Goal: Task Accomplishment & Management: Manage account settings

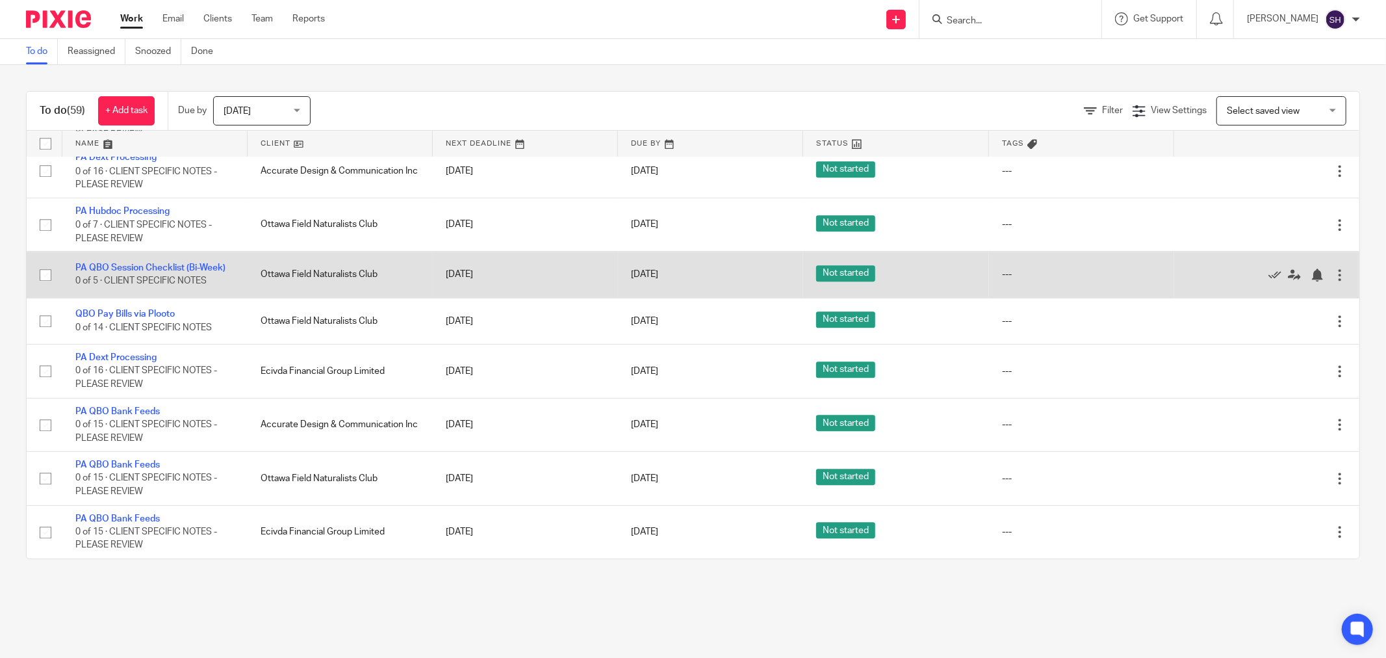
scroll to position [3219, 0]
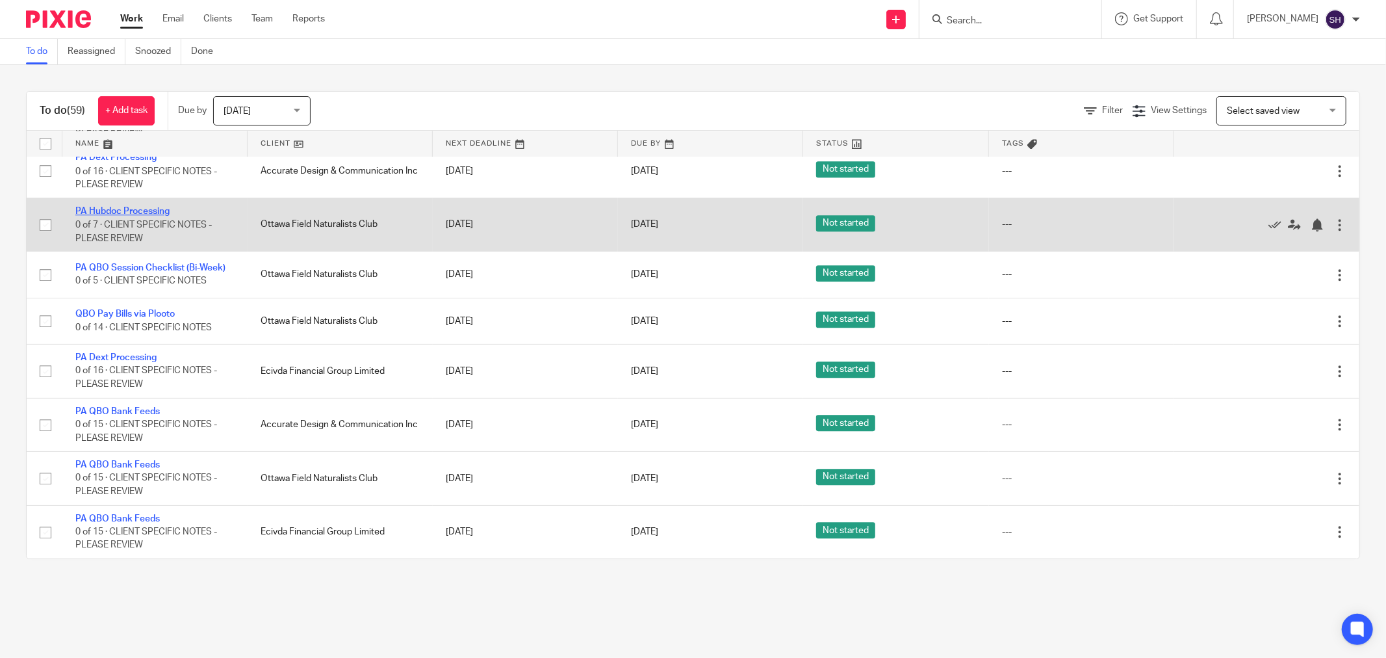
click at [156, 207] on link "PA Hubdoc Processing" at bounding box center [122, 211] width 94 height 9
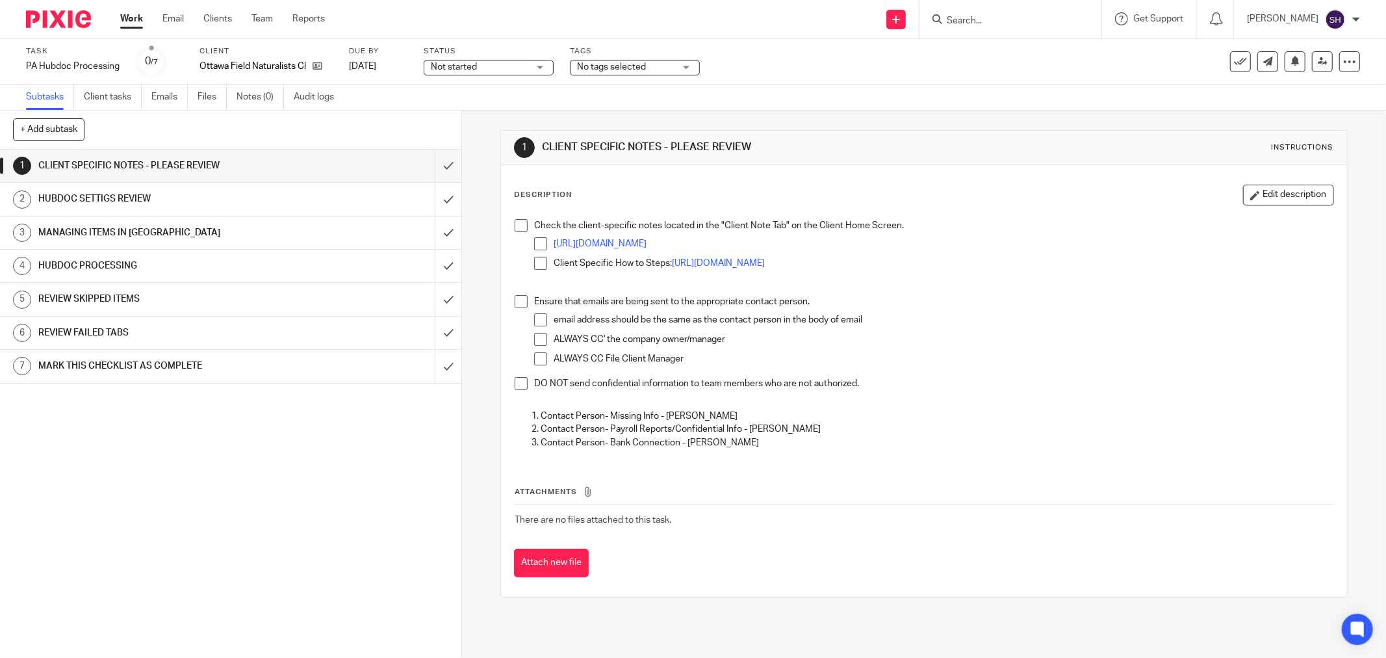
drag, startPoint x: 515, startPoint y: 226, endPoint x: 522, endPoint y: 244, distance: 18.9
click at [515, 226] on span at bounding box center [521, 225] width 13 height 13
click at [534, 239] on span at bounding box center [540, 243] width 13 height 13
click at [535, 261] on span at bounding box center [540, 263] width 13 height 13
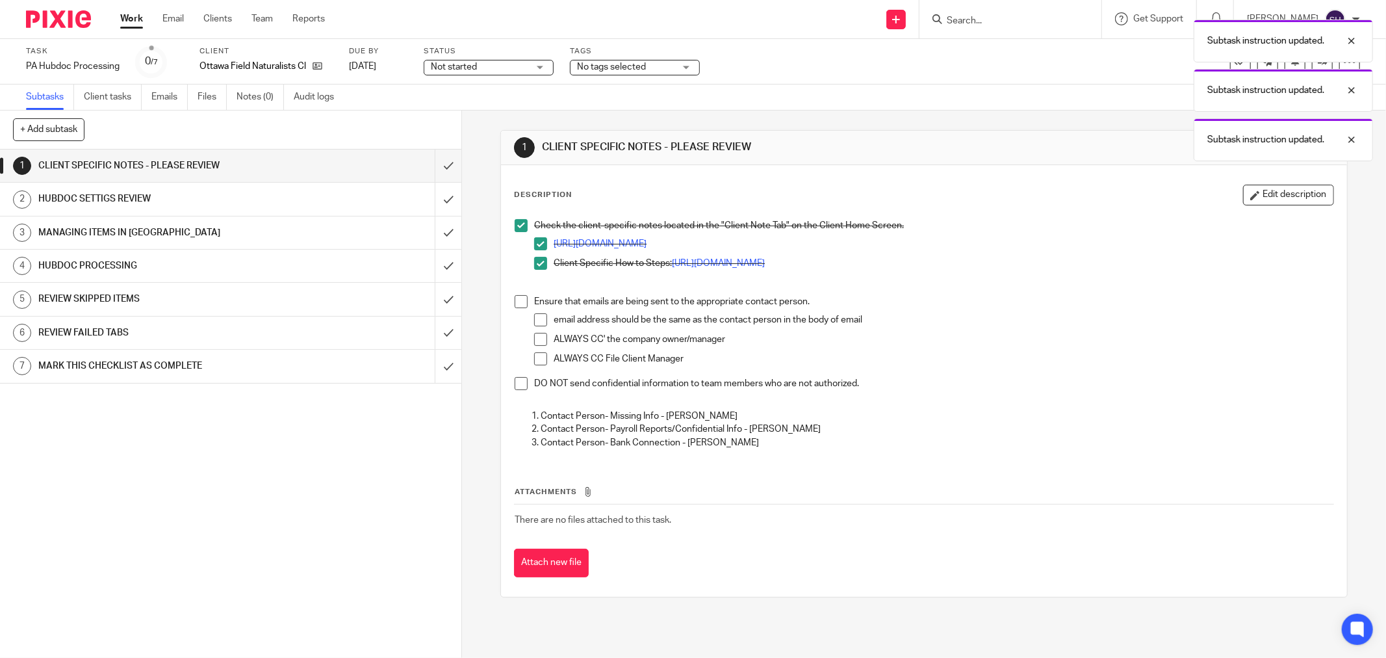
drag, startPoint x: 523, startPoint y: 302, endPoint x: 534, endPoint y: 312, distance: 14.7
click at [524, 302] on li "Ensure that emails are being sent to the appropriate contact person. email addr…" at bounding box center [924, 336] width 819 height 82
click at [534, 316] on span at bounding box center [540, 319] width 13 height 13
click at [541, 340] on span at bounding box center [540, 339] width 13 height 13
click at [539, 356] on span at bounding box center [540, 358] width 13 height 13
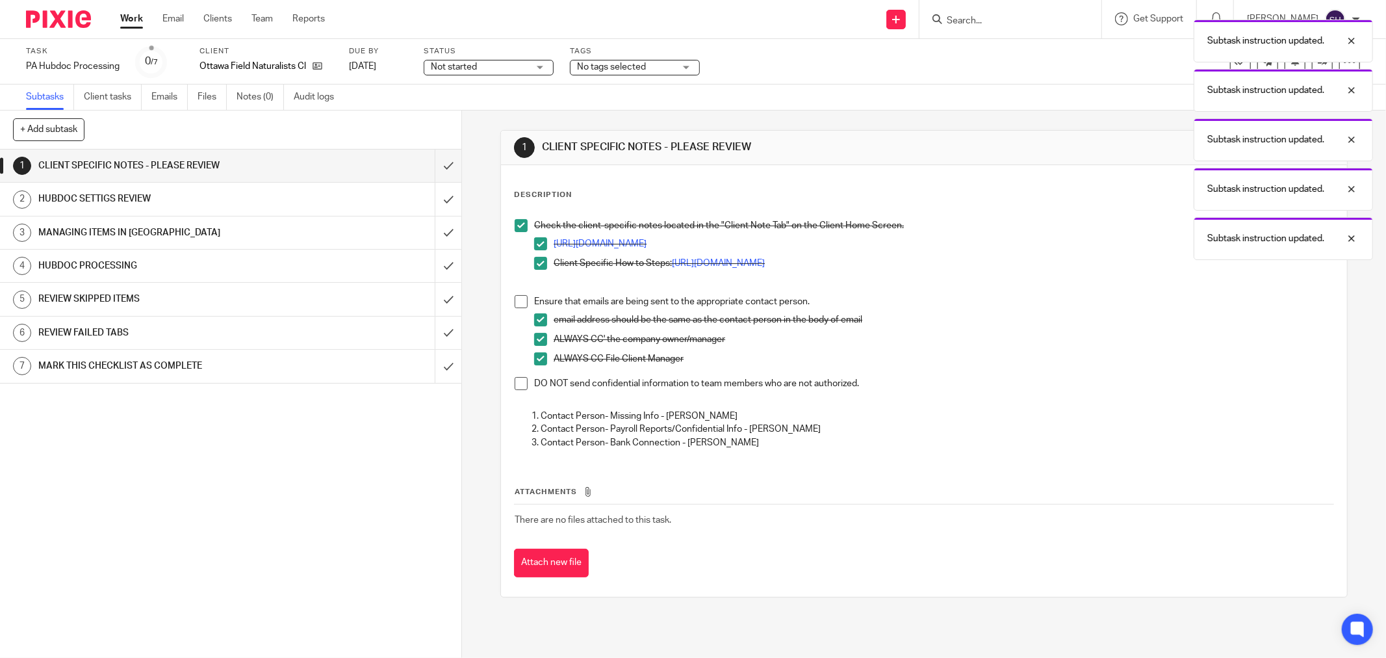
click at [520, 382] on span at bounding box center [521, 383] width 13 height 13
click at [518, 296] on span at bounding box center [521, 301] width 13 height 13
click at [435, 164] on input "submit" at bounding box center [230, 165] width 461 height 32
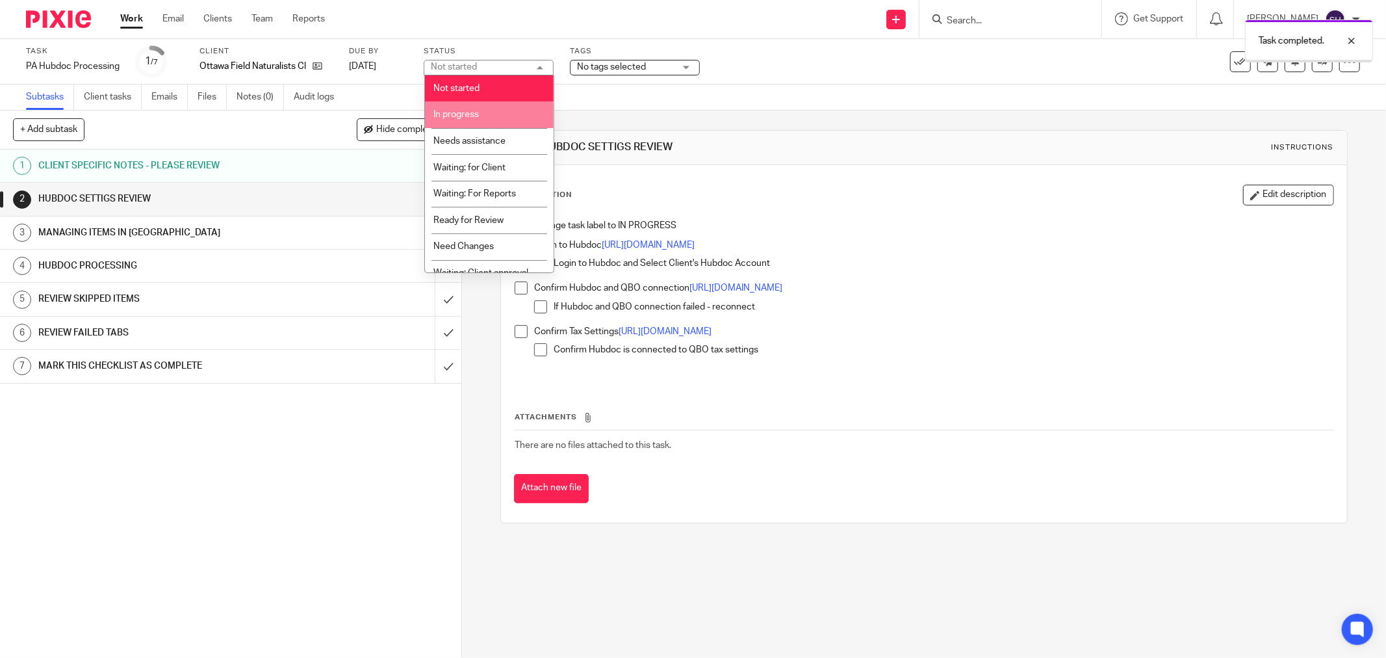
click at [470, 113] on span "In progress" at bounding box center [455, 114] width 45 height 9
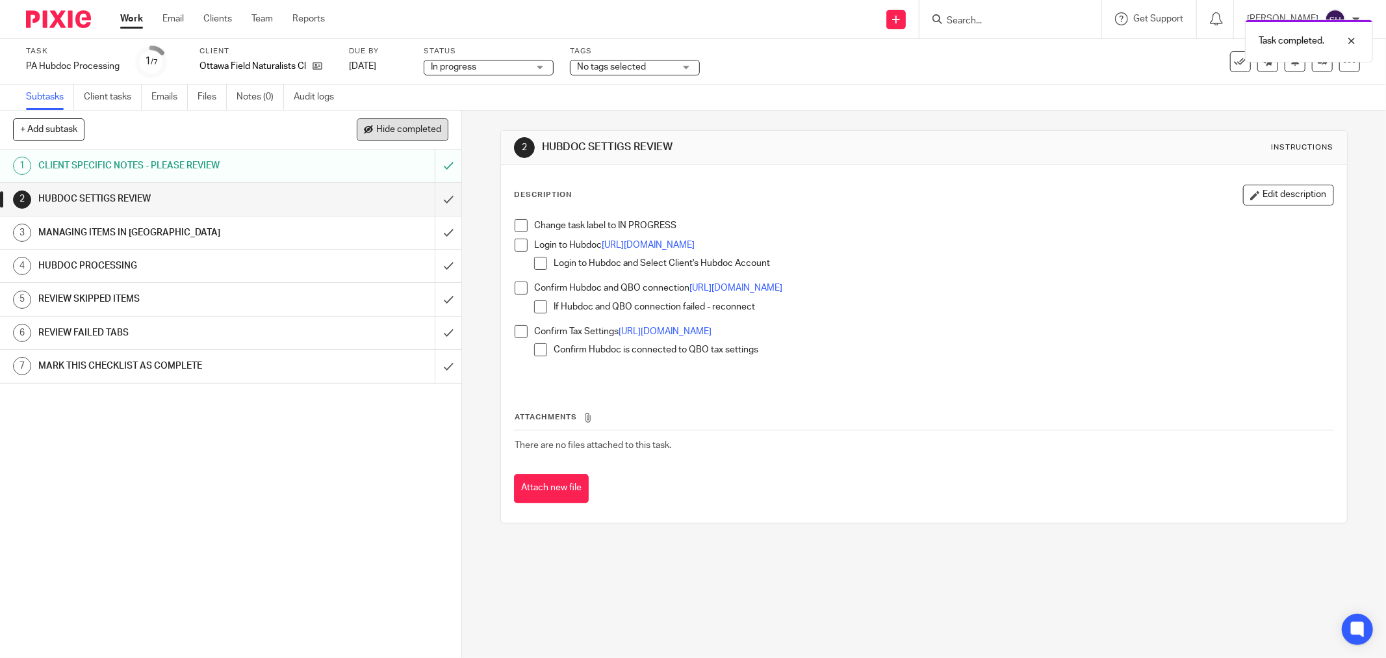
click at [415, 132] on span "Hide completed" at bounding box center [408, 130] width 65 height 10
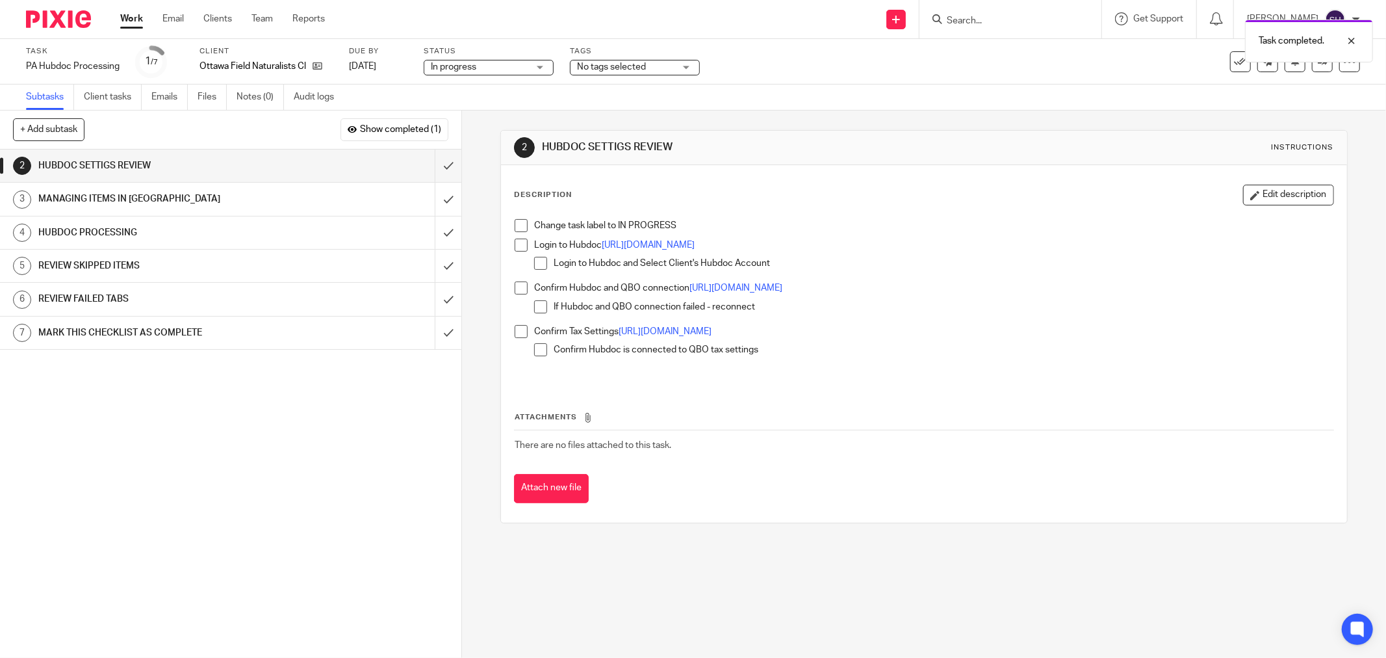
click at [518, 231] on span at bounding box center [521, 225] width 13 height 13
click at [517, 241] on span at bounding box center [521, 244] width 13 height 13
click at [534, 261] on span at bounding box center [540, 263] width 13 height 13
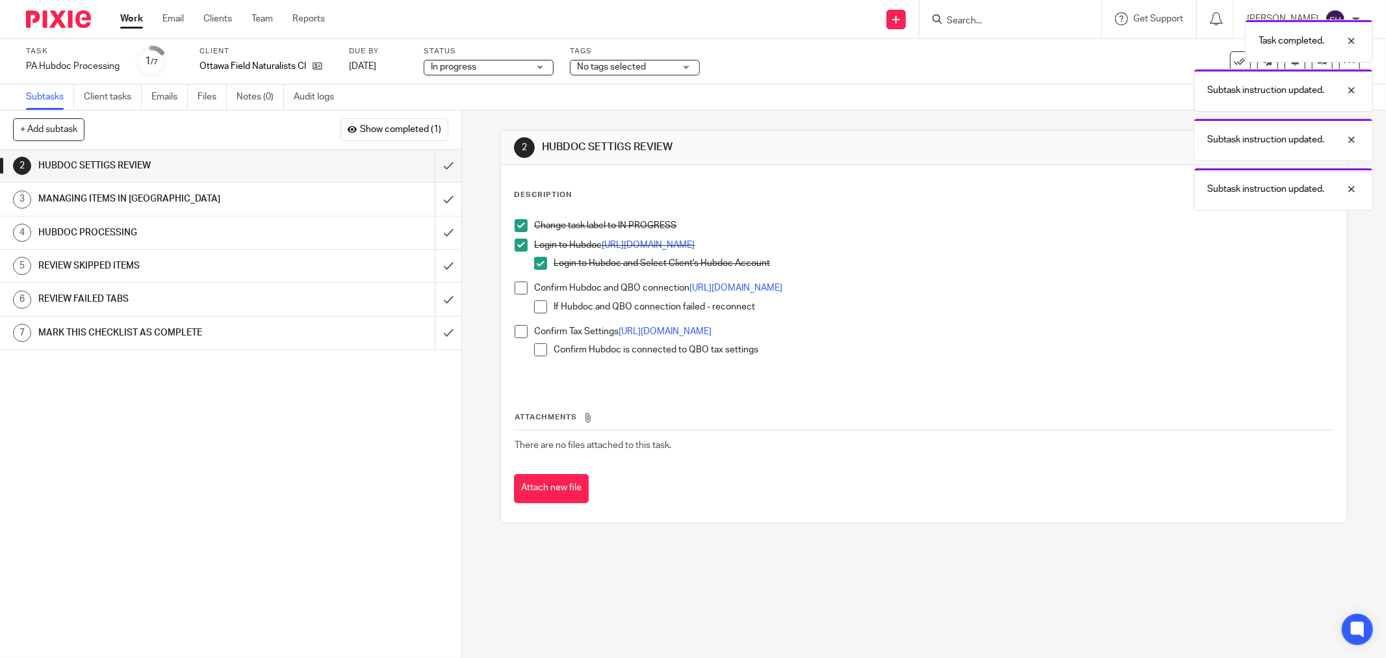
click at [515, 287] on span at bounding box center [521, 287] width 13 height 13
drag, startPoint x: 533, startPoint y: 301, endPoint x: 517, endPoint y: 325, distance: 28.5
click at [534, 302] on span at bounding box center [540, 306] width 13 height 13
click at [517, 329] on span at bounding box center [521, 331] width 13 height 13
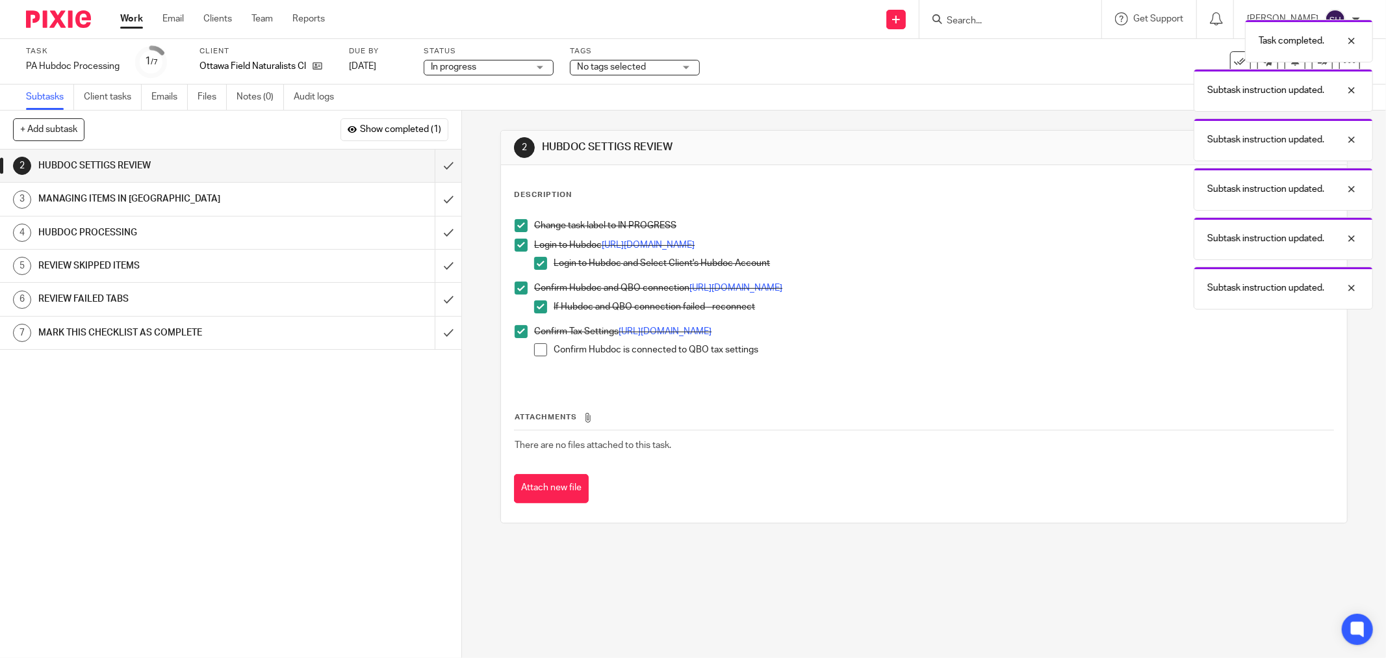
click at [542, 346] on span at bounding box center [540, 349] width 13 height 13
click at [439, 167] on input "submit" at bounding box center [230, 165] width 461 height 32
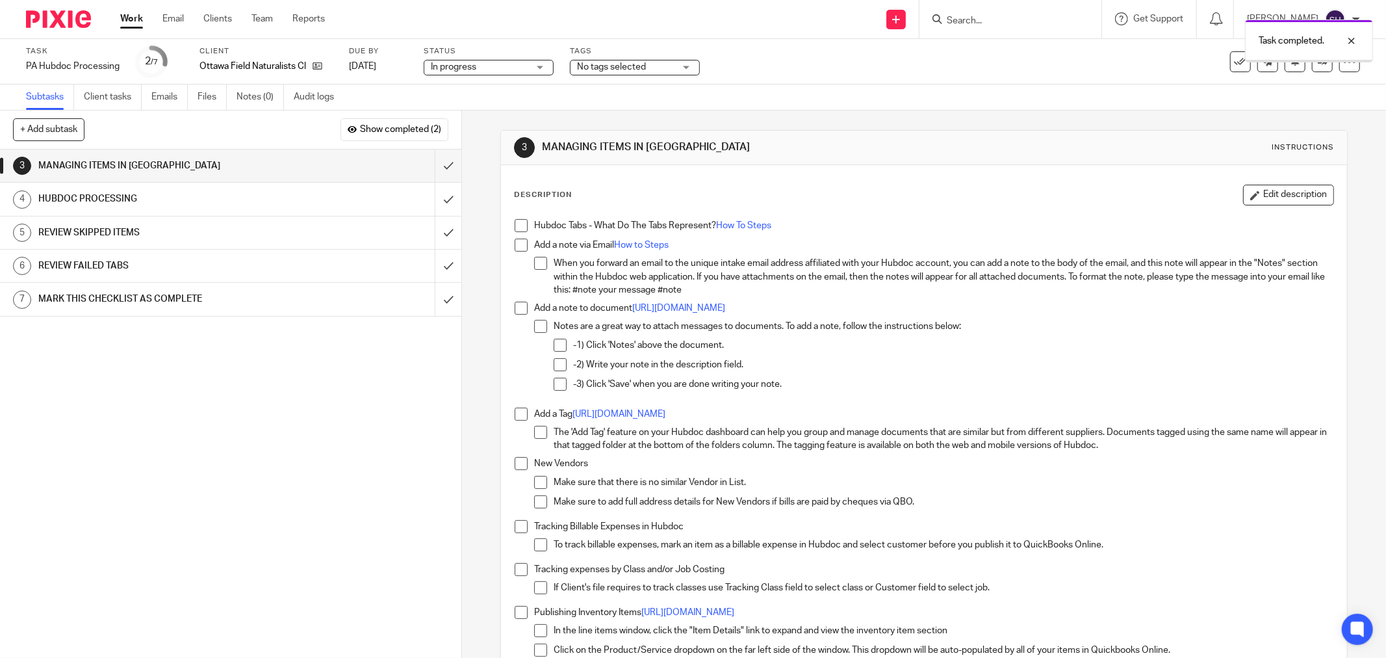
click at [517, 222] on span at bounding box center [521, 225] width 13 height 13
drag, startPoint x: 513, startPoint y: 244, endPoint x: 528, endPoint y: 259, distance: 21.1
click at [515, 244] on span at bounding box center [521, 244] width 13 height 13
drag, startPoint x: 534, startPoint y: 264, endPoint x: 516, endPoint y: 302, distance: 41.8
click at [534, 265] on span at bounding box center [540, 263] width 13 height 13
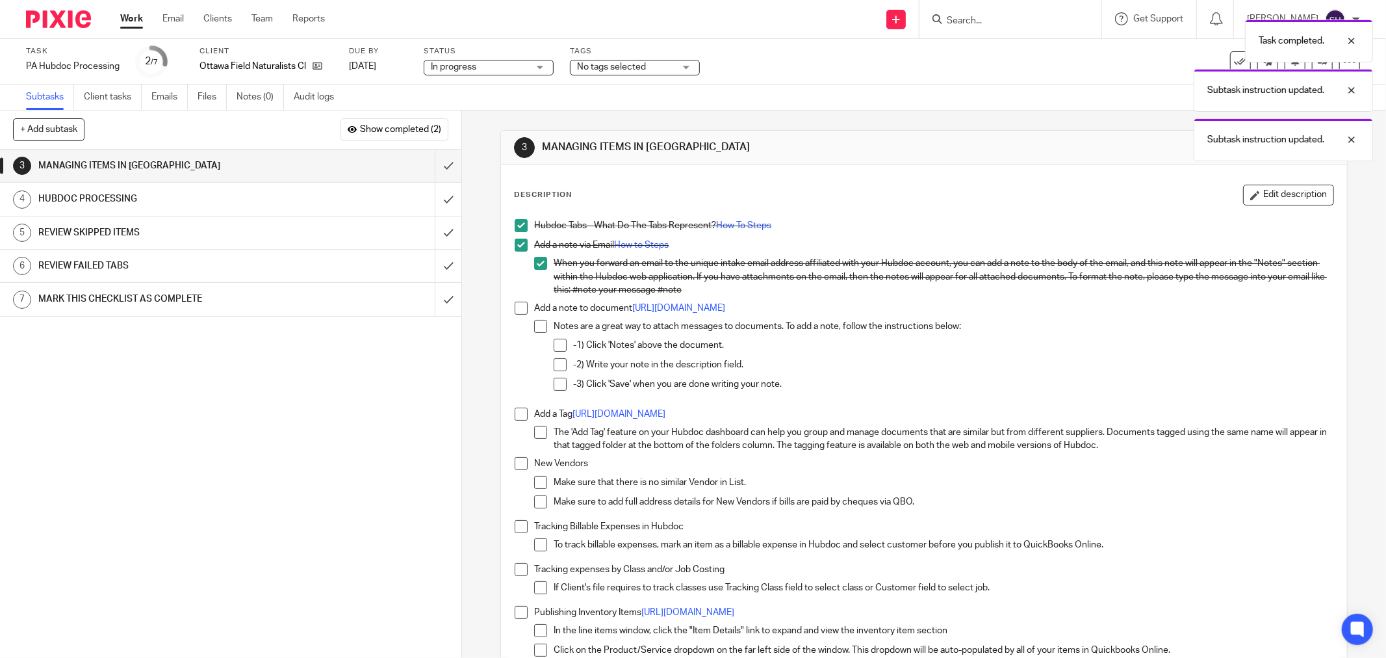
click at [515, 310] on span at bounding box center [521, 307] width 13 height 13
drag, startPoint x: 533, startPoint y: 323, endPoint x: 557, endPoint y: 342, distance: 30.9
click at [534, 324] on span at bounding box center [540, 326] width 13 height 13
click at [560, 348] on span at bounding box center [560, 345] width 13 height 13
click at [559, 364] on span at bounding box center [560, 364] width 13 height 13
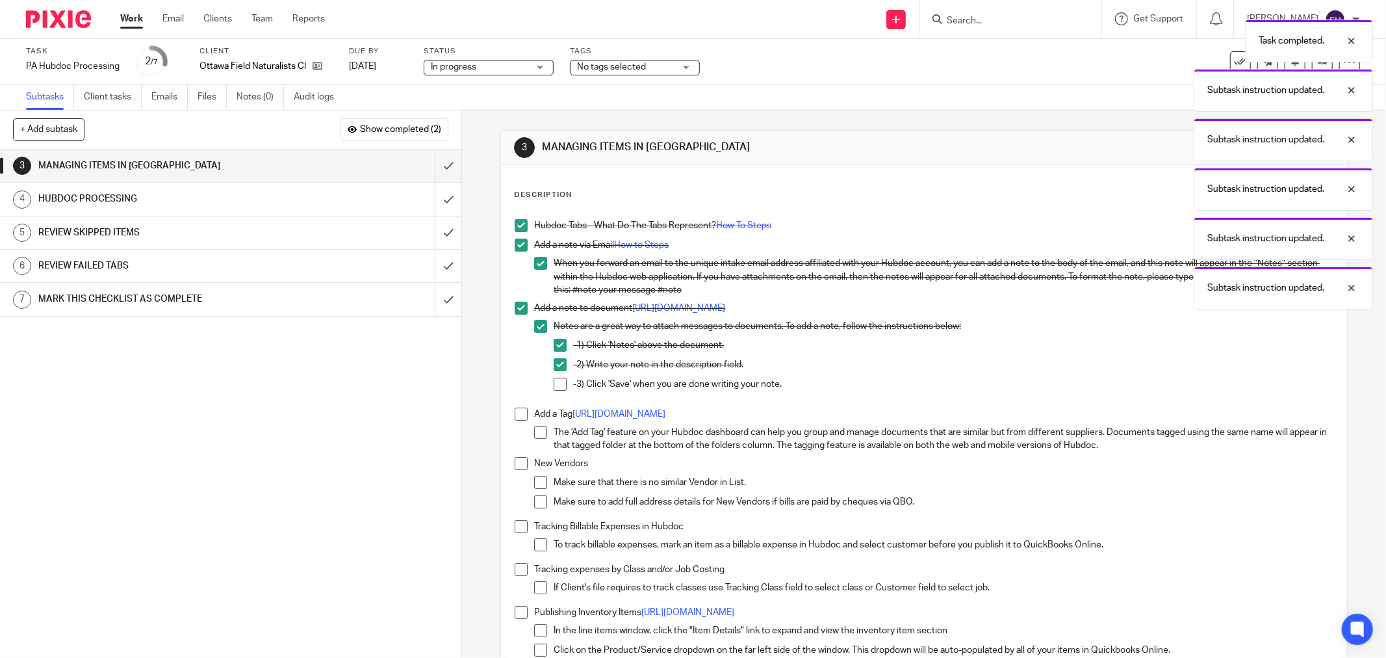
click at [561, 382] on span at bounding box center [560, 383] width 13 height 13
click at [541, 437] on span at bounding box center [540, 432] width 13 height 13
click at [517, 412] on span at bounding box center [521, 413] width 13 height 13
click at [522, 466] on span at bounding box center [521, 463] width 13 height 13
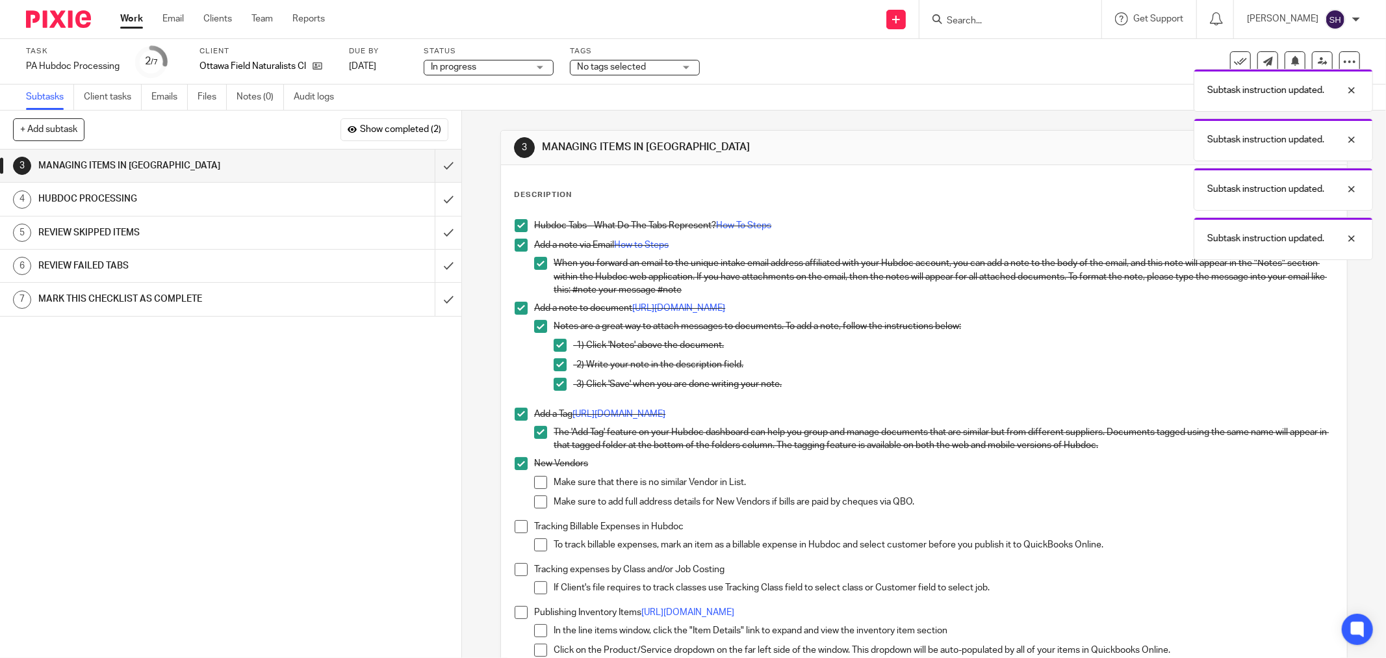
click at [534, 487] on span at bounding box center [540, 482] width 13 height 13
click at [534, 501] on span at bounding box center [540, 501] width 13 height 13
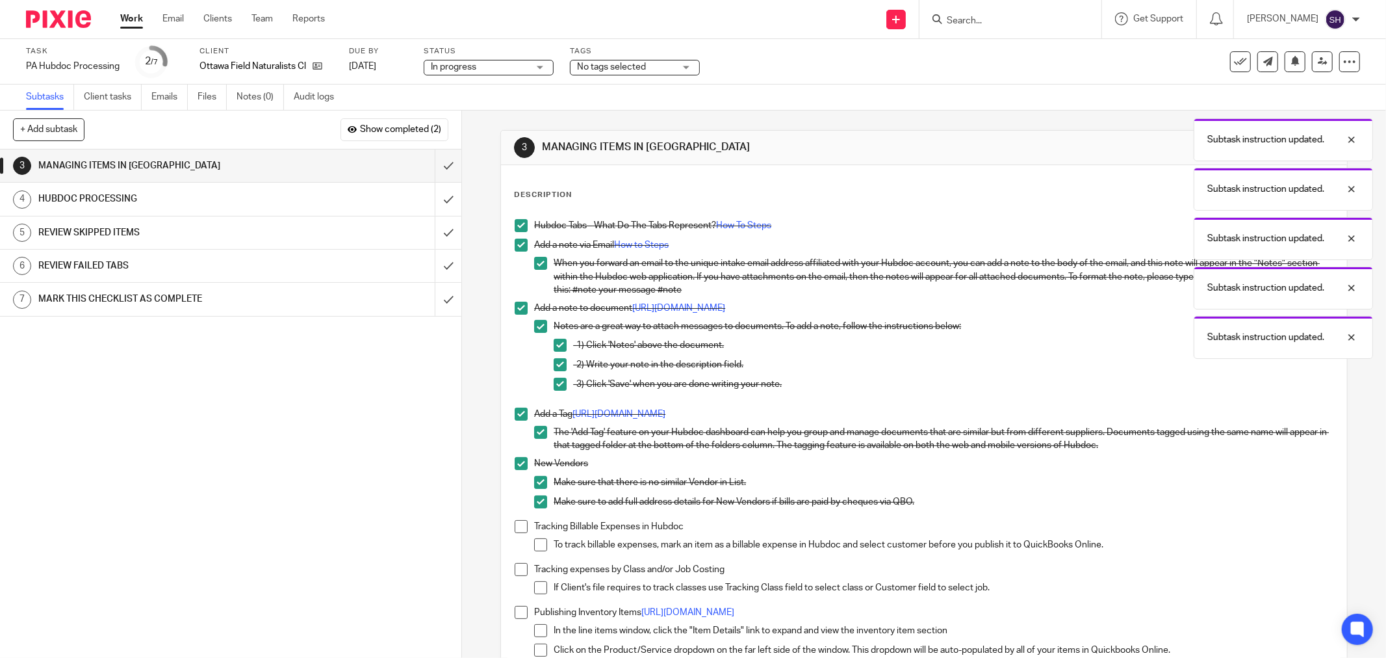
click at [520, 522] on span at bounding box center [521, 526] width 13 height 13
click at [537, 542] on span at bounding box center [540, 544] width 13 height 13
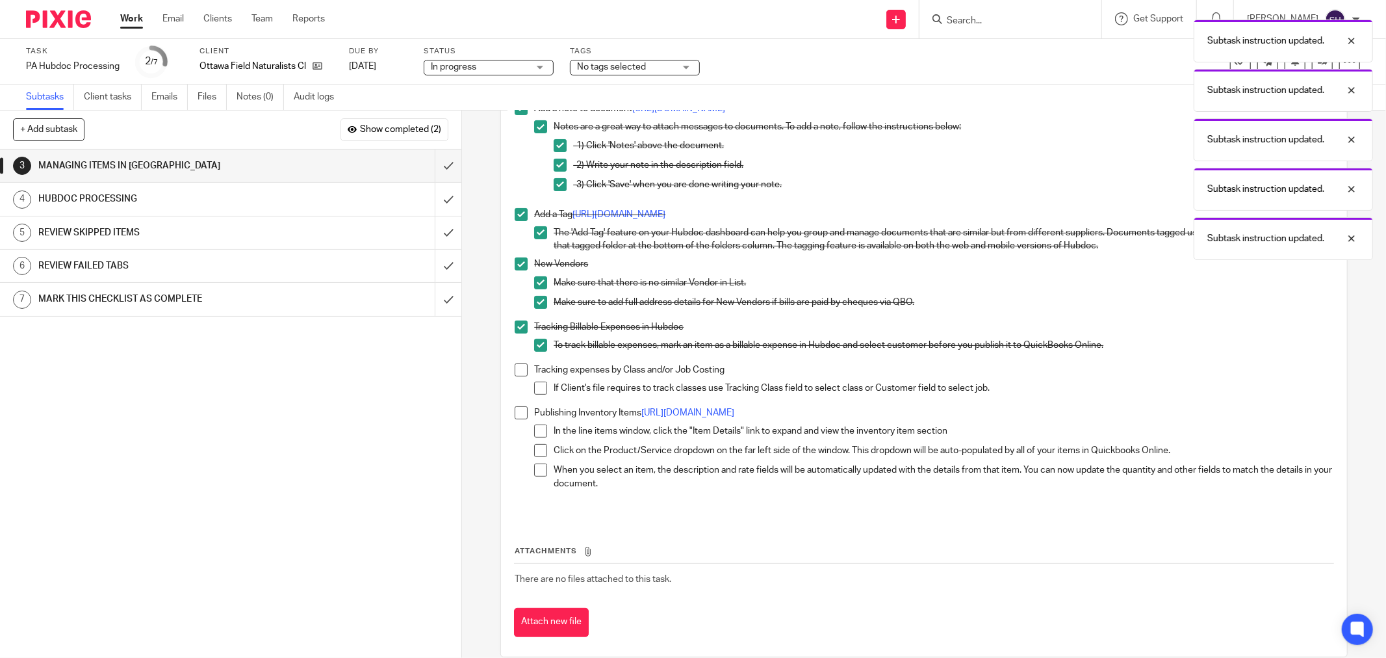
scroll to position [218, 0]
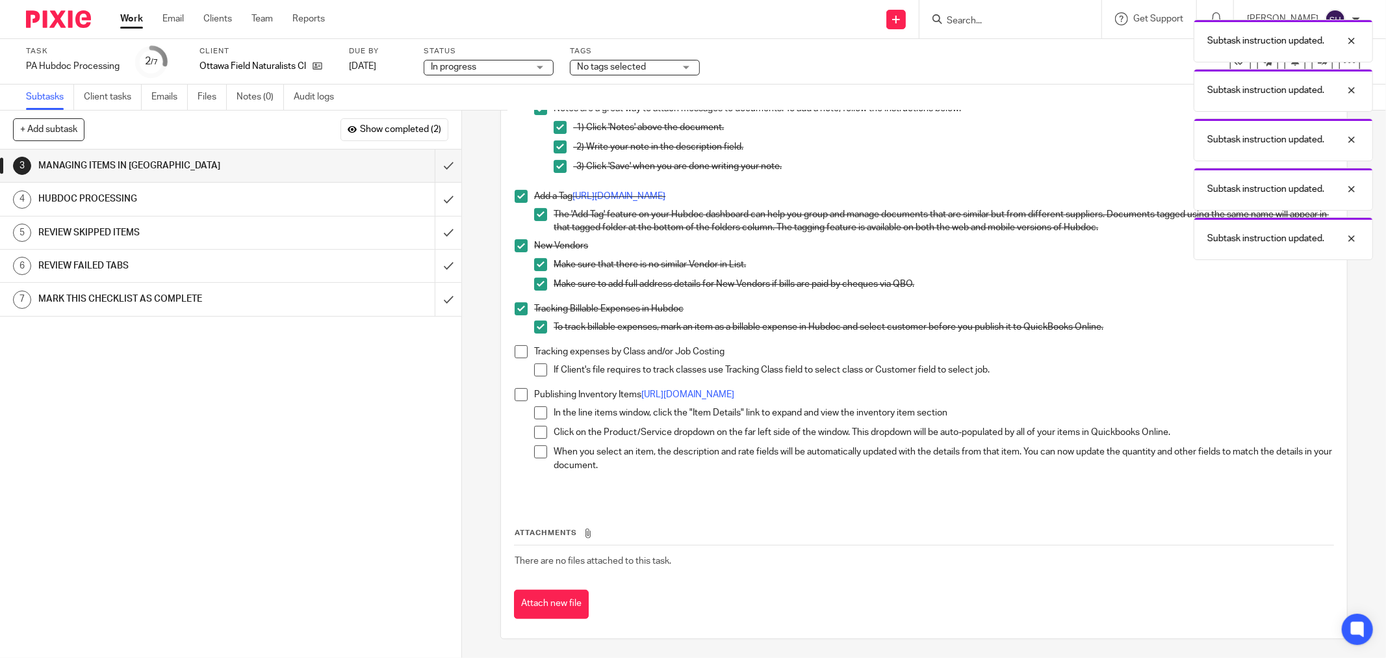
click at [520, 353] on span at bounding box center [521, 351] width 13 height 13
click at [535, 372] on span at bounding box center [540, 369] width 13 height 13
click at [520, 399] on span at bounding box center [521, 394] width 13 height 13
click at [534, 413] on span at bounding box center [540, 412] width 13 height 13
click at [537, 428] on span at bounding box center [540, 432] width 13 height 13
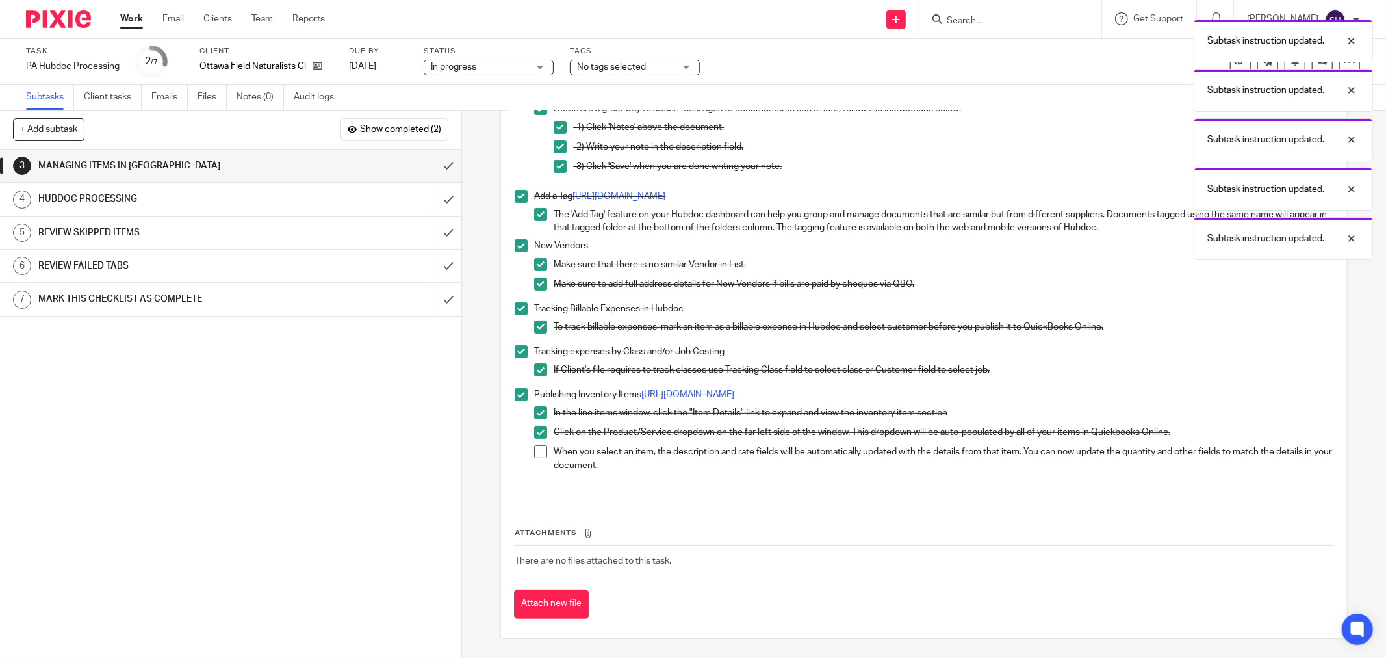
click at [534, 452] on span at bounding box center [540, 451] width 13 height 13
click at [442, 160] on input "submit" at bounding box center [230, 165] width 461 height 32
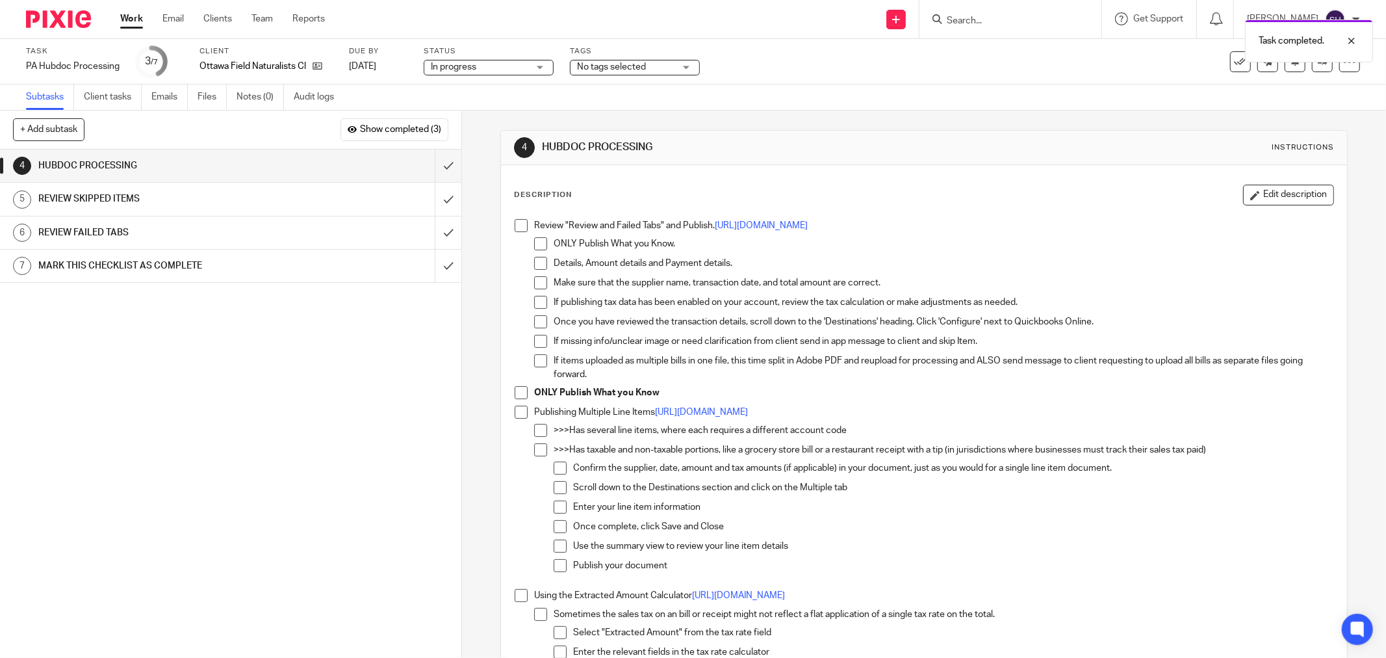
click at [515, 225] on span at bounding box center [521, 225] width 13 height 13
click at [534, 246] on span at bounding box center [540, 243] width 13 height 13
click at [534, 262] on span at bounding box center [540, 263] width 13 height 13
click at [535, 278] on span at bounding box center [540, 282] width 13 height 13
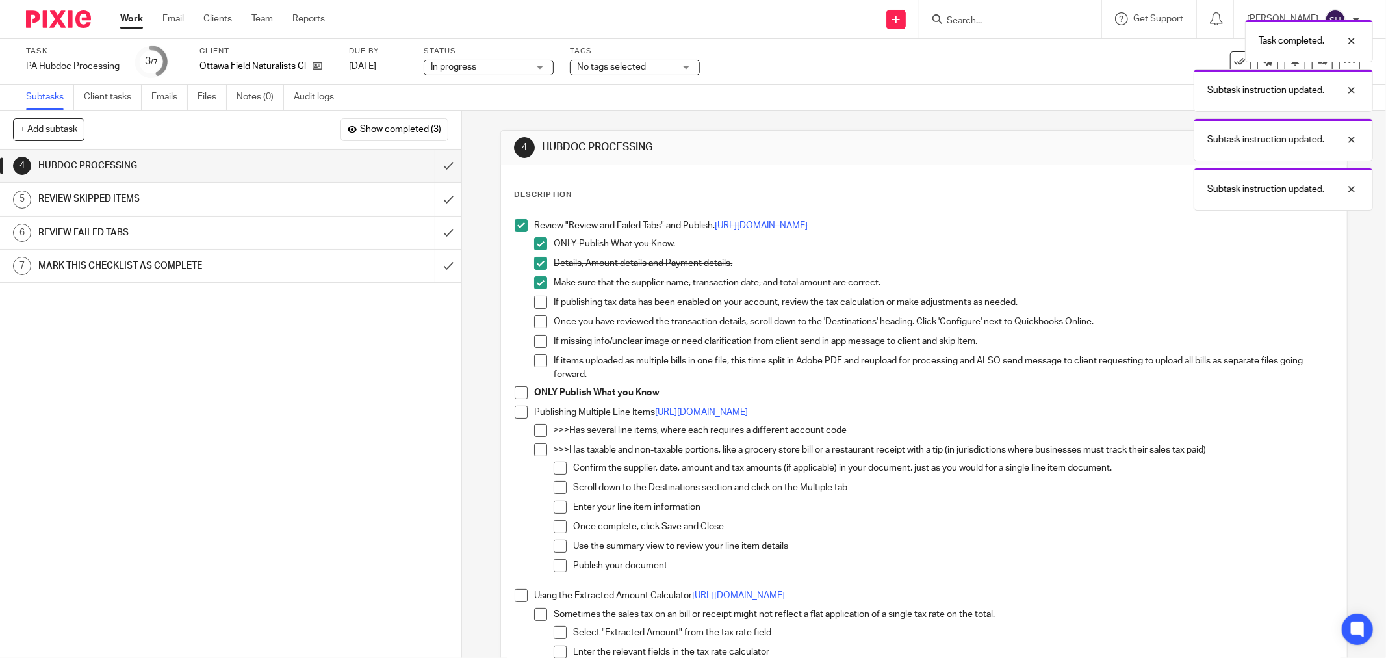
click at [540, 301] on span at bounding box center [540, 302] width 13 height 13
click at [540, 323] on span at bounding box center [540, 321] width 13 height 13
click at [537, 339] on span at bounding box center [540, 341] width 13 height 13
click at [537, 357] on span at bounding box center [540, 360] width 13 height 13
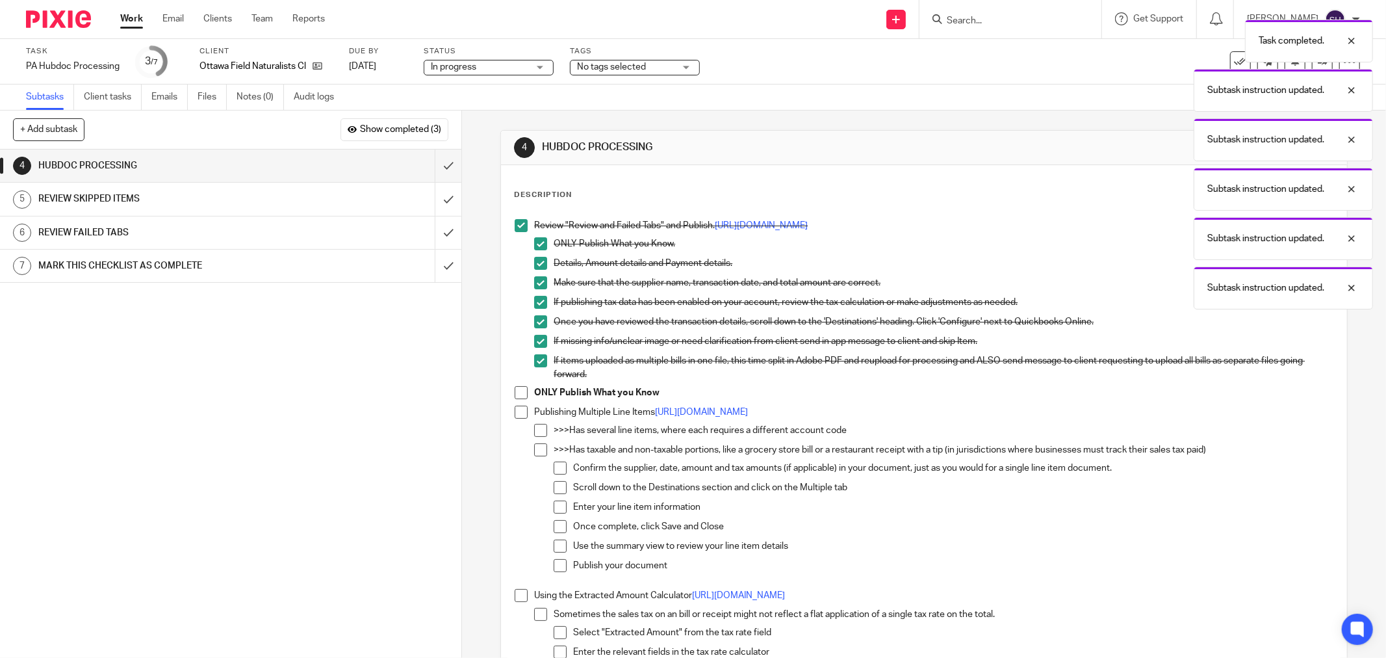
click at [518, 391] on span at bounding box center [521, 392] width 13 height 13
click at [515, 408] on span at bounding box center [521, 411] width 13 height 13
click at [534, 427] on span at bounding box center [540, 430] width 13 height 13
click at [554, 464] on span at bounding box center [560, 467] width 13 height 13
click at [537, 446] on span at bounding box center [540, 449] width 13 height 13
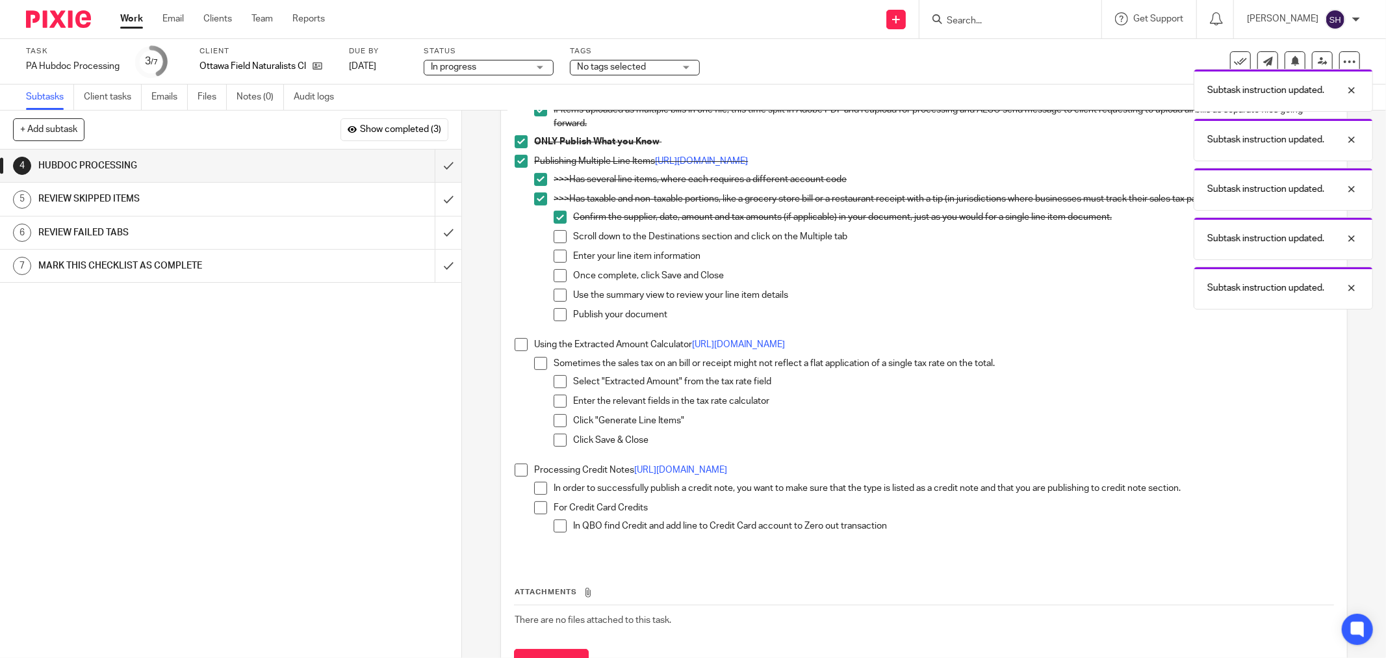
scroll to position [288, 0]
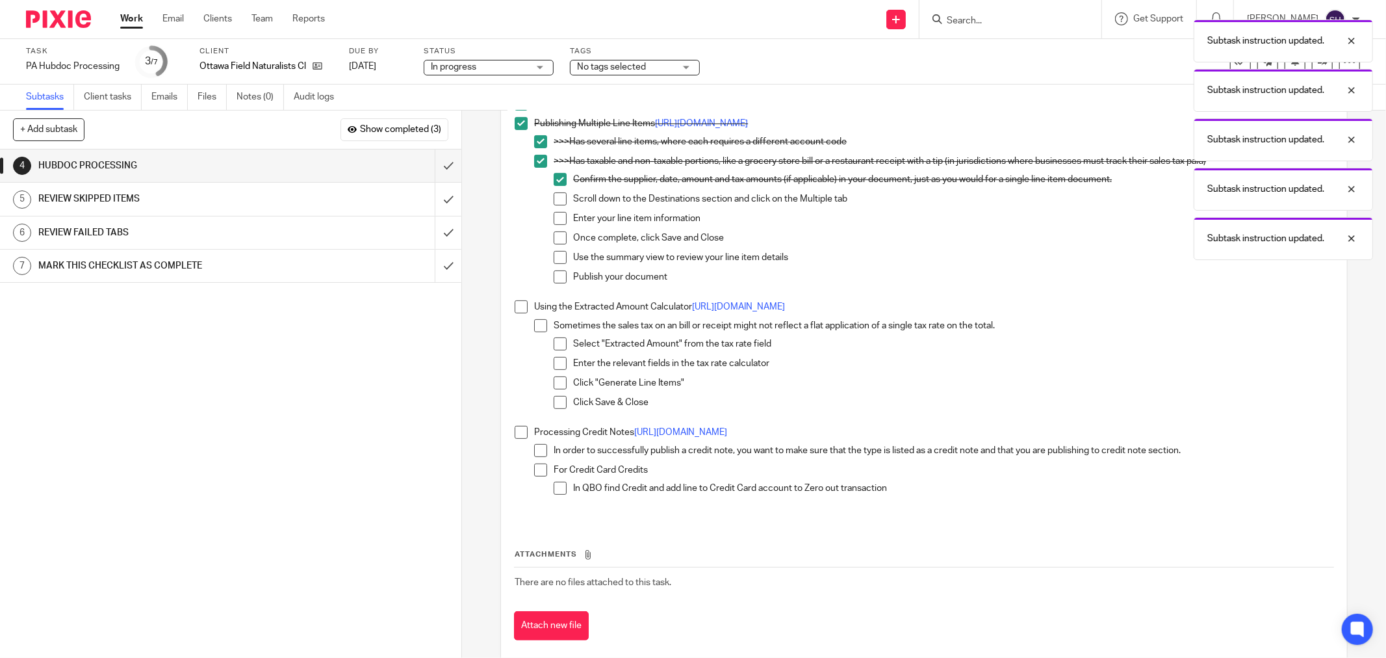
click at [557, 199] on span at bounding box center [560, 198] width 13 height 13
click at [554, 216] on span at bounding box center [560, 218] width 13 height 13
drag, startPoint x: 555, startPoint y: 230, endPoint x: 555, endPoint y: 241, distance: 11.0
click at [555, 231] on ul "Confirm the supplier, date, amount and tax amounts (if applicable) in your docu…" at bounding box center [944, 231] width 780 height 117
click at [555, 241] on span at bounding box center [560, 237] width 13 height 13
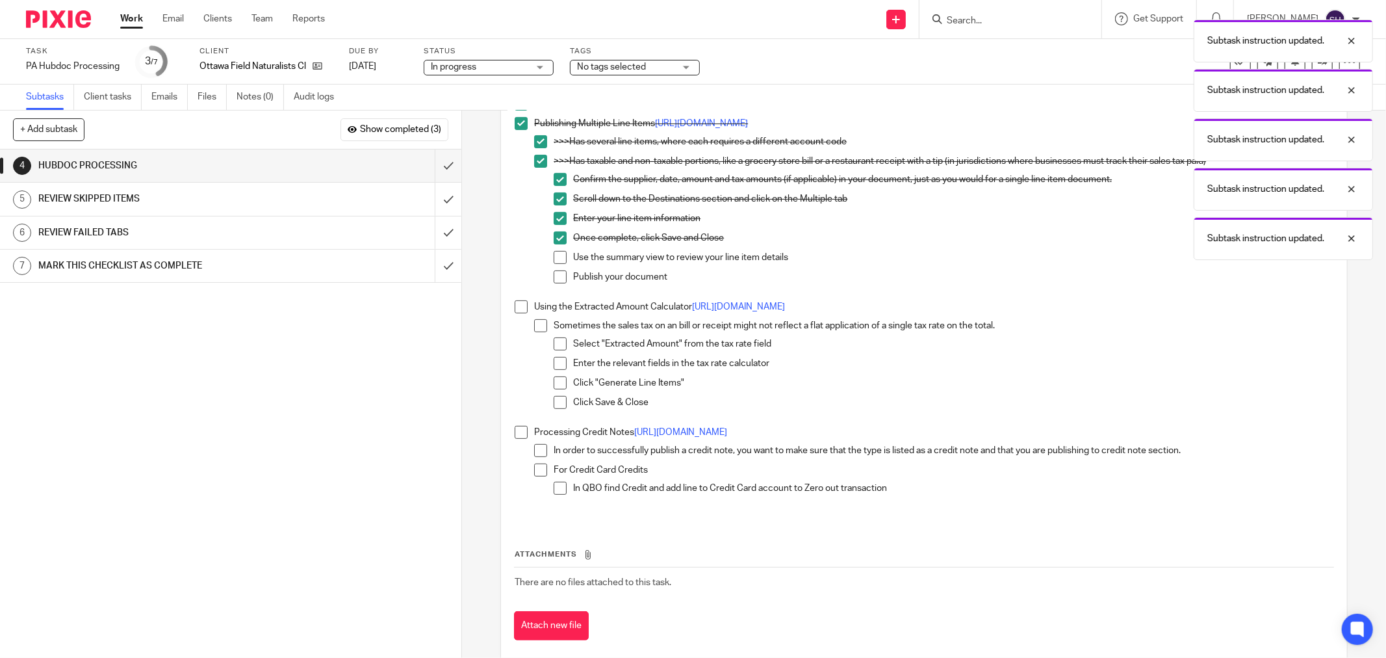
click at [554, 257] on span at bounding box center [560, 257] width 13 height 13
drag, startPoint x: 557, startPoint y: 273, endPoint x: 541, endPoint y: 302, distance: 33.1
click at [557, 274] on span at bounding box center [560, 276] width 13 height 13
click at [517, 309] on span at bounding box center [521, 306] width 13 height 13
click at [524, 321] on li "Using the Extracted Amount Calculator https://bit.ly/2H5Aj0m Sometimes the sale…" at bounding box center [924, 362] width 819 height 125
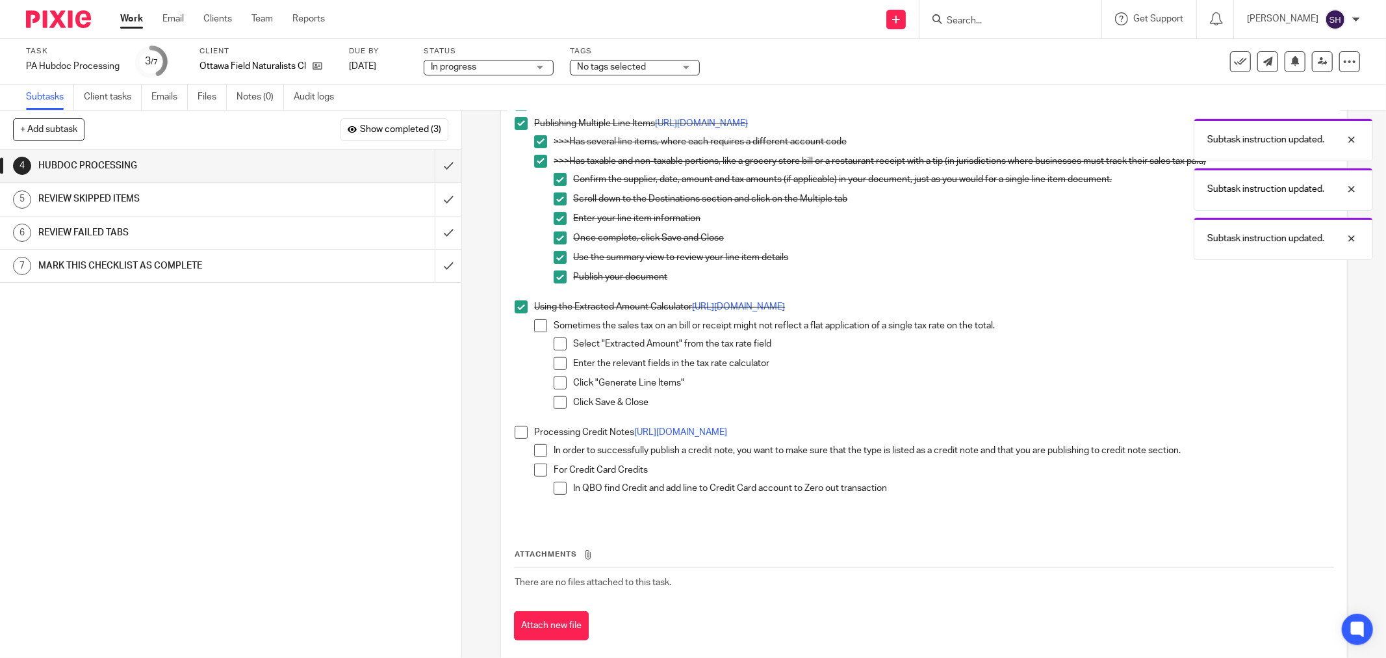
click at [535, 329] on span at bounding box center [540, 325] width 13 height 13
click at [560, 346] on span at bounding box center [560, 343] width 13 height 13
drag, startPoint x: 560, startPoint y: 360, endPoint x: 554, endPoint y: 375, distance: 16.0
click at [560, 361] on span at bounding box center [560, 363] width 13 height 13
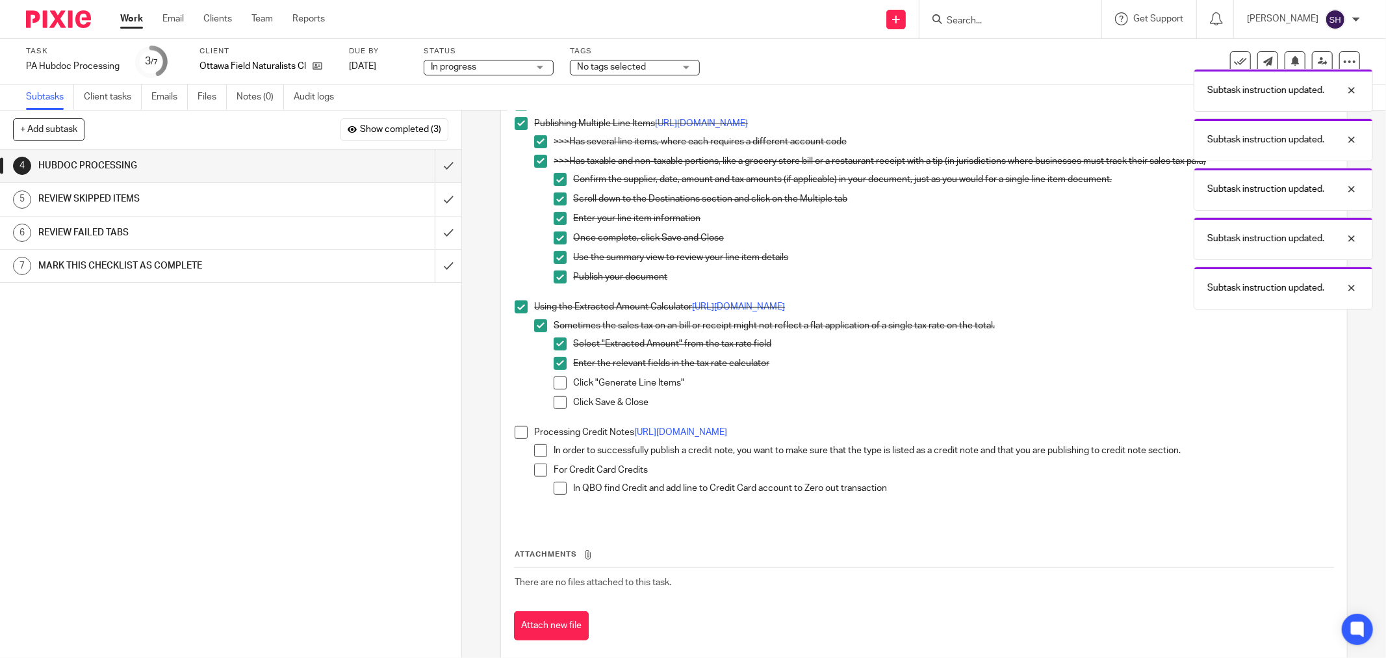
click at [554, 380] on span at bounding box center [560, 382] width 13 height 13
drag, startPoint x: 548, startPoint y: 401, endPoint x: 540, endPoint y: 411, distance: 13.0
click at [548, 402] on li "Sometimes the sales tax on an bill or receipt might not reflect a flat applicat…" at bounding box center [933, 369] width 799 height 101
click at [555, 400] on span at bounding box center [560, 402] width 13 height 13
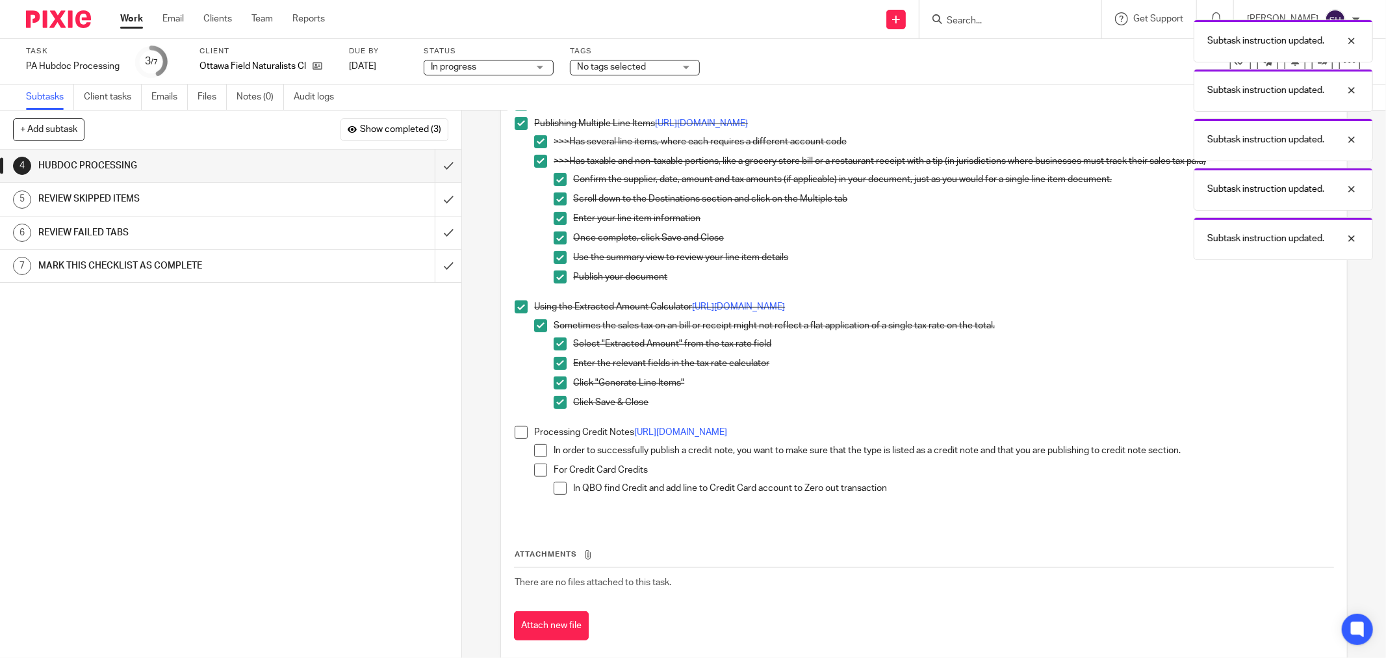
click at [520, 426] on span at bounding box center [521, 432] width 13 height 13
drag, startPoint x: 534, startPoint y: 448, endPoint x: 536, endPoint y: 460, distance: 11.9
click at [534, 449] on span at bounding box center [540, 450] width 13 height 13
click at [539, 468] on span at bounding box center [540, 469] width 13 height 13
click at [559, 483] on span at bounding box center [560, 487] width 13 height 13
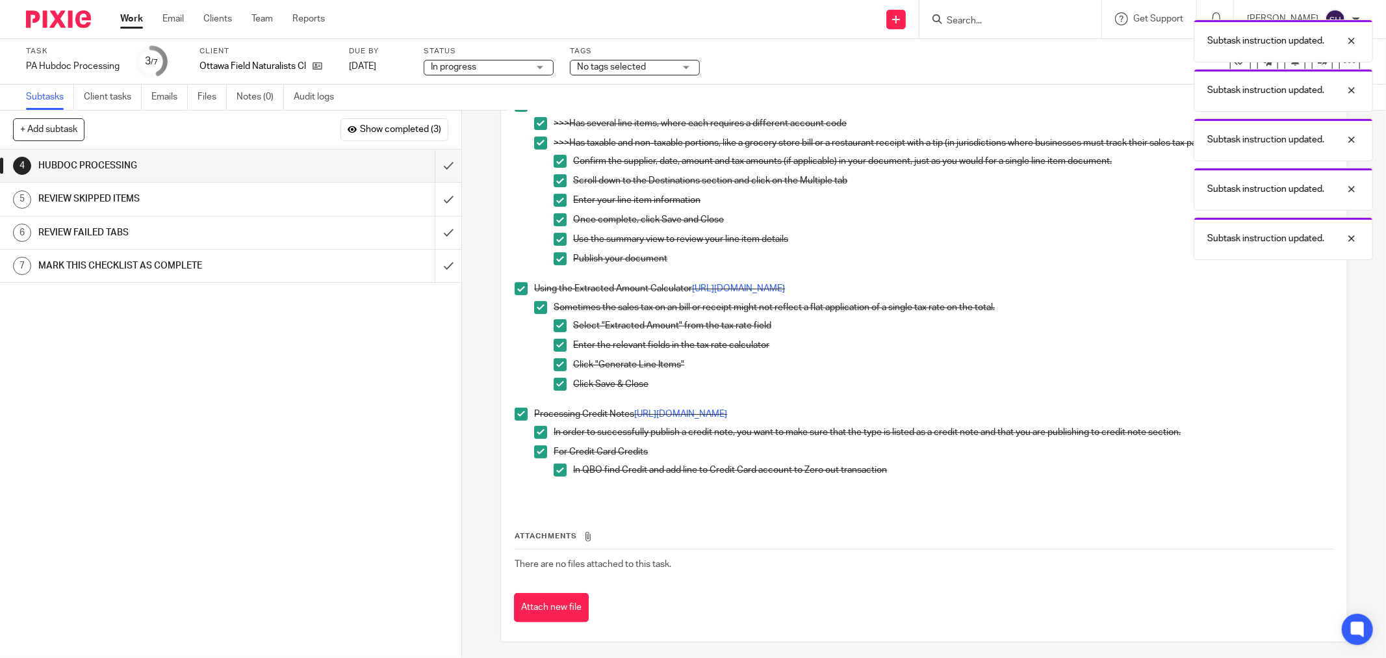
scroll to position [310, 0]
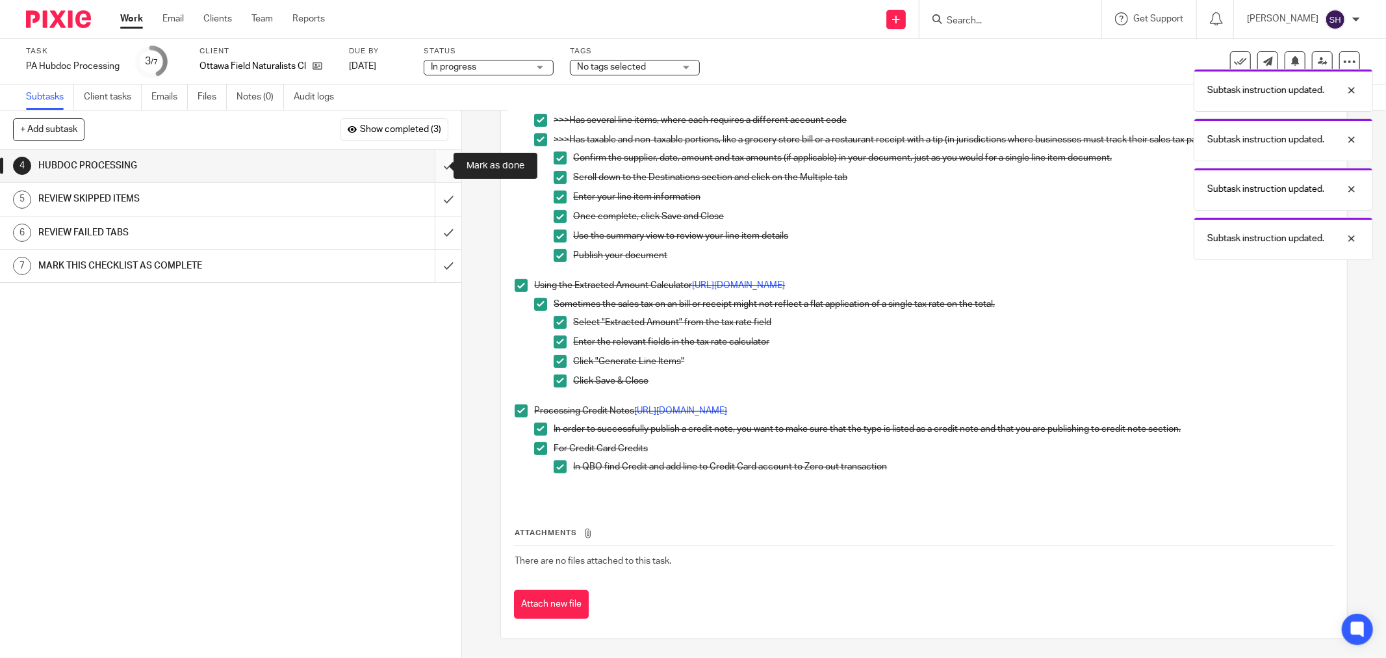
click at [440, 159] on input "submit" at bounding box center [230, 165] width 461 height 32
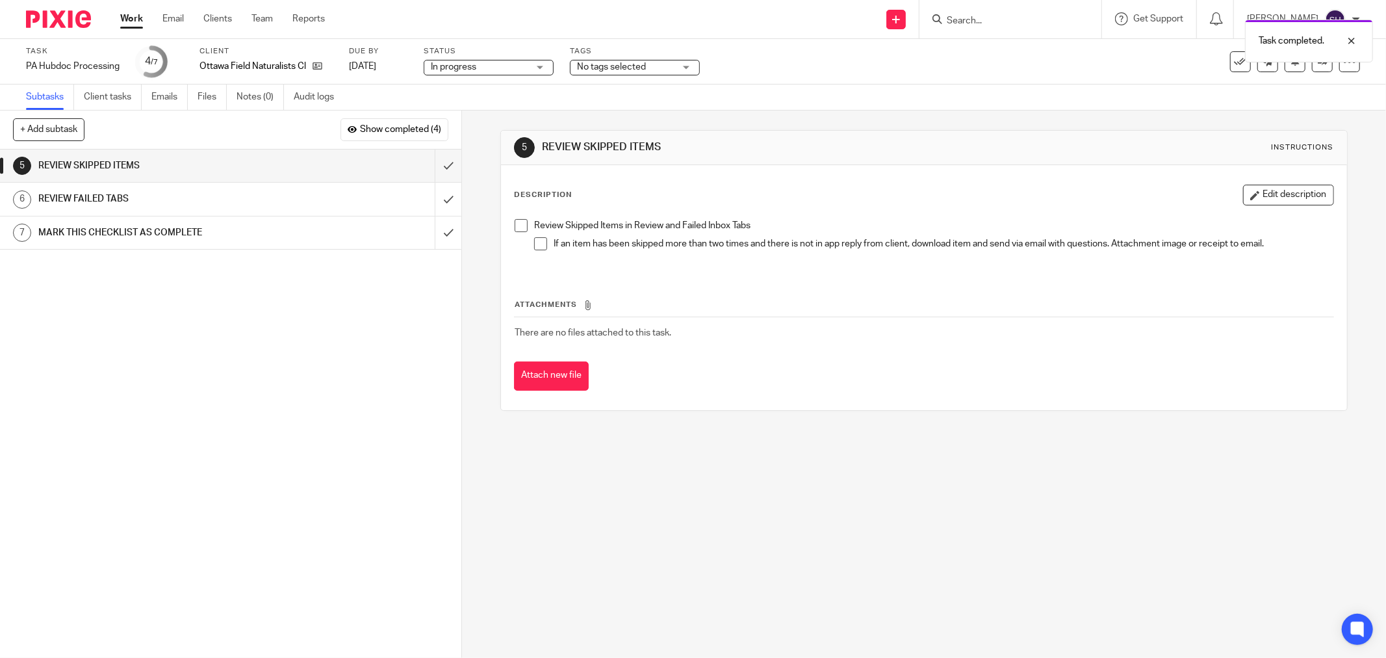
click at [522, 232] on li "Review Skipped Items in Review and Failed Inbox Tabs If an item has been skippe…" at bounding box center [924, 240] width 819 height 43
click at [544, 243] on li "If an item has been skipped more than two times and there is not in app reply f…" at bounding box center [933, 246] width 799 height 19
click at [528, 239] on li "Review Skipped Items in Review and Failed Inbox Tabs If an item has been skippe…" at bounding box center [924, 240] width 819 height 43
click at [534, 241] on span at bounding box center [540, 243] width 13 height 13
click at [517, 229] on span at bounding box center [521, 225] width 13 height 13
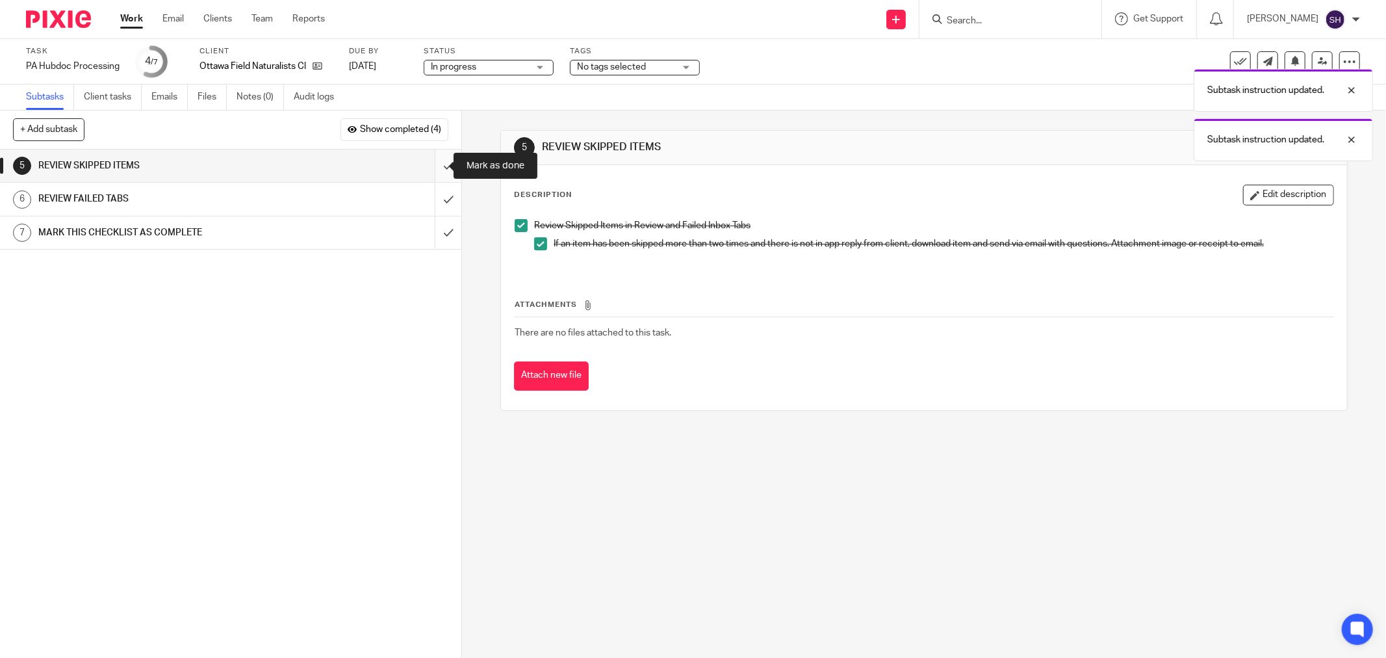
click at [442, 167] on input "submit" at bounding box center [230, 165] width 461 height 32
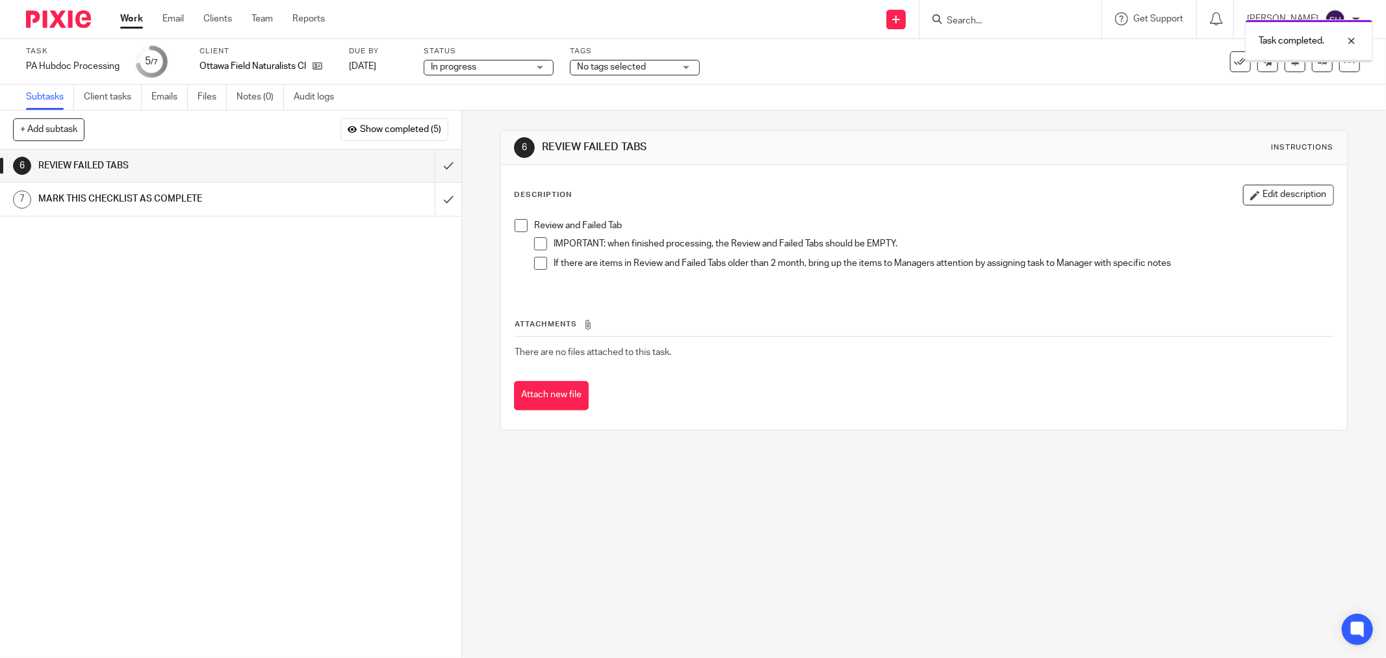
click at [517, 228] on span at bounding box center [521, 225] width 13 height 13
click at [534, 243] on span at bounding box center [540, 243] width 13 height 13
click at [535, 265] on span at bounding box center [540, 263] width 13 height 13
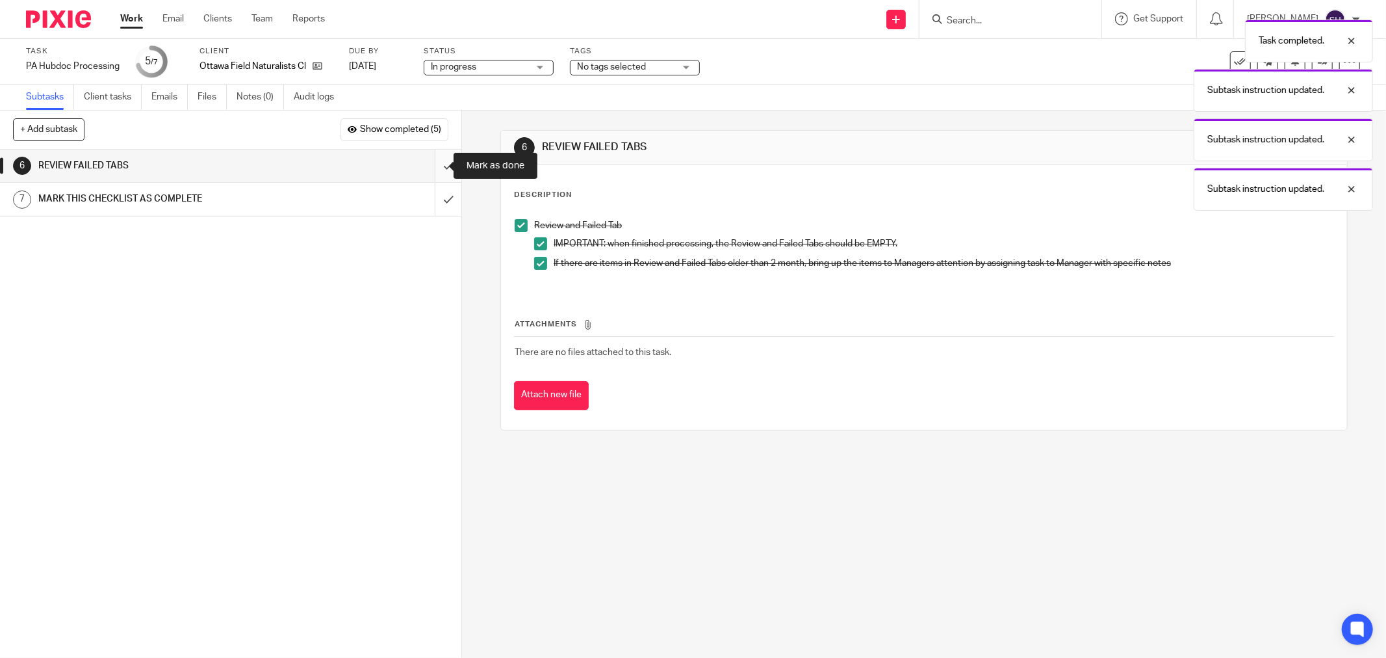
click at [439, 167] on input "submit" at bounding box center [230, 165] width 461 height 32
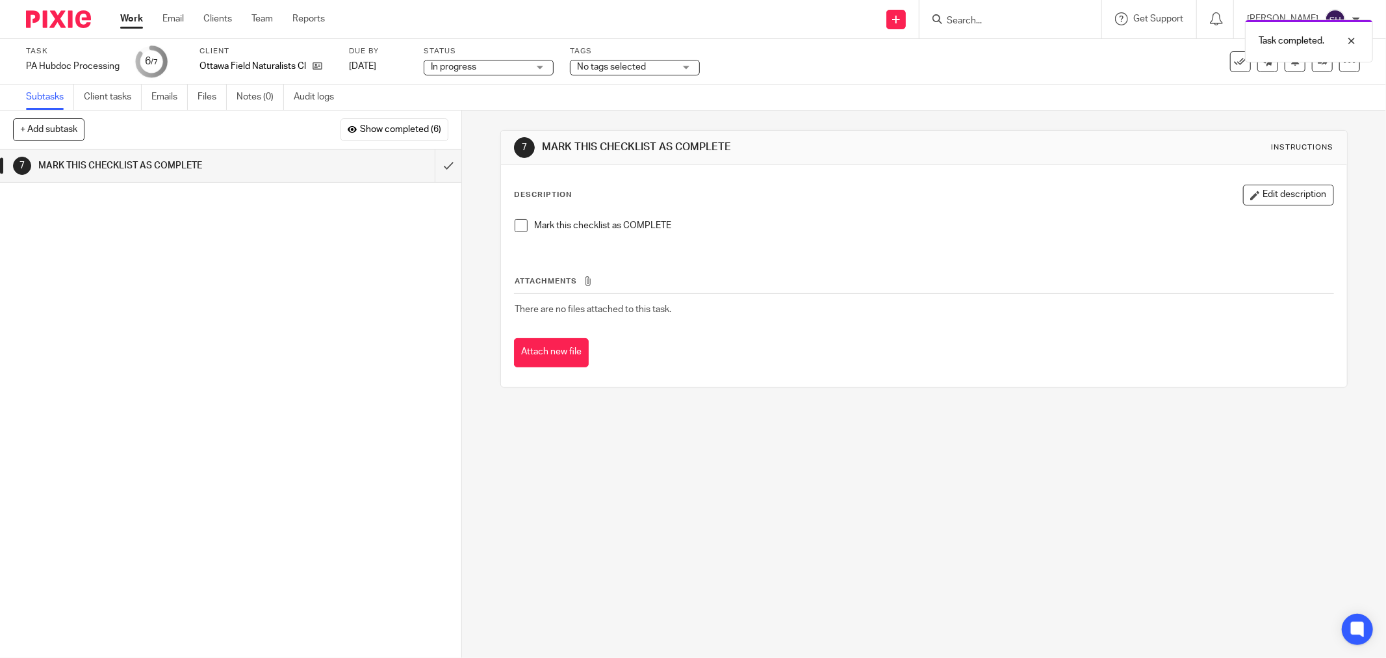
click at [515, 229] on span at bounding box center [521, 225] width 13 height 13
click at [439, 167] on input "submit" at bounding box center [230, 165] width 461 height 32
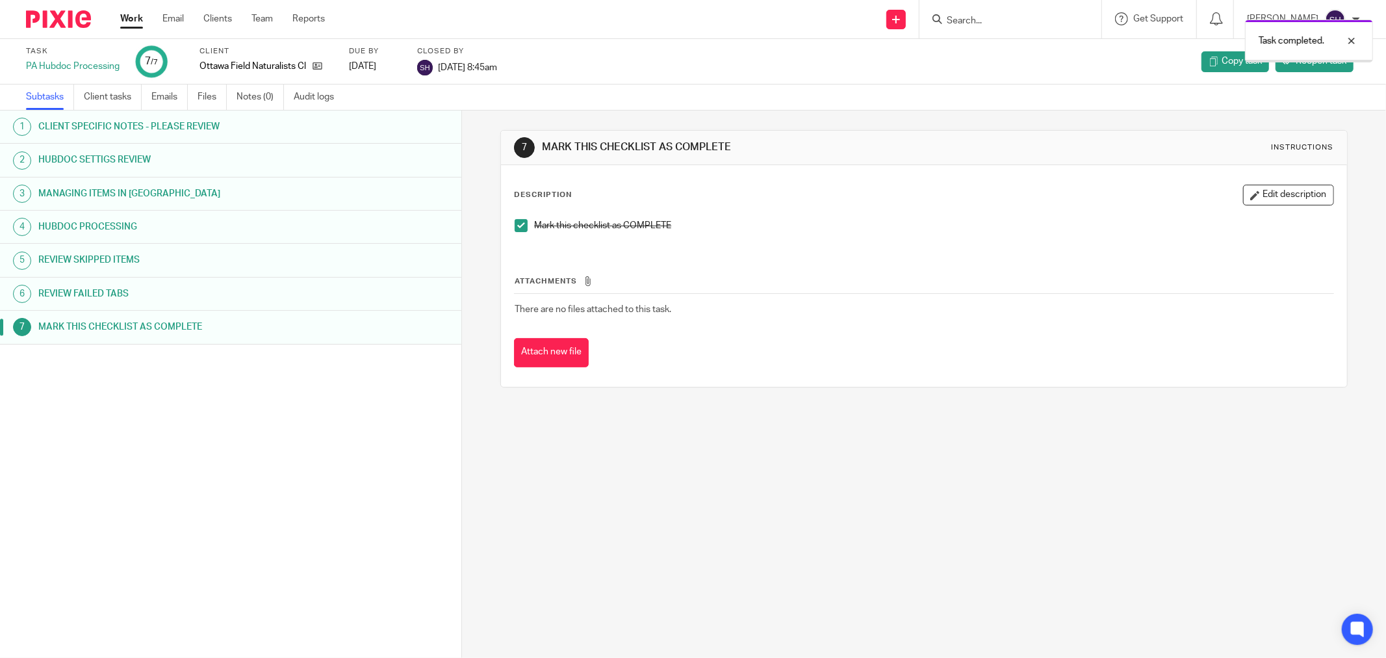
drag, startPoint x: 0, startPoint y: 0, endPoint x: 141, endPoint y: 20, distance: 142.4
click at [141, 20] on link "Work" at bounding box center [131, 18] width 23 height 13
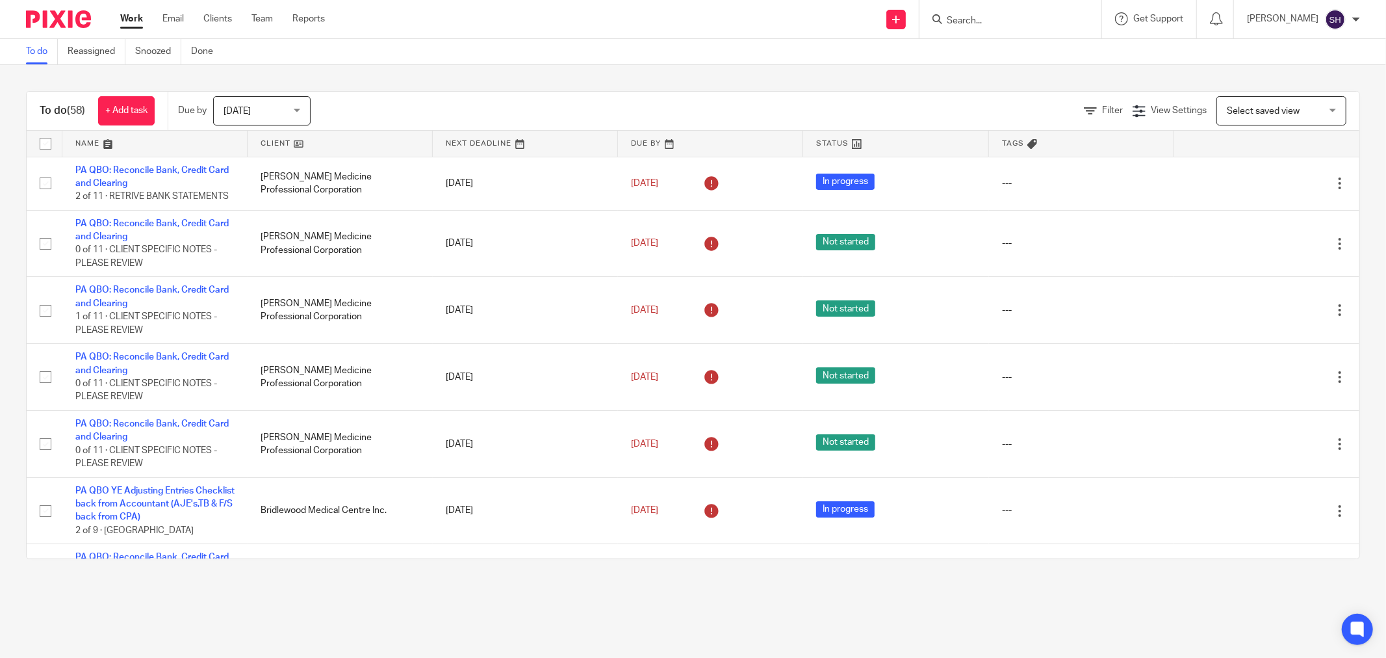
click at [353, 140] on link at bounding box center [340, 144] width 185 height 26
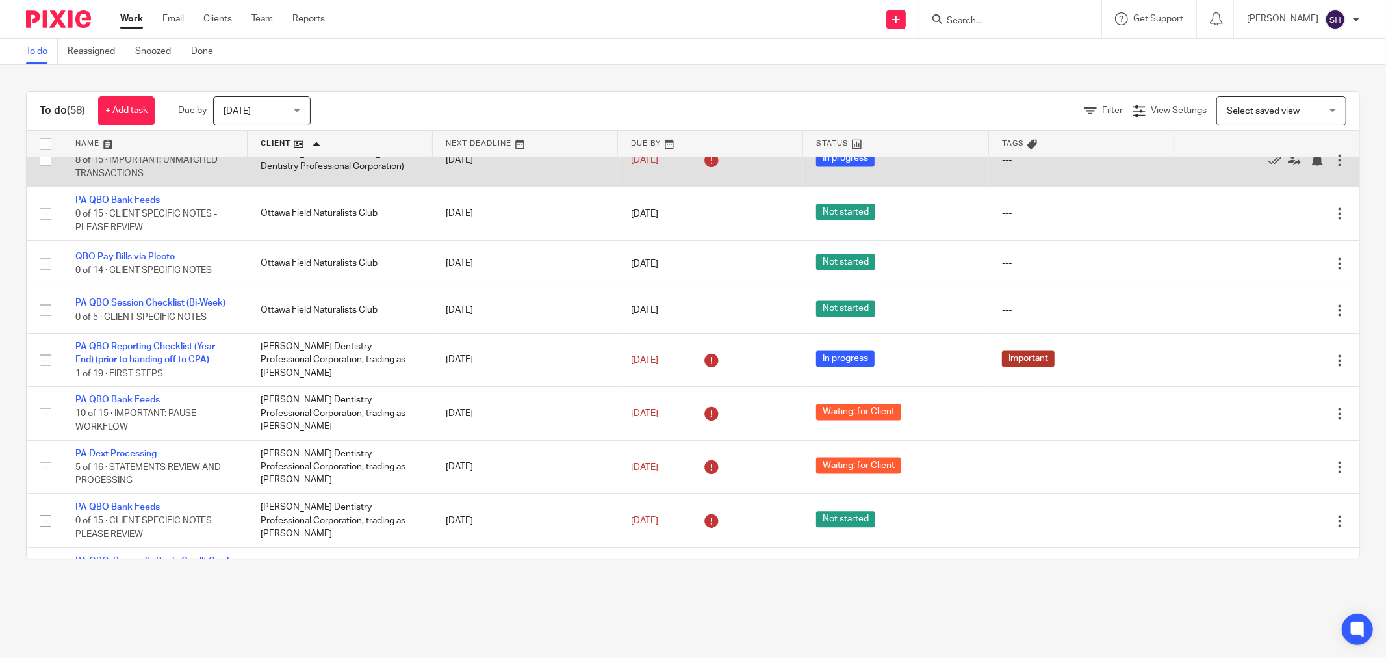
scroll to position [2310, 0]
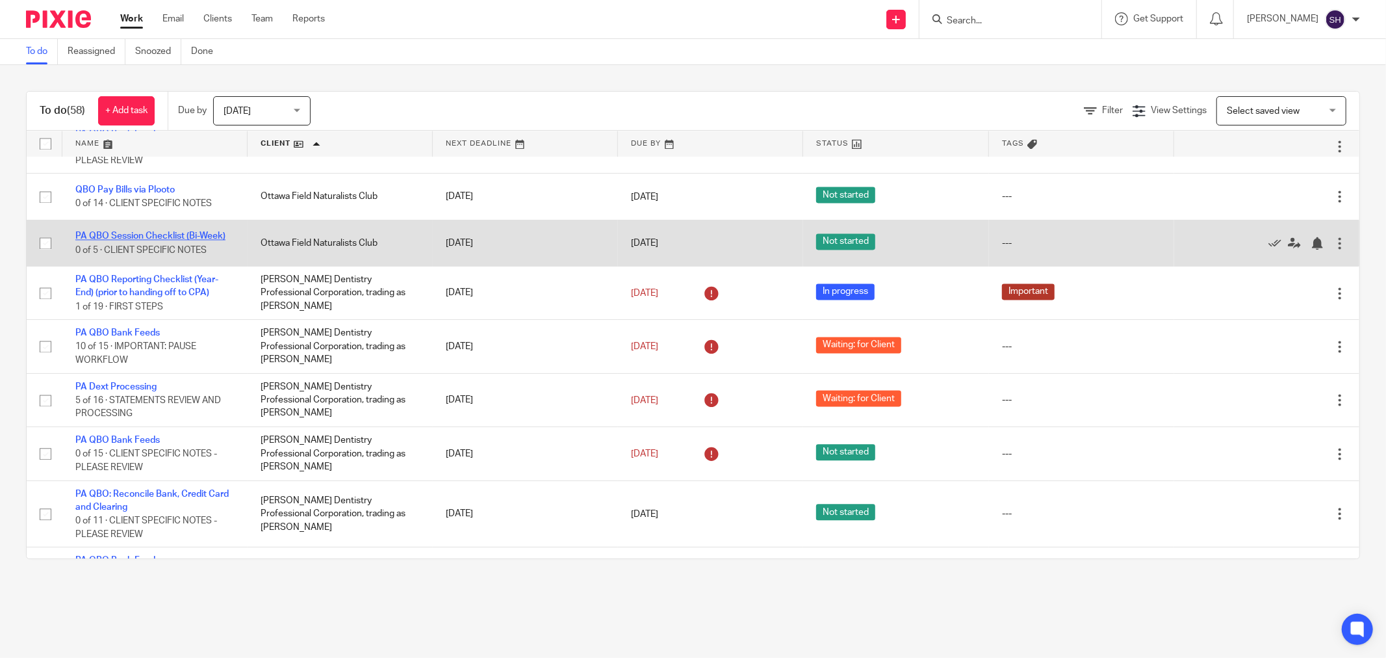
click at [196, 240] on link "PA QBO Session Checklist (Bi-Week)" at bounding box center [150, 235] width 150 height 9
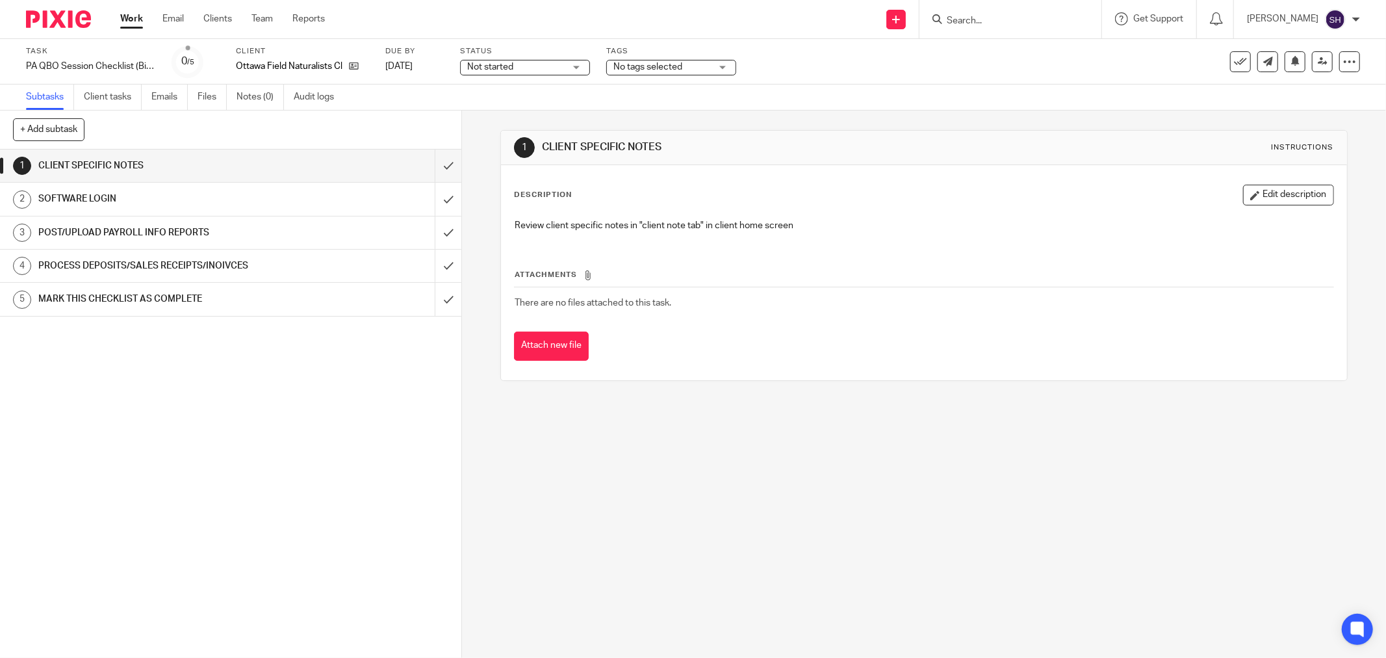
click at [524, 71] on span "Not started" at bounding box center [515, 67] width 97 height 14
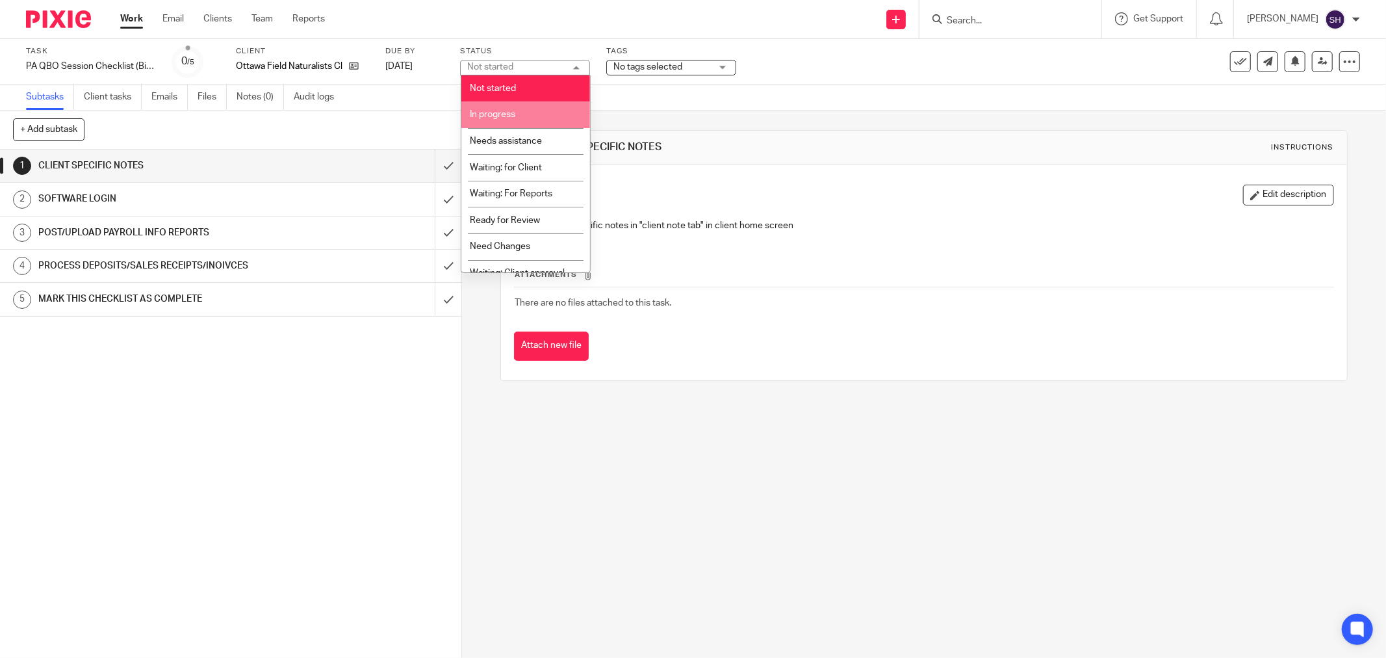
click at [518, 112] on li "In progress" at bounding box center [525, 114] width 129 height 27
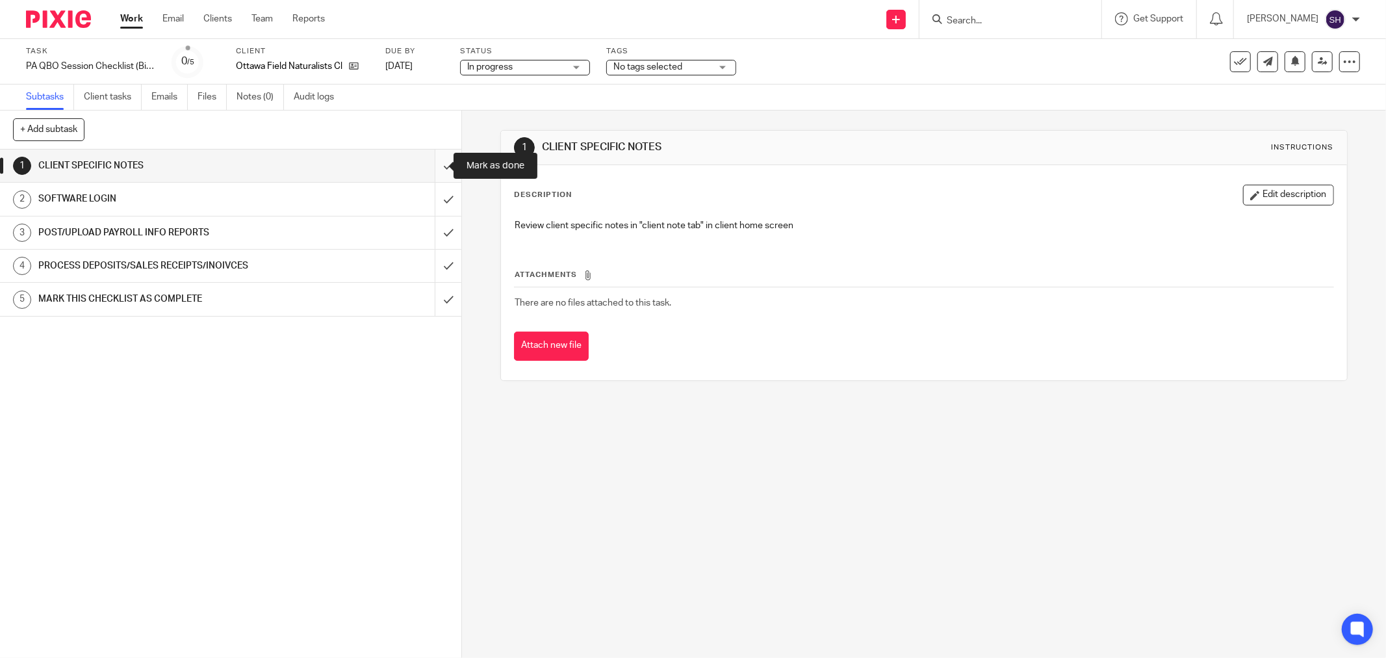
click at [432, 170] on input "submit" at bounding box center [230, 165] width 461 height 32
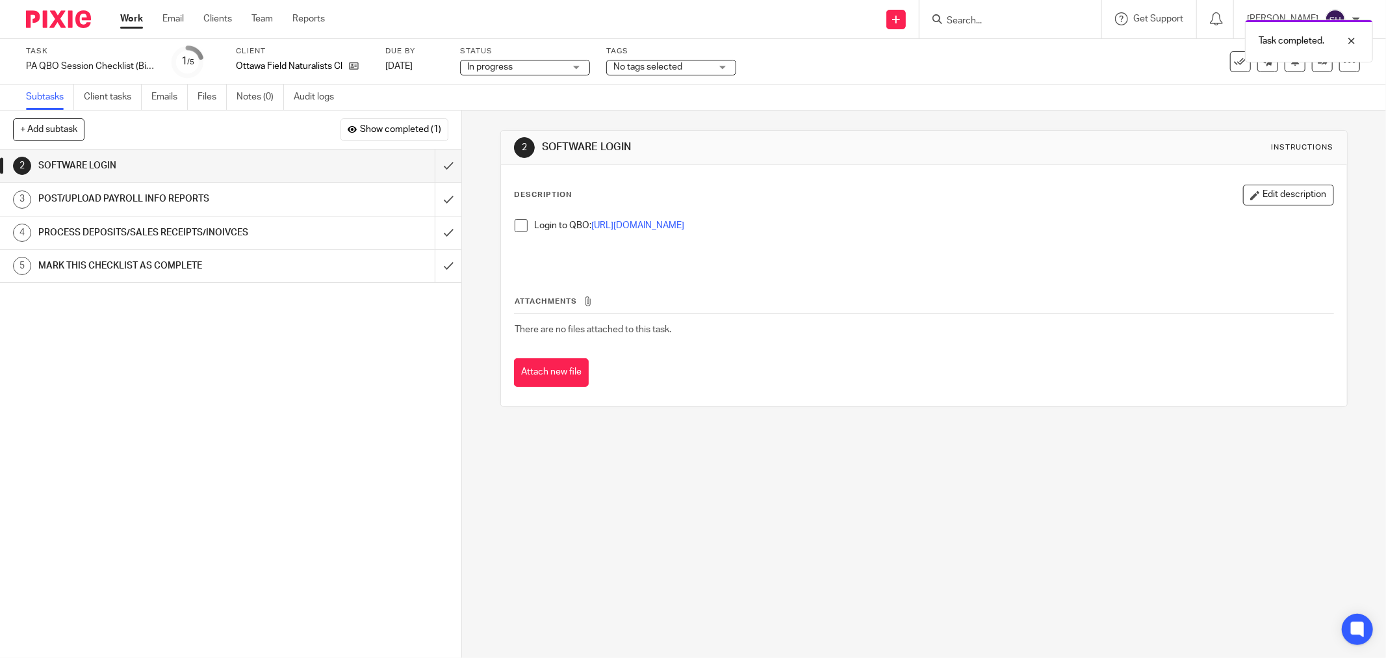
click at [515, 225] on span at bounding box center [521, 225] width 13 height 13
click at [433, 166] on input "submit" at bounding box center [230, 165] width 461 height 32
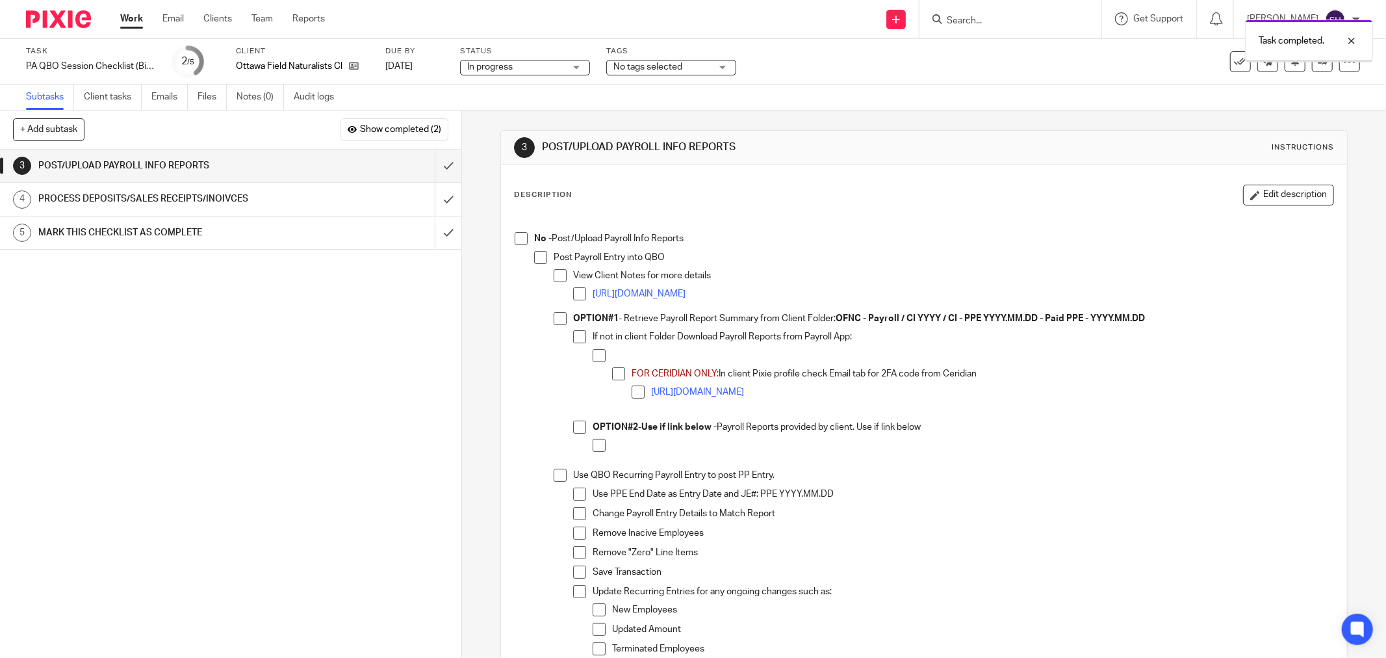
drag, startPoint x: 516, startPoint y: 244, endPoint x: 529, endPoint y: 251, distance: 15.2
click at [517, 244] on span at bounding box center [521, 238] width 13 height 13
click at [535, 258] on span at bounding box center [540, 257] width 13 height 13
drag, startPoint x: 555, startPoint y: 274, endPoint x: 568, endPoint y: 283, distance: 15.9
click at [557, 275] on span at bounding box center [560, 275] width 13 height 13
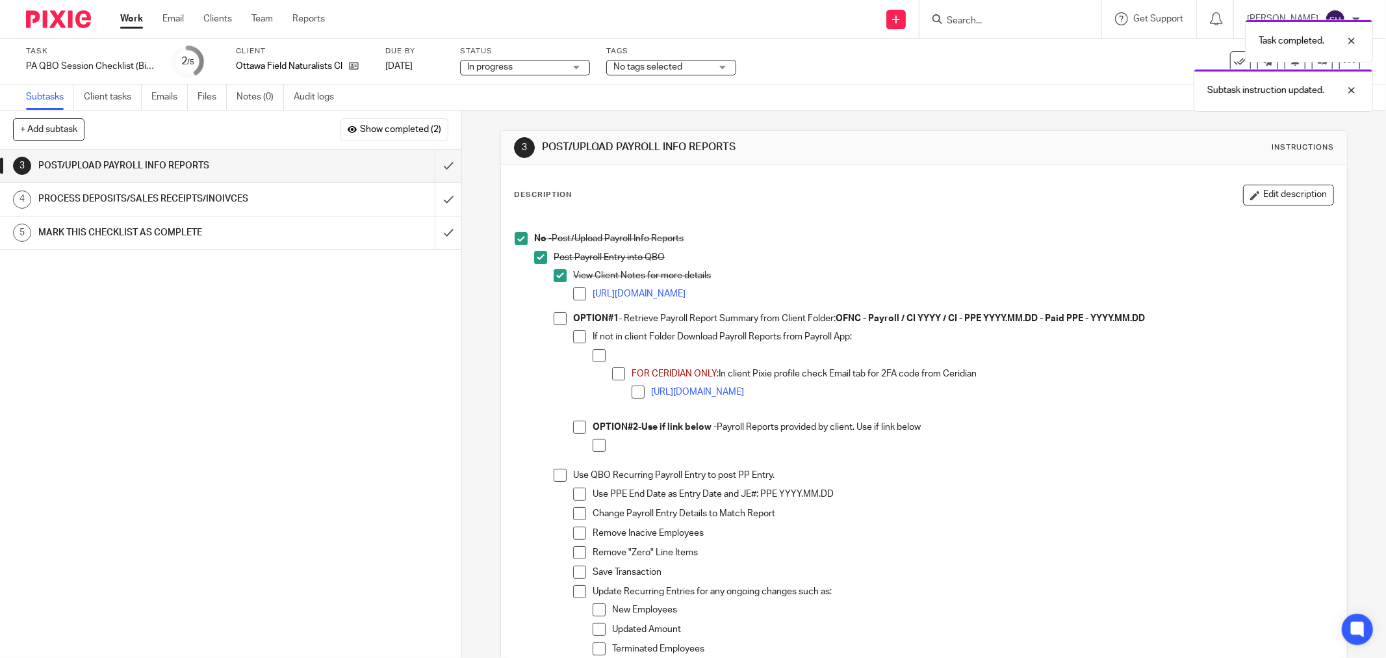
click at [574, 290] on span at bounding box center [579, 293] width 13 height 13
click at [554, 314] on span at bounding box center [560, 318] width 13 height 13
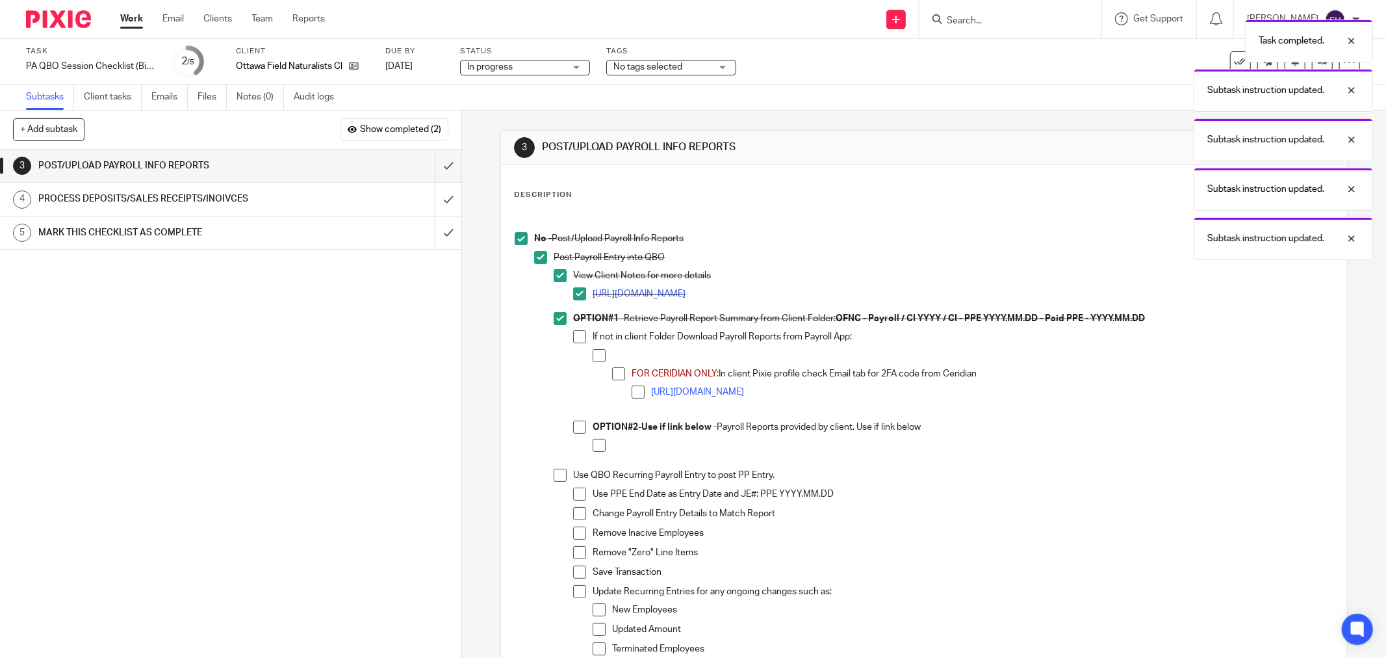
click at [573, 336] on span at bounding box center [579, 336] width 13 height 13
click at [593, 353] on span at bounding box center [599, 355] width 13 height 13
click at [612, 378] on span at bounding box center [618, 373] width 13 height 13
click at [632, 390] on span at bounding box center [638, 391] width 13 height 13
click at [574, 429] on span at bounding box center [579, 426] width 13 height 13
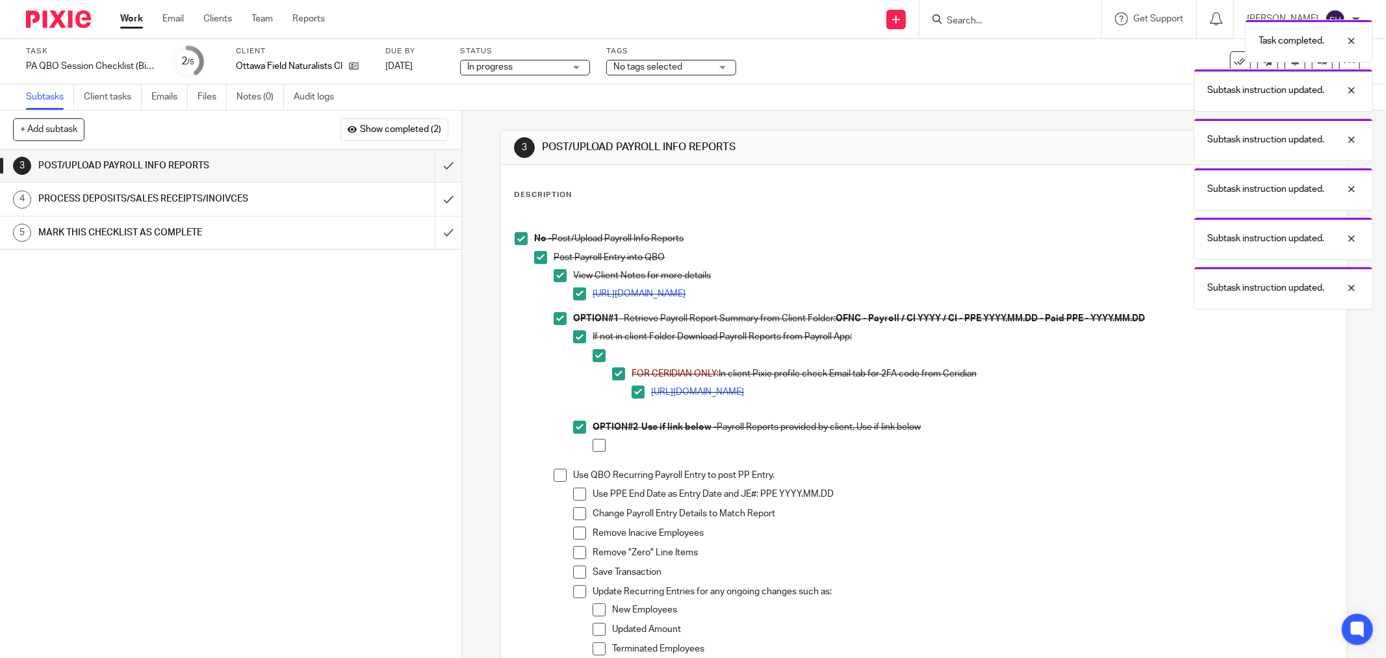
click at [593, 444] on span at bounding box center [599, 445] width 13 height 13
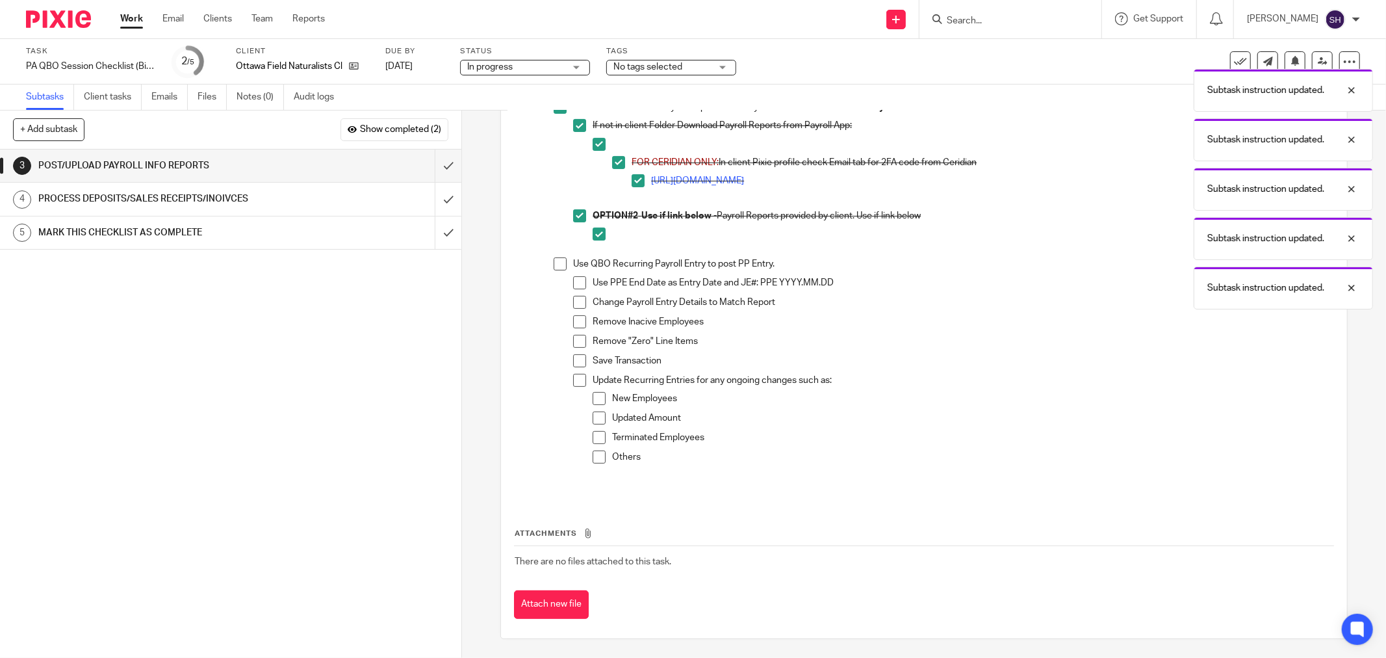
scroll to position [212, 0]
click at [555, 268] on span at bounding box center [560, 263] width 13 height 13
drag, startPoint x: 572, startPoint y: 283, endPoint x: 576, endPoint y: 299, distance: 15.9
click at [573, 286] on span at bounding box center [579, 281] width 13 height 13
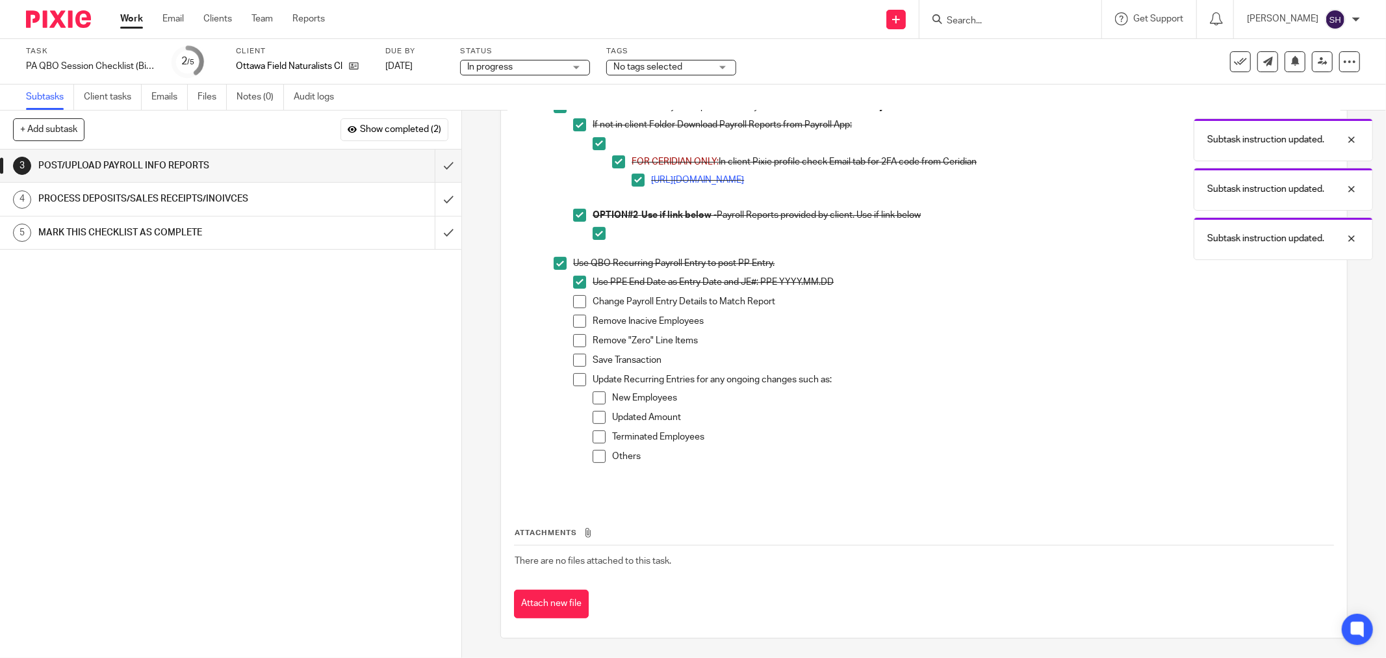
click at [576, 299] on span at bounding box center [579, 301] width 13 height 13
click at [576, 322] on span at bounding box center [579, 320] width 13 height 13
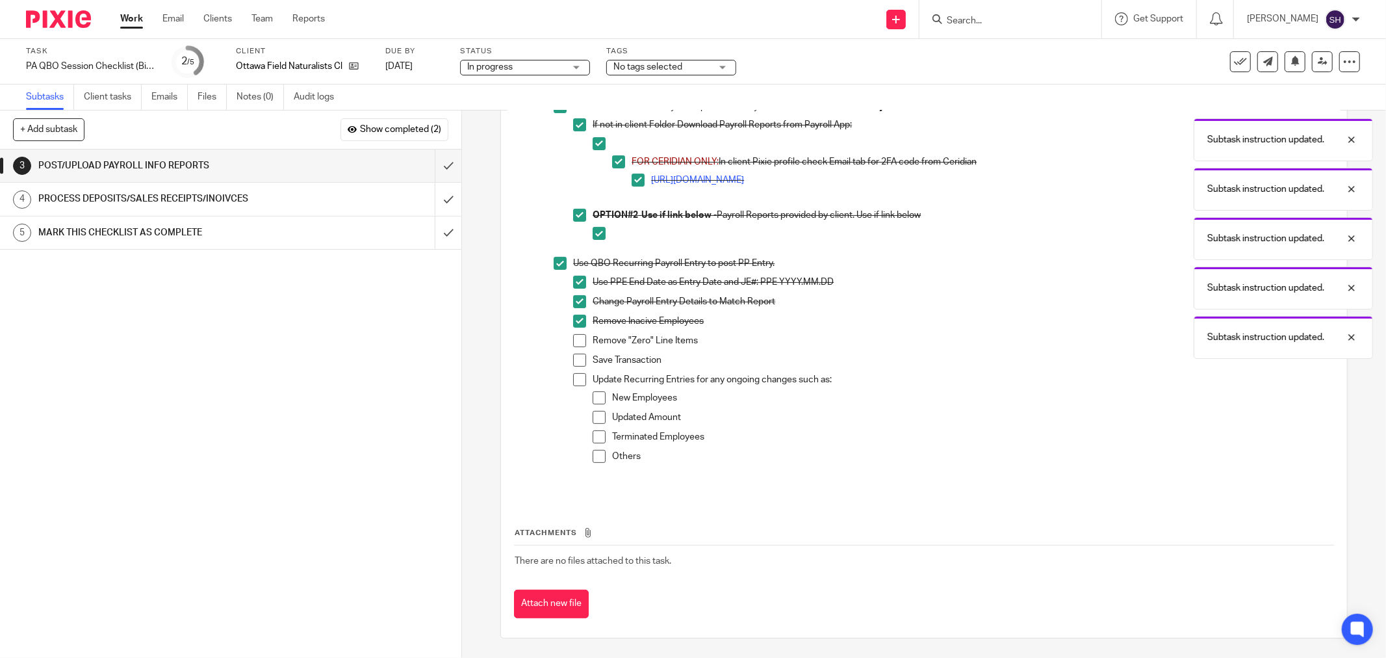
drag, startPoint x: 573, startPoint y: 337, endPoint x: 570, endPoint y: 360, distance: 23.6
click at [573, 339] on span at bounding box center [579, 340] width 13 height 13
click at [573, 364] on span at bounding box center [579, 359] width 13 height 13
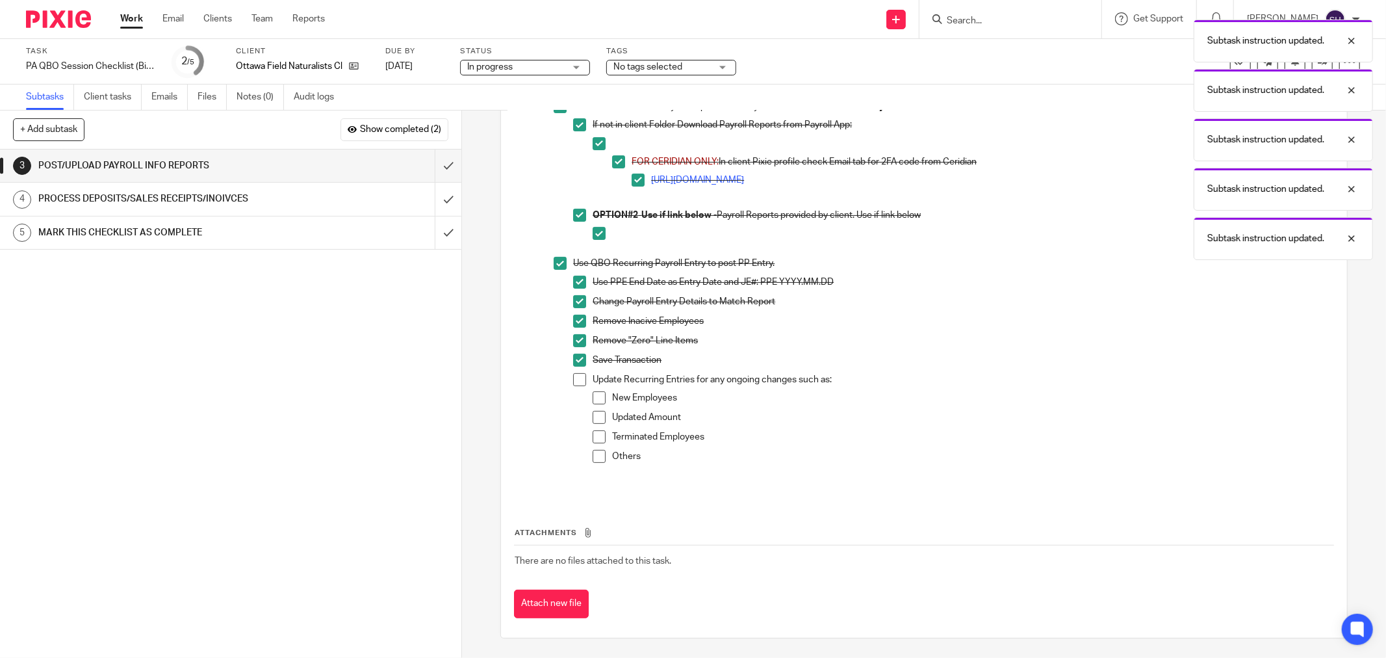
drag, startPoint x: 574, startPoint y: 379, endPoint x: 583, endPoint y: 390, distance: 13.8
click at [574, 380] on span at bounding box center [579, 379] width 13 height 13
click at [594, 398] on span at bounding box center [599, 397] width 13 height 13
click at [587, 421] on li "Update Recurring Entries for any ongoing changes such as: New Employees Updated…" at bounding box center [953, 423] width 760 height 101
click at [593, 420] on span at bounding box center [599, 417] width 13 height 13
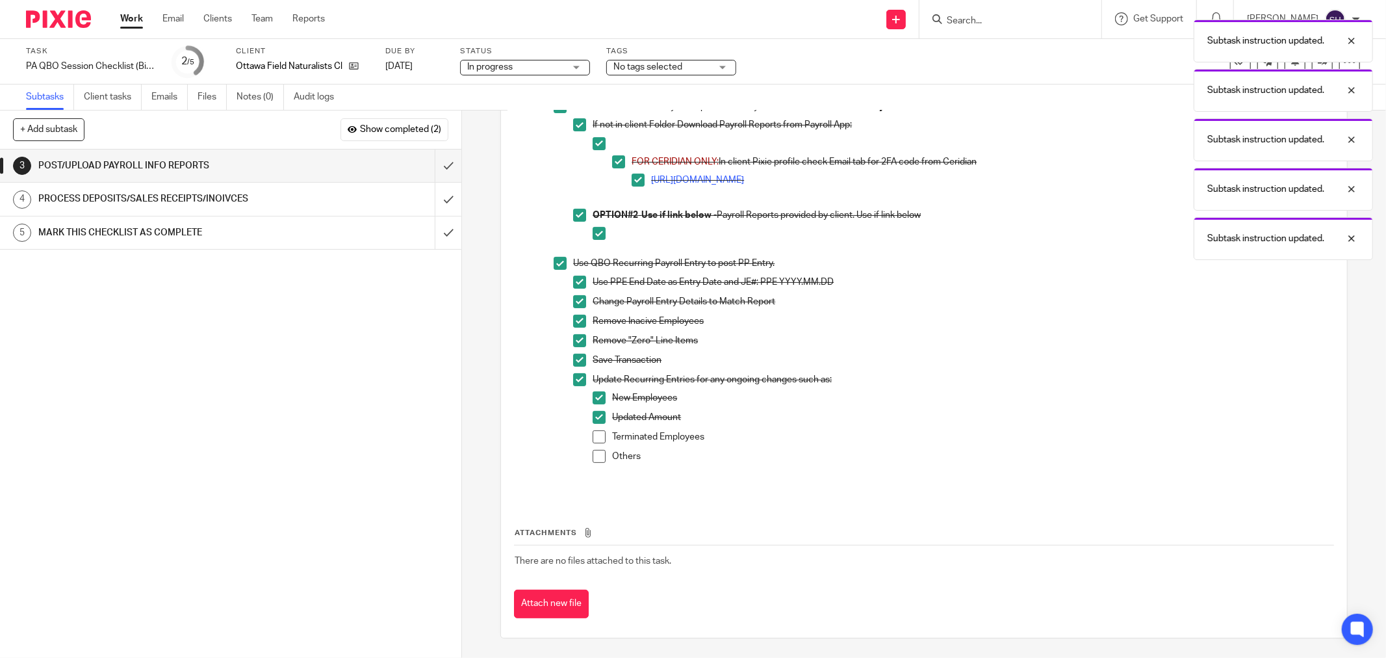
drag, startPoint x: 595, startPoint y: 433, endPoint x: 598, endPoint y: 448, distance: 15.3
click at [595, 434] on span at bounding box center [599, 436] width 13 height 13
click at [598, 451] on span at bounding box center [599, 456] width 13 height 13
click at [432, 160] on input "submit" at bounding box center [230, 165] width 461 height 32
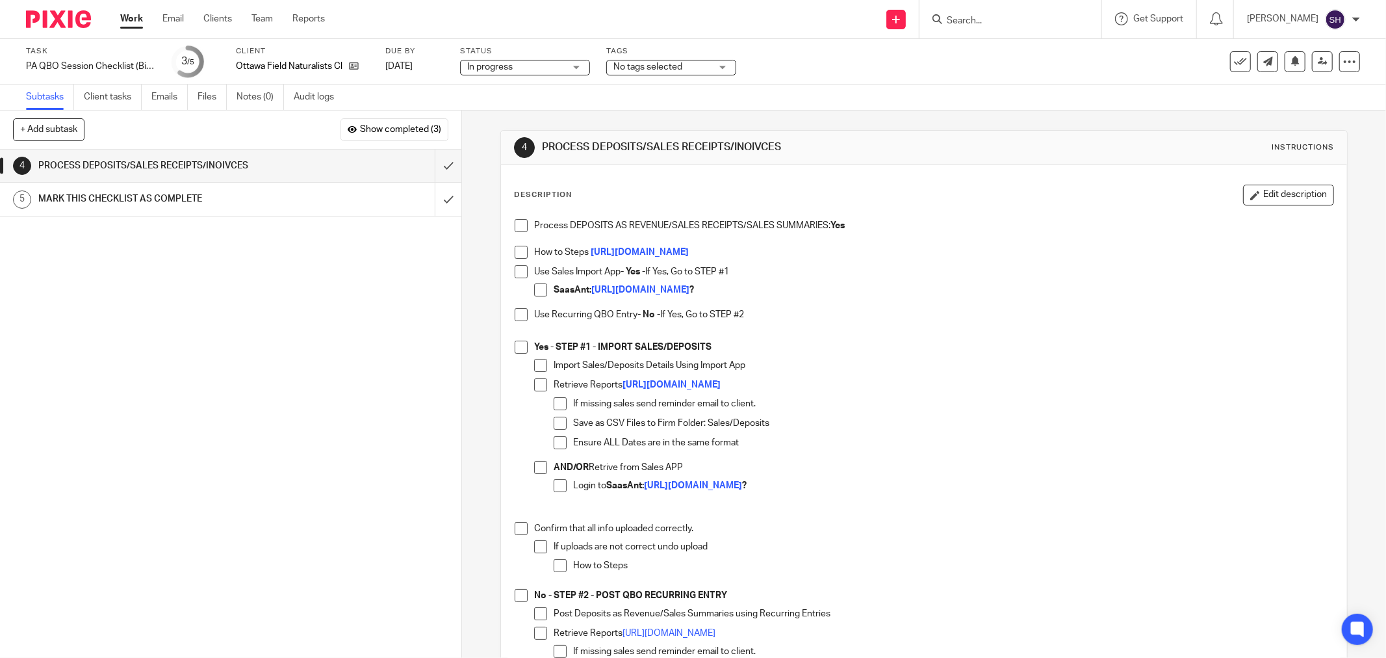
click at [516, 223] on span at bounding box center [521, 225] width 13 height 13
click at [515, 249] on span at bounding box center [521, 252] width 13 height 13
click at [515, 270] on span at bounding box center [521, 271] width 13 height 13
click at [534, 290] on span at bounding box center [540, 289] width 13 height 13
click at [515, 314] on span at bounding box center [521, 314] width 13 height 13
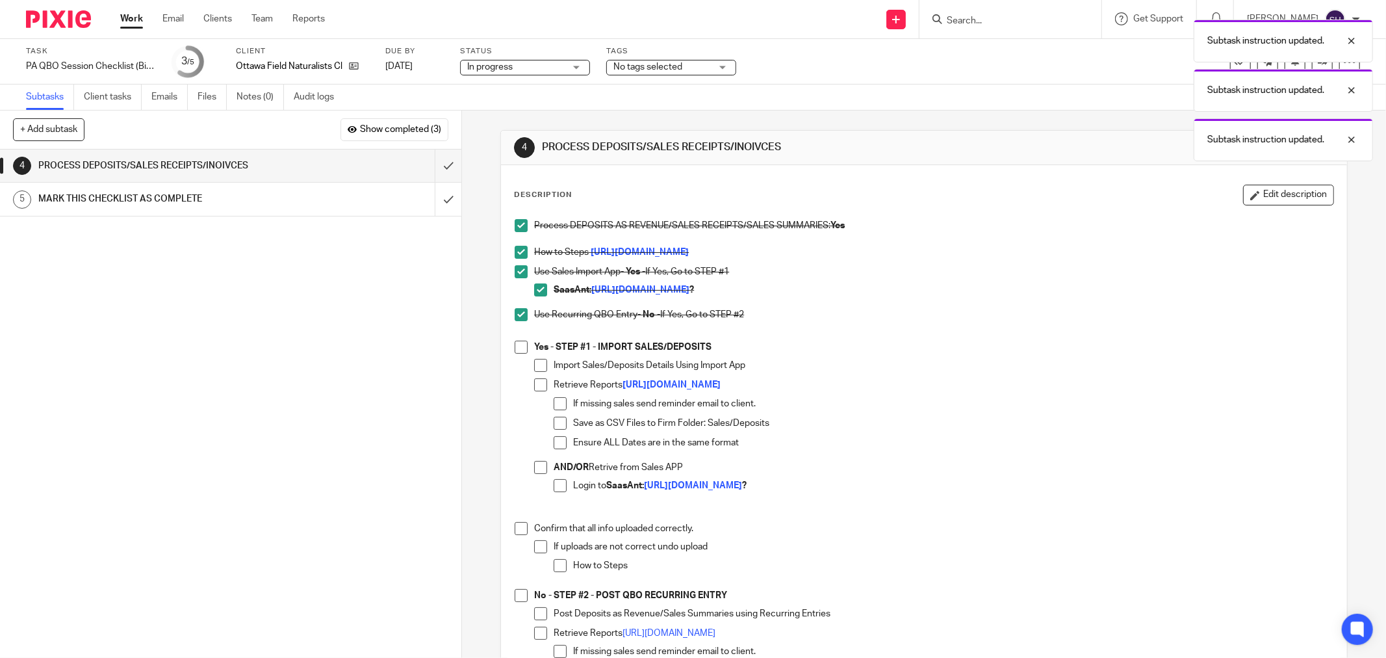
click at [517, 337] on p at bounding box center [924, 333] width 819 height 13
click at [516, 342] on span at bounding box center [521, 346] width 13 height 13
click at [540, 364] on span at bounding box center [540, 365] width 13 height 13
click at [534, 389] on span at bounding box center [540, 384] width 13 height 13
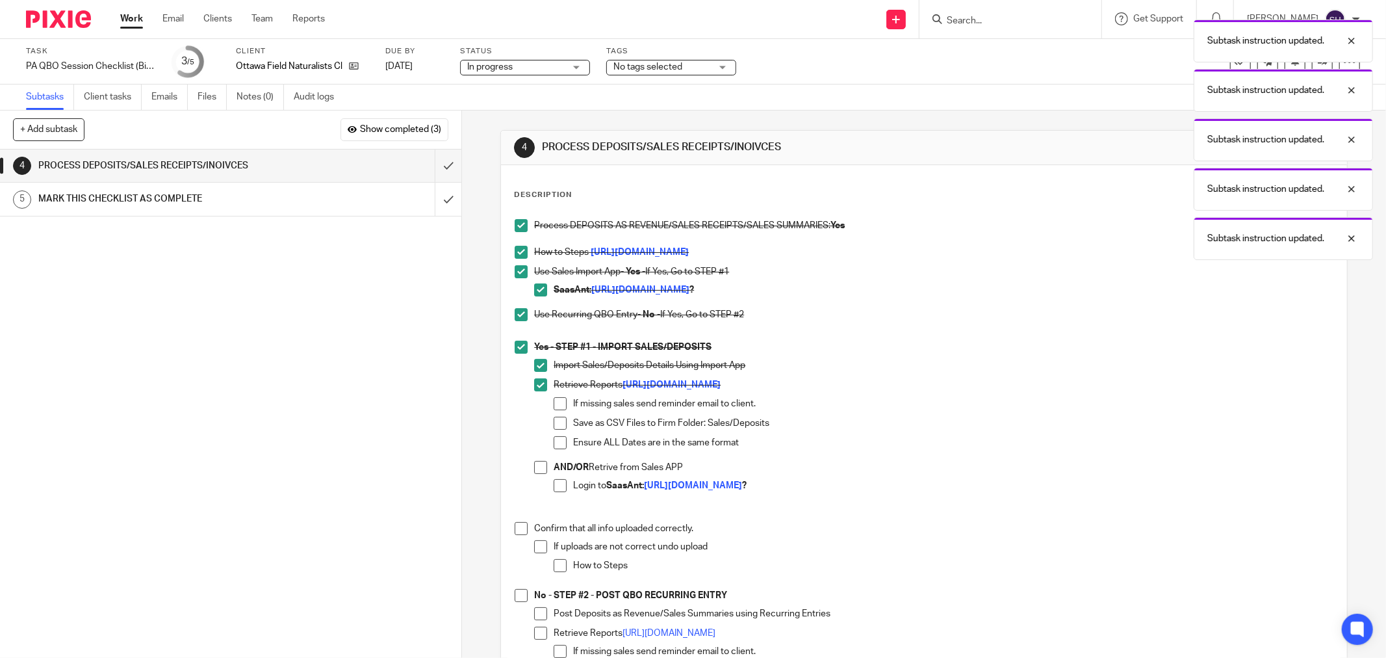
click at [557, 405] on span at bounding box center [560, 403] width 13 height 13
click at [562, 424] on span at bounding box center [560, 422] width 13 height 13
drag, startPoint x: 559, startPoint y: 437, endPoint x: 537, endPoint y: 457, distance: 29.0
click at [559, 438] on span at bounding box center [560, 442] width 13 height 13
click at [534, 461] on span at bounding box center [540, 467] width 13 height 13
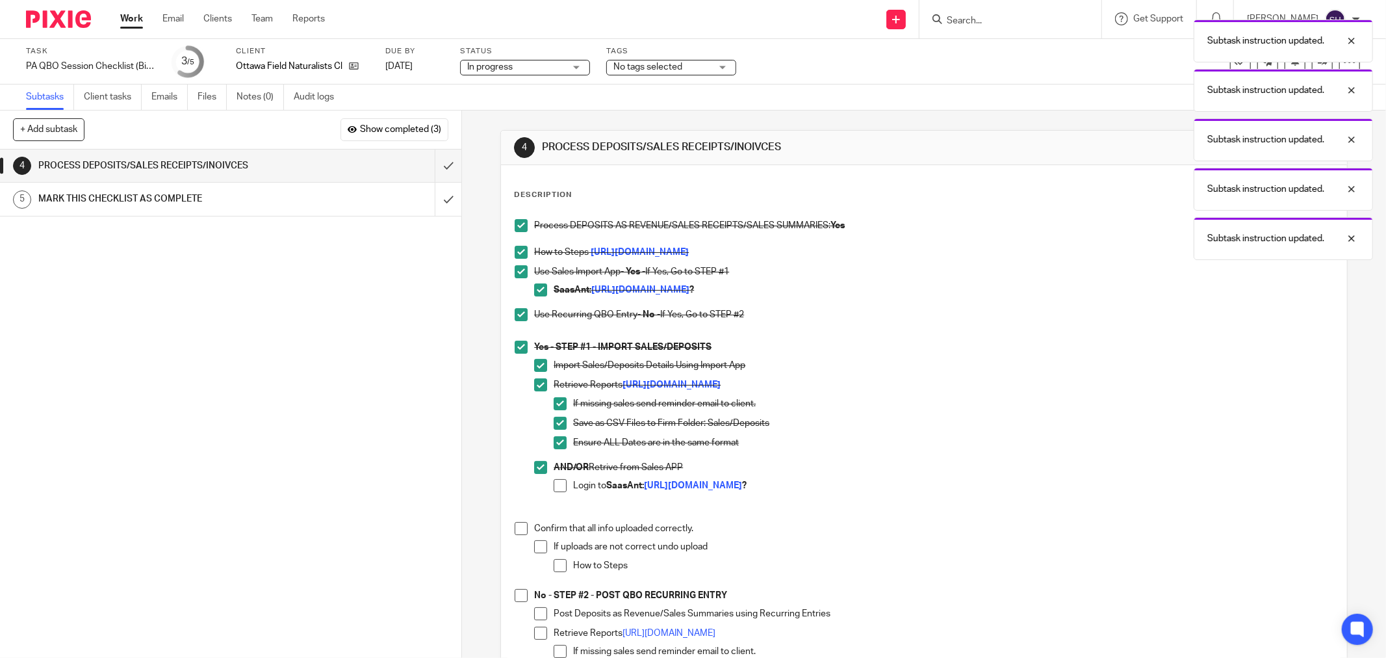
click at [554, 481] on span at bounding box center [560, 485] width 13 height 13
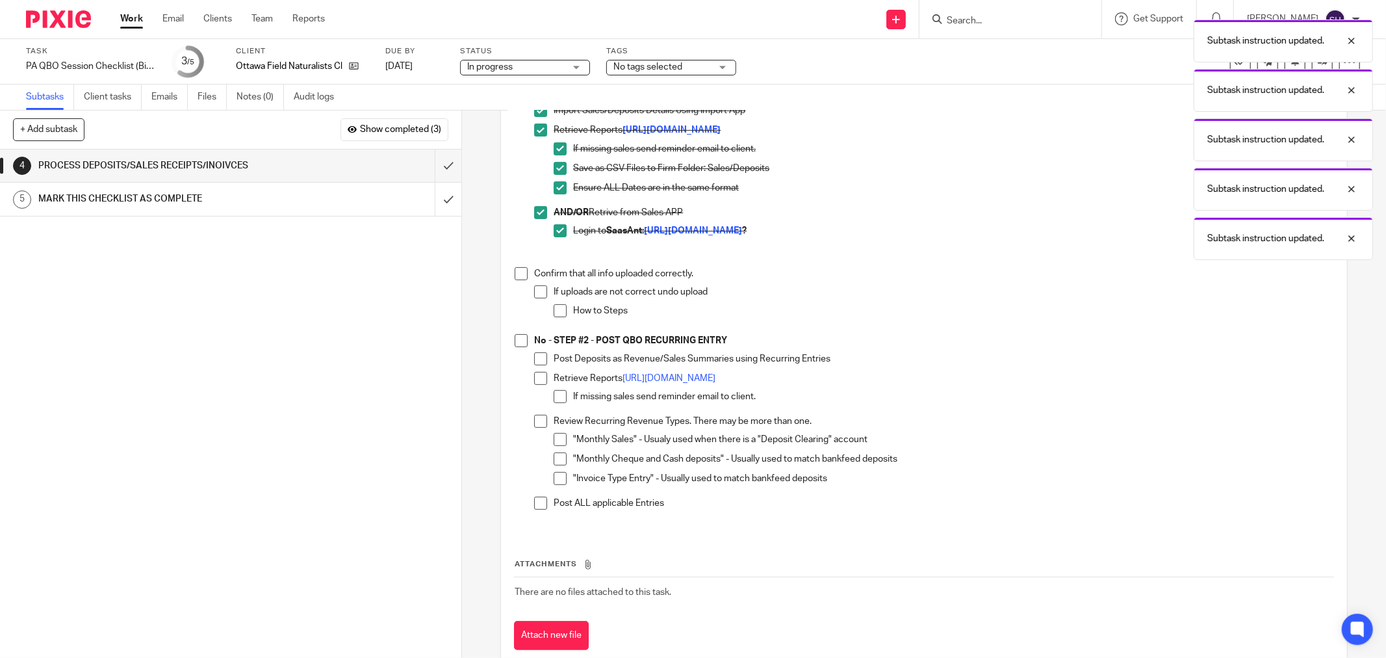
scroll to position [287, 0]
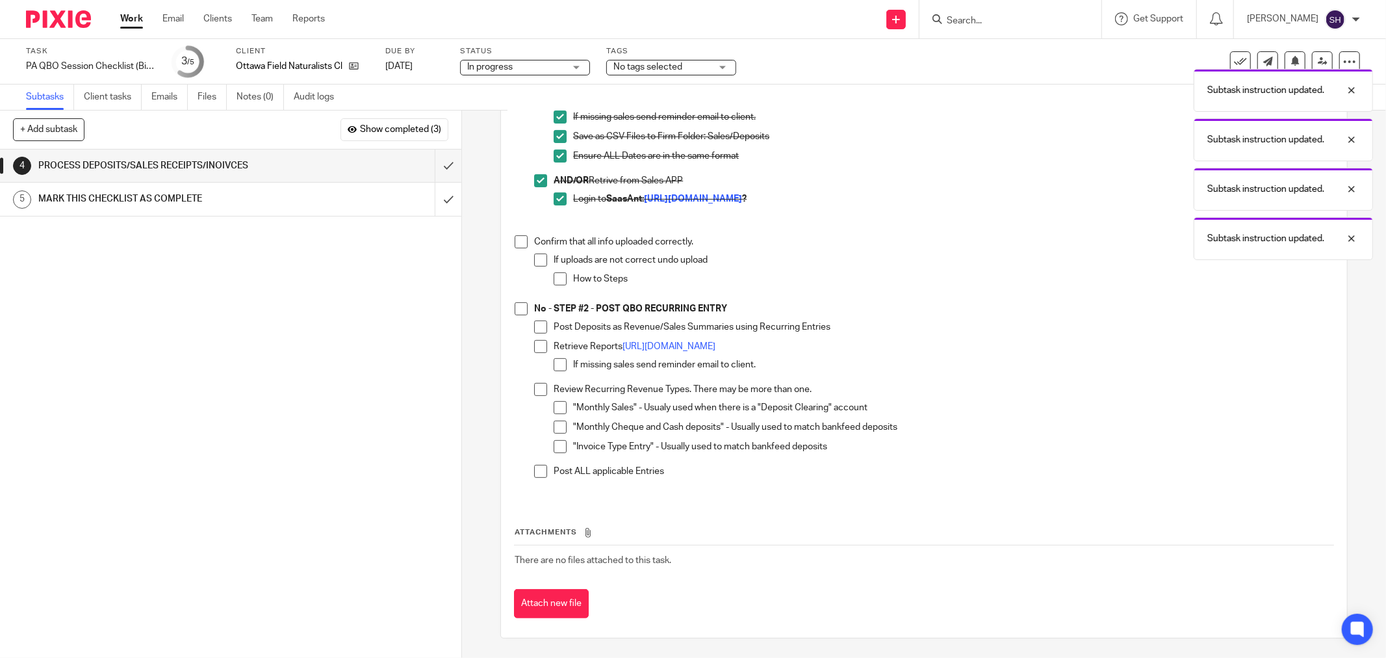
click at [515, 242] on span at bounding box center [521, 241] width 13 height 13
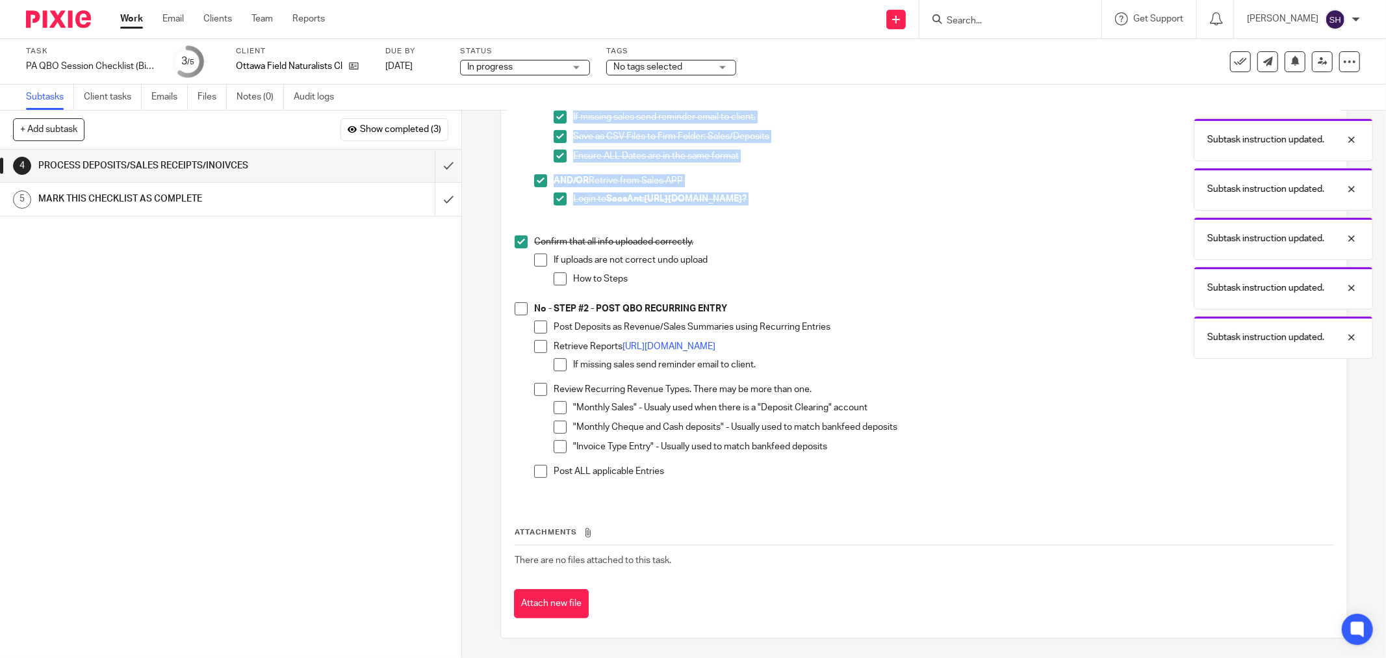
click at [537, 258] on span at bounding box center [540, 259] width 13 height 13
click at [557, 277] on span at bounding box center [560, 278] width 13 height 13
click at [515, 307] on span at bounding box center [521, 308] width 13 height 13
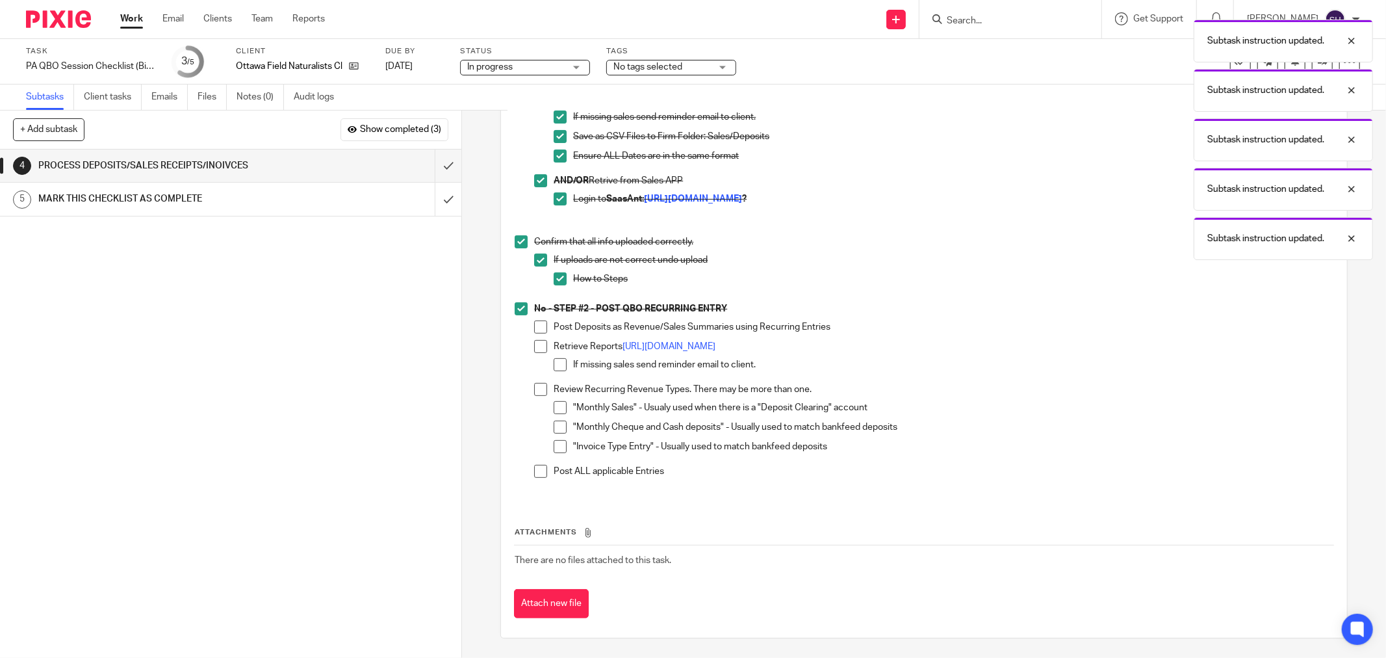
click at [535, 327] on span at bounding box center [540, 326] width 13 height 13
click at [542, 345] on span at bounding box center [540, 346] width 13 height 13
click at [557, 360] on span at bounding box center [560, 364] width 13 height 13
drag, startPoint x: 540, startPoint y: 381, endPoint x: 538, endPoint y: 392, distance: 11.2
click at [539, 381] on li "Retrieve Reports https://ln5.sync.com/dl/0ceffdcc0/9i92ik9e-4d4sgc4y-9c2p5qfw-w…" at bounding box center [933, 361] width 799 height 43
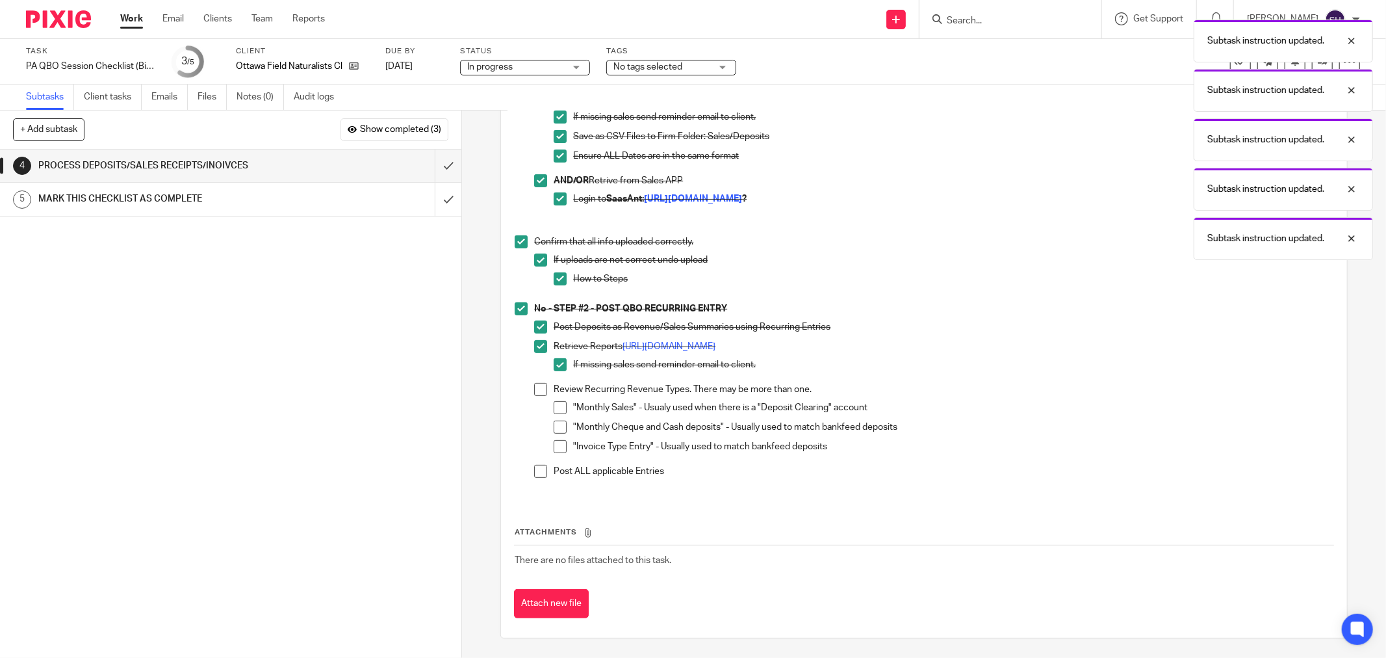
click at [538, 392] on span at bounding box center [540, 389] width 13 height 13
click at [555, 408] on span at bounding box center [560, 407] width 13 height 13
click at [559, 429] on span at bounding box center [560, 426] width 13 height 13
click at [559, 439] on ul ""Monthly Sales" - Usualy used when there is a "Deposit Clearing" account "Month…" at bounding box center [944, 430] width 780 height 58
click at [556, 449] on span at bounding box center [560, 446] width 13 height 13
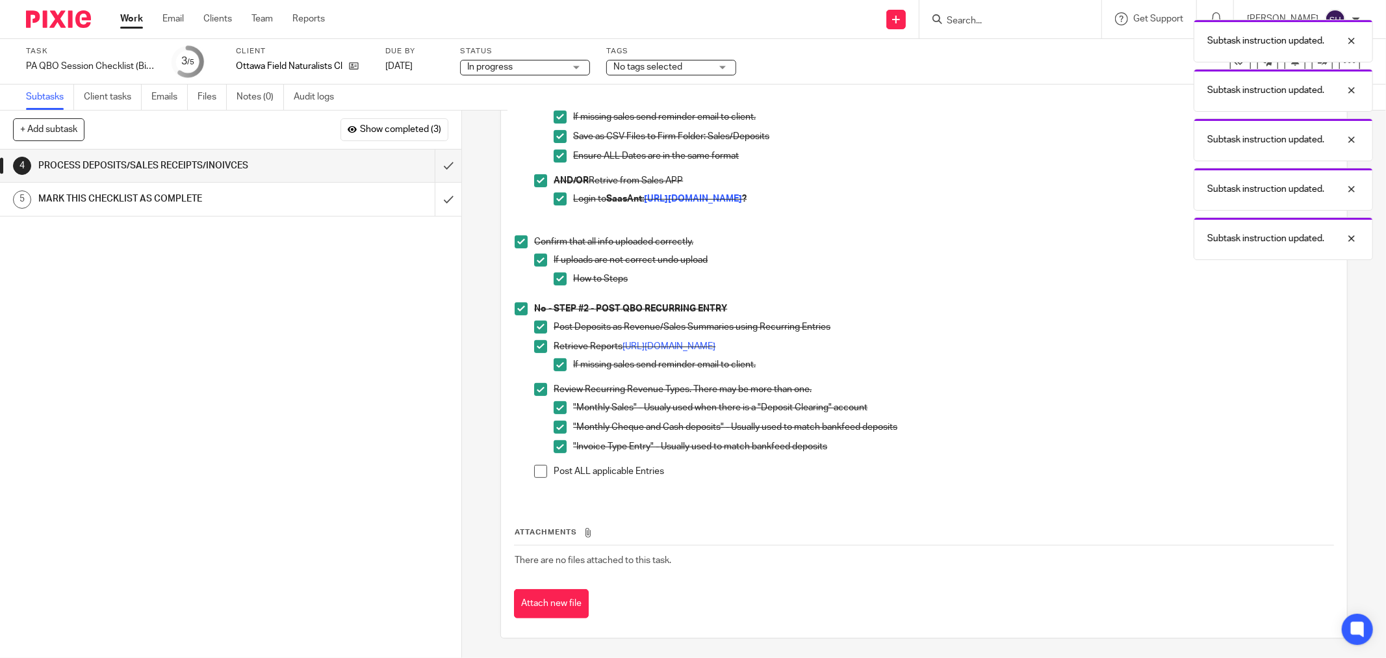
click at [542, 465] on span at bounding box center [540, 471] width 13 height 13
click at [439, 170] on input "submit" at bounding box center [230, 165] width 461 height 32
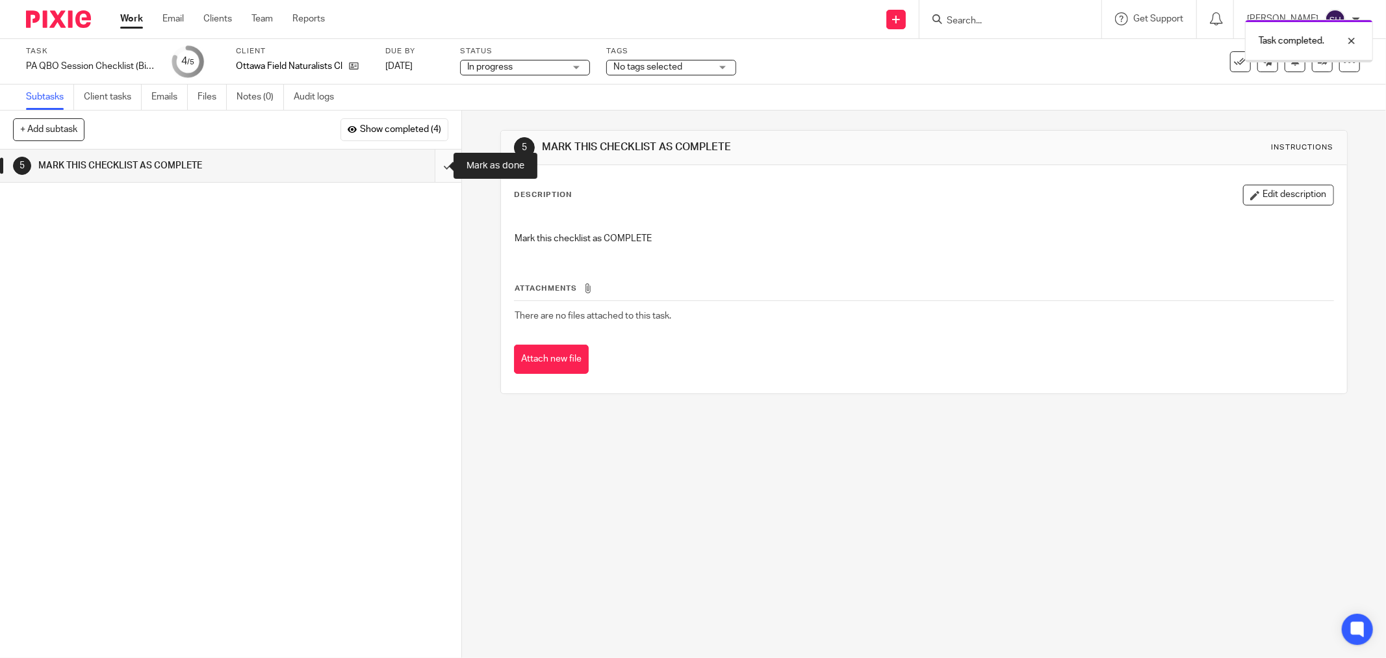
click at [438, 160] on input "submit" at bounding box center [230, 165] width 461 height 32
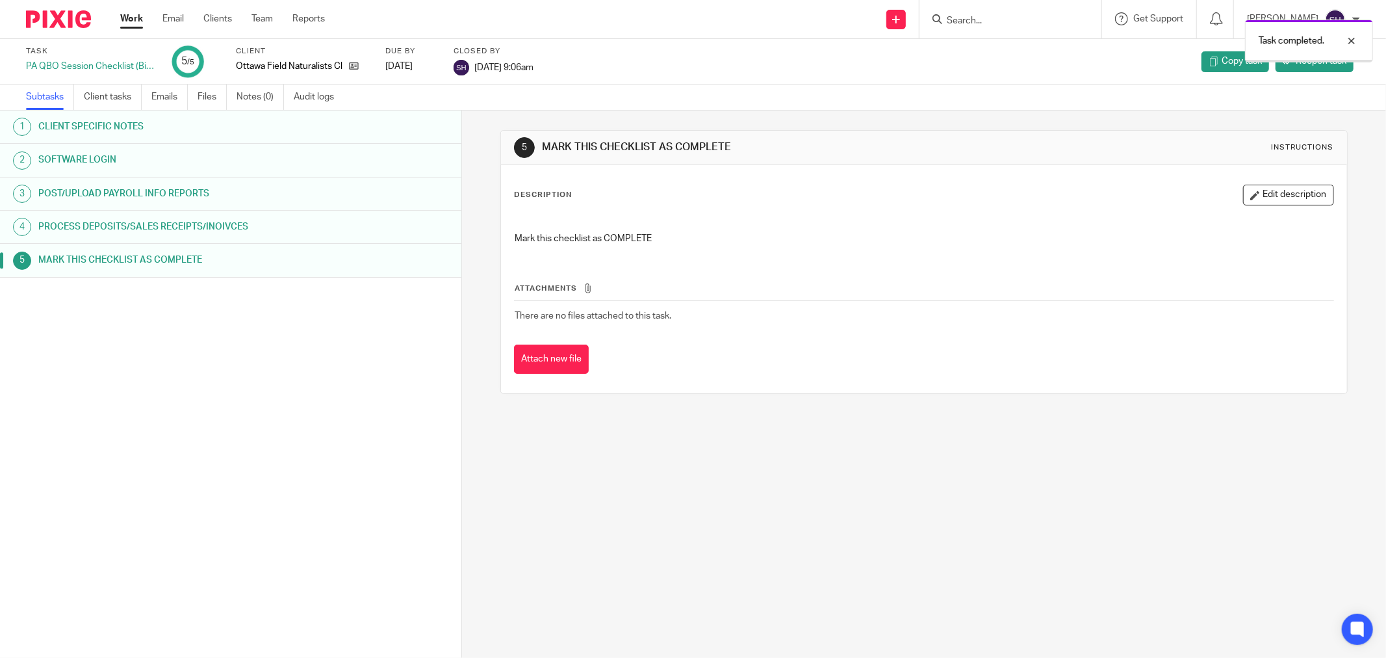
click at [133, 21] on link "Work" at bounding box center [131, 18] width 23 height 13
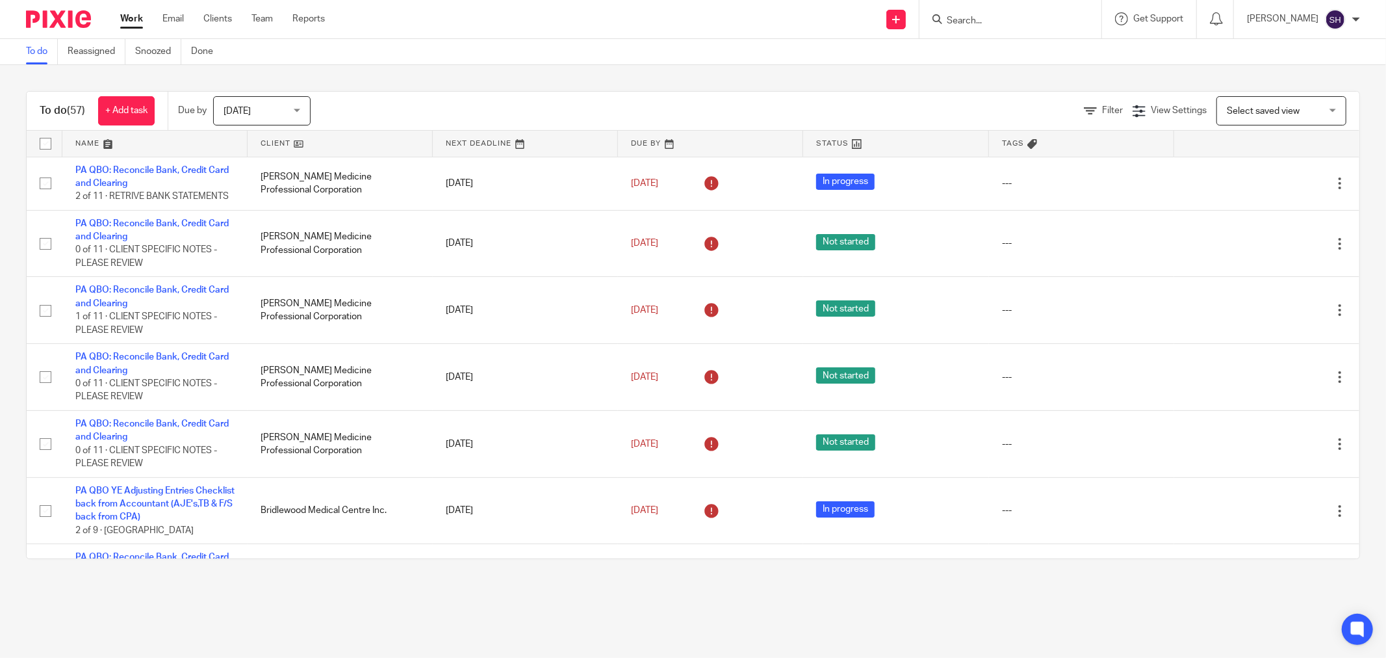
click at [349, 145] on link at bounding box center [340, 144] width 185 height 26
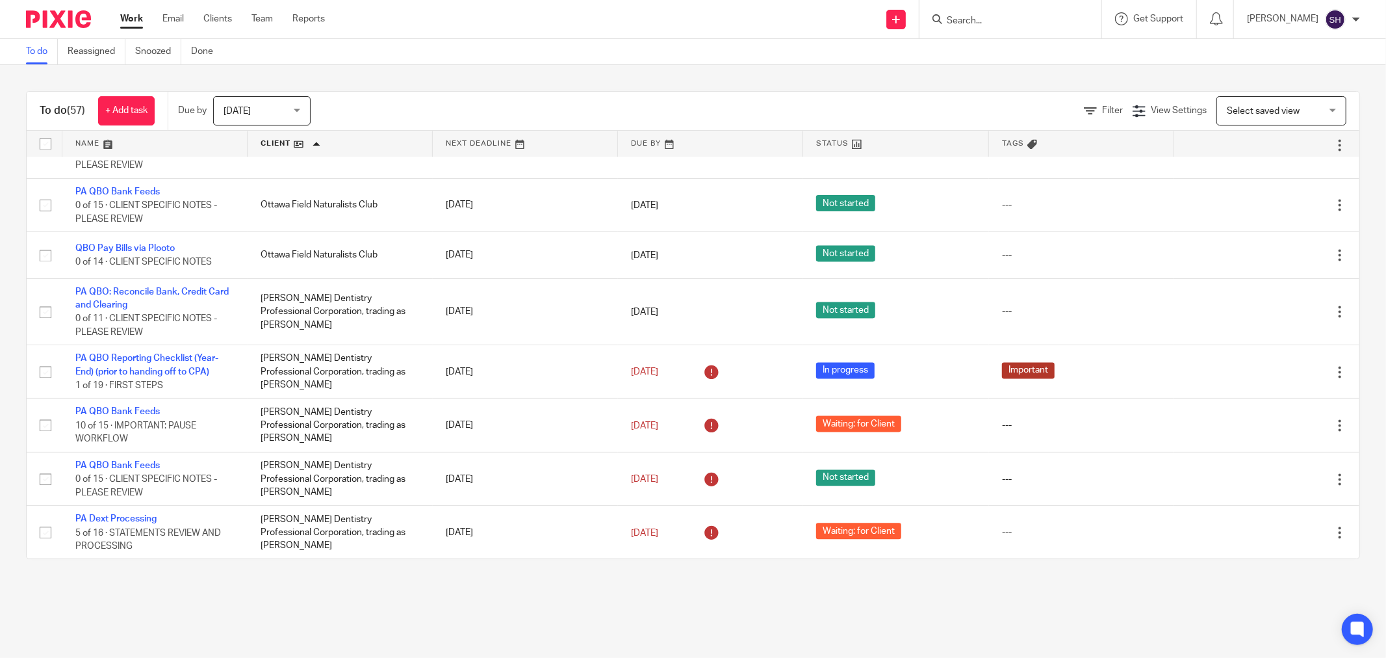
scroll to position [2238, 0]
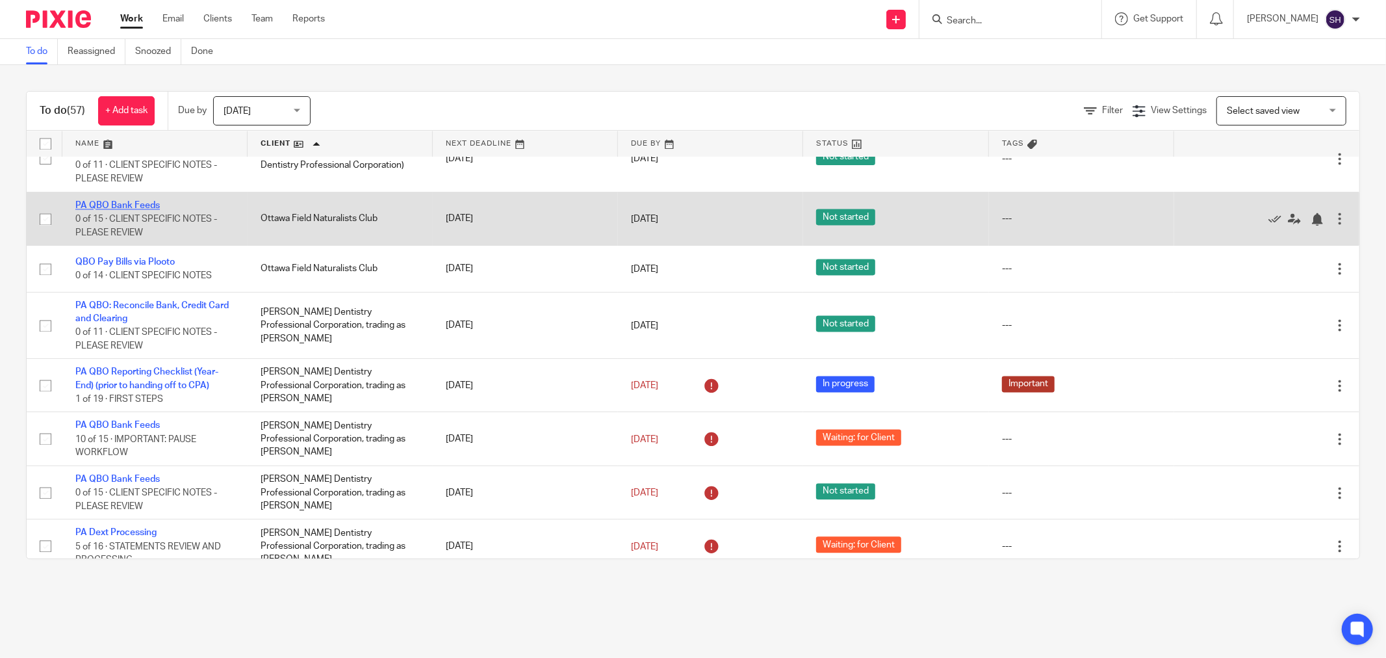
click at [132, 210] on link "PA QBO Bank Feeds" at bounding box center [117, 205] width 84 height 9
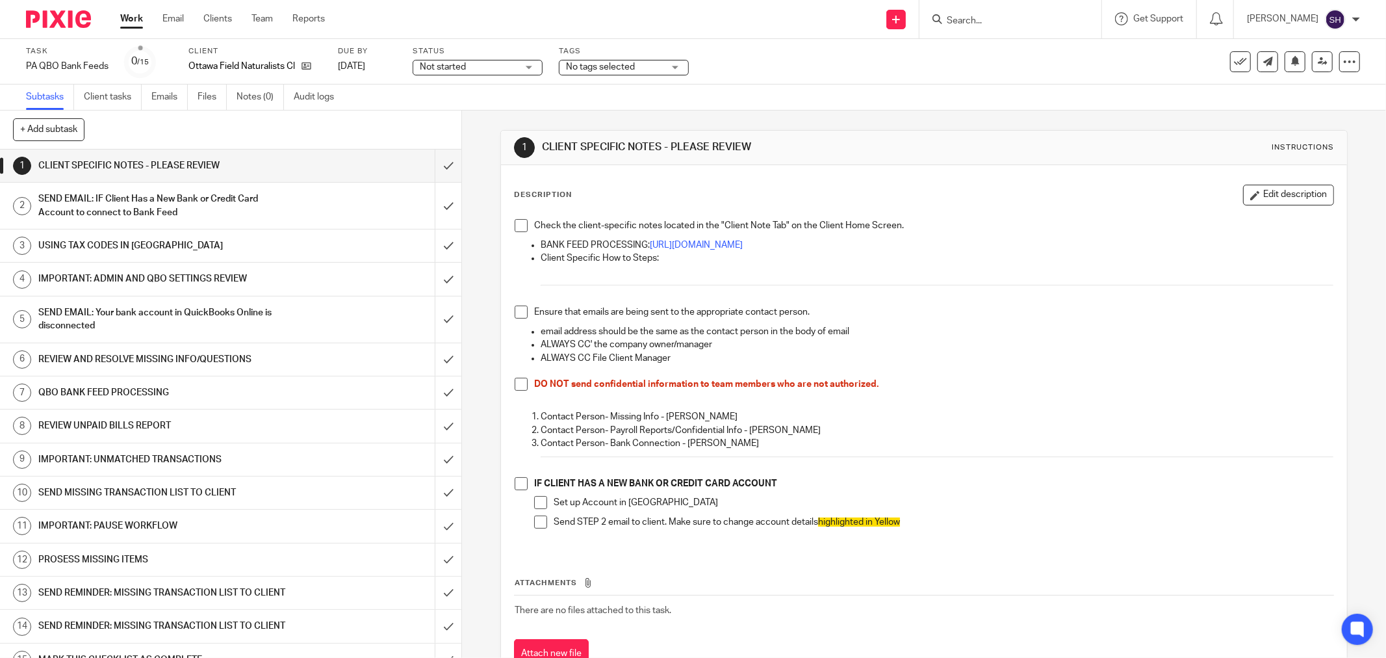
drag, startPoint x: 516, startPoint y: 229, endPoint x: 530, endPoint y: 284, distance: 57.0
click at [516, 230] on span at bounding box center [521, 225] width 13 height 13
click at [521, 315] on span at bounding box center [521, 311] width 13 height 13
click at [522, 388] on span at bounding box center [521, 383] width 13 height 13
click at [520, 487] on span at bounding box center [521, 483] width 13 height 13
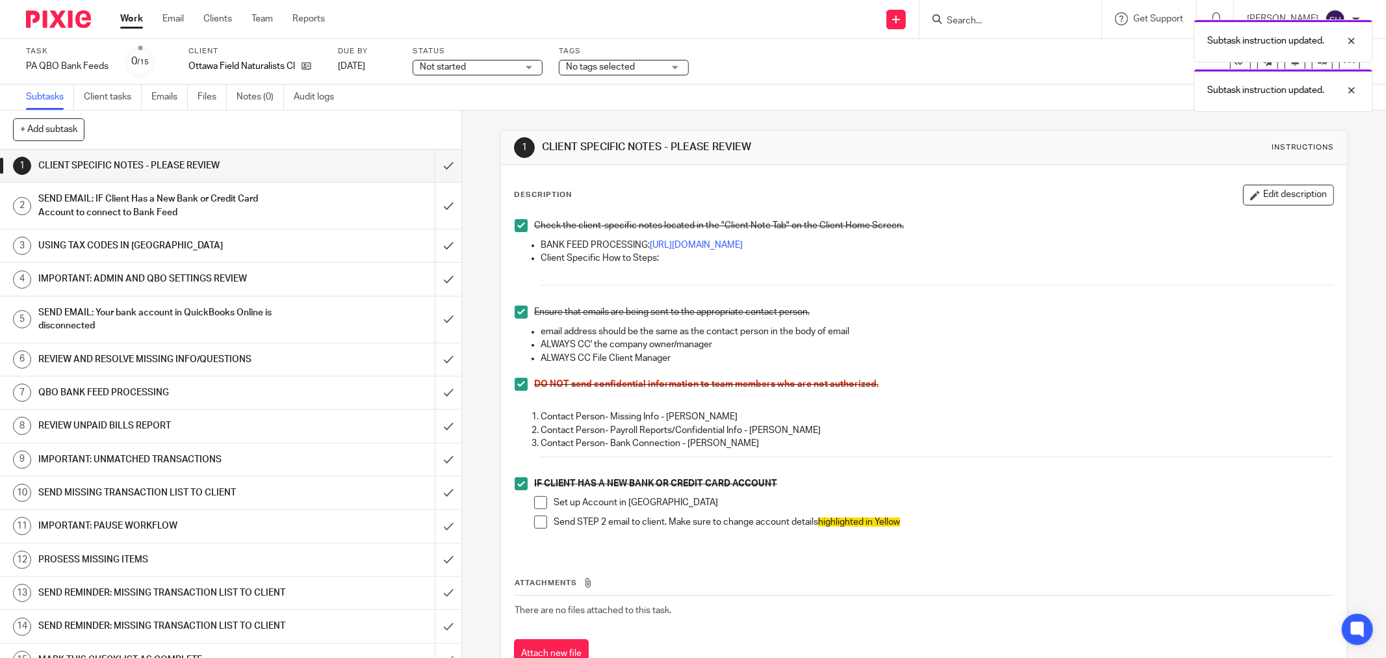
click at [535, 524] on span at bounding box center [540, 521] width 13 height 13
click at [534, 499] on span at bounding box center [540, 502] width 13 height 13
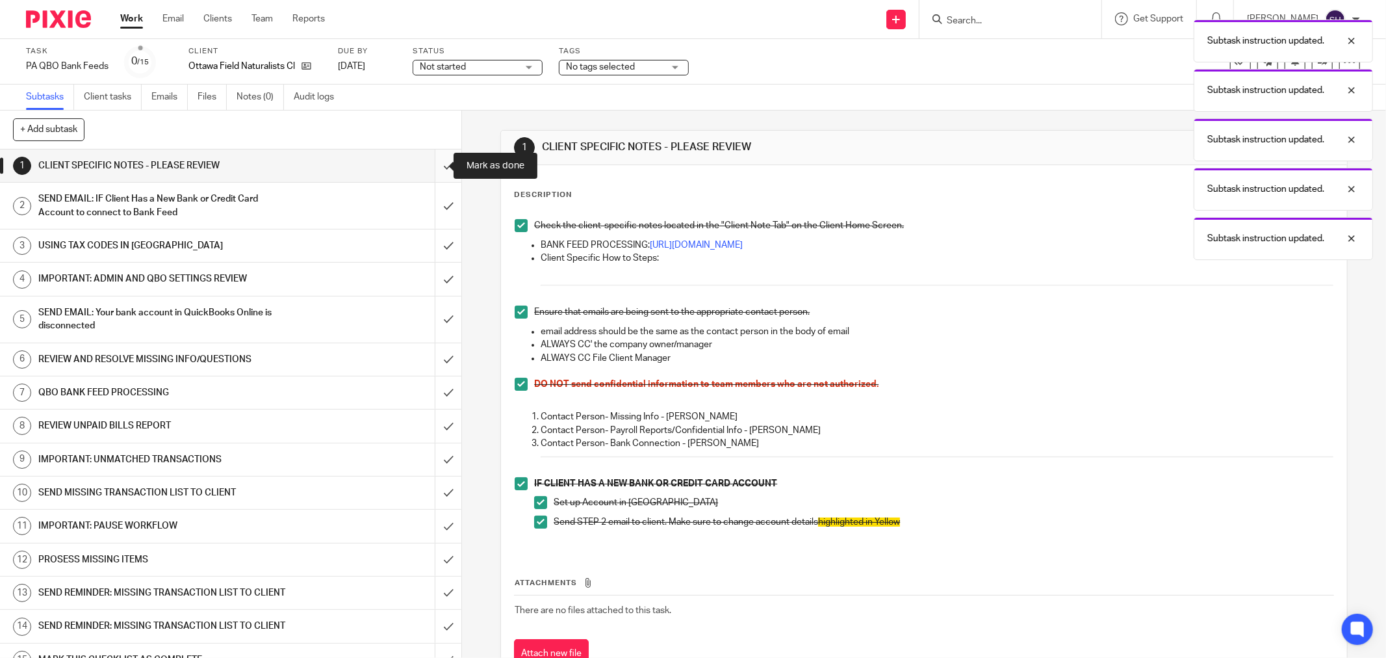
click at [432, 167] on input "submit" at bounding box center [230, 165] width 461 height 32
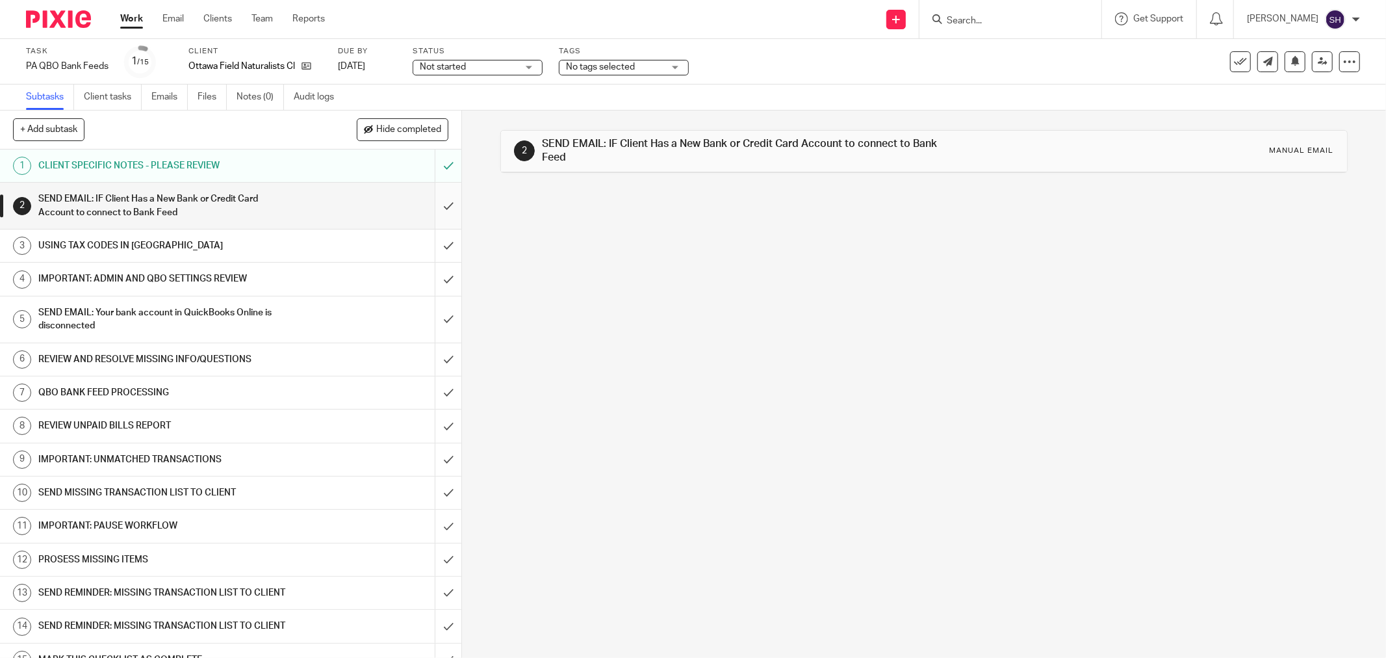
click at [437, 198] on input "submit" at bounding box center [230, 206] width 461 height 46
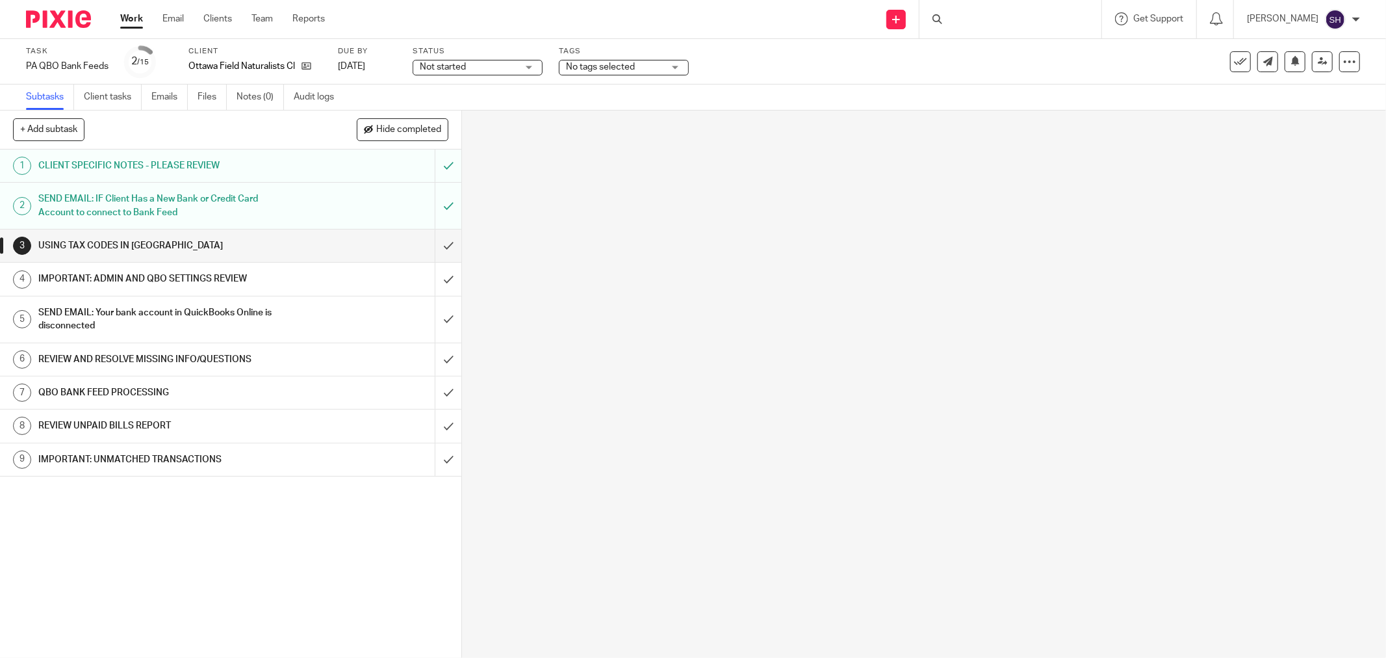
click at [460, 62] on span "Not started" at bounding box center [443, 66] width 46 height 9
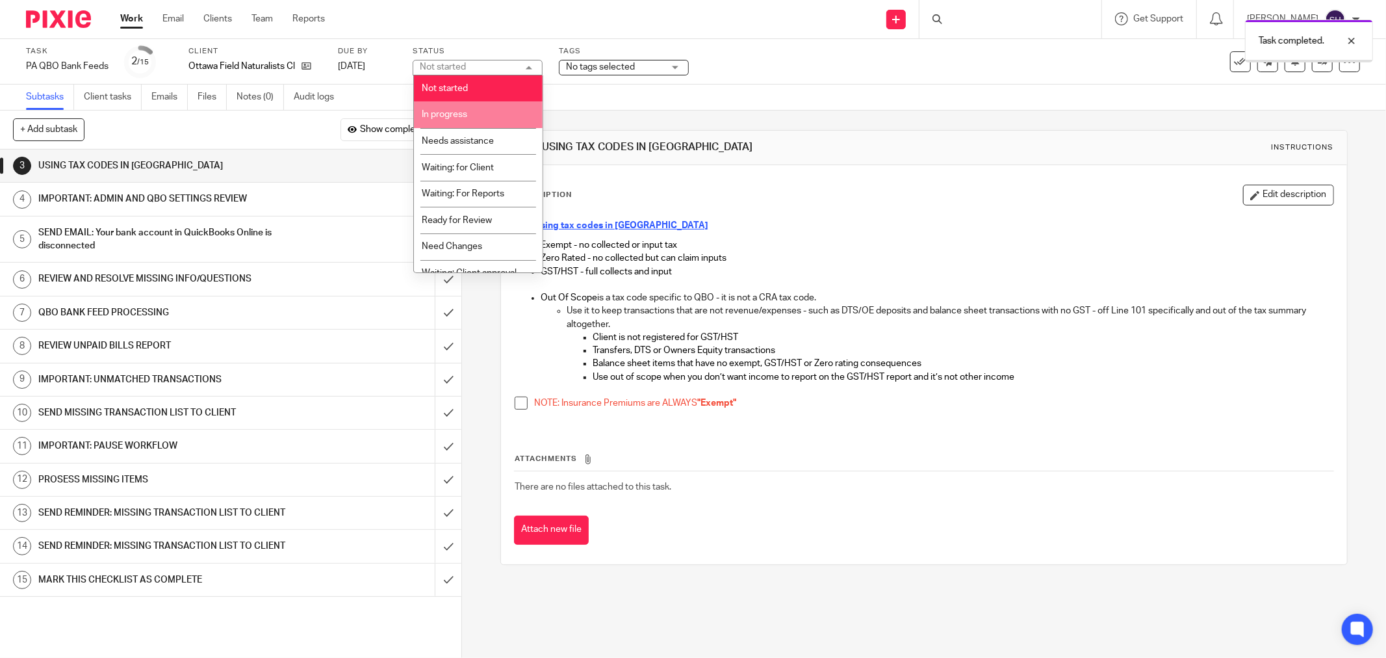
click at [455, 113] on span "In progress" at bounding box center [444, 114] width 45 height 9
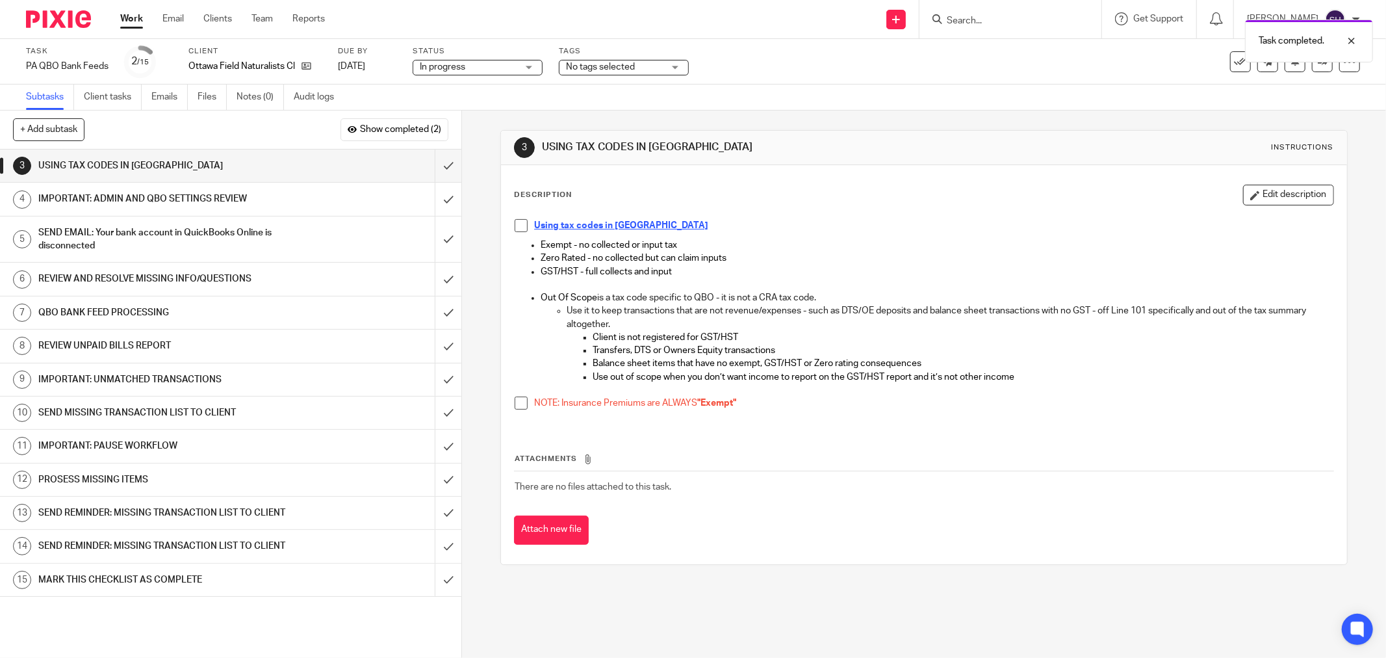
click at [517, 224] on span at bounding box center [521, 225] width 13 height 13
drag, startPoint x: 516, startPoint y: 402, endPoint x: 497, endPoint y: 370, distance: 36.4
click at [515, 400] on span at bounding box center [521, 402] width 13 height 13
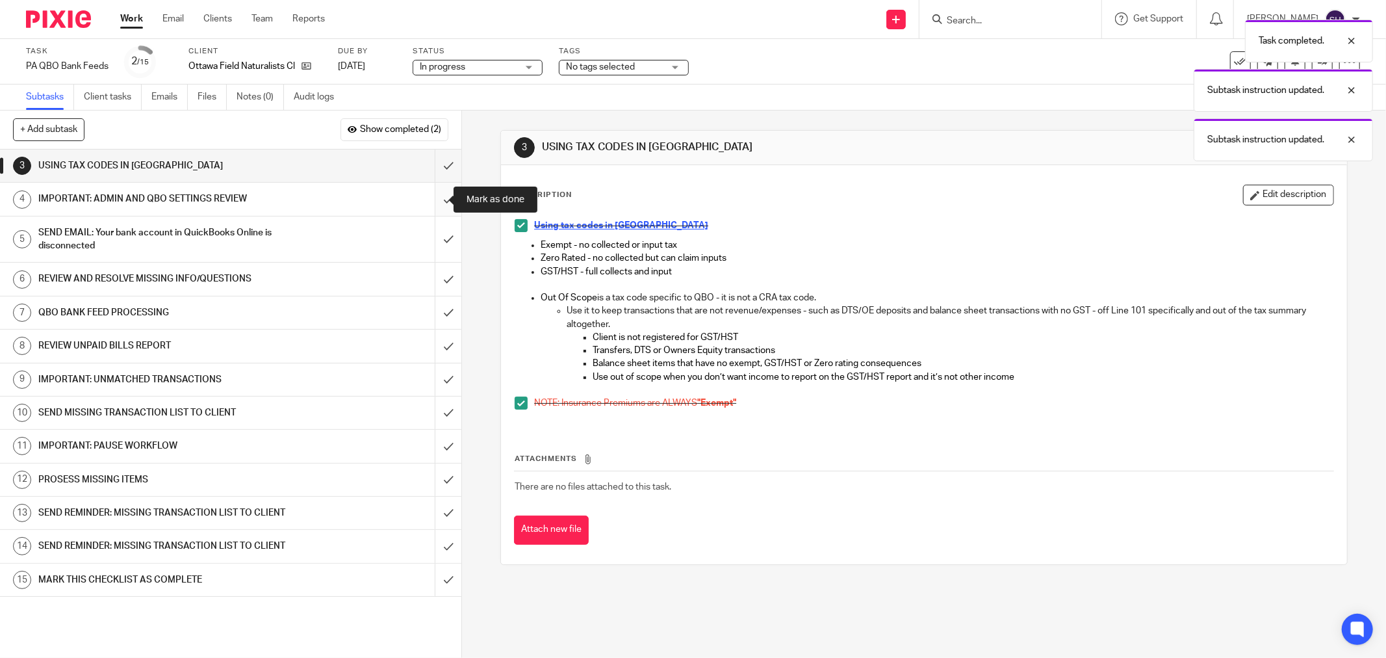
click at [433, 203] on input "submit" at bounding box center [230, 199] width 461 height 32
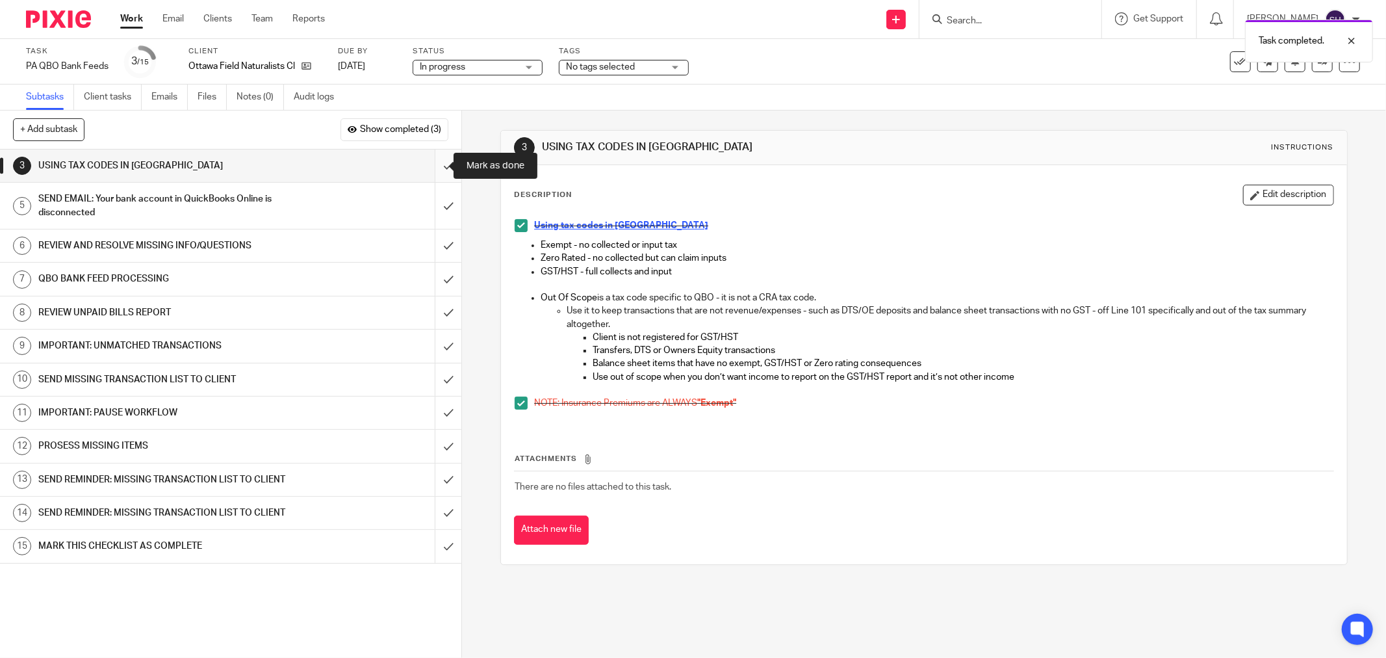
click at [431, 159] on input "submit" at bounding box center [230, 165] width 461 height 32
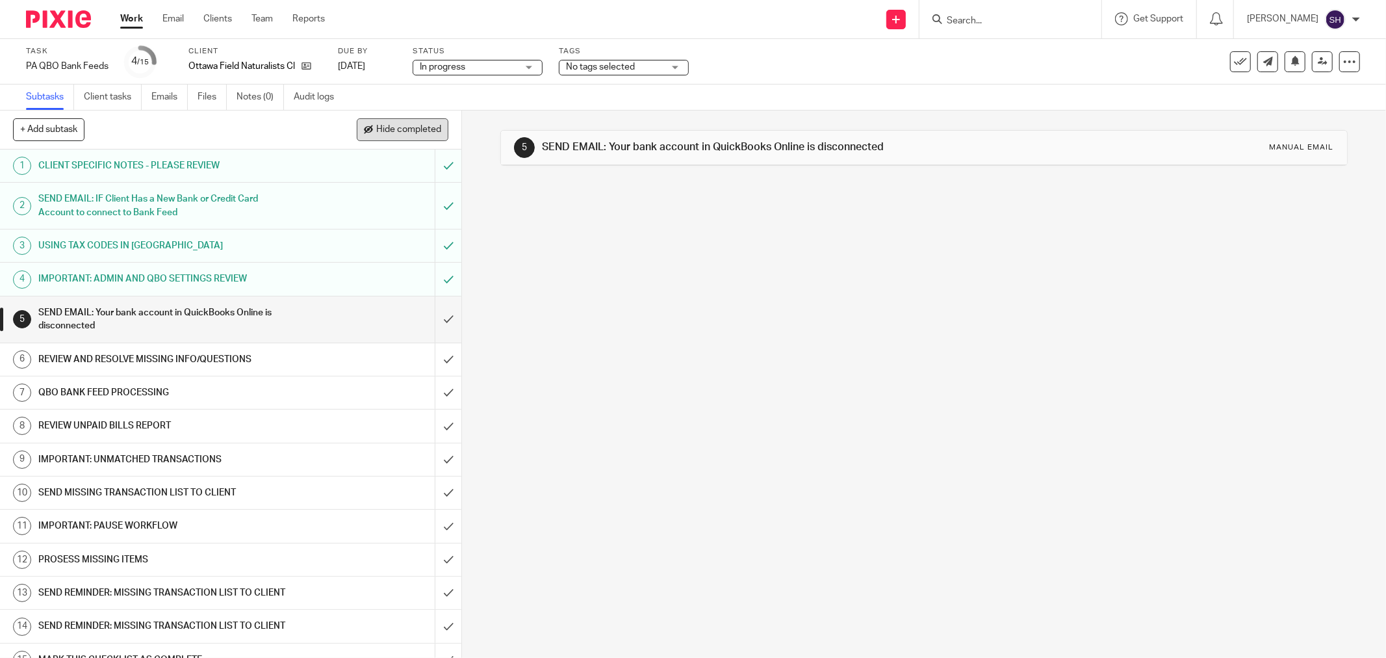
click at [400, 133] on span "Hide completed" at bounding box center [408, 130] width 65 height 10
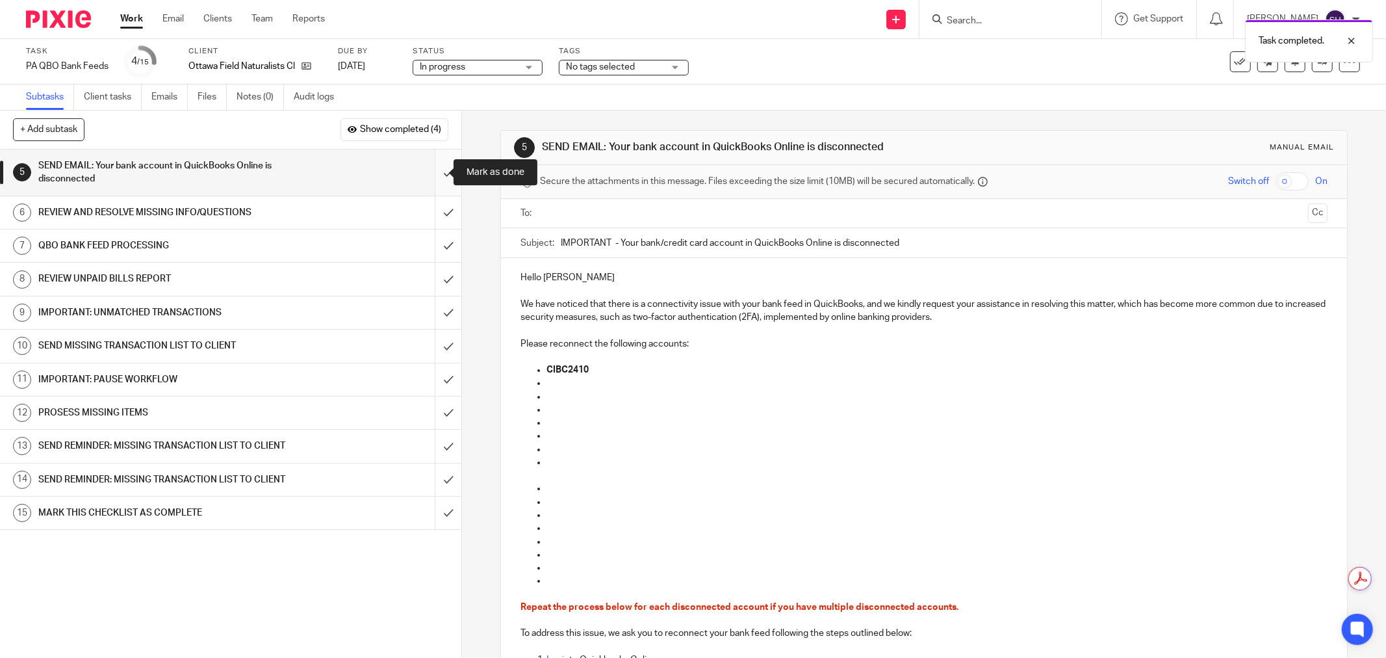
click at [433, 175] on input "submit" at bounding box center [230, 172] width 461 height 46
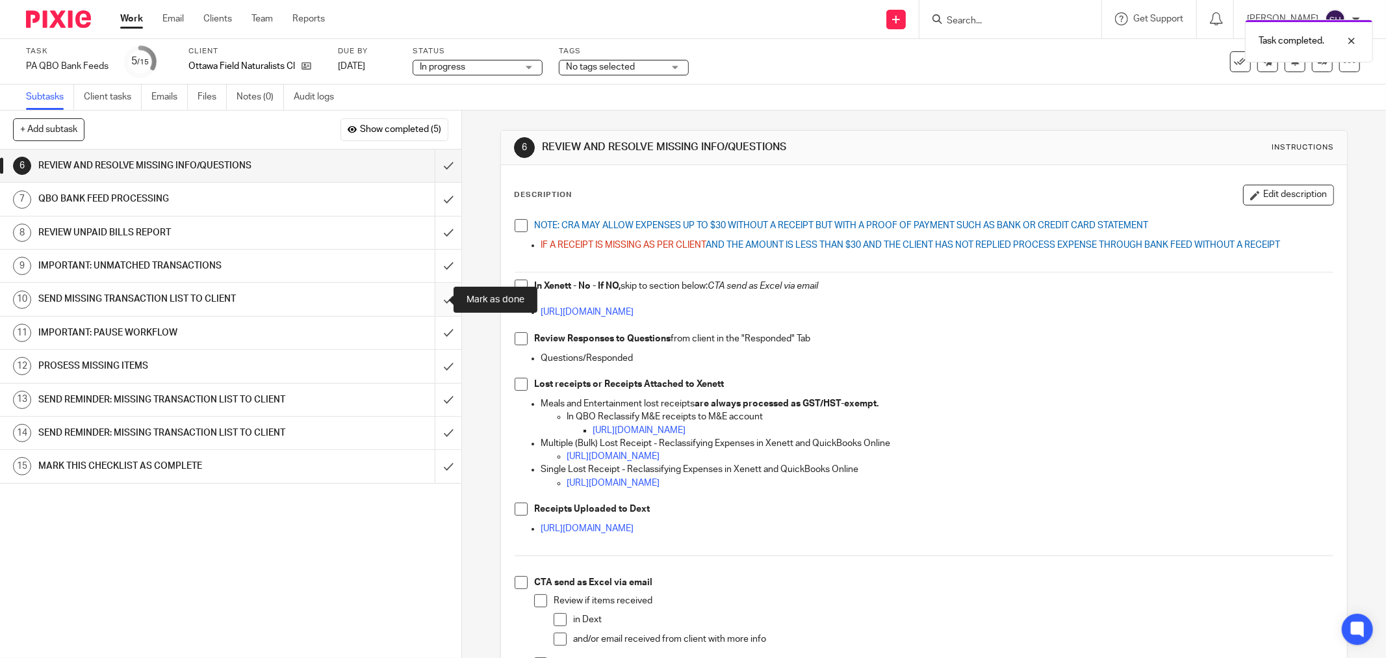
click at [432, 306] on input "submit" at bounding box center [230, 299] width 461 height 32
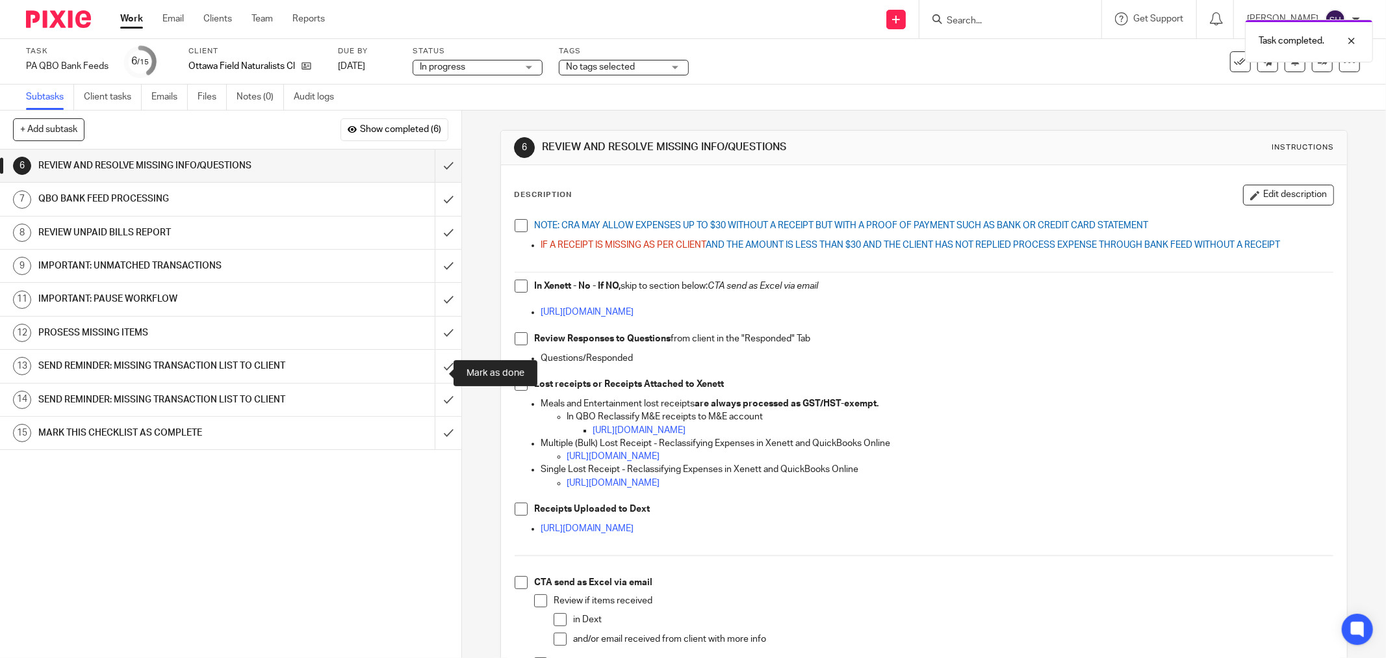
click at [431, 366] on input "submit" at bounding box center [230, 366] width 461 height 32
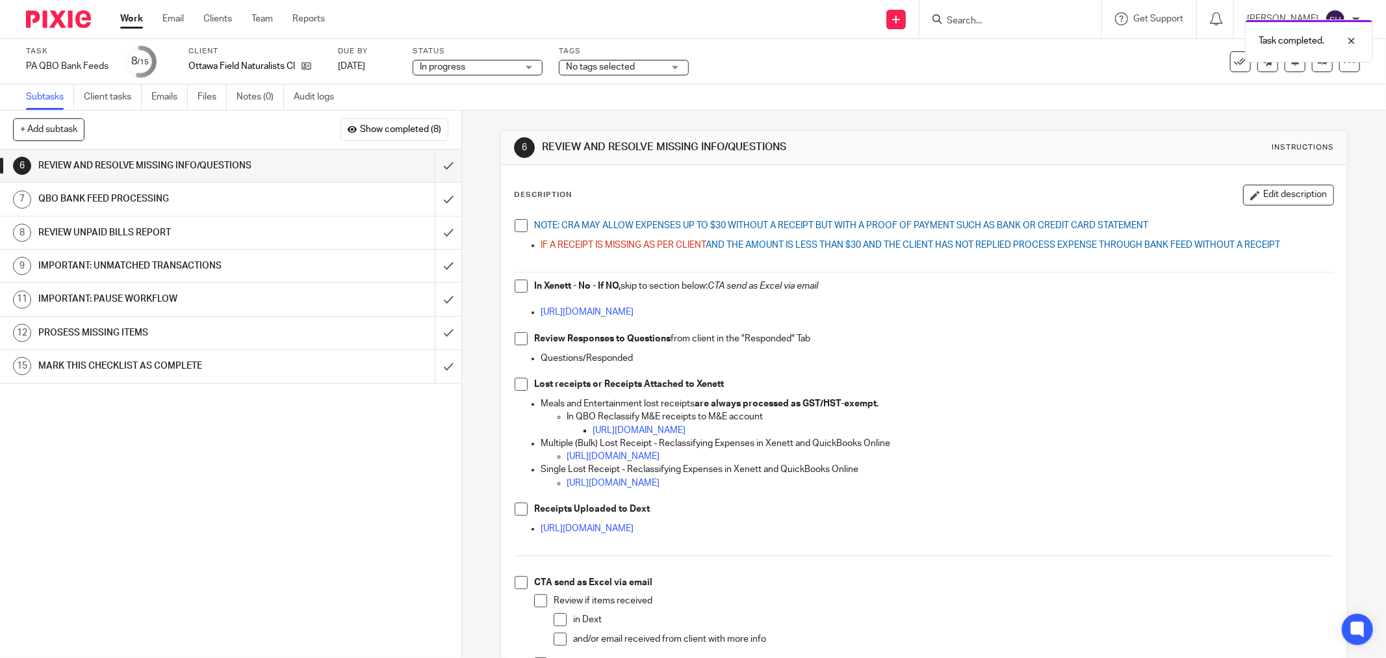
drag, startPoint x: 522, startPoint y: 226, endPoint x: 518, endPoint y: 257, distance: 31.4
click at [522, 227] on span at bounding box center [521, 225] width 13 height 13
click at [517, 290] on span at bounding box center [521, 285] width 13 height 13
drag, startPoint x: 522, startPoint y: 344, endPoint x: 517, endPoint y: 351, distance: 7.9
click at [520, 344] on span at bounding box center [521, 338] width 13 height 13
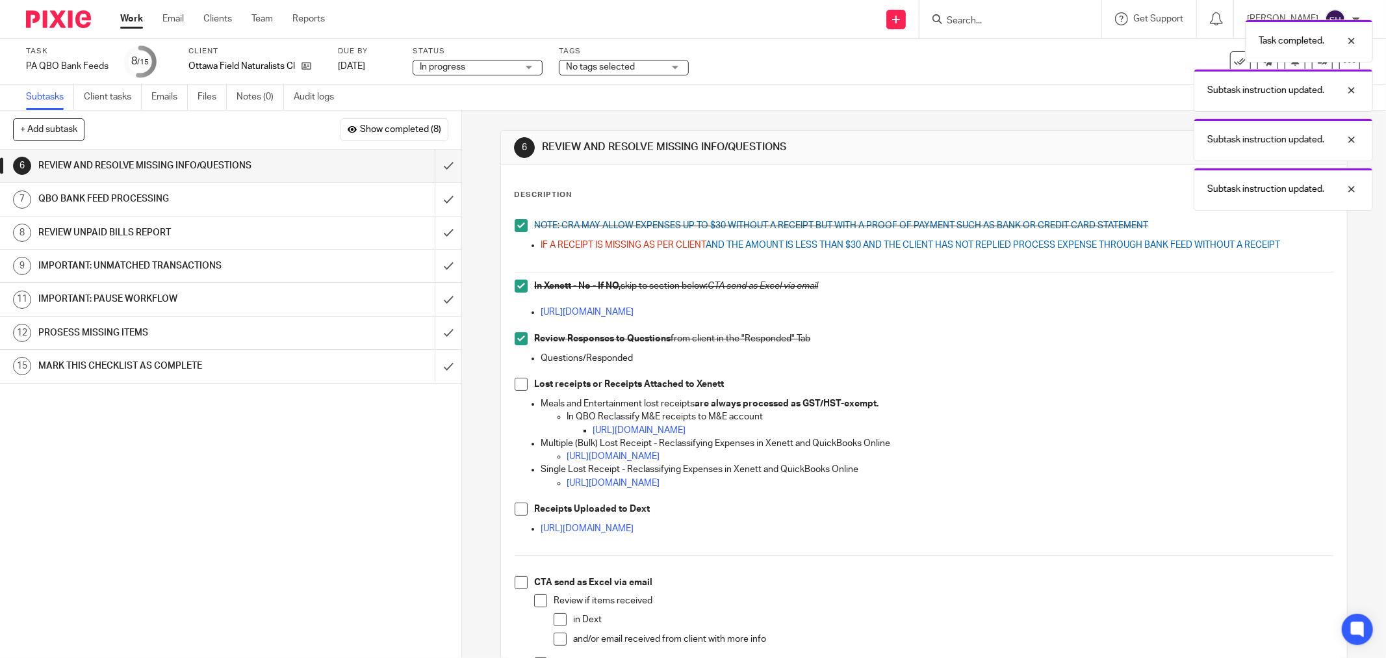
drag, startPoint x: 512, startPoint y: 386, endPoint x: 518, endPoint y: 431, distance: 45.9
click at [515, 386] on span at bounding box center [521, 383] width 13 height 13
click at [520, 509] on span at bounding box center [521, 508] width 13 height 13
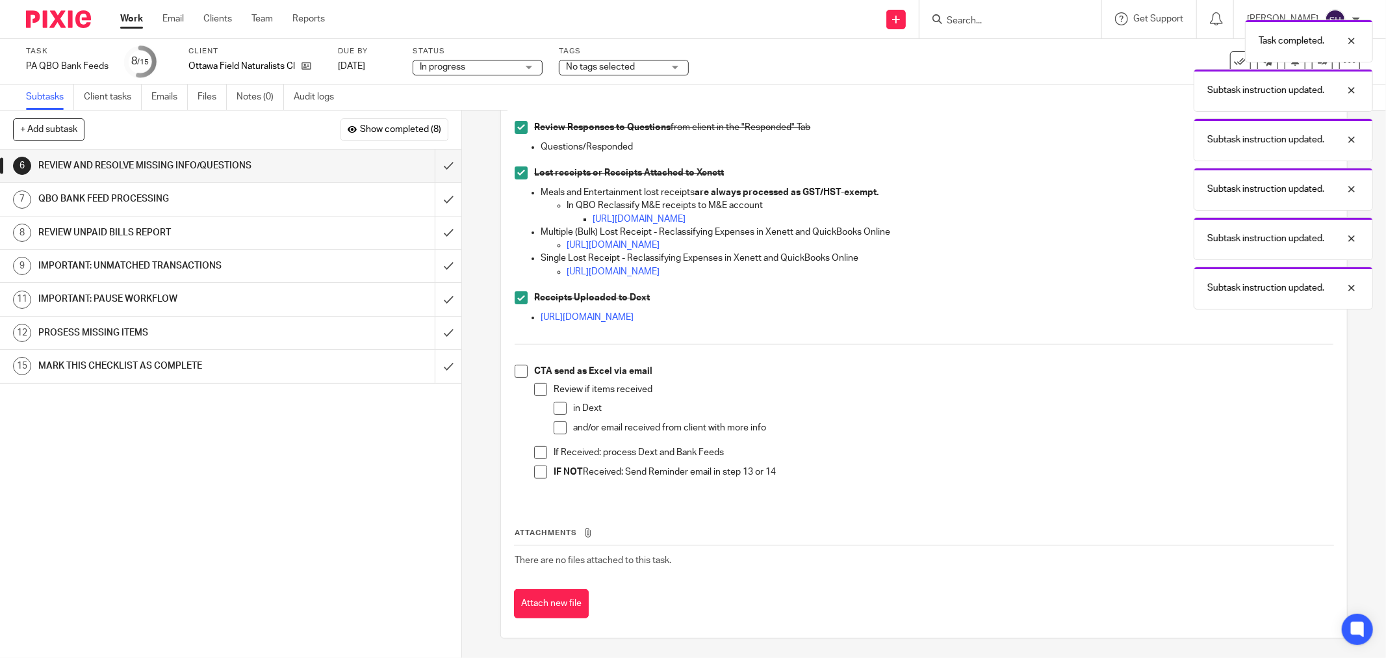
click at [515, 370] on span at bounding box center [521, 370] width 13 height 13
click at [540, 388] on span at bounding box center [540, 389] width 13 height 13
drag, startPoint x: 561, startPoint y: 409, endPoint x: 557, endPoint y: 420, distance: 10.9
click at [561, 410] on span at bounding box center [560, 408] width 13 height 13
click at [557, 425] on span at bounding box center [560, 427] width 13 height 13
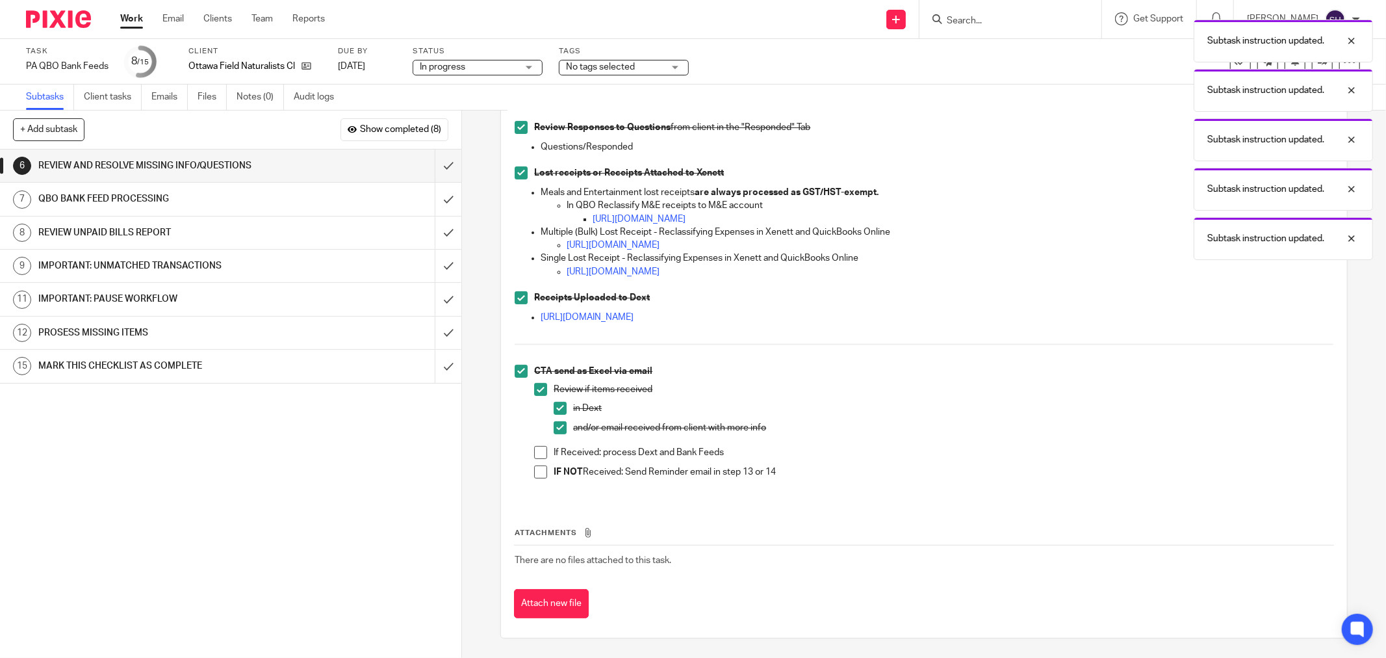
drag, startPoint x: 540, startPoint y: 452, endPoint x: 535, endPoint y: 469, distance: 18.3
click at [540, 452] on span at bounding box center [540, 452] width 13 height 13
click at [534, 470] on span at bounding box center [540, 471] width 13 height 13
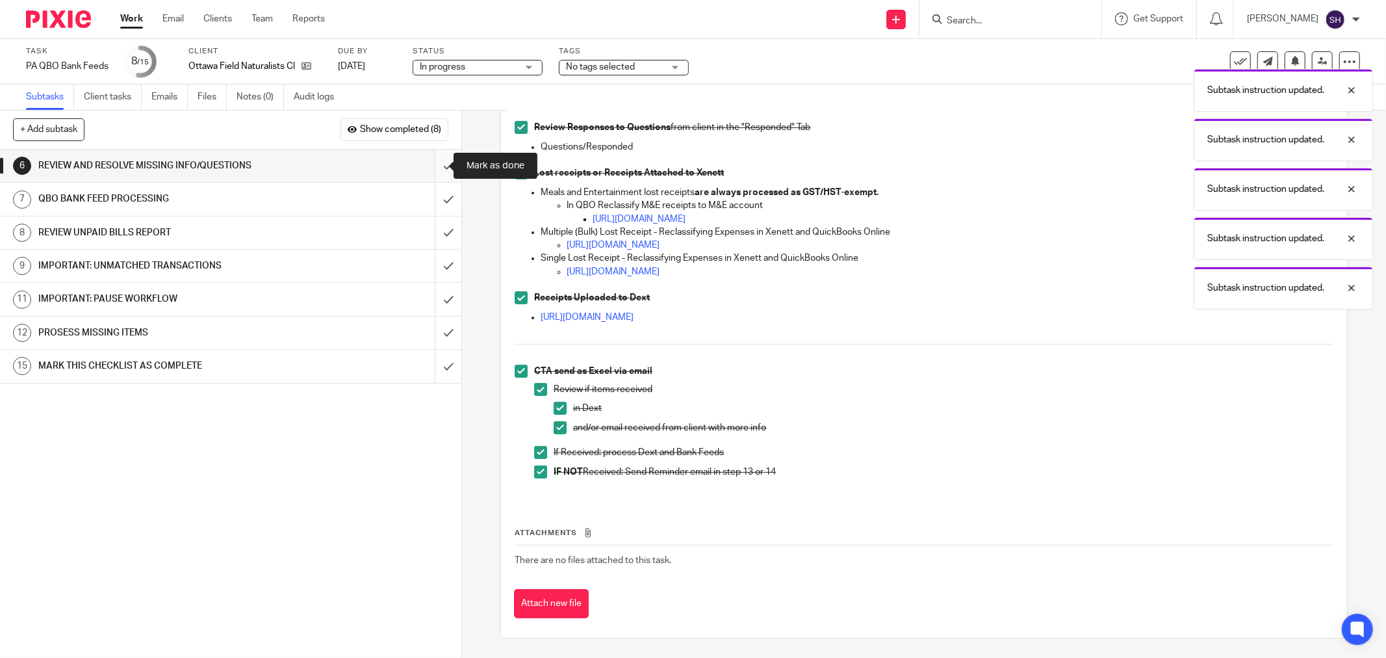
click at [431, 172] on input "submit" at bounding box center [230, 165] width 461 height 32
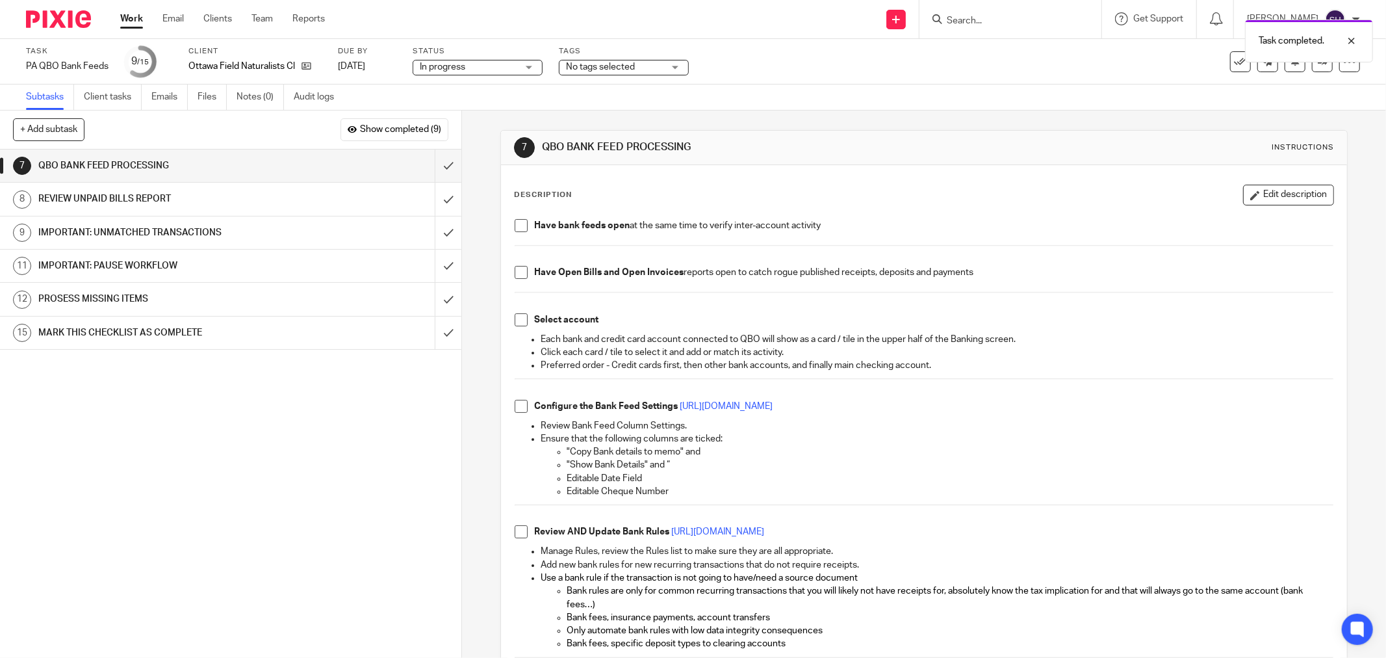
click at [515, 223] on span at bounding box center [521, 225] width 13 height 13
click at [516, 270] on span at bounding box center [521, 272] width 13 height 13
click at [522, 323] on span at bounding box center [521, 319] width 13 height 13
click at [520, 405] on span at bounding box center [521, 406] width 13 height 13
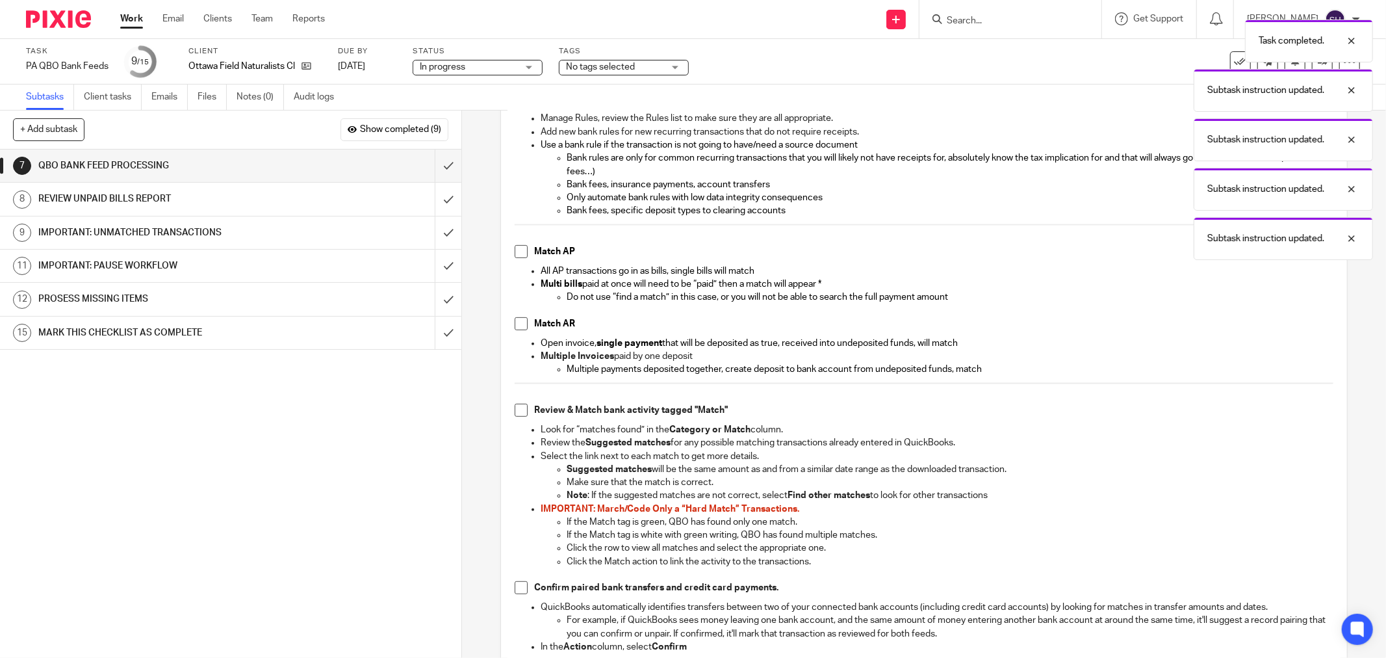
scroll to position [361, 0]
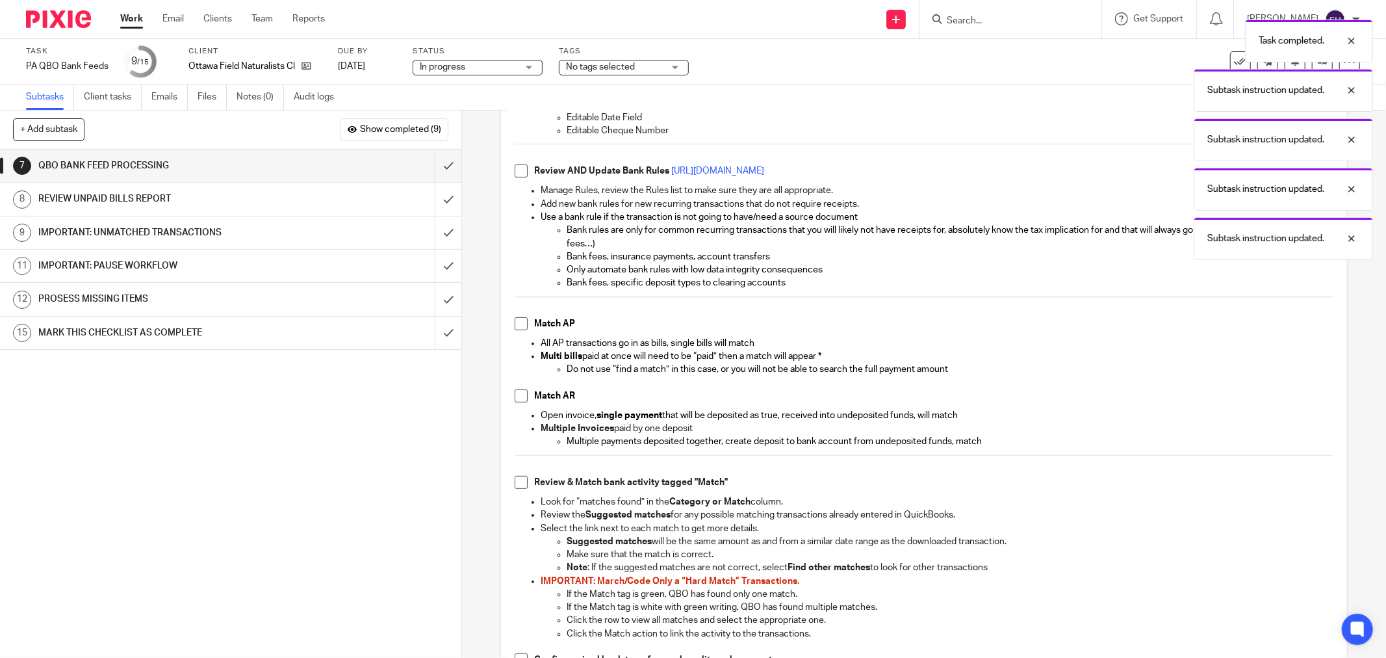
click at [517, 177] on span at bounding box center [521, 170] width 13 height 13
click at [518, 326] on span at bounding box center [521, 323] width 13 height 13
click at [515, 394] on span at bounding box center [521, 395] width 13 height 13
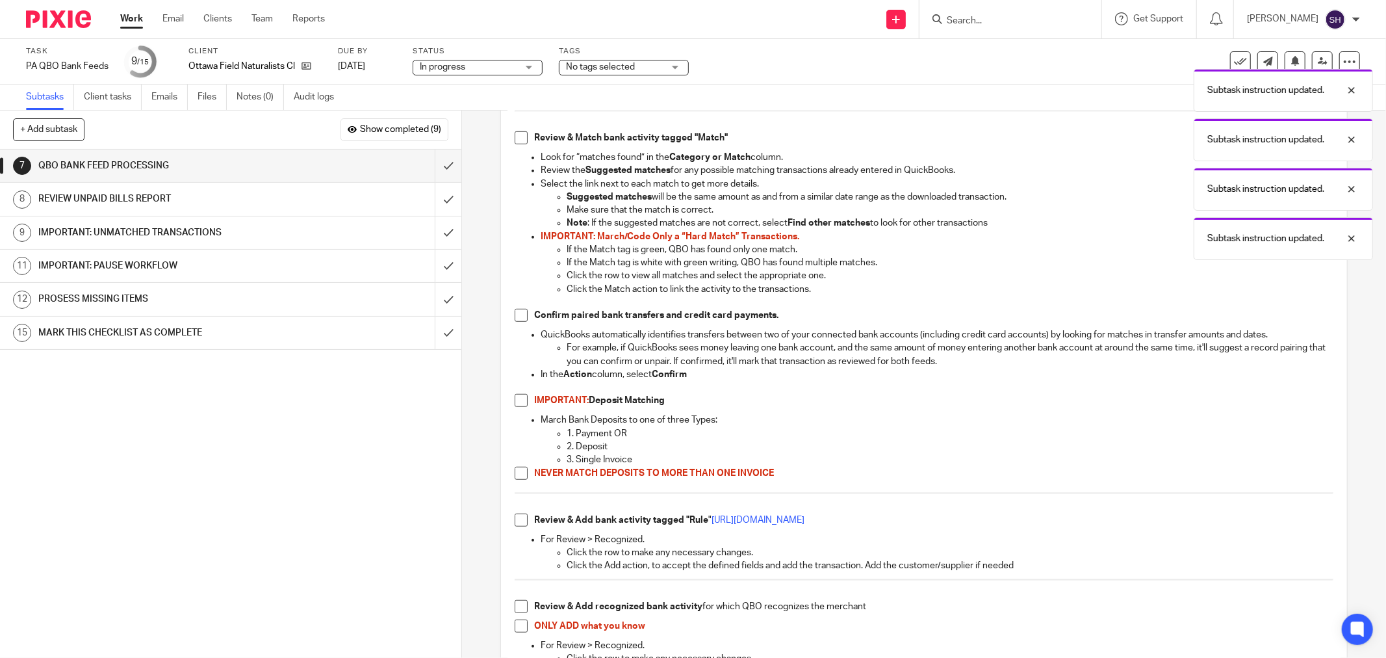
scroll to position [722, 0]
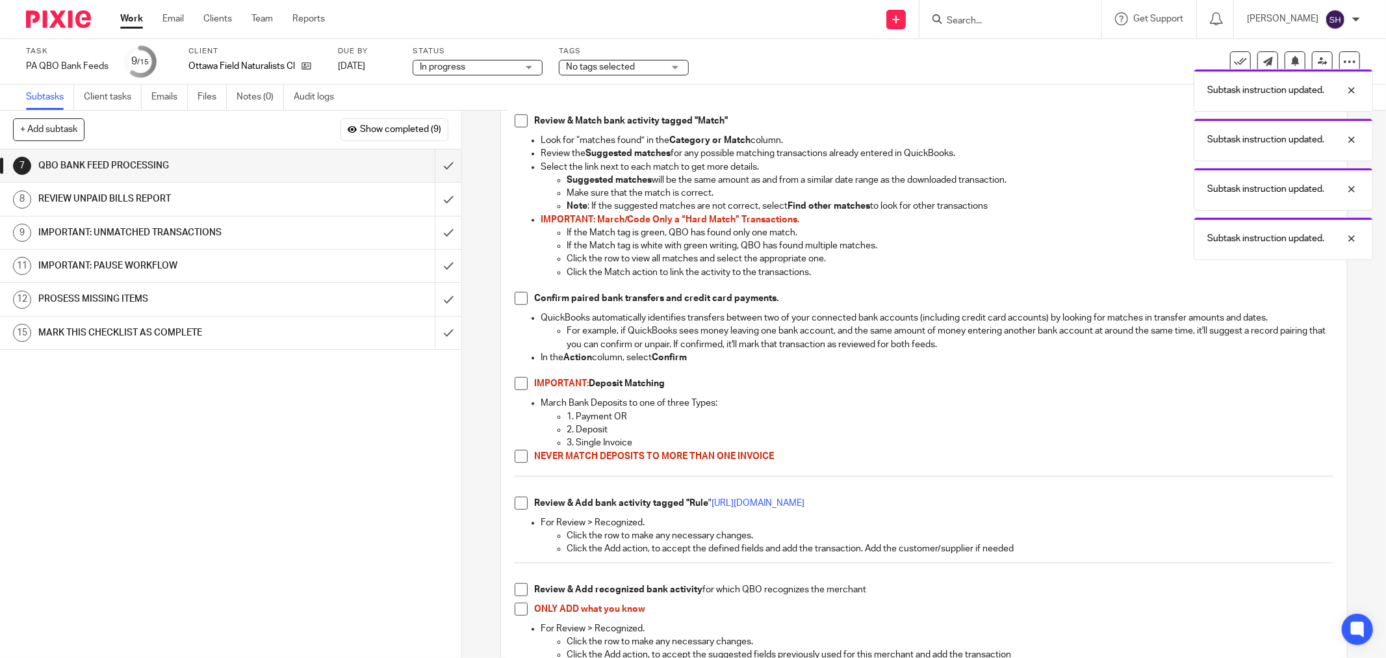
click at [516, 124] on span at bounding box center [521, 120] width 13 height 13
click at [516, 299] on span at bounding box center [521, 298] width 13 height 13
click at [515, 387] on span at bounding box center [521, 383] width 13 height 13
click at [509, 458] on div "Have bank feeds open at the same time to verify inter-account activity Have Ope…" at bounding box center [924, 197] width 832 height 1413
click at [516, 456] on span at bounding box center [521, 456] width 13 height 13
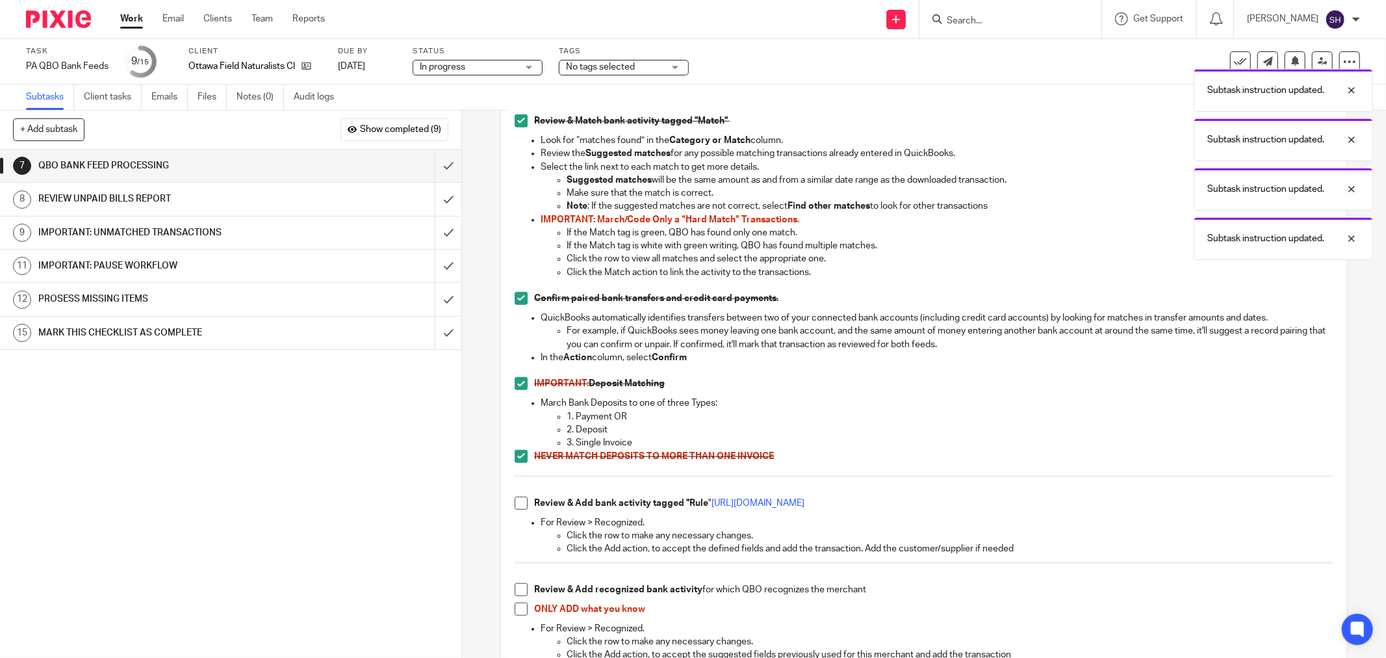
click at [515, 500] on span at bounding box center [521, 502] width 13 height 13
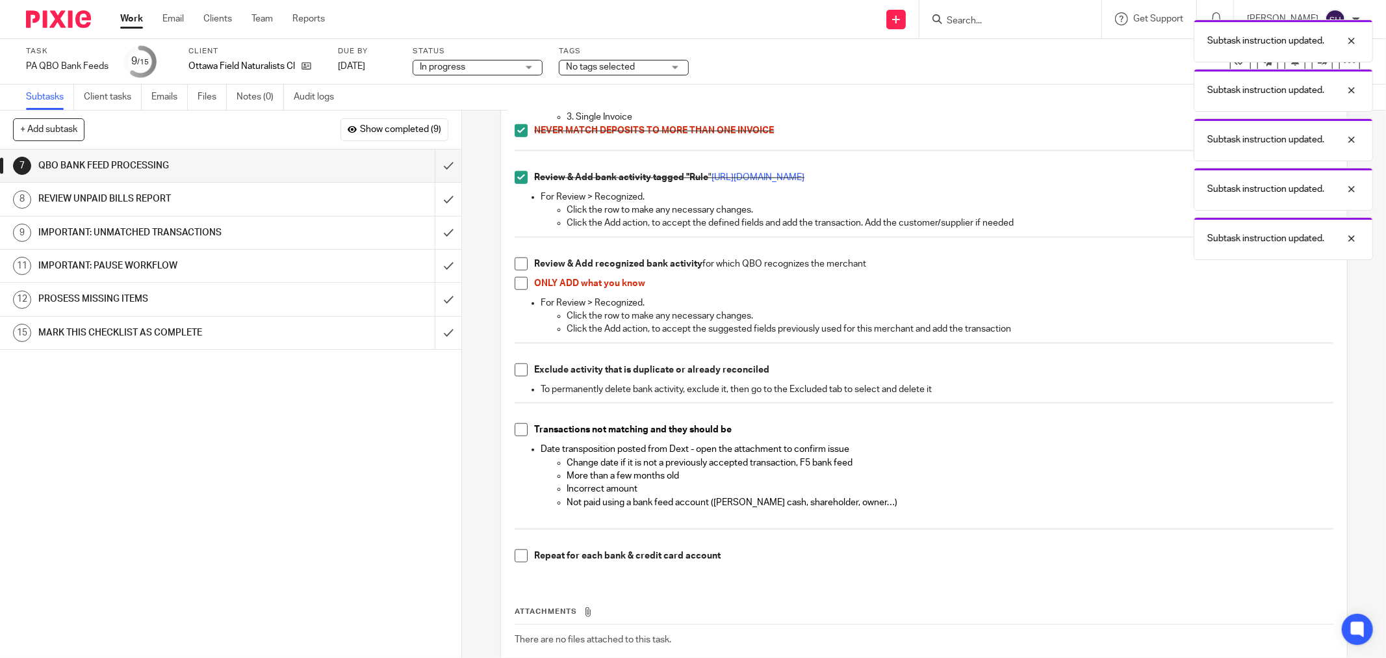
scroll to position [1082, 0]
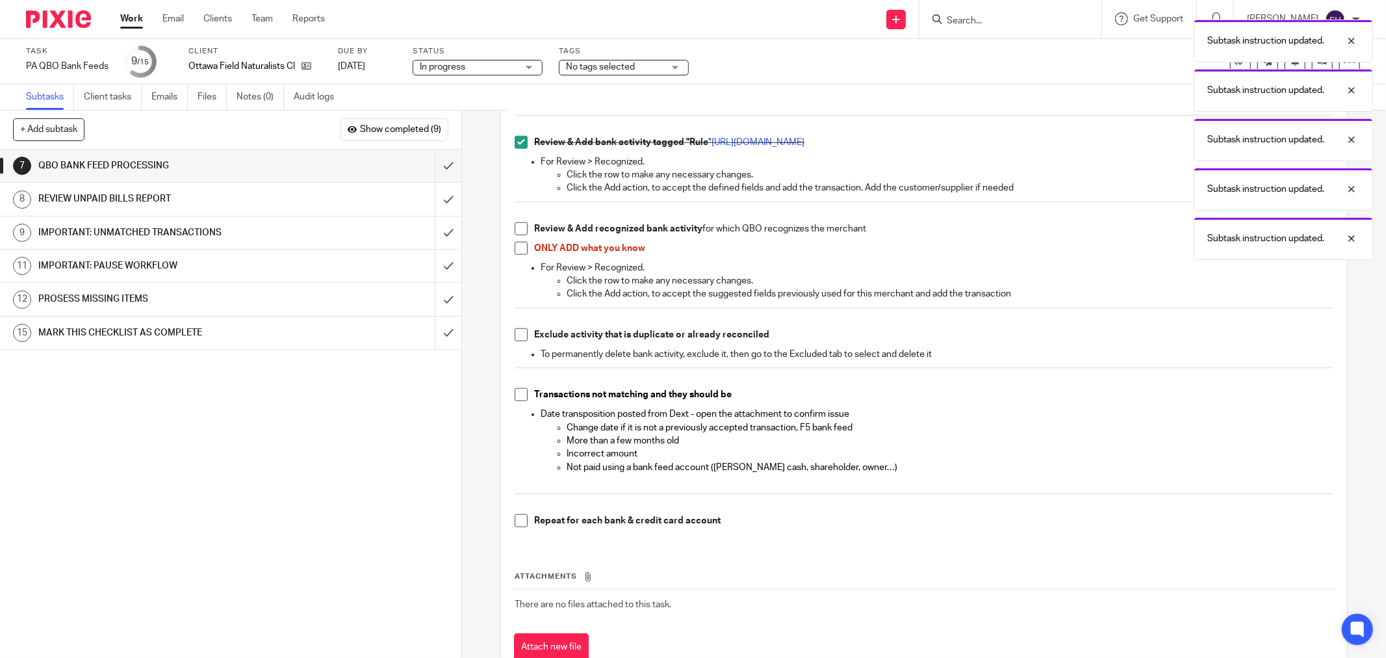
click at [516, 225] on span at bounding box center [521, 228] width 13 height 13
click at [517, 245] on span at bounding box center [521, 248] width 13 height 13
click at [515, 336] on span at bounding box center [521, 334] width 13 height 13
click at [515, 389] on span at bounding box center [521, 394] width 13 height 13
click at [517, 517] on span at bounding box center [521, 520] width 13 height 13
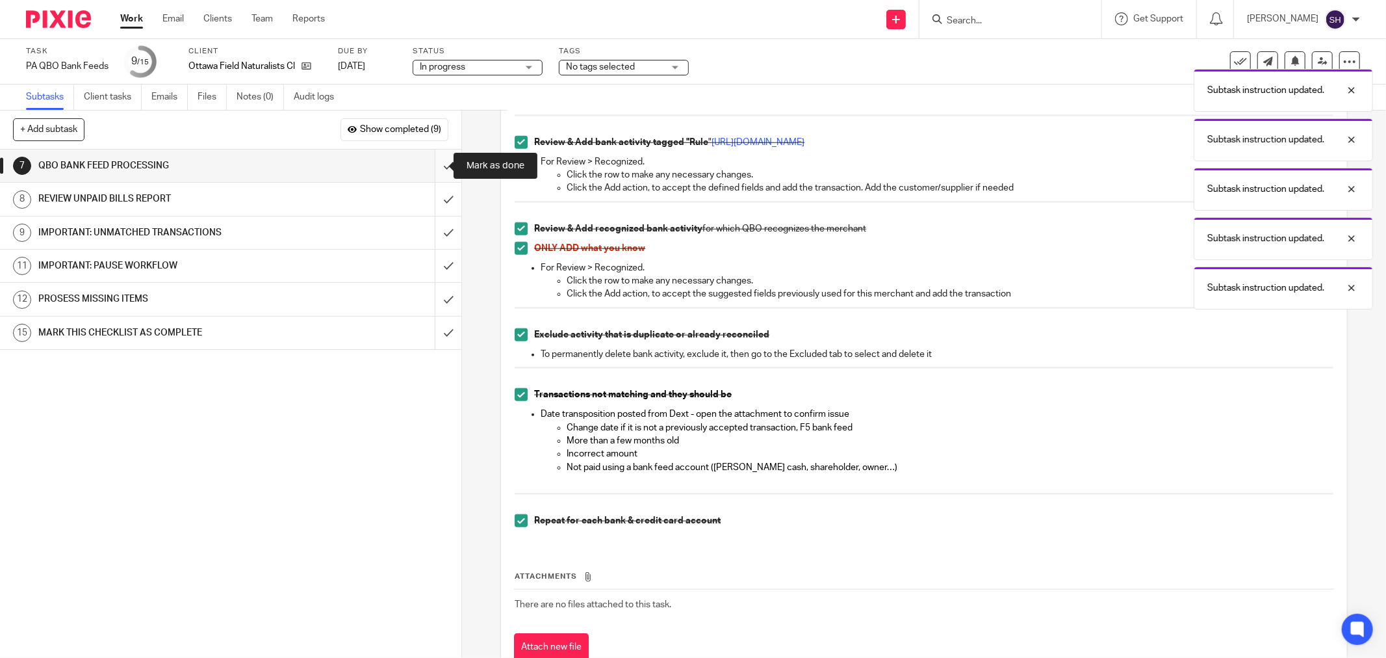
click at [433, 164] on input "submit" at bounding box center [230, 165] width 461 height 32
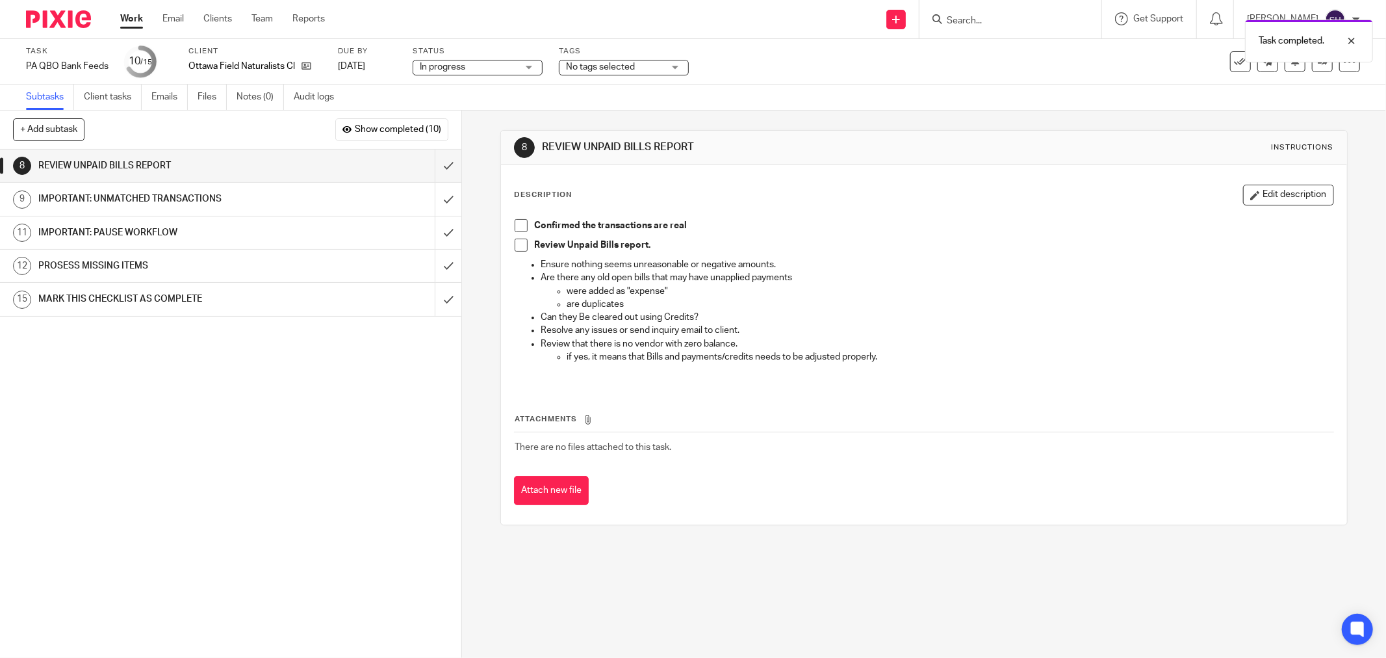
drag, startPoint x: 520, startPoint y: 224, endPoint x: 520, endPoint y: 236, distance: 12.3
click at [520, 224] on span at bounding box center [521, 225] width 13 height 13
click at [521, 246] on span at bounding box center [521, 244] width 13 height 13
click at [431, 167] on input "submit" at bounding box center [230, 165] width 461 height 32
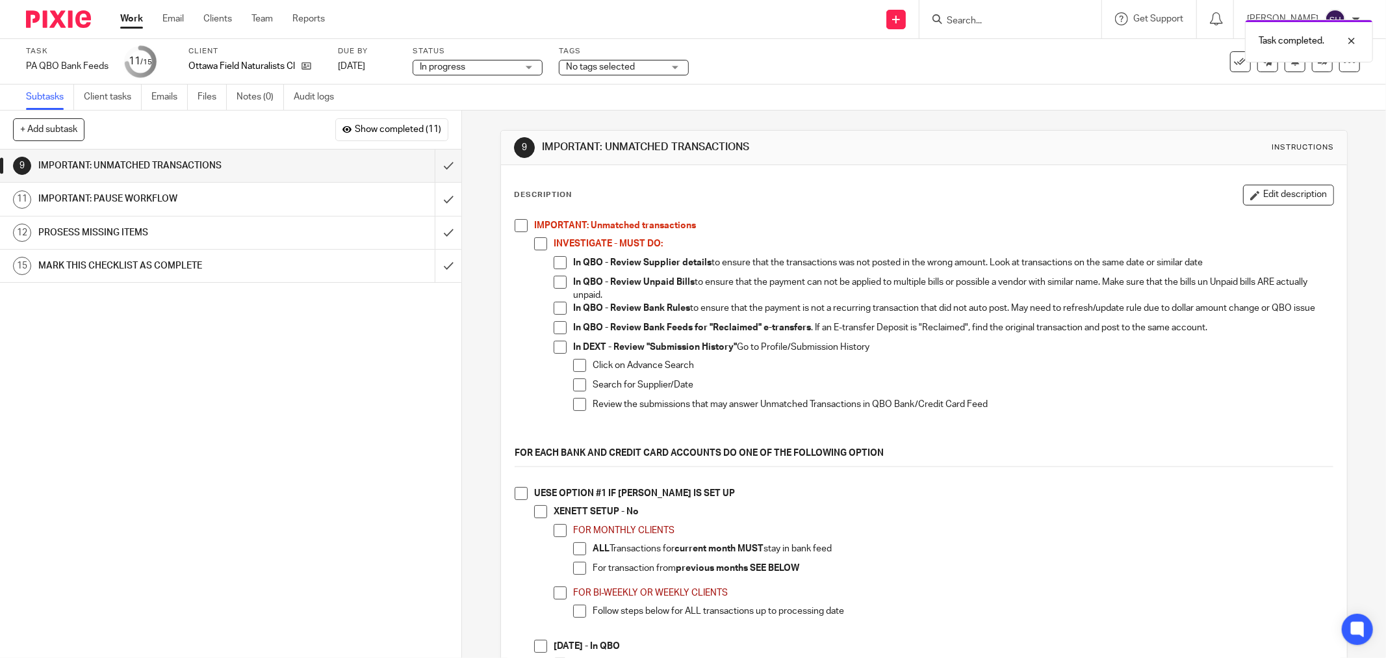
click at [515, 224] on span at bounding box center [521, 225] width 13 height 13
click at [539, 242] on span at bounding box center [540, 243] width 13 height 13
drag, startPoint x: 557, startPoint y: 261, endPoint x: 561, endPoint y: 277, distance: 16.7
click at [557, 262] on span at bounding box center [560, 262] width 13 height 13
drag, startPoint x: 563, startPoint y: 281, endPoint x: 563, endPoint y: 294, distance: 12.3
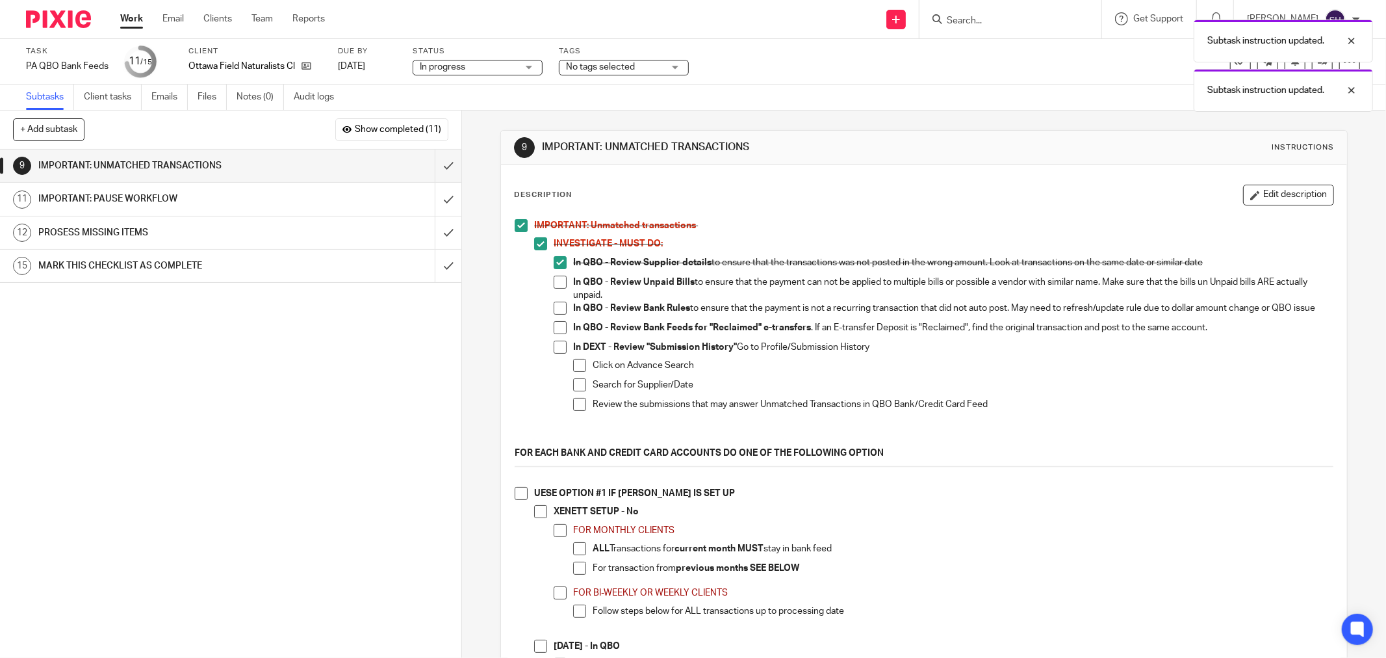
click at [563, 282] on li "In QBO - Review Unpaid Bills to ensure that the payment can not be applied to m…" at bounding box center [944, 288] width 780 height 27
click at [557, 279] on span at bounding box center [560, 281] width 13 height 13
click at [560, 304] on span at bounding box center [560, 307] width 13 height 13
drag, startPoint x: 556, startPoint y: 331, endPoint x: 557, endPoint y: 354, distance: 22.7
click at [556, 333] on span at bounding box center [560, 327] width 13 height 13
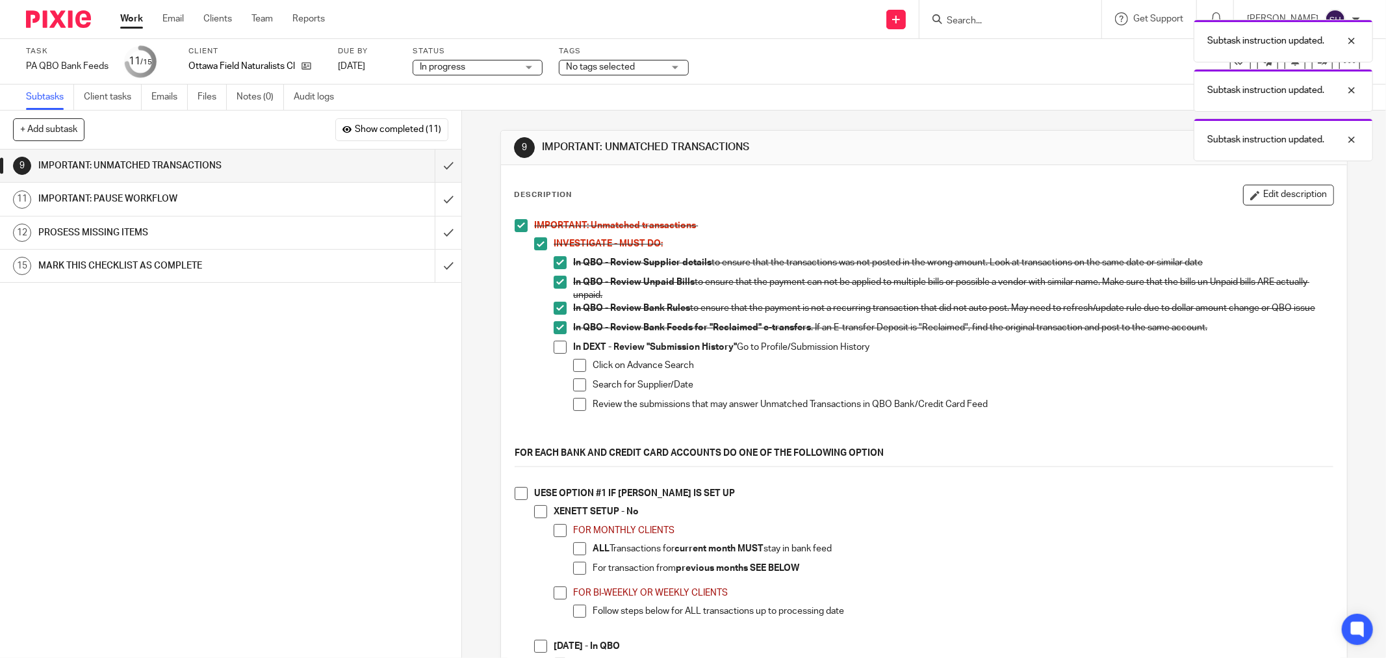
drag, startPoint x: 557, startPoint y: 355, endPoint x: 563, endPoint y: 364, distance: 10.7
click at [556, 353] on span at bounding box center [560, 346] width 13 height 13
click at [573, 367] on span at bounding box center [579, 365] width 13 height 13
drag, startPoint x: 580, startPoint y: 392, endPoint x: 580, endPoint y: 405, distance: 13.0
click at [580, 391] on span at bounding box center [579, 384] width 13 height 13
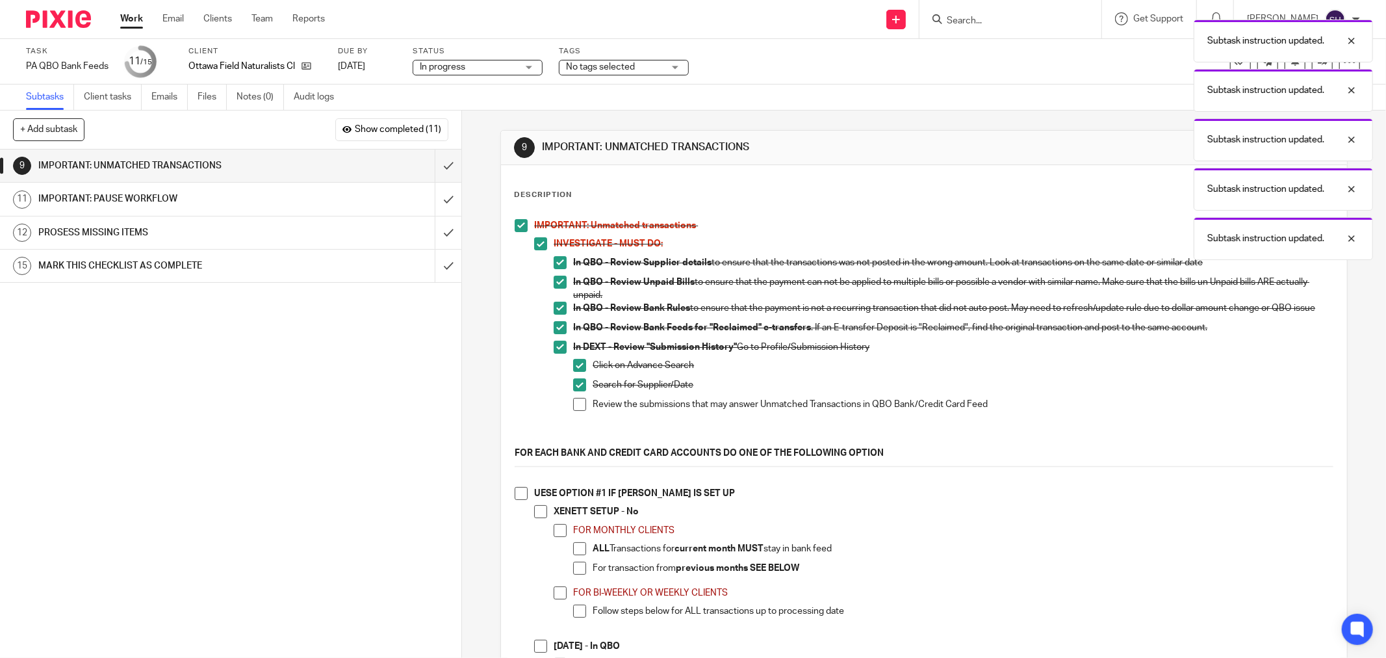
click at [579, 406] on span at bounding box center [579, 404] width 13 height 13
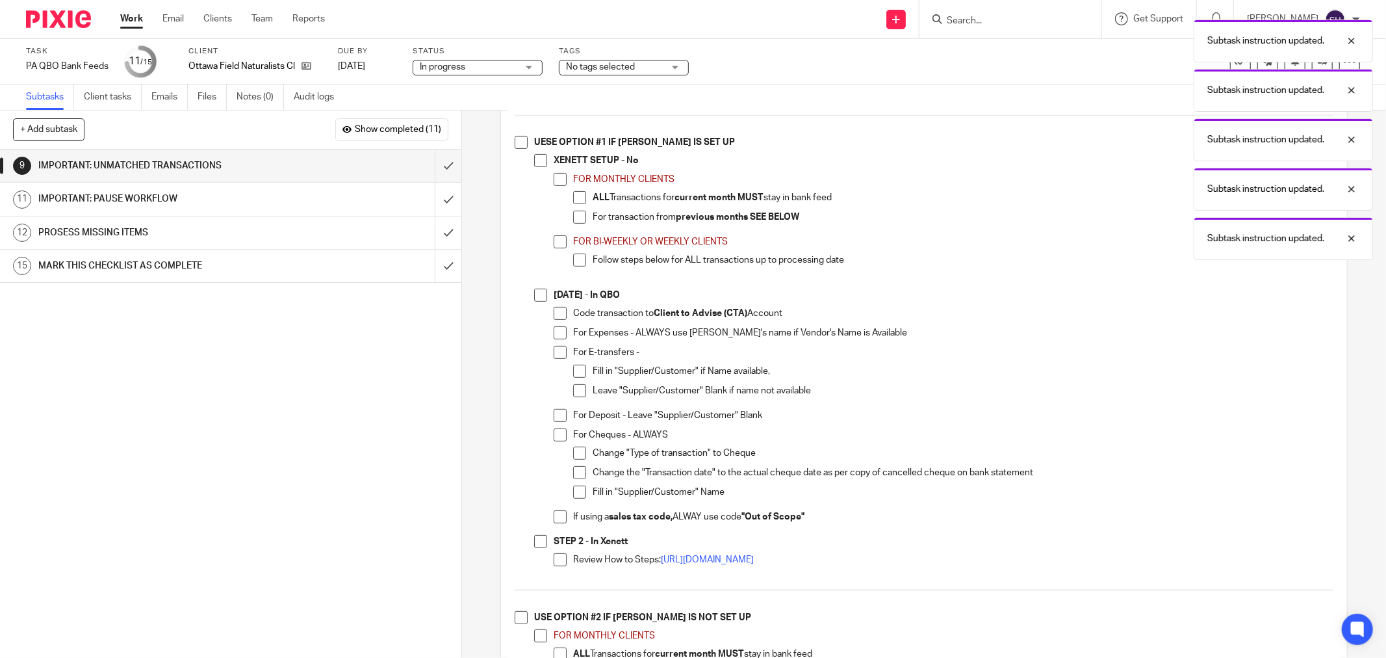
scroll to position [361, 0]
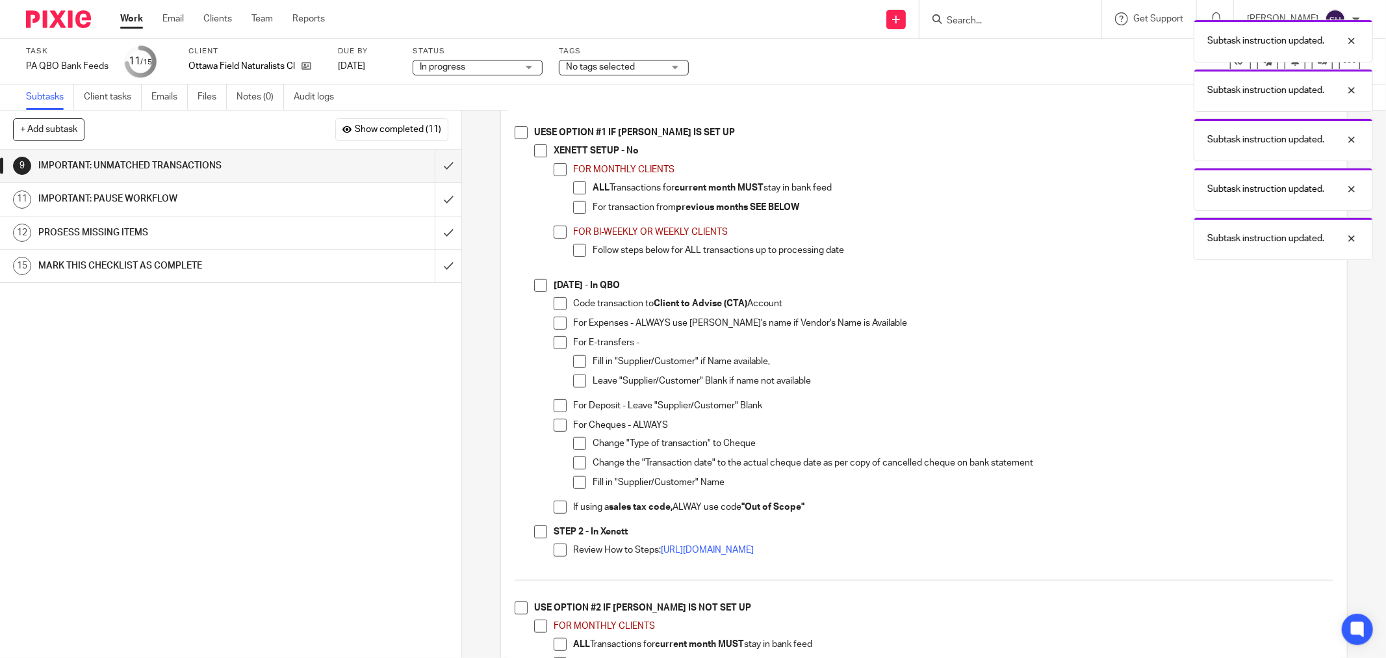
drag, startPoint x: 509, startPoint y: 138, endPoint x: 529, endPoint y: 152, distance: 24.3
click at [510, 139] on div "IMPORTANT: Unmatched transactions INVESTIGATE - MUST DO: In QBO - Review Suppli…" at bounding box center [924, 465] width 832 height 1227
click at [518, 139] on span at bounding box center [521, 132] width 13 height 13
click at [537, 157] on span at bounding box center [540, 150] width 13 height 13
click at [561, 176] on span at bounding box center [560, 169] width 13 height 13
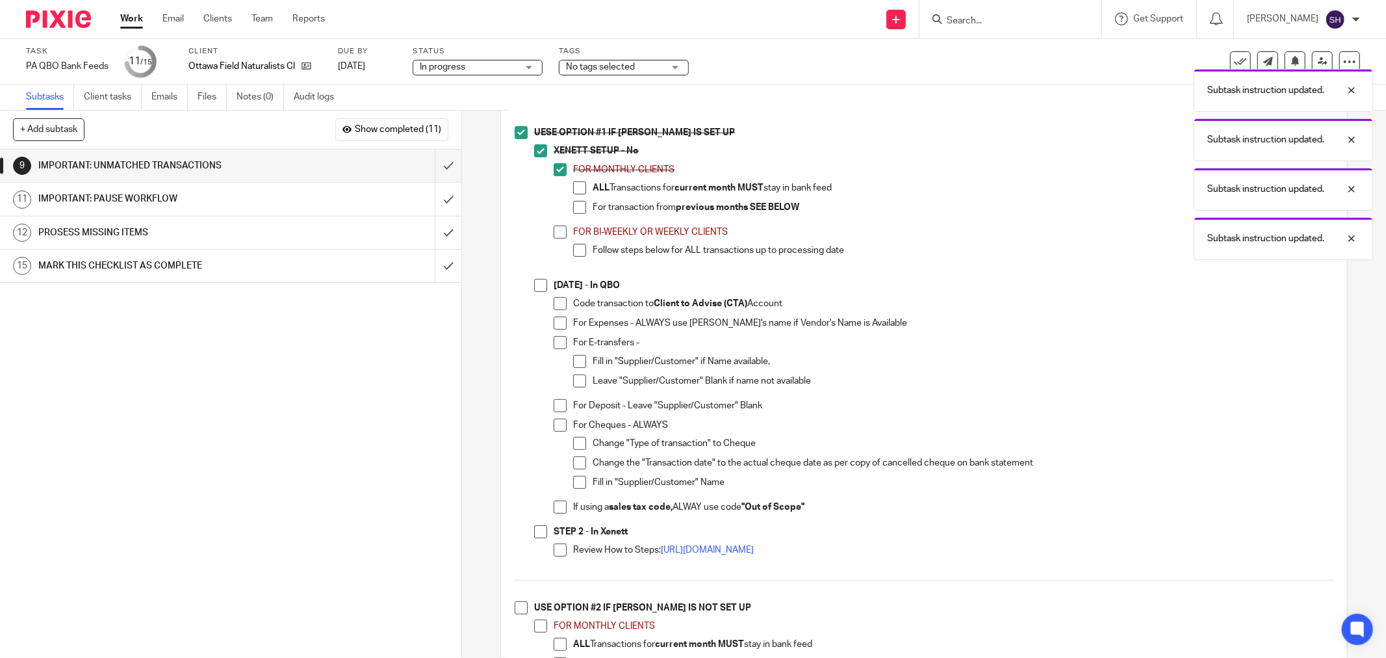
drag, startPoint x: 576, startPoint y: 190, endPoint x: 582, endPoint y: 207, distance: 17.1
click at [578, 192] on span at bounding box center [579, 187] width 13 height 13
click at [582, 207] on li "For transaction from previous months SEE BELOW" at bounding box center [953, 210] width 760 height 19
click at [582, 209] on span at bounding box center [579, 207] width 13 height 13
click at [559, 238] on span at bounding box center [560, 231] width 13 height 13
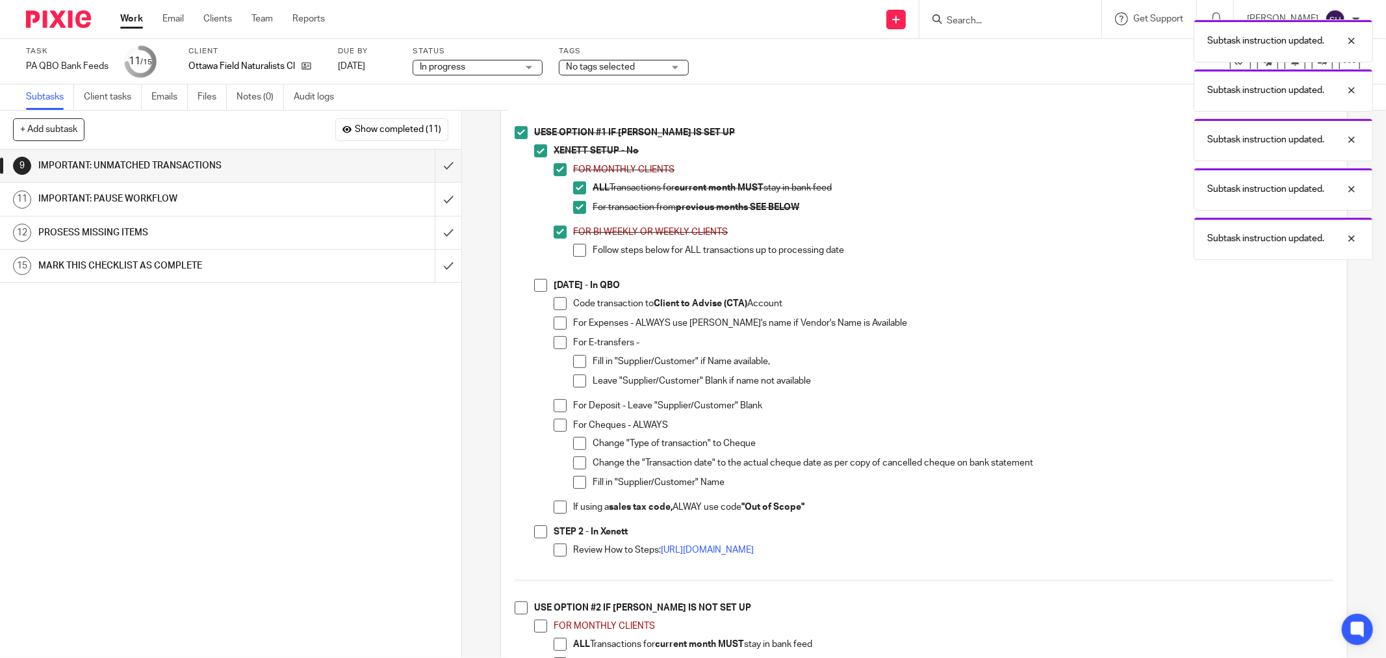
click at [567, 252] on li "FOR BI-WEEKLY OR WEEKLY CLIENTS Follow steps below for ALL transactions up to p…" at bounding box center [944, 246] width 780 height 43
click at [573, 254] on span at bounding box center [579, 250] width 13 height 13
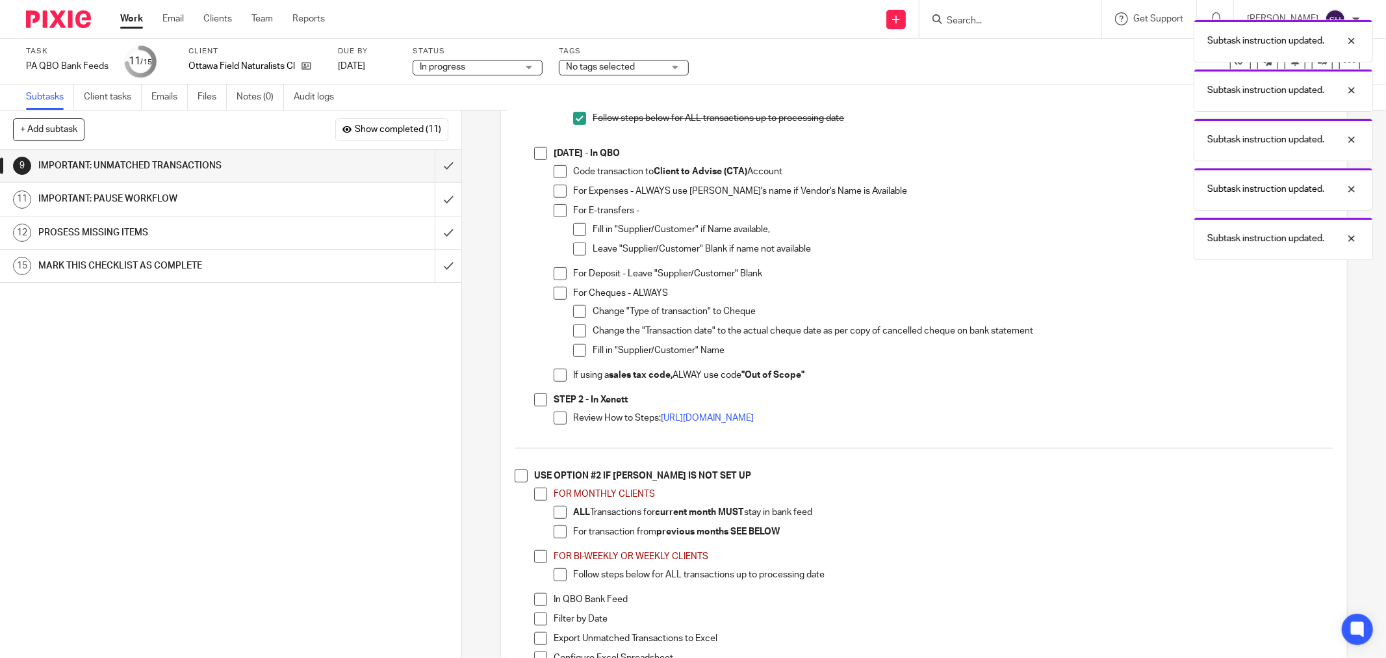
scroll to position [505, 0]
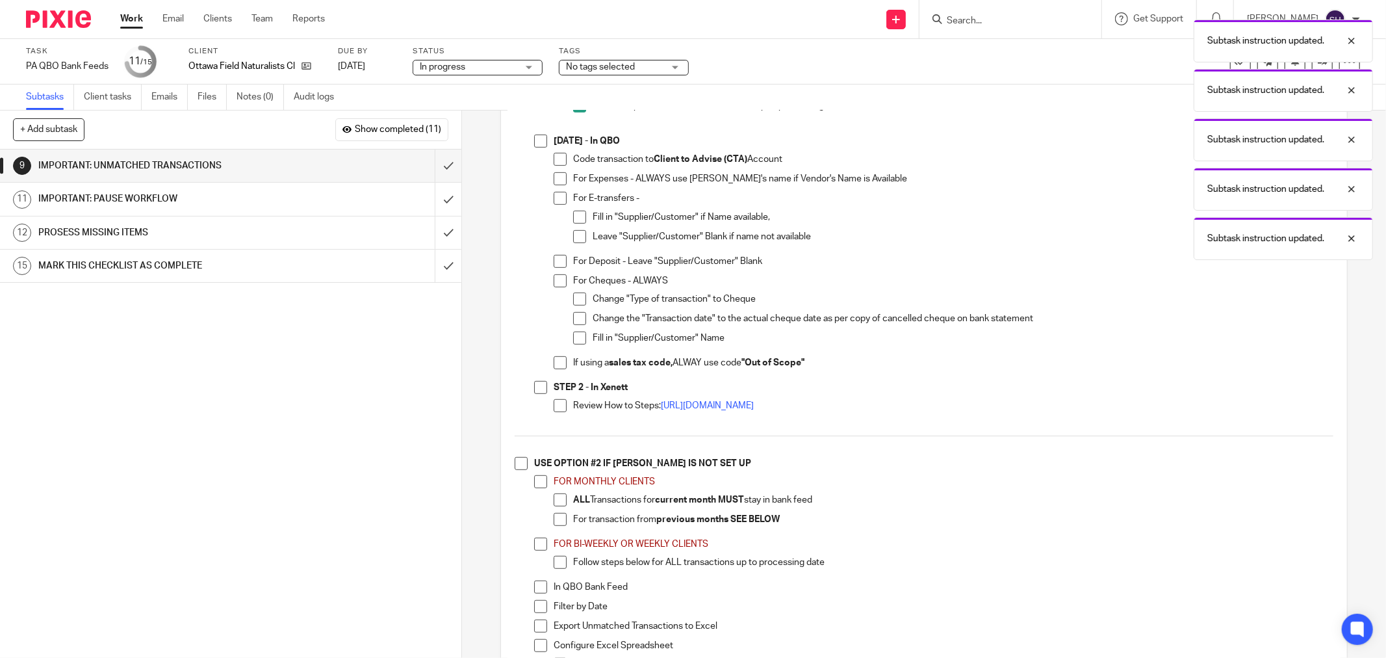
click at [535, 147] on span at bounding box center [540, 140] width 13 height 13
click at [554, 166] on span at bounding box center [560, 159] width 13 height 13
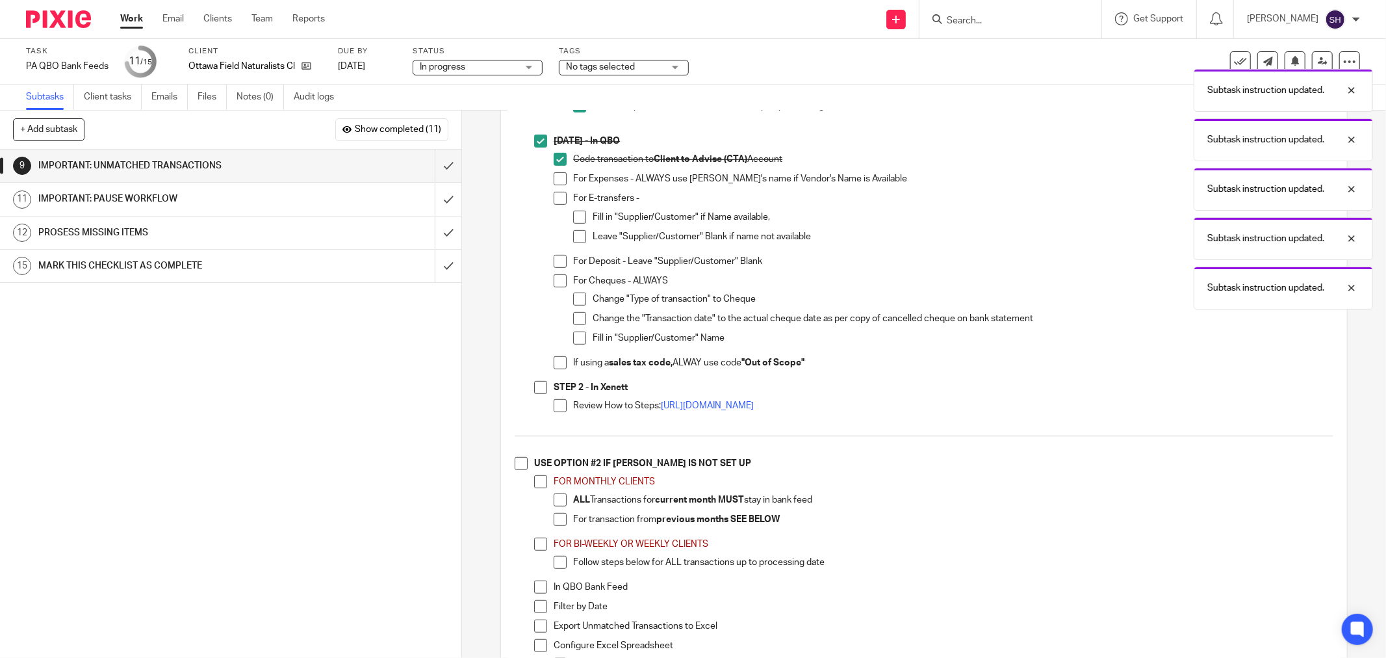
click at [556, 183] on span at bounding box center [560, 178] width 13 height 13
click at [554, 205] on span at bounding box center [560, 198] width 13 height 13
click at [577, 249] on li "Leave "Supplier/Customer" Blank if name not available" at bounding box center [953, 239] width 760 height 19
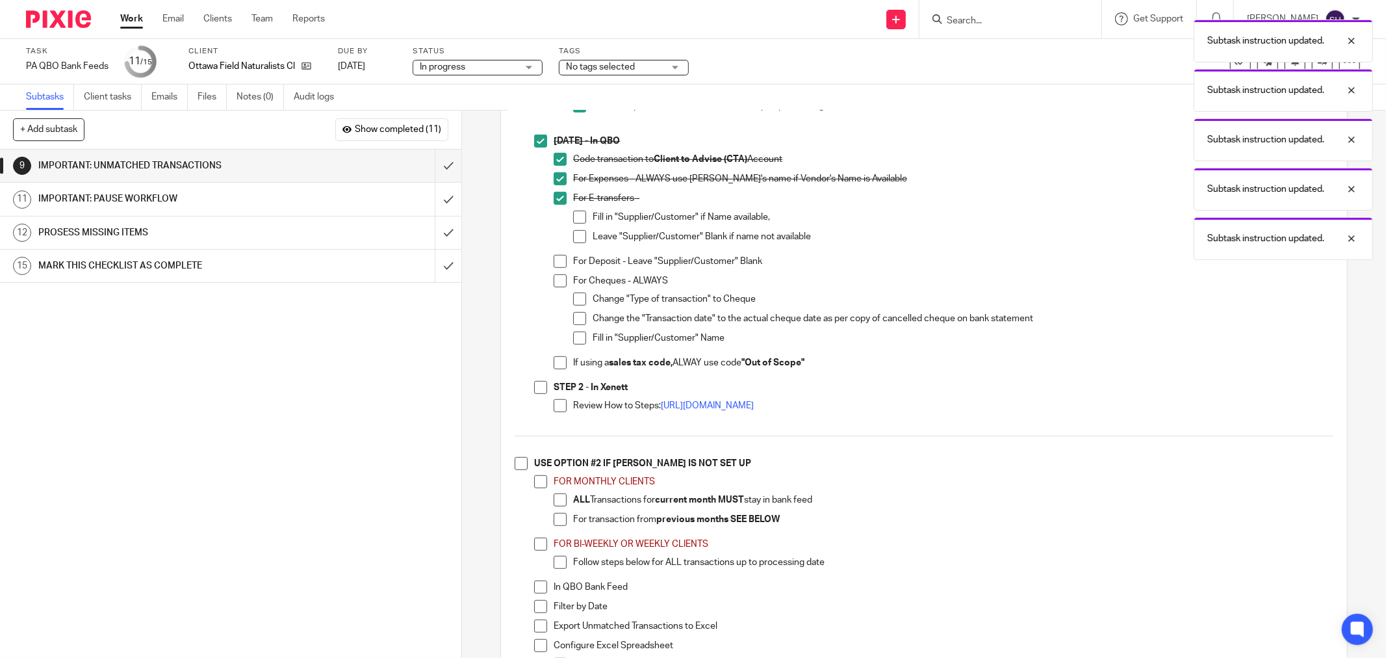
click at [575, 223] on span at bounding box center [579, 217] width 13 height 13
click at [576, 240] on span at bounding box center [579, 236] width 13 height 13
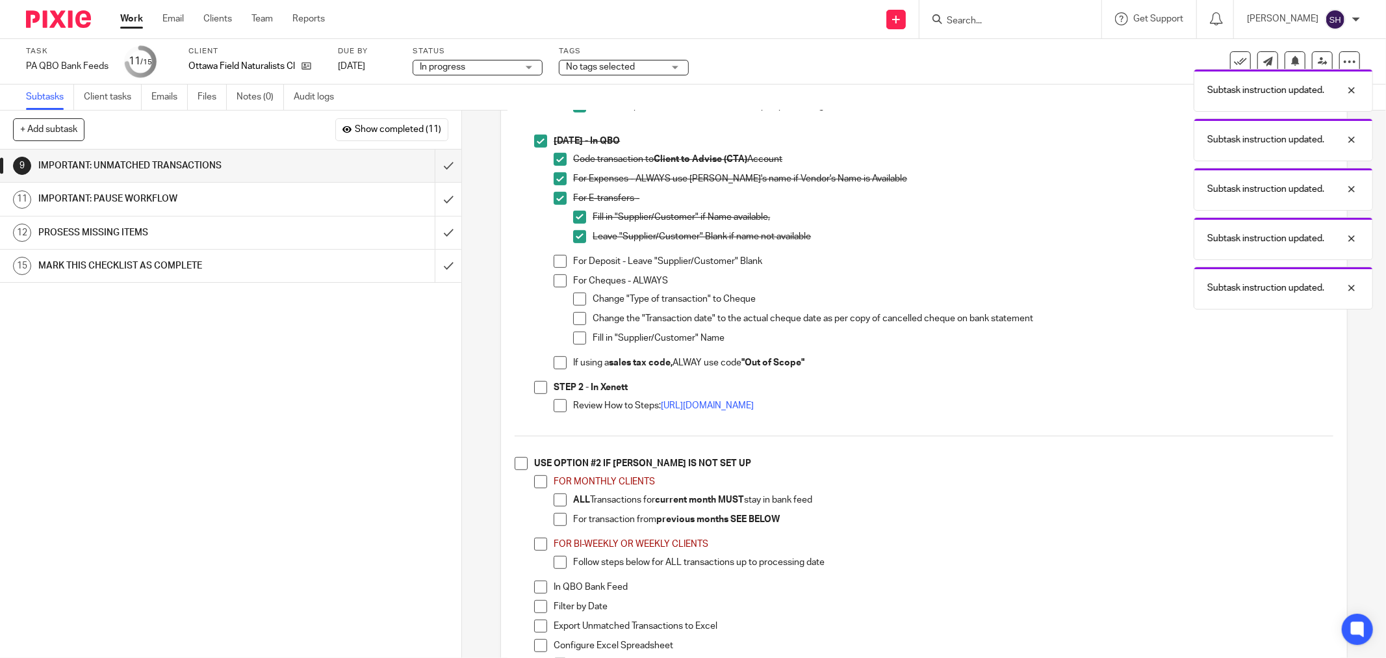
click at [557, 267] on span at bounding box center [560, 261] width 13 height 13
click at [554, 284] on span at bounding box center [560, 280] width 13 height 13
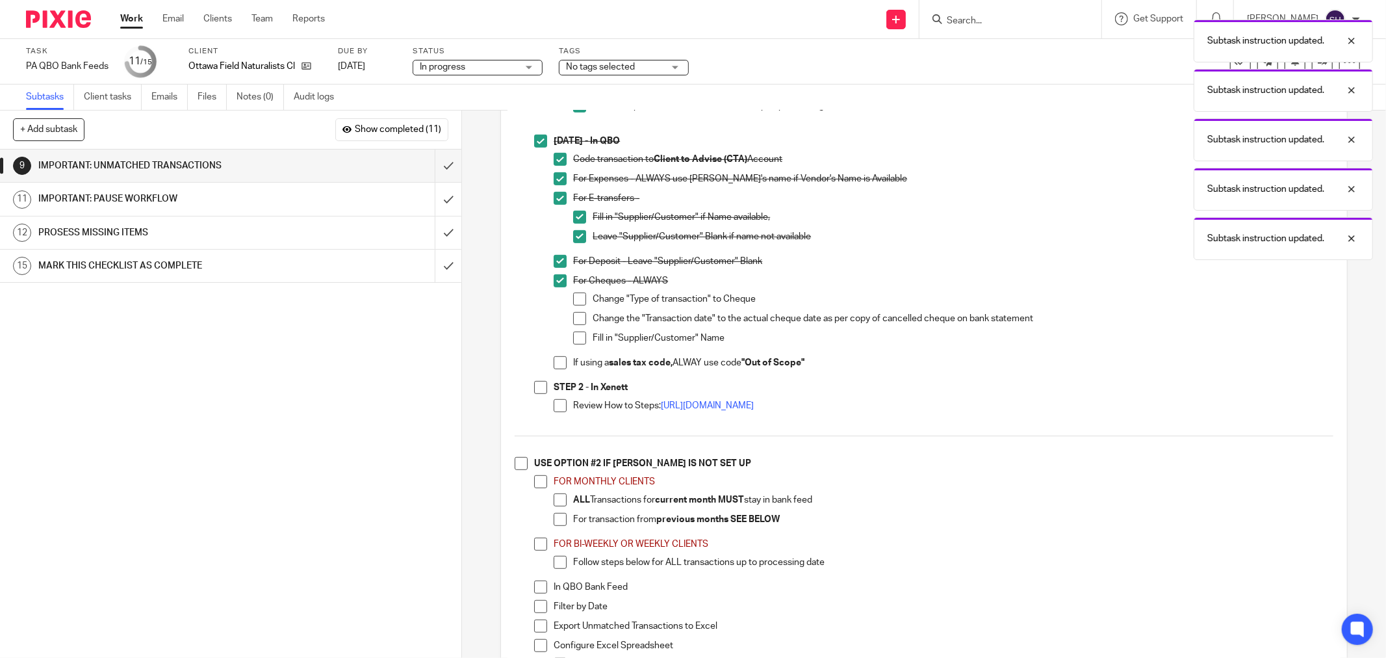
drag, startPoint x: 572, startPoint y: 307, endPoint x: 576, endPoint y: 327, distance: 21.2
click at [573, 305] on span at bounding box center [579, 298] width 13 height 13
drag, startPoint x: 576, startPoint y: 328, endPoint x: 577, endPoint y: 339, distance: 11.1
click at [576, 325] on span at bounding box center [579, 318] width 13 height 13
drag, startPoint x: 575, startPoint y: 350, endPoint x: 562, endPoint y: 360, distance: 16.6
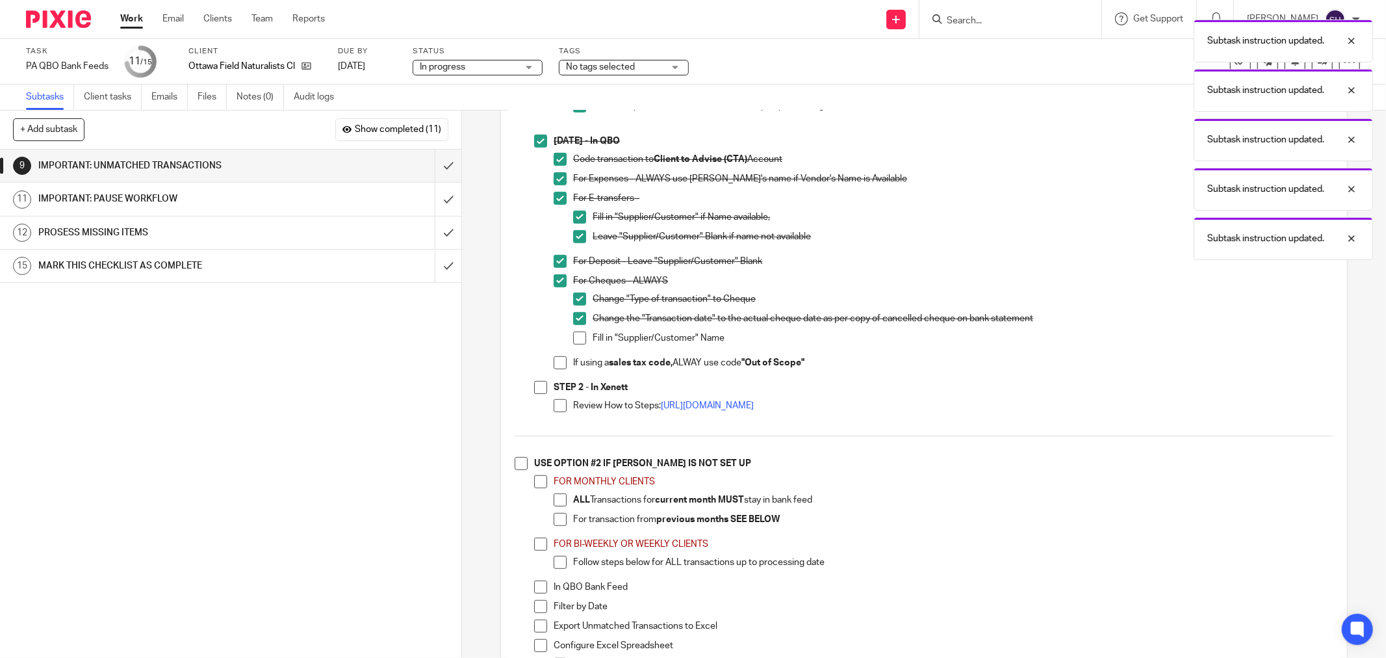
click at [575, 351] on li "Fill in "Supplier/Customer" Name" at bounding box center [953, 340] width 760 height 19
click at [557, 367] on span at bounding box center [560, 362] width 13 height 13
click at [580, 341] on span at bounding box center [579, 337] width 13 height 13
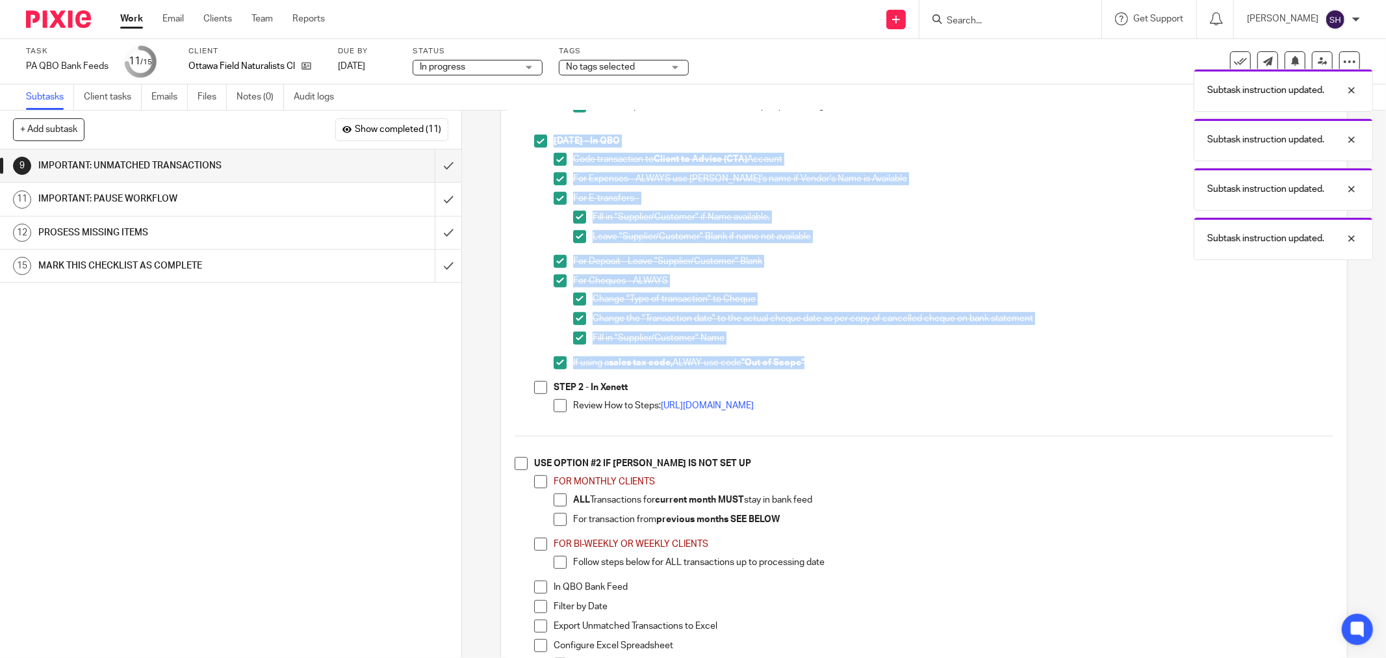
drag, startPoint x: 562, startPoint y: 411, endPoint x: 546, endPoint y: 404, distance: 16.9
click at [561, 411] on span at bounding box center [560, 405] width 13 height 13
drag, startPoint x: 538, startPoint y: 392, endPoint x: 598, endPoint y: 355, distance: 70.9
click at [538, 392] on span at bounding box center [540, 387] width 13 height 13
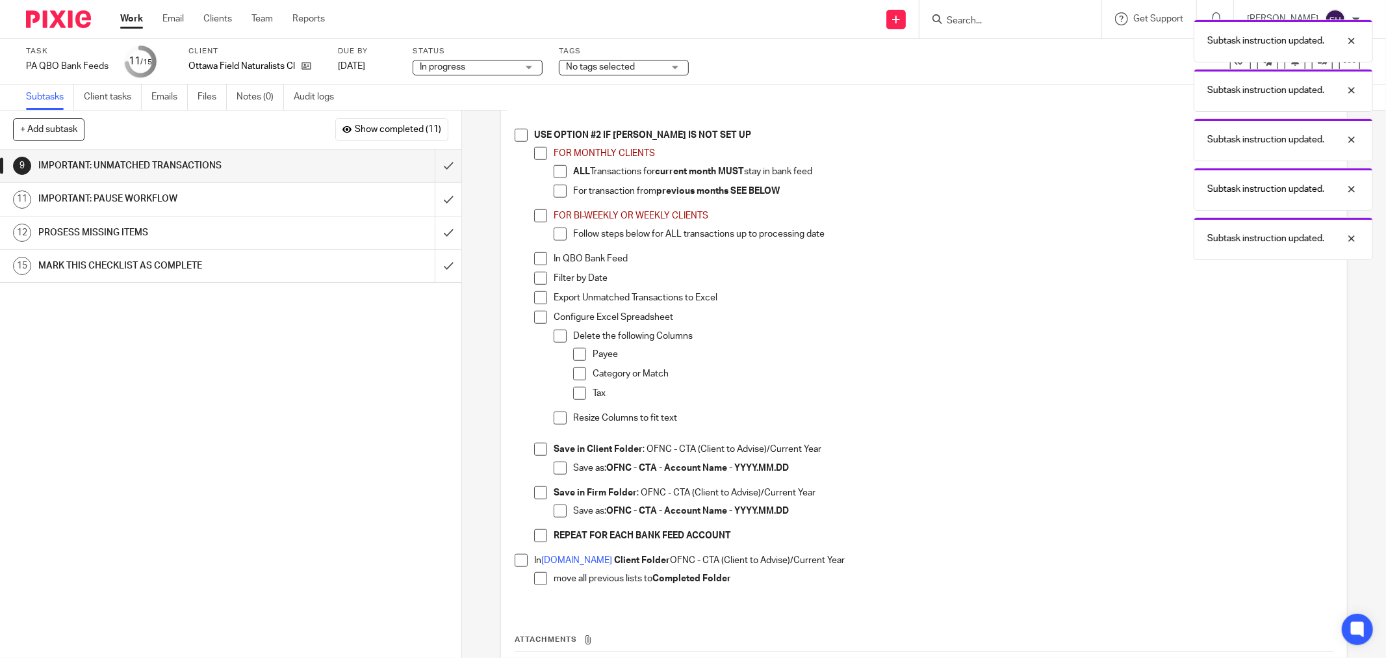
scroll to position [866, 0]
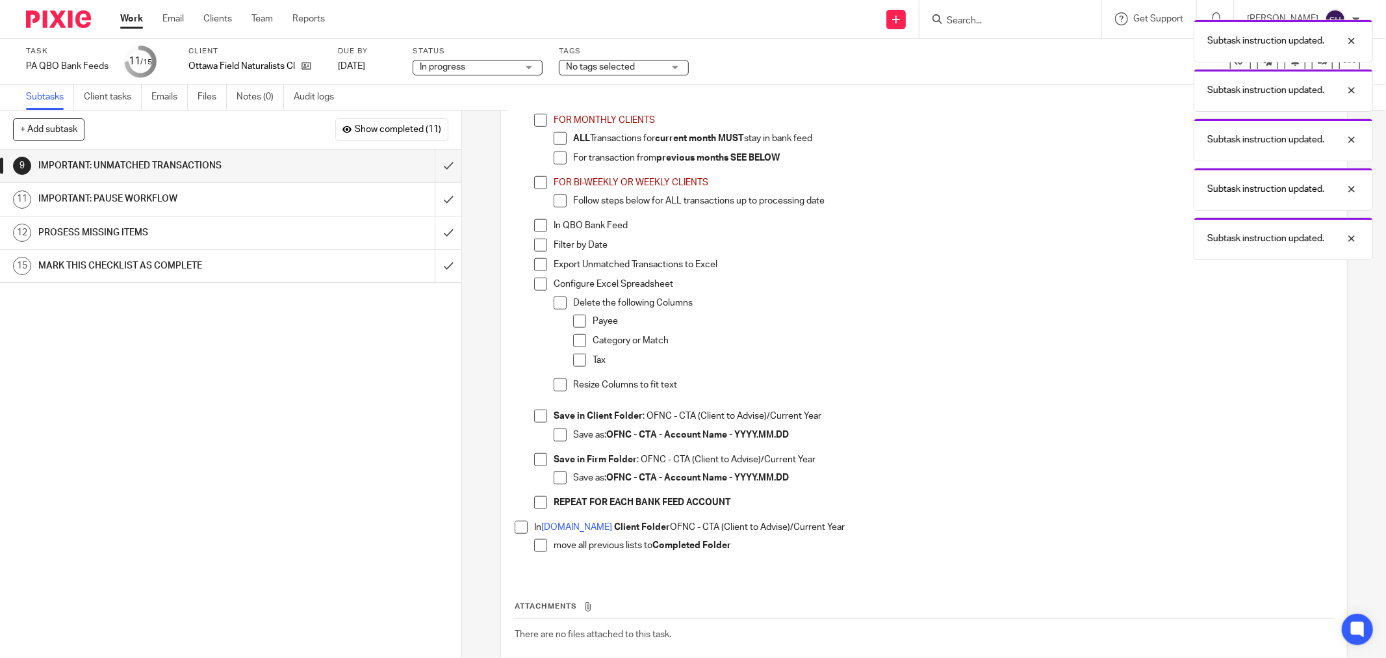
click at [516, 109] on span at bounding box center [521, 102] width 13 height 13
click at [544, 124] on li "FOR MONTHLY CLIENTS ALL Transactions for current month MUST stay in bank feed F…" at bounding box center [933, 145] width 799 height 62
click at [543, 127] on span at bounding box center [540, 120] width 13 height 13
click at [556, 140] on span at bounding box center [560, 138] width 13 height 13
click at [554, 162] on span at bounding box center [560, 157] width 13 height 13
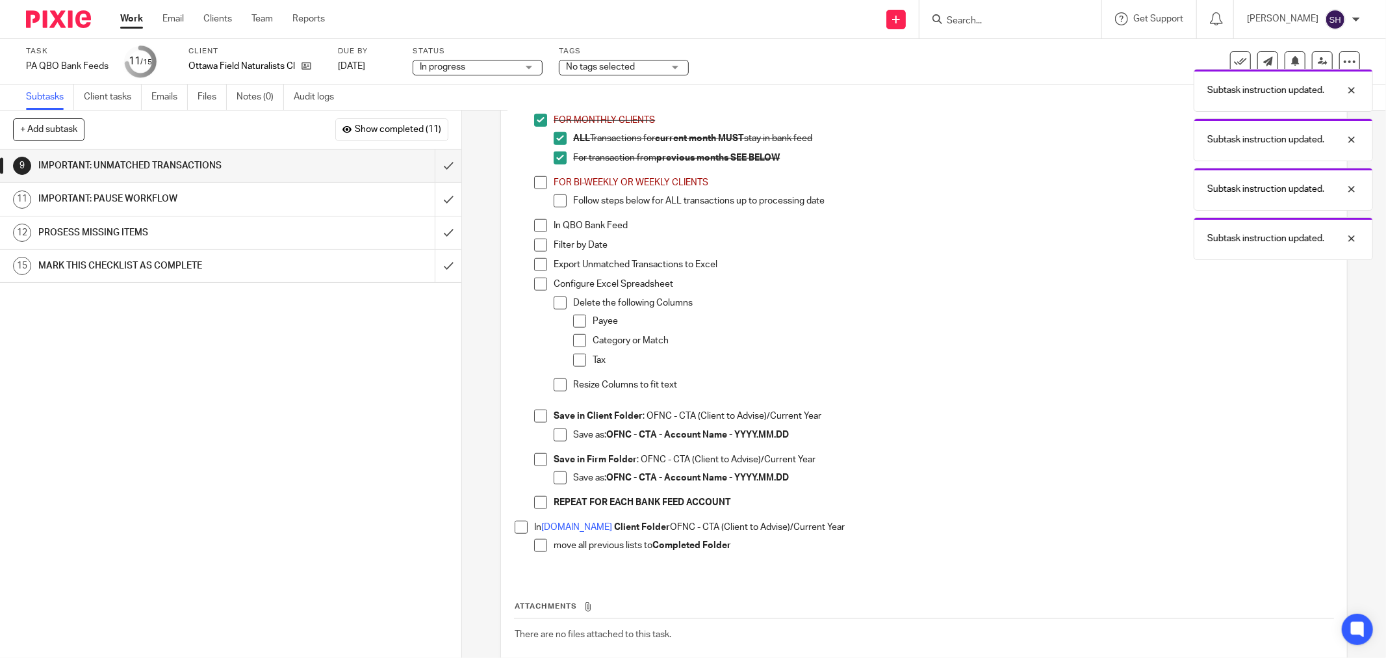
click at [540, 188] on span at bounding box center [540, 182] width 13 height 13
click at [554, 207] on span at bounding box center [560, 200] width 13 height 13
click at [534, 232] on span at bounding box center [540, 225] width 13 height 13
drag, startPoint x: 531, startPoint y: 255, endPoint x: 531, endPoint y: 264, distance: 9.8
click at [534, 251] on span at bounding box center [540, 244] width 13 height 13
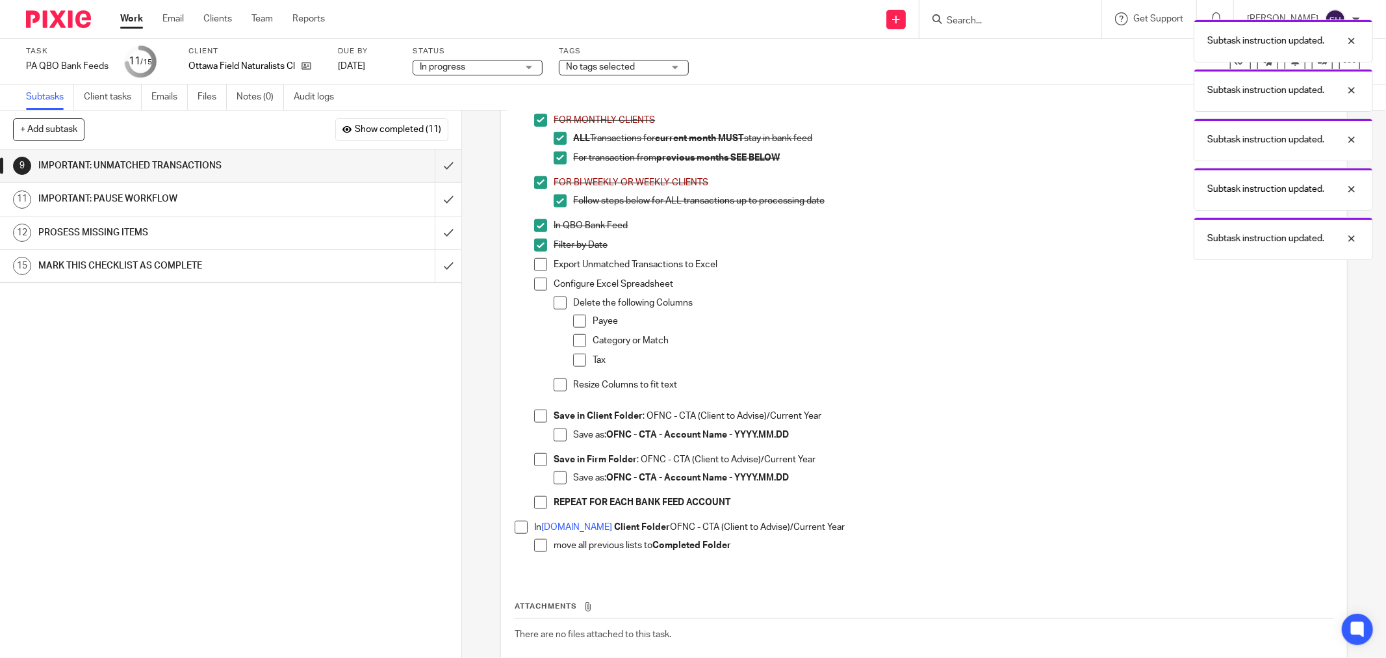
drag, startPoint x: 531, startPoint y: 267, endPoint x: 533, endPoint y: 278, distance: 11.2
click at [534, 269] on span at bounding box center [540, 264] width 13 height 13
click at [534, 290] on span at bounding box center [540, 283] width 13 height 13
click at [549, 306] on li "Configure Excel Spreadsheet Delete the following Columns Payee Category or Matc…" at bounding box center [933, 343] width 799 height 132
click at [555, 309] on span at bounding box center [560, 302] width 13 height 13
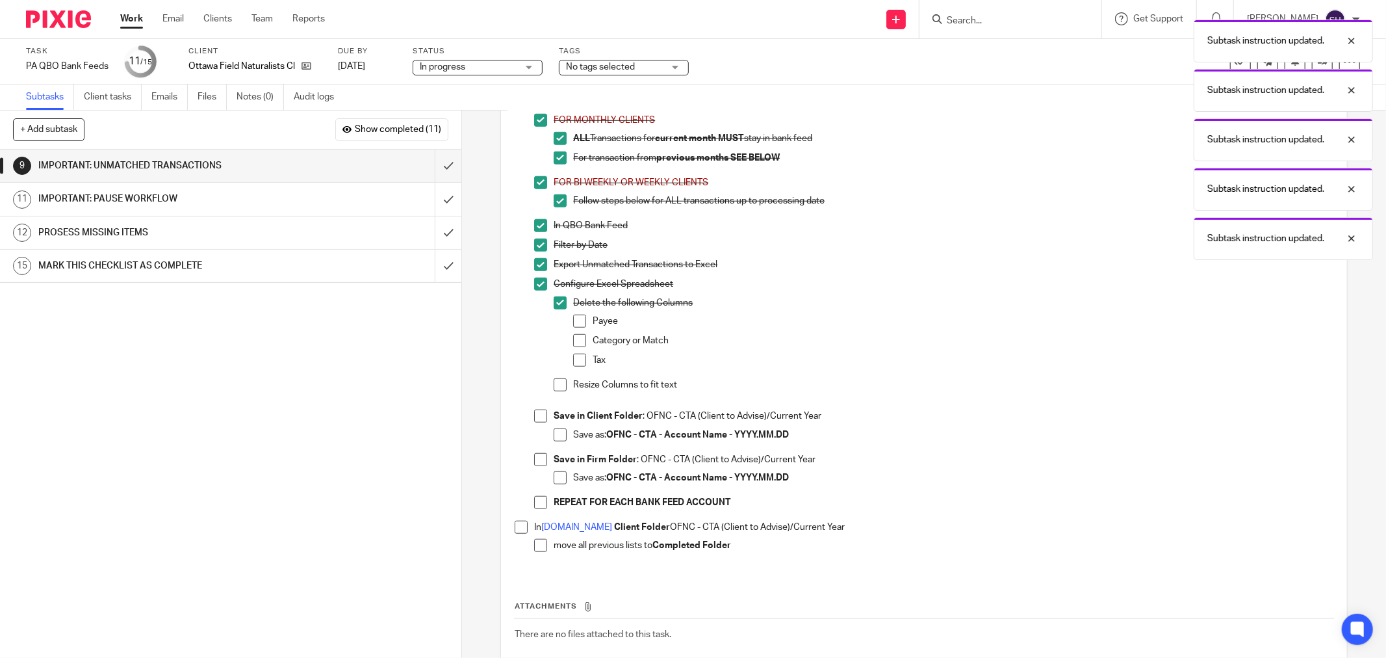
drag, startPoint x: 569, startPoint y: 324, endPoint x: 575, endPoint y: 340, distance: 17.3
click at [573, 325] on span at bounding box center [579, 320] width 13 height 13
click at [577, 366] on span at bounding box center [579, 359] width 13 height 13
drag, startPoint x: 576, startPoint y: 348, endPoint x: 556, endPoint y: 376, distance: 34.1
click at [576, 347] on span at bounding box center [579, 340] width 13 height 13
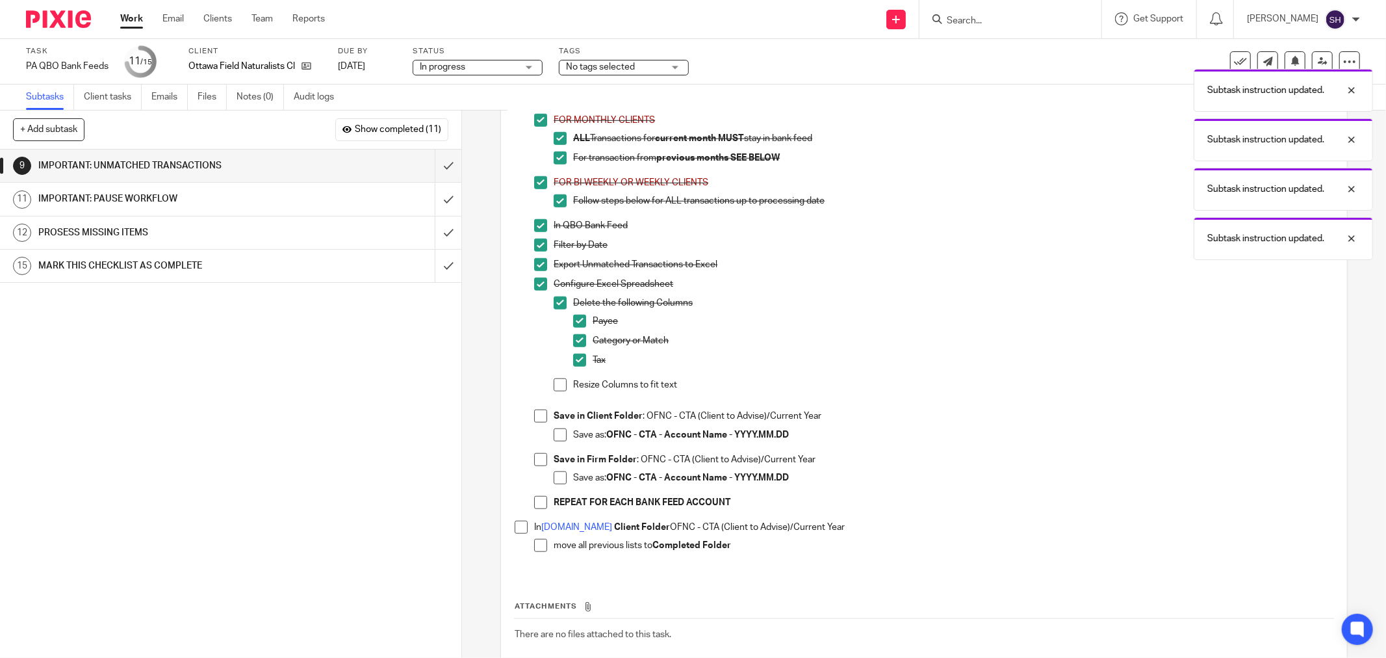
drag, startPoint x: 556, startPoint y: 387, endPoint x: 564, endPoint y: 383, distance: 9.3
click at [556, 386] on span at bounding box center [560, 384] width 13 height 13
click at [541, 422] on span at bounding box center [540, 415] width 13 height 13
click at [560, 441] on span at bounding box center [560, 434] width 13 height 13
click at [537, 466] on span at bounding box center [540, 459] width 13 height 13
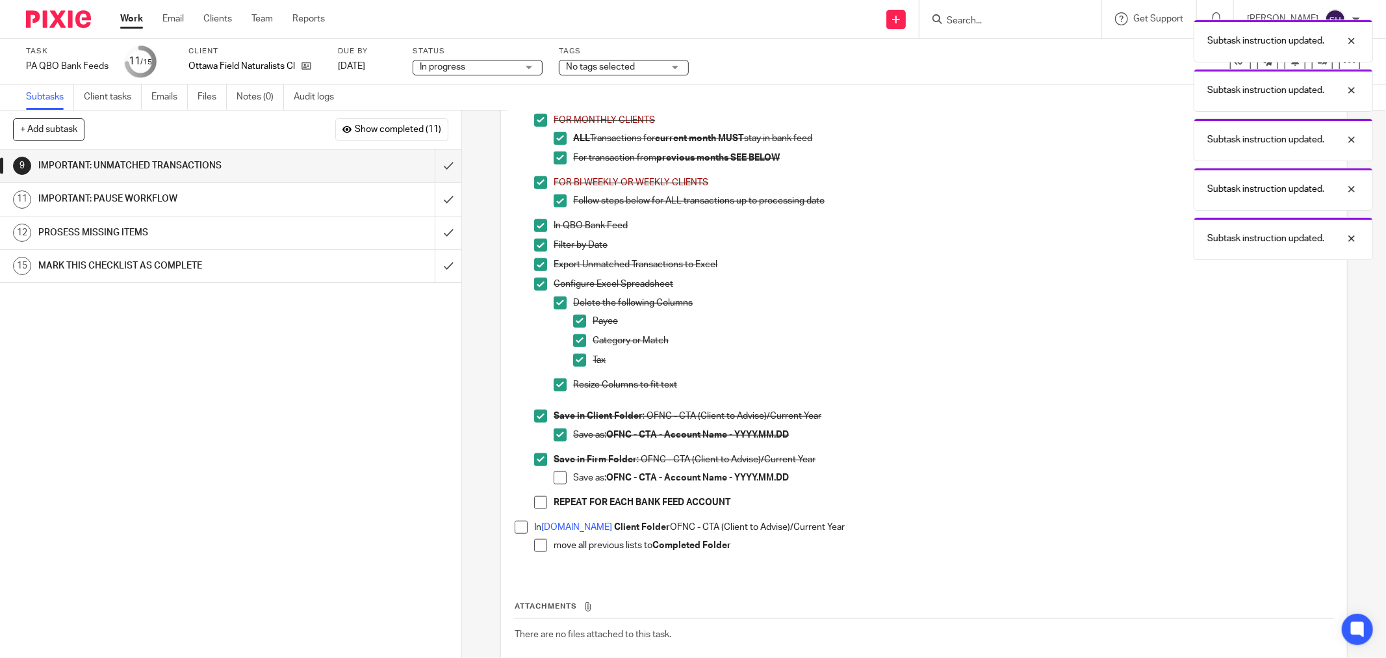
click at [554, 480] on span at bounding box center [560, 477] width 13 height 13
drag, startPoint x: 535, startPoint y: 504, endPoint x: 529, endPoint y: 511, distance: 9.2
click at [535, 504] on span at bounding box center [540, 502] width 13 height 13
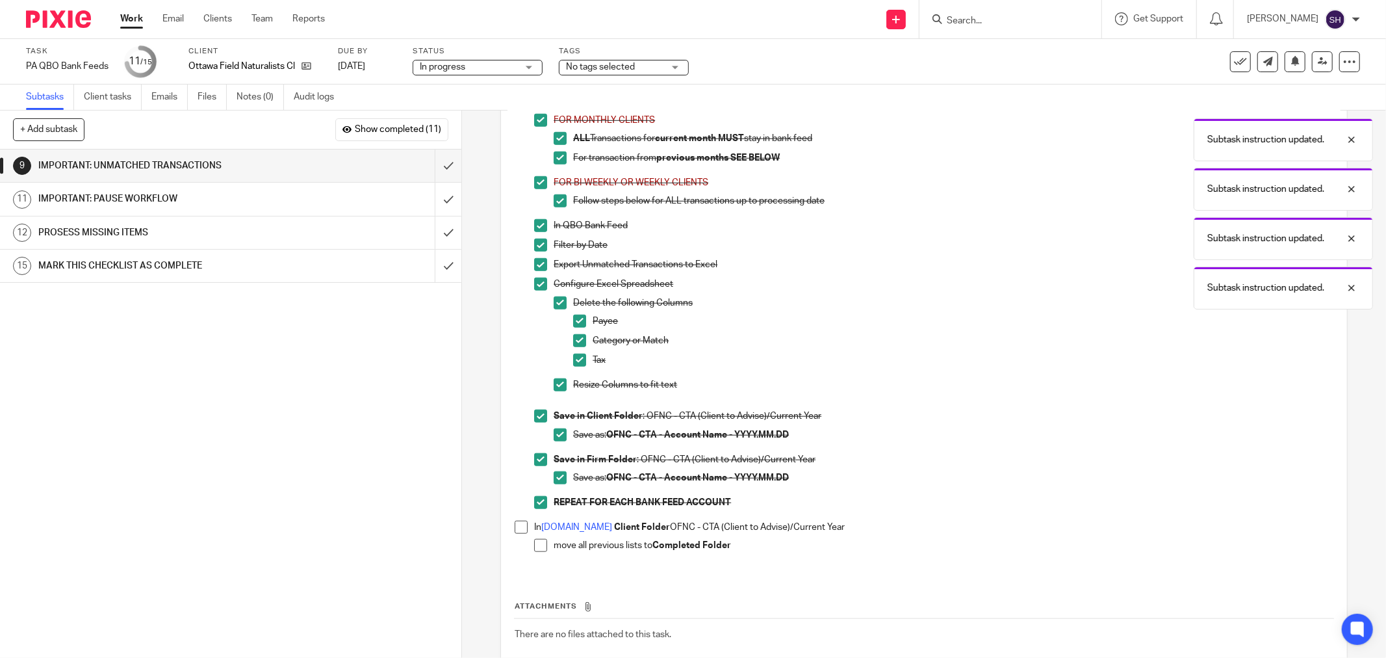
click at [515, 533] on span at bounding box center [521, 526] width 13 height 13
click at [534, 547] on span at bounding box center [540, 545] width 13 height 13
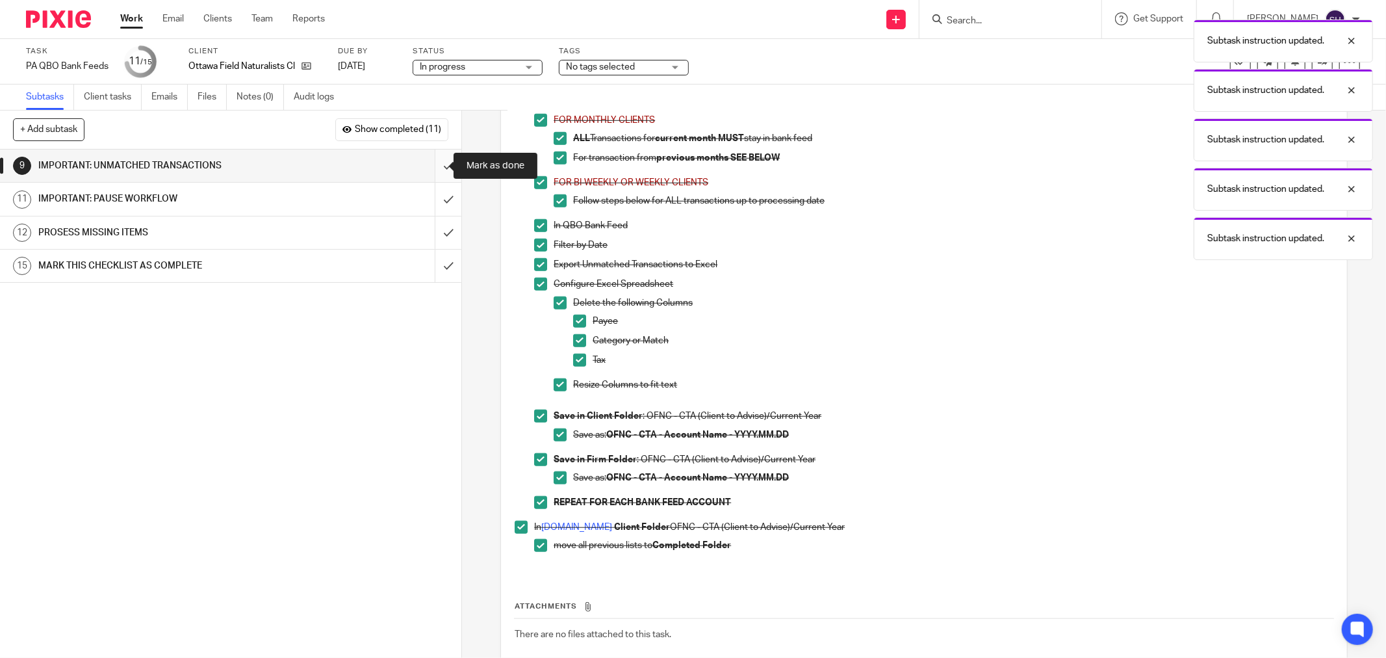
click at [435, 166] on input "submit" at bounding box center [230, 165] width 461 height 32
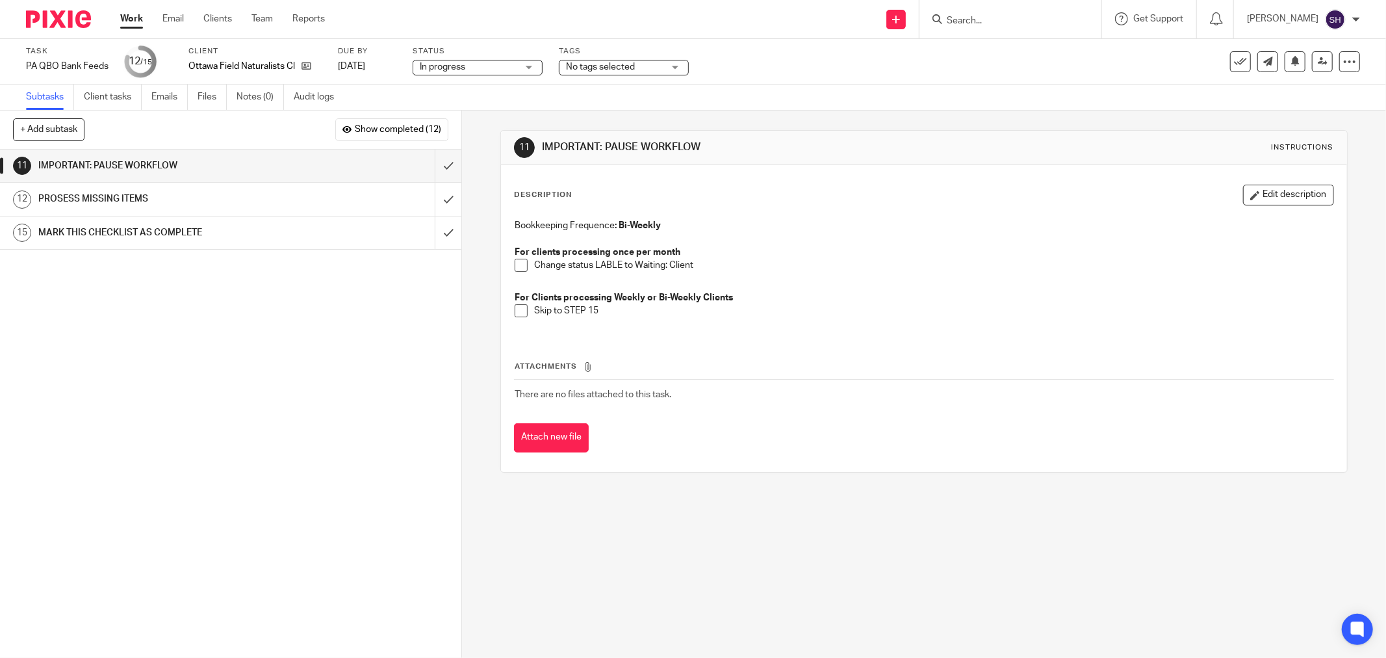
click at [524, 266] on li "Change status LABLE to Waiting: Client" at bounding box center [924, 268] width 819 height 19
click at [518, 262] on span at bounding box center [521, 265] width 13 height 13
click at [517, 307] on span at bounding box center [521, 310] width 13 height 13
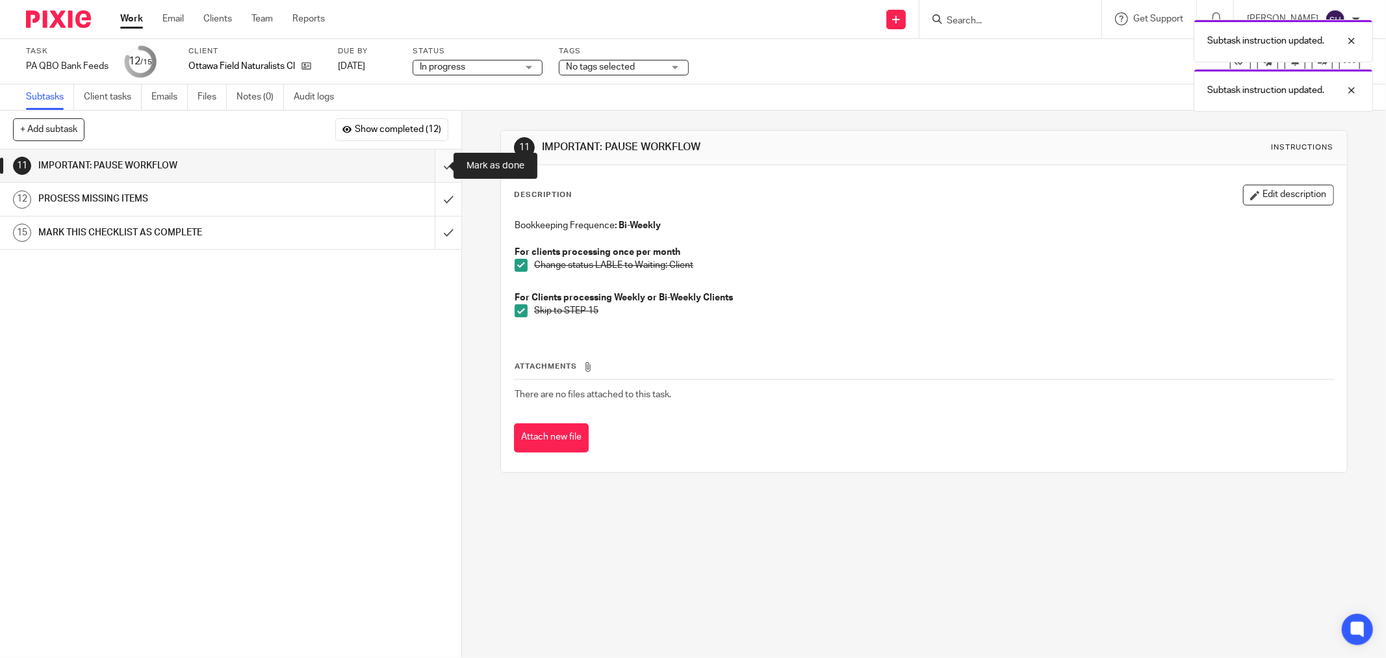
click at [430, 164] on input "submit" at bounding box center [230, 165] width 461 height 32
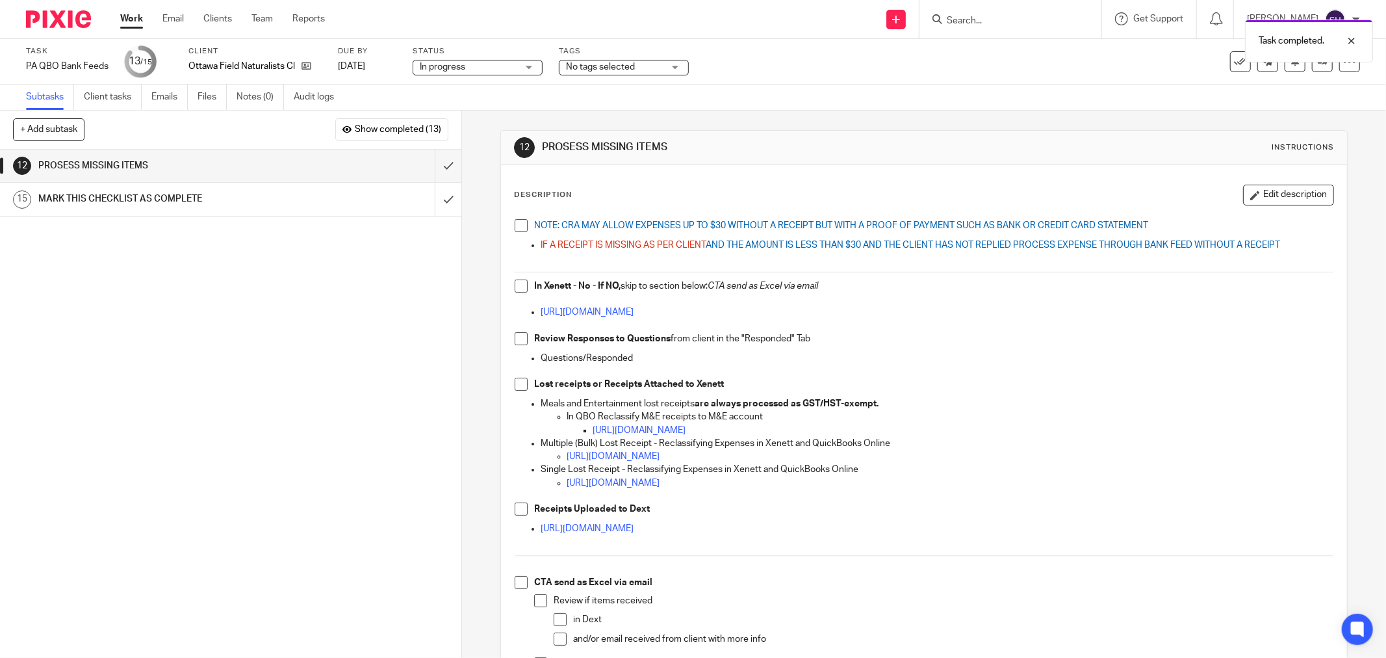
click at [520, 226] on span at bounding box center [521, 225] width 13 height 13
click at [517, 337] on span at bounding box center [521, 338] width 13 height 13
click at [517, 286] on span at bounding box center [521, 285] width 13 height 13
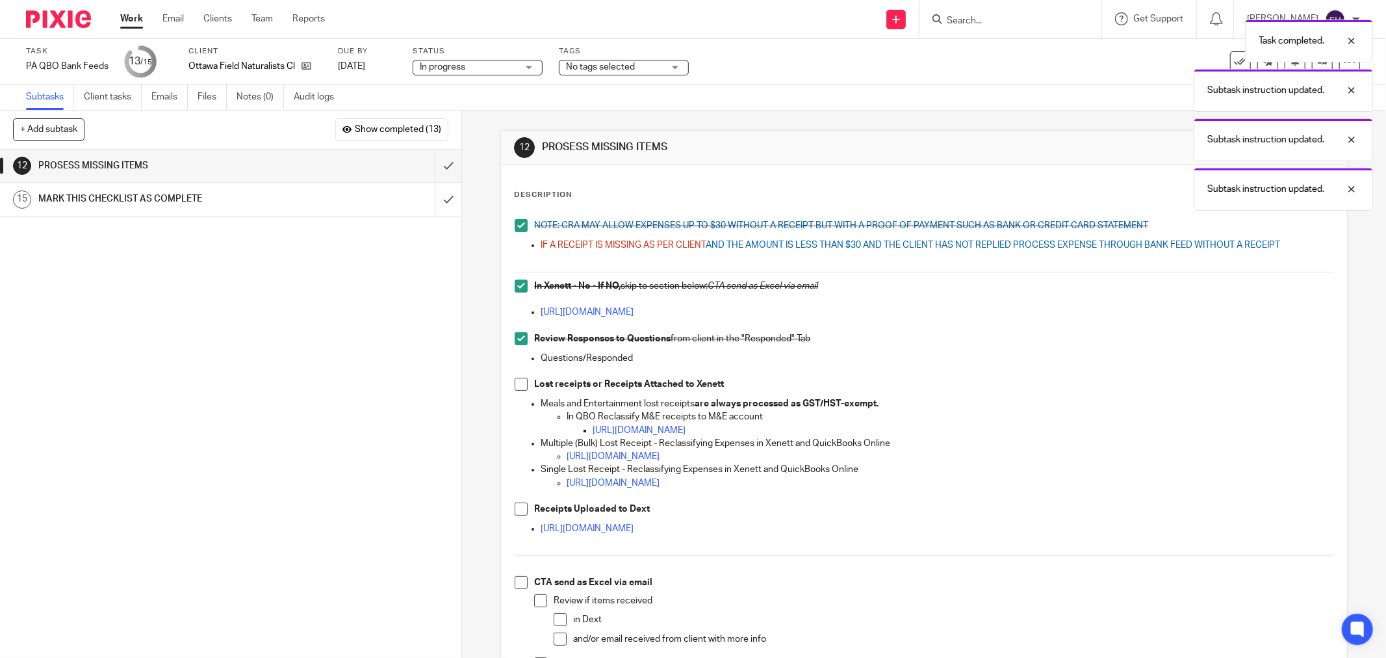
click at [517, 380] on span at bounding box center [521, 383] width 13 height 13
click at [515, 508] on span at bounding box center [521, 508] width 13 height 13
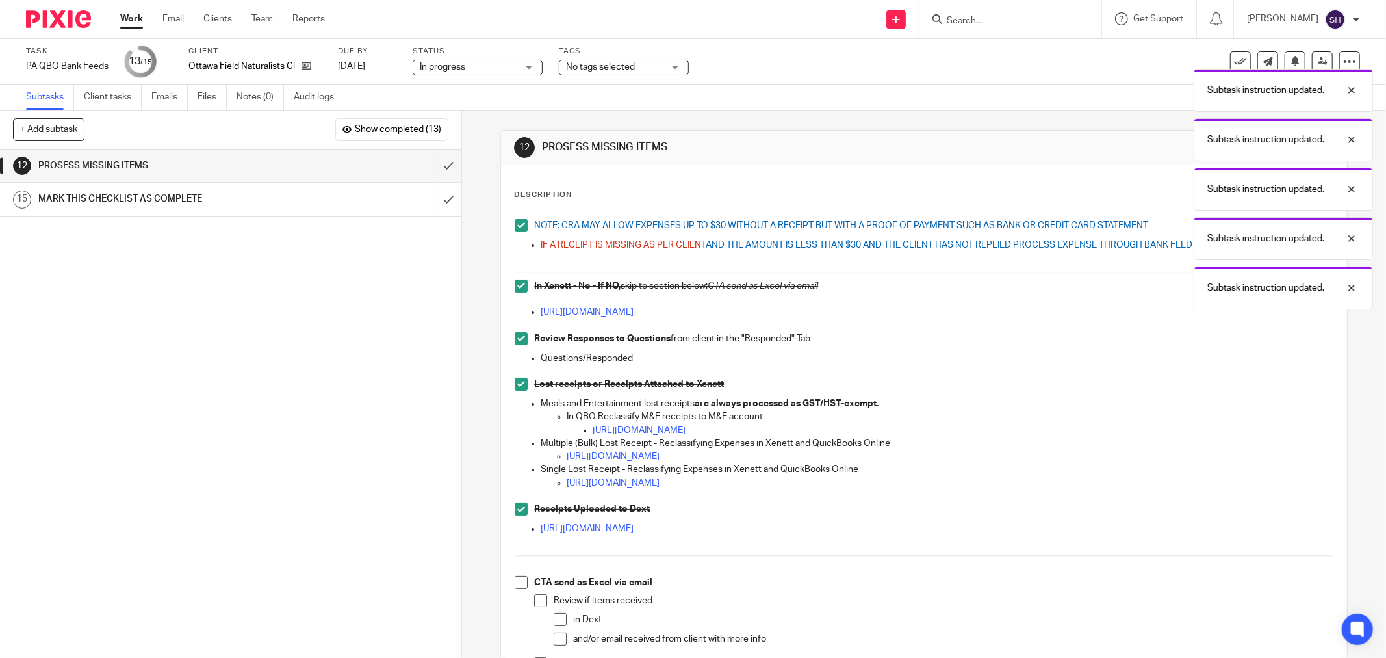
click at [517, 585] on span at bounding box center [521, 582] width 13 height 13
click at [534, 598] on span at bounding box center [540, 600] width 13 height 13
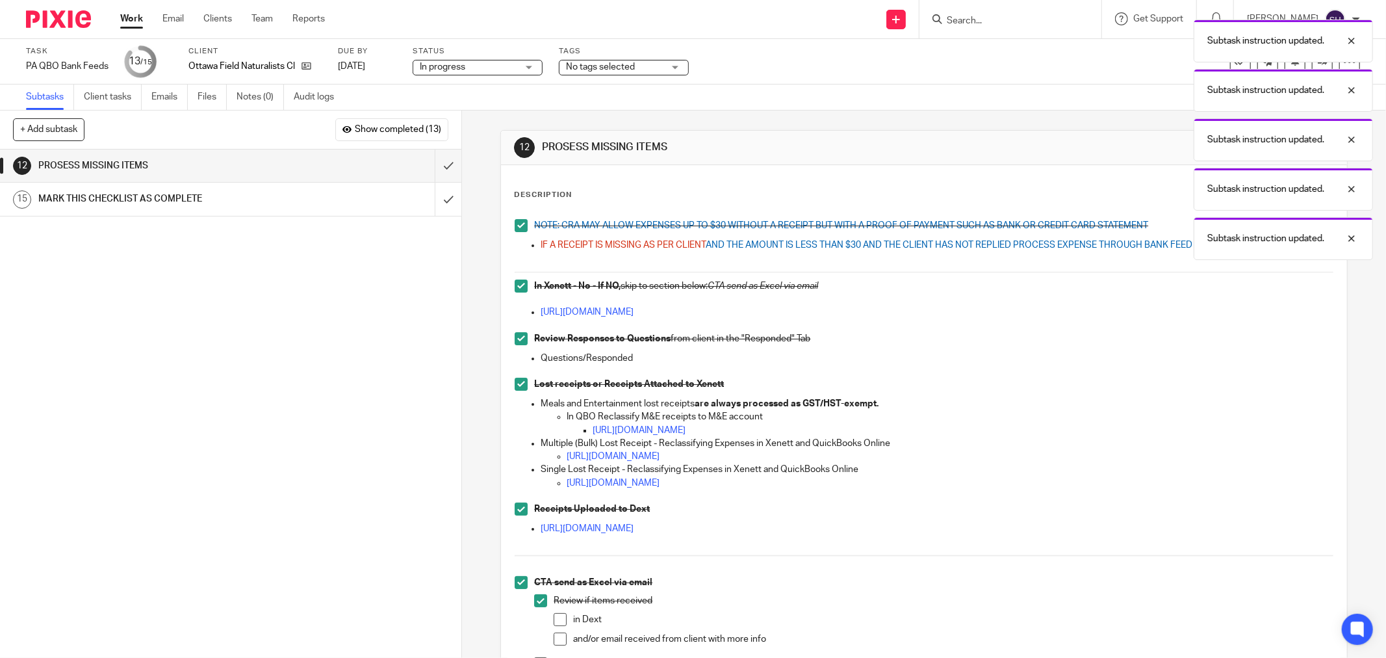
click at [556, 618] on span at bounding box center [560, 619] width 13 height 13
click at [560, 631] on li "in Dext" at bounding box center [944, 622] width 780 height 19
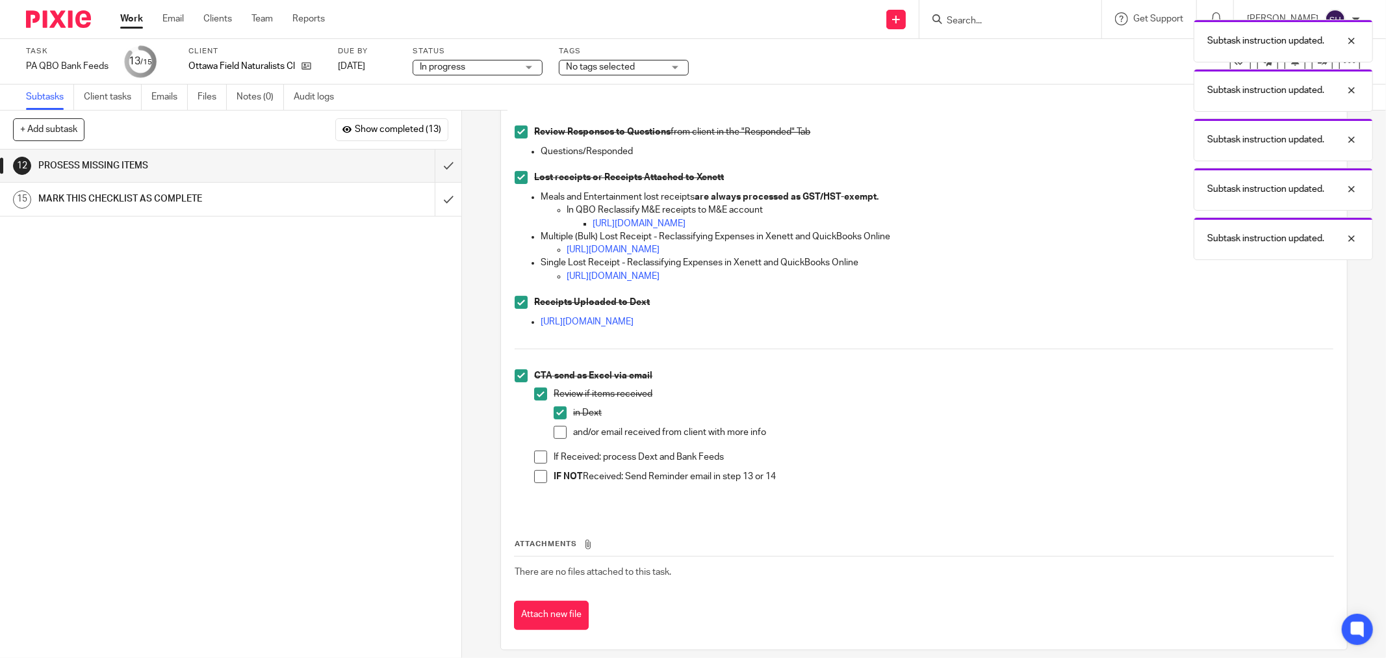
scroll to position [218, 0]
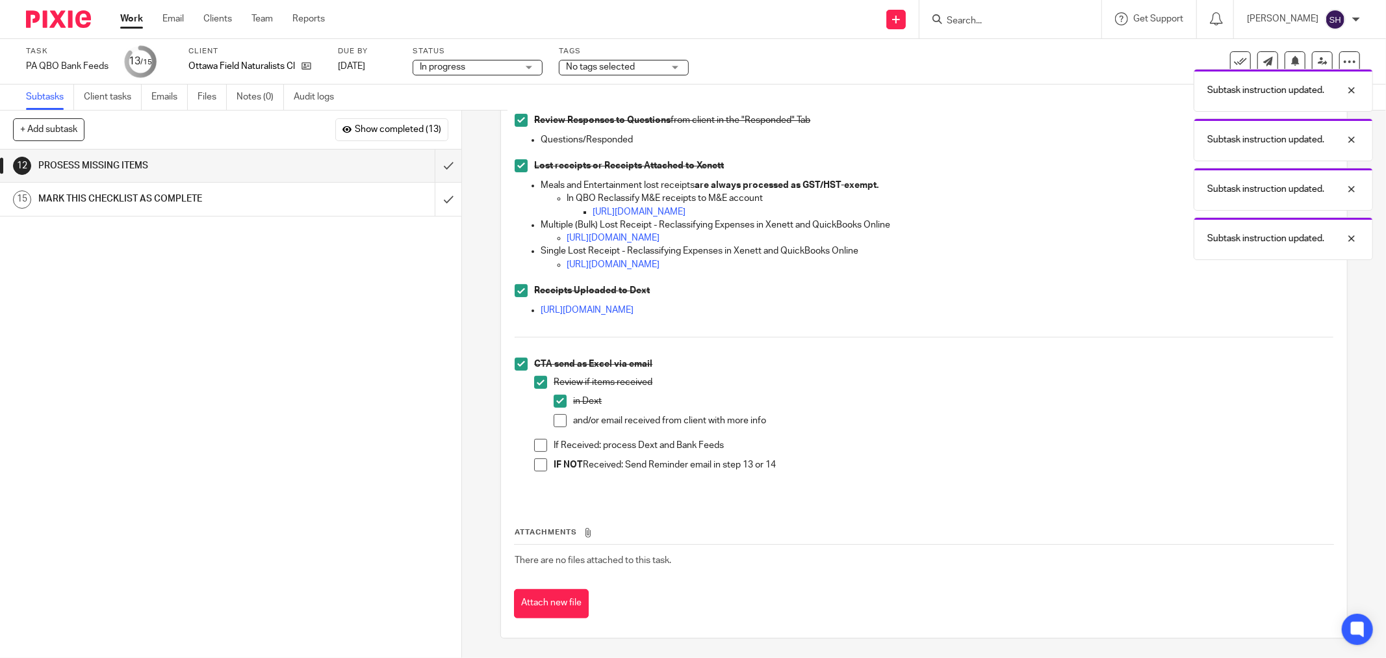
click at [556, 417] on span at bounding box center [560, 420] width 13 height 13
click at [542, 437] on li "Review if items received in Dext and/or email received from client with more in…" at bounding box center [933, 407] width 799 height 62
click at [538, 442] on span at bounding box center [540, 445] width 13 height 13
click at [537, 464] on span at bounding box center [540, 464] width 13 height 13
click at [435, 161] on input "submit" at bounding box center [230, 165] width 461 height 32
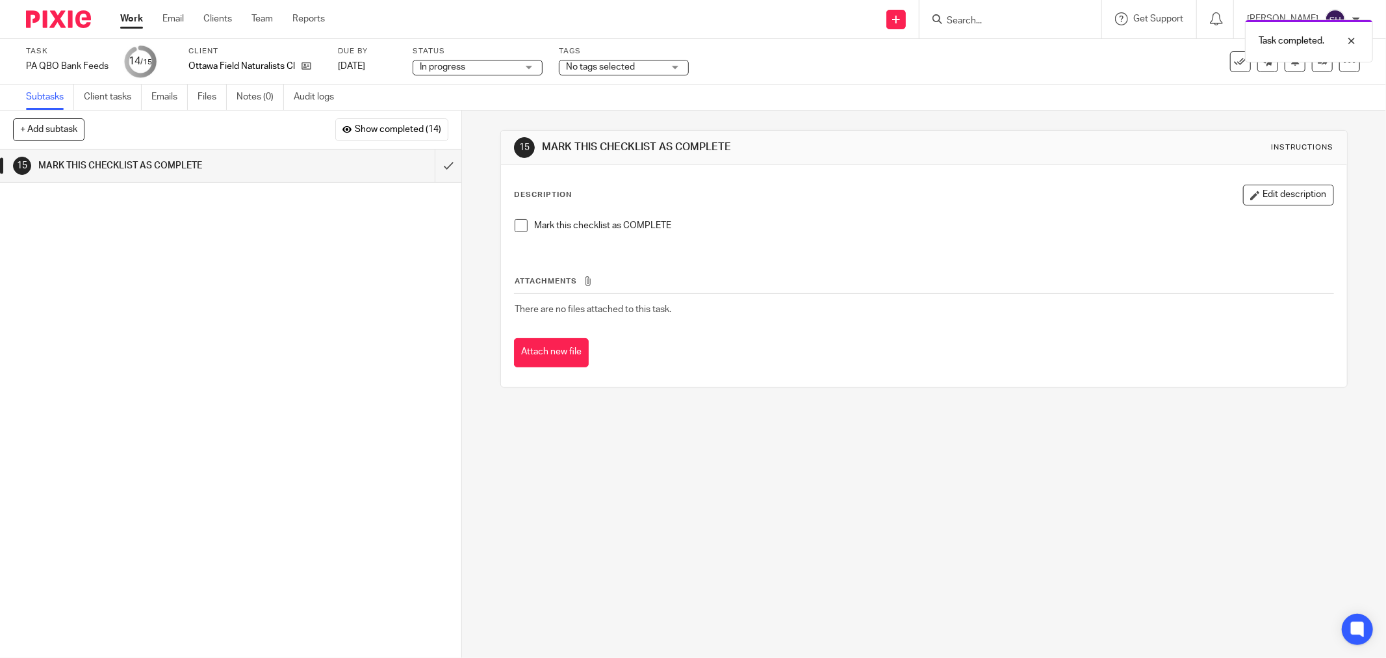
click at [516, 222] on span at bounding box center [521, 225] width 13 height 13
click at [435, 159] on input "submit" at bounding box center [230, 165] width 461 height 32
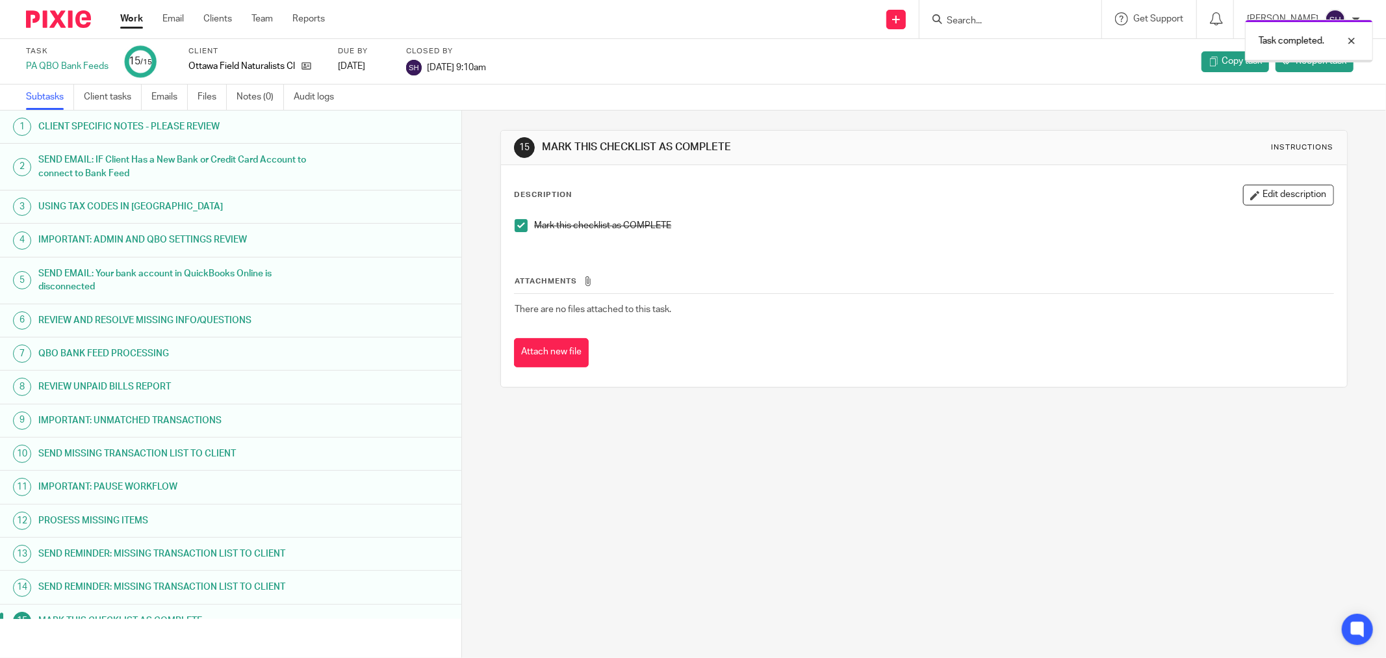
click at [134, 13] on link "Work" at bounding box center [131, 18] width 23 height 13
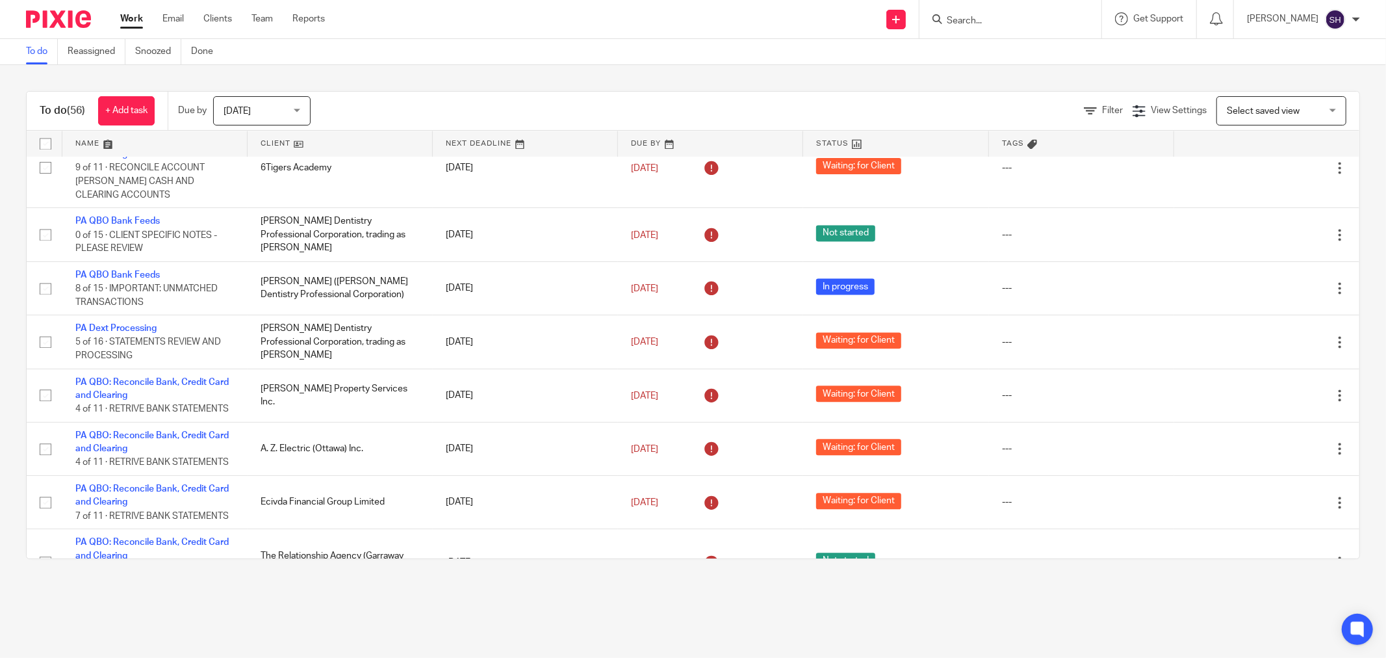
scroll to position [3064, 0]
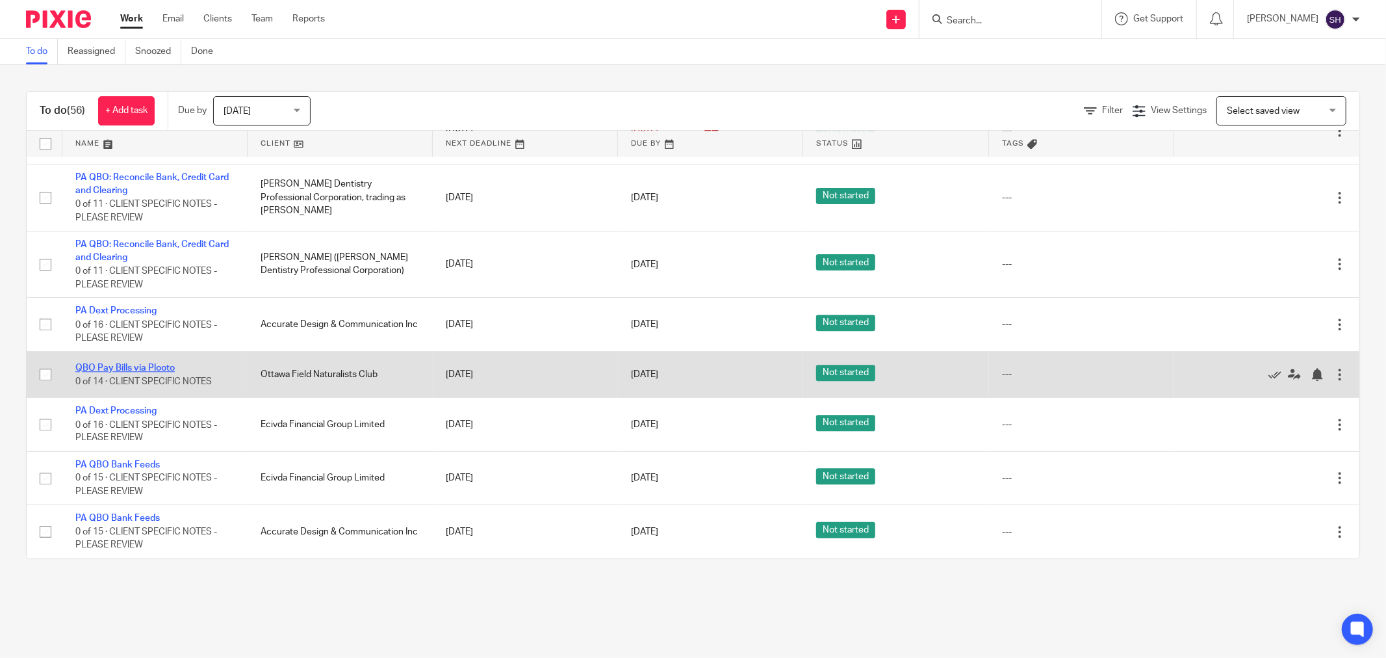
click at [133, 363] on link "QBO Pay Bills via Plooto" at bounding box center [124, 367] width 99 height 9
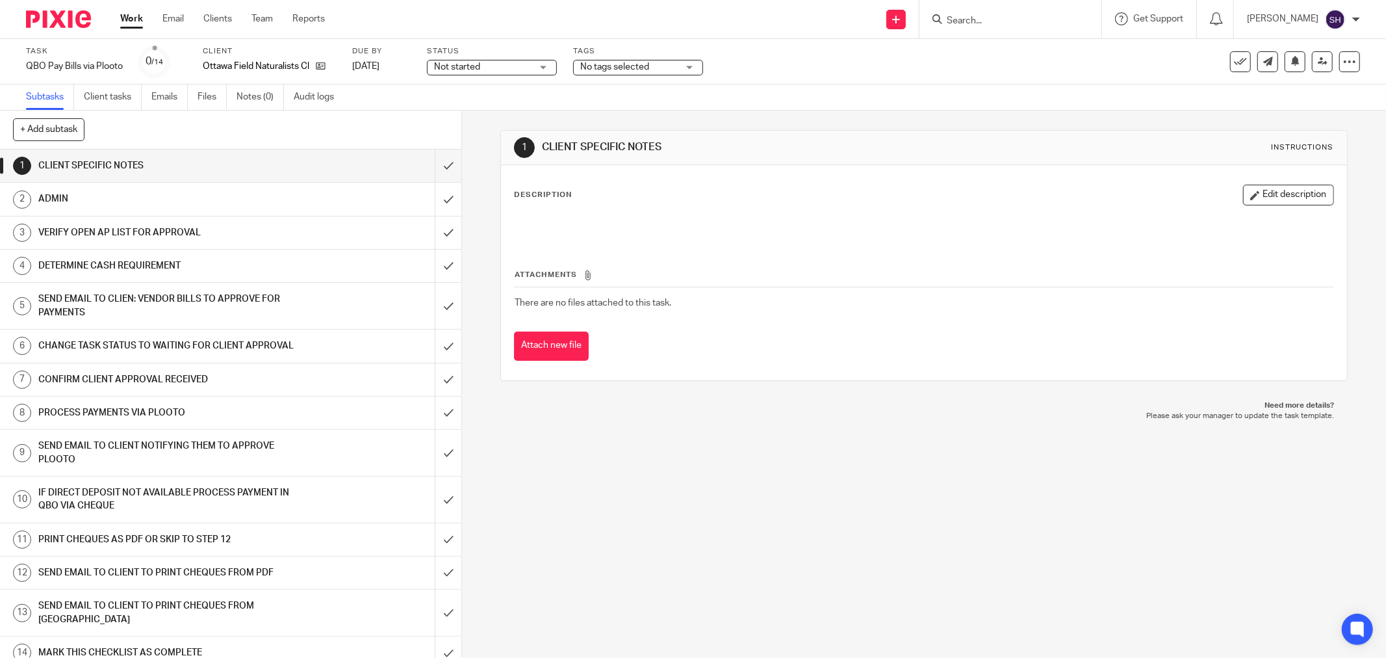
click at [485, 67] on span "Not started" at bounding box center [482, 67] width 97 height 14
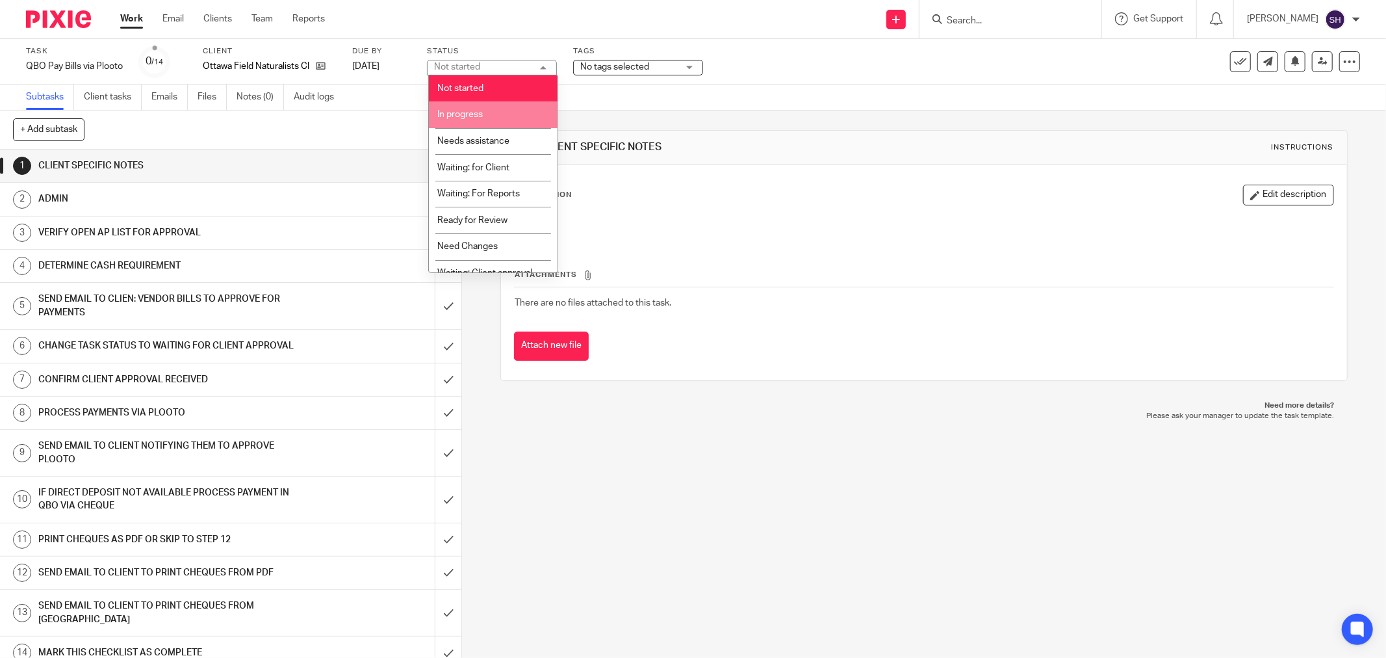
click at [498, 113] on li "In progress" at bounding box center [493, 114] width 129 height 27
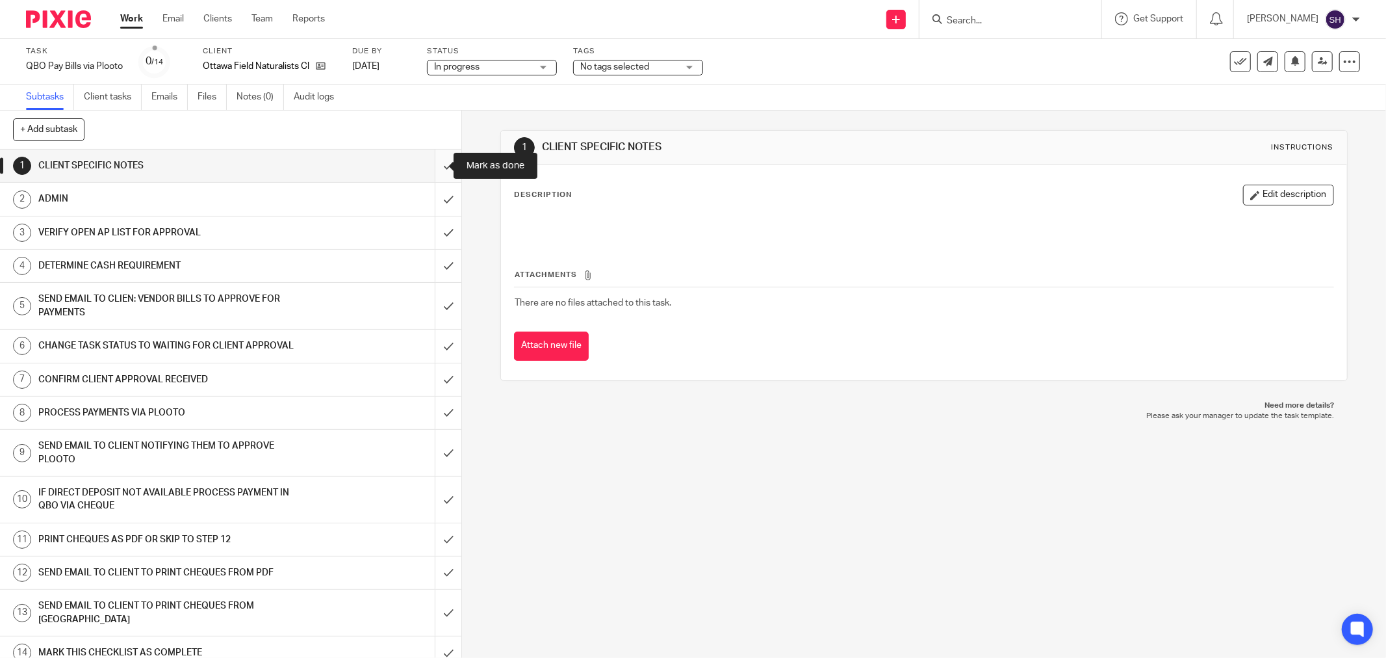
click at [437, 169] on input "submit" at bounding box center [230, 165] width 461 height 32
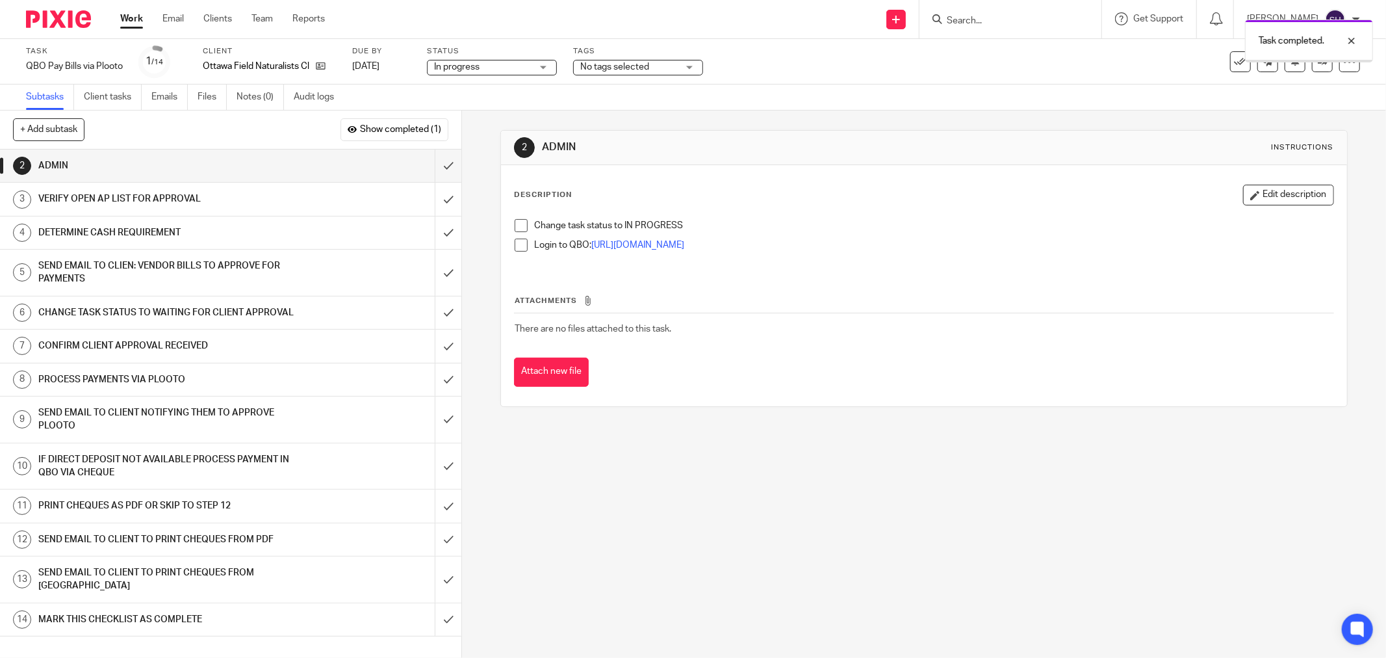
drag, startPoint x: 513, startPoint y: 222, endPoint x: 515, endPoint y: 235, distance: 13.1
click at [515, 223] on span at bounding box center [521, 225] width 13 height 13
click at [517, 244] on span at bounding box center [521, 244] width 13 height 13
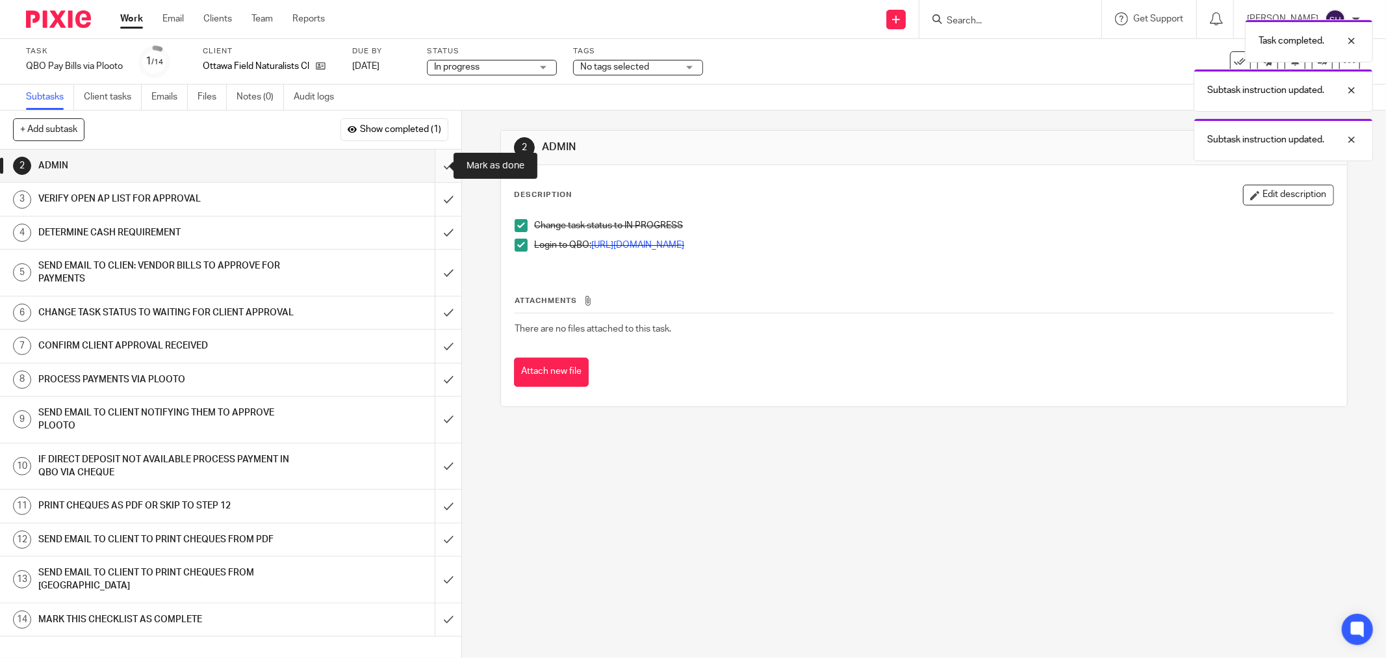
click at [437, 166] on input "submit" at bounding box center [230, 165] width 461 height 32
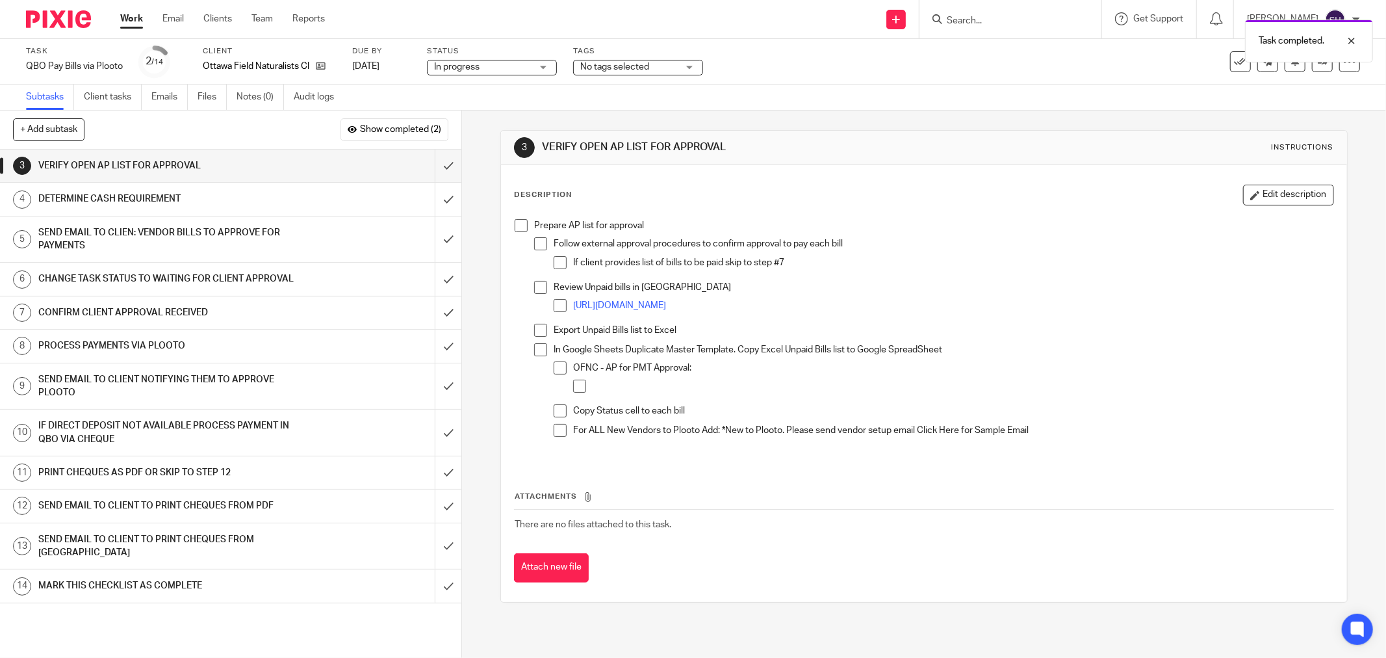
click at [516, 225] on span at bounding box center [521, 225] width 13 height 13
click at [541, 244] on span at bounding box center [540, 243] width 13 height 13
click at [554, 260] on span at bounding box center [560, 262] width 13 height 13
click at [542, 287] on span at bounding box center [540, 287] width 13 height 13
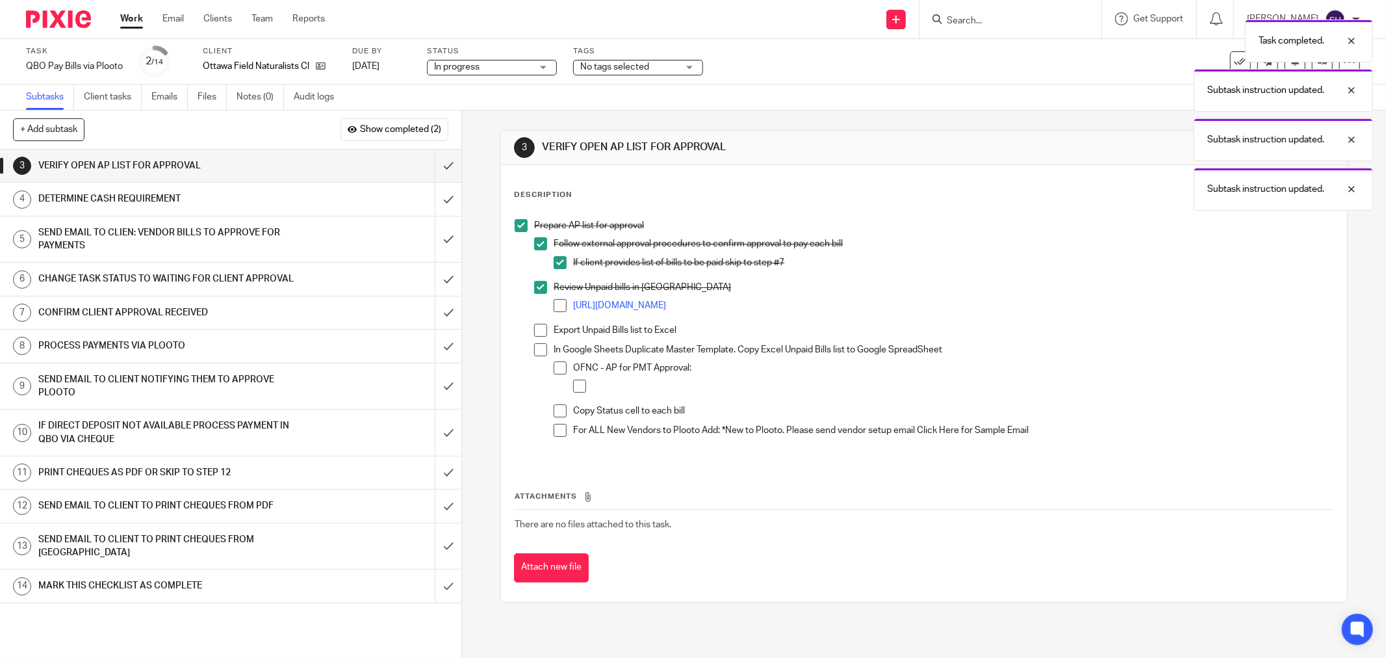
click at [559, 308] on span at bounding box center [560, 305] width 13 height 13
click at [539, 333] on span at bounding box center [540, 330] width 13 height 13
click at [538, 348] on span at bounding box center [540, 349] width 13 height 13
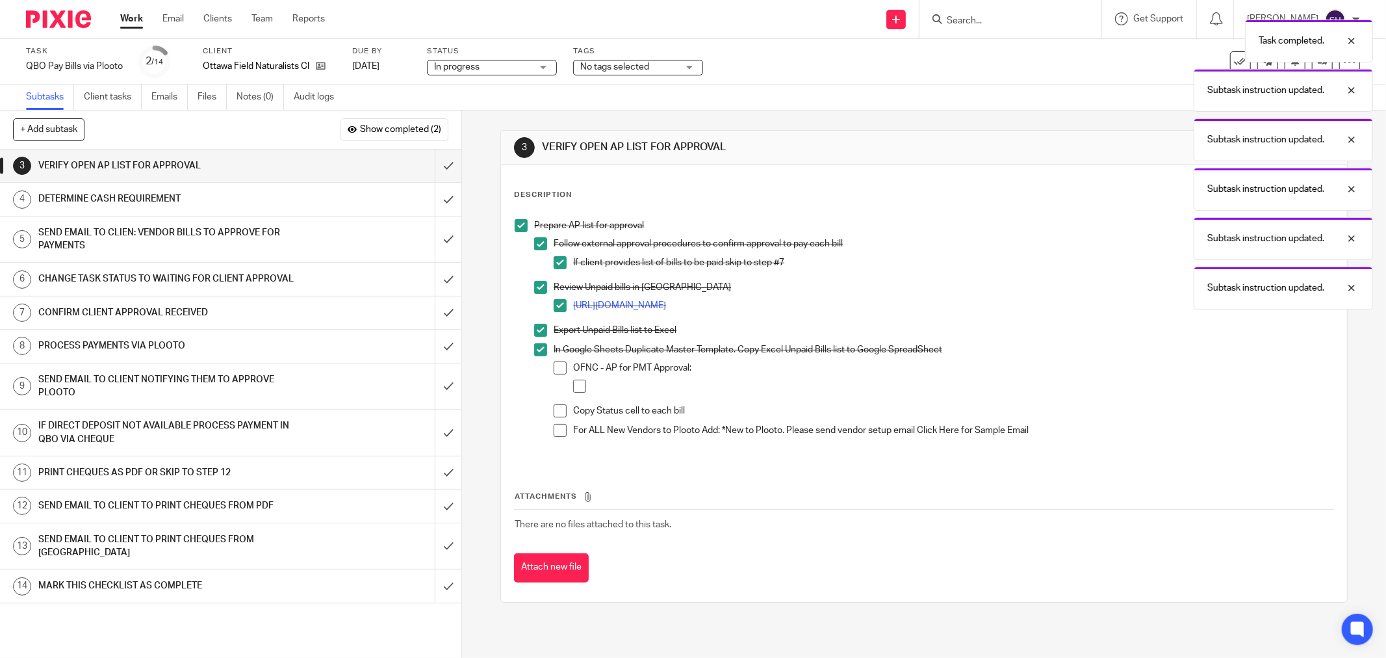
click at [556, 366] on span at bounding box center [560, 367] width 13 height 13
click at [580, 391] on span at bounding box center [579, 385] width 13 height 13
click at [561, 412] on span at bounding box center [560, 410] width 13 height 13
drag, startPoint x: 559, startPoint y: 426, endPoint x: 542, endPoint y: 400, distance: 31.4
click at [557, 426] on span at bounding box center [560, 430] width 13 height 13
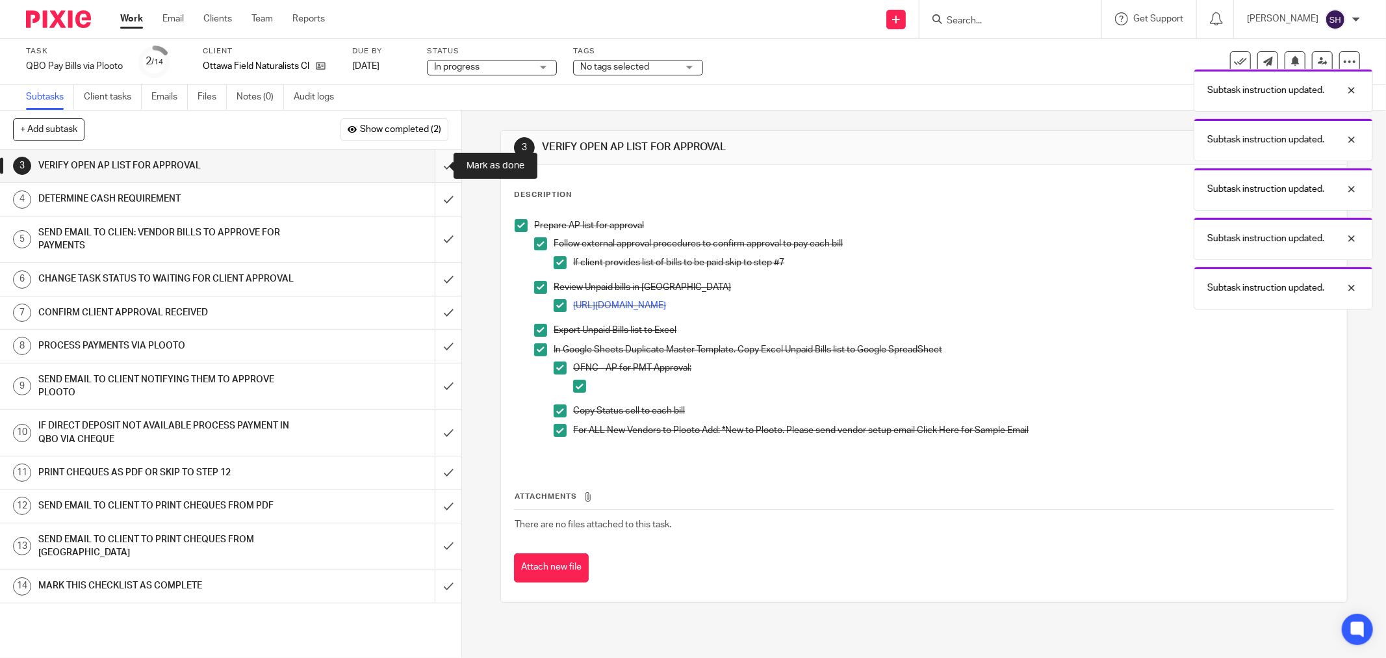
click at [433, 171] on input "submit" at bounding box center [230, 165] width 461 height 32
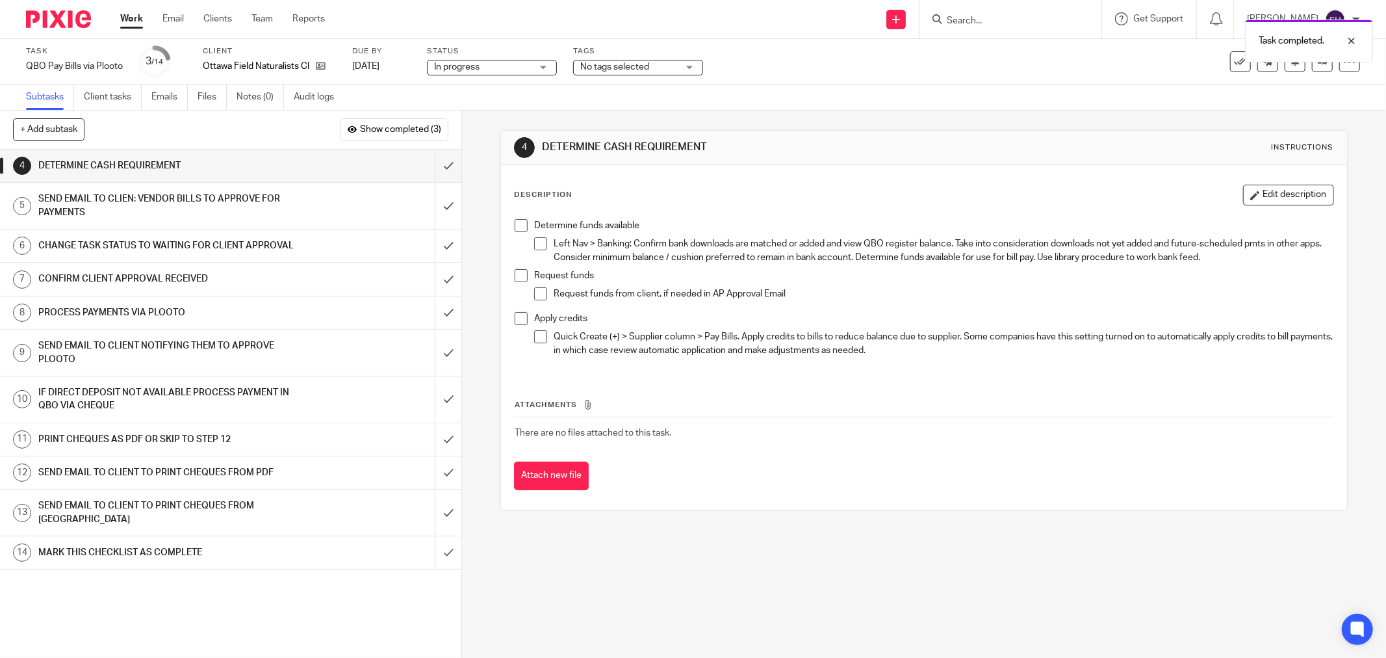
click at [524, 229] on li "Determine funds available Left Nav > Banking: Confirm bank downloads are matche…" at bounding box center [924, 244] width 819 height 50
click at [534, 244] on span at bounding box center [540, 243] width 13 height 13
click at [515, 224] on span at bounding box center [521, 225] width 13 height 13
click at [515, 277] on span at bounding box center [521, 275] width 13 height 13
click at [534, 292] on span at bounding box center [540, 293] width 13 height 13
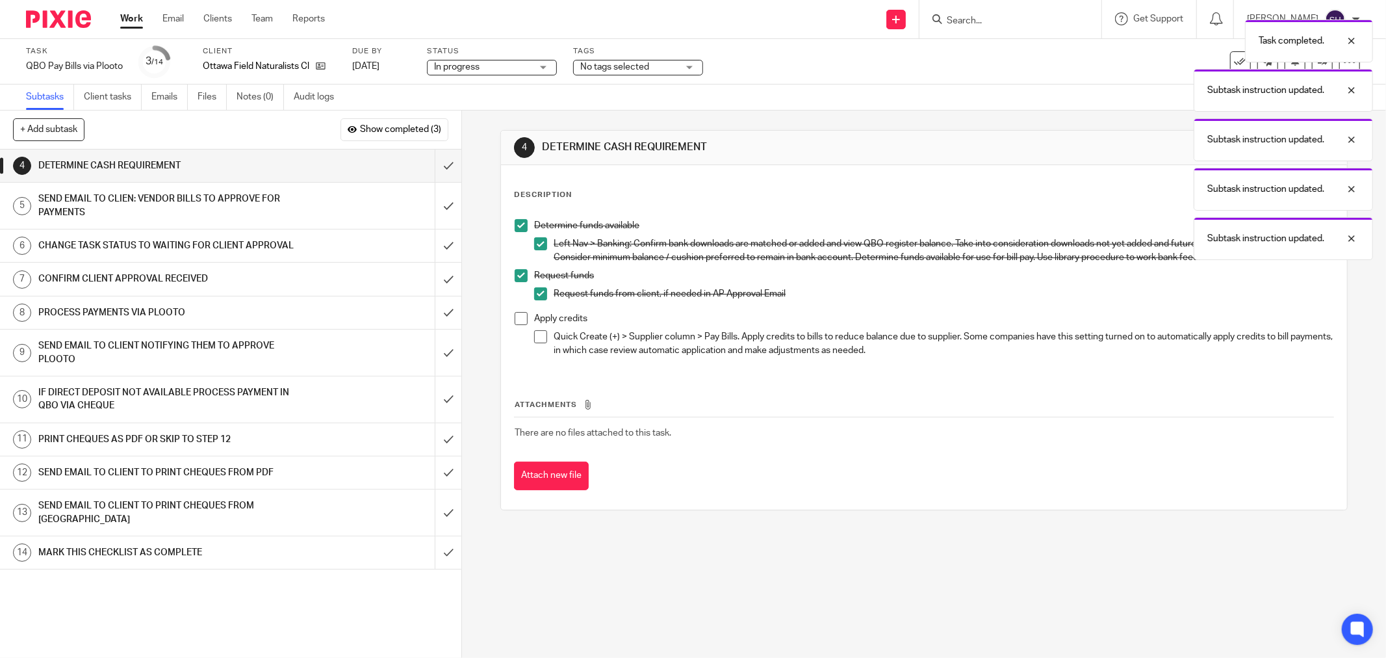
click at [521, 318] on span at bounding box center [521, 318] width 13 height 13
click at [537, 333] on span at bounding box center [540, 336] width 13 height 13
click at [434, 158] on input "submit" at bounding box center [230, 165] width 461 height 32
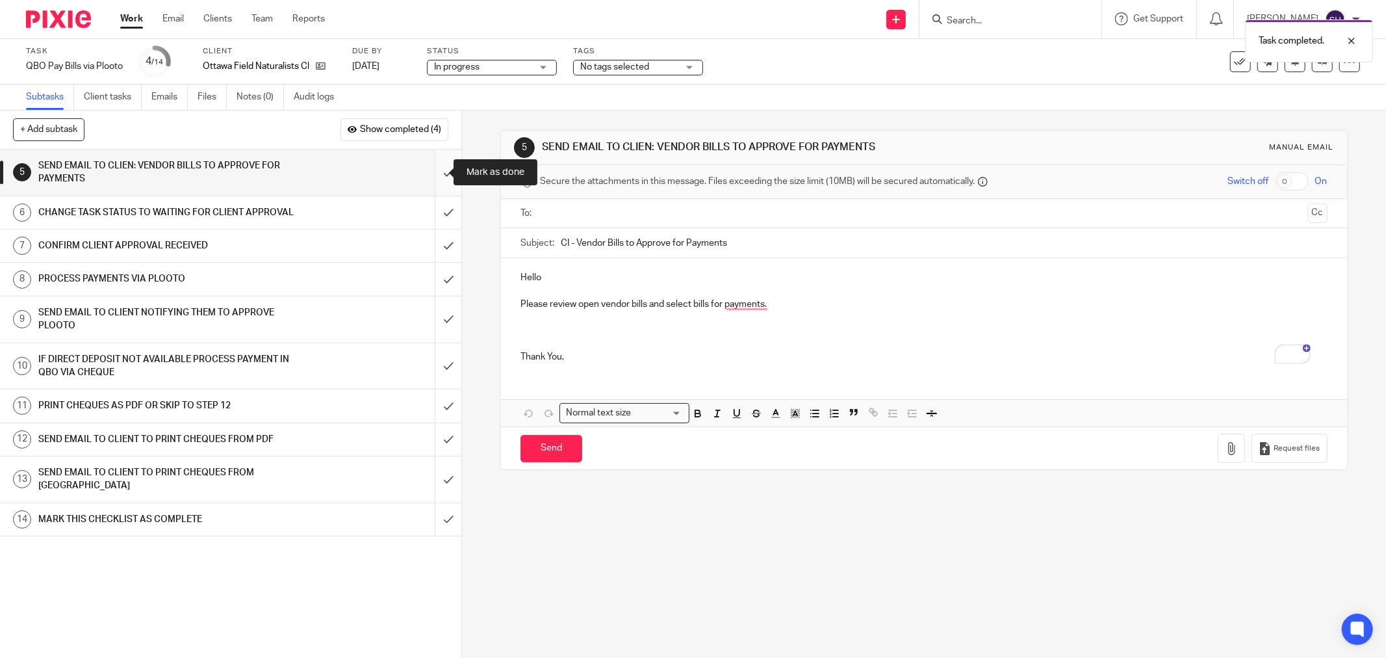
click at [444, 172] on input "submit" at bounding box center [230, 172] width 461 height 46
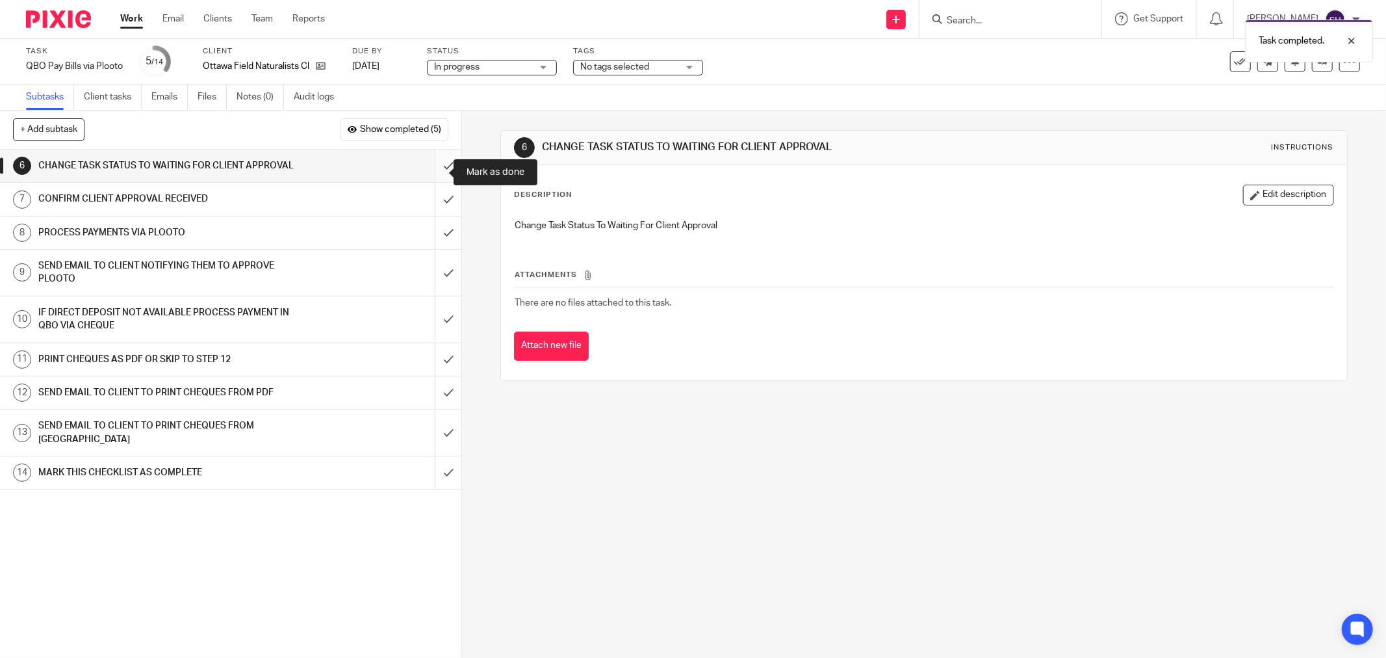
click at [441, 170] on input "submit" at bounding box center [230, 165] width 461 height 32
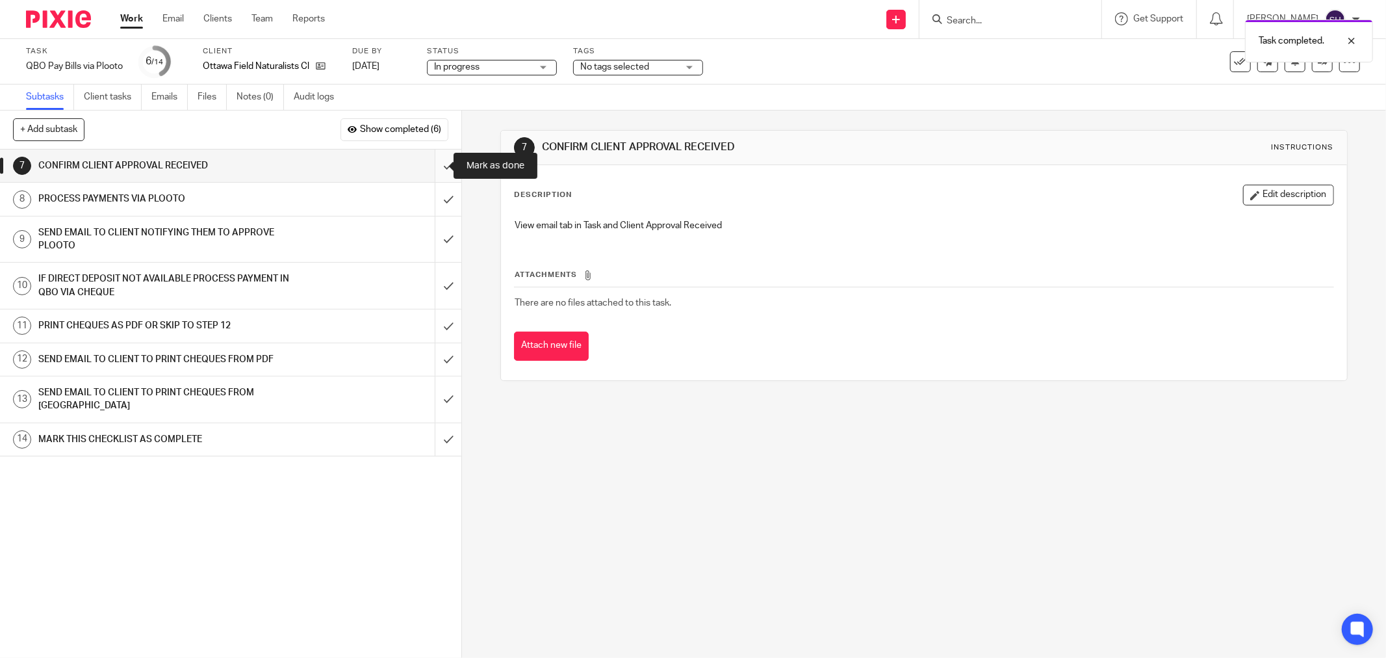
click at [442, 170] on input "submit" at bounding box center [230, 165] width 461 height 32
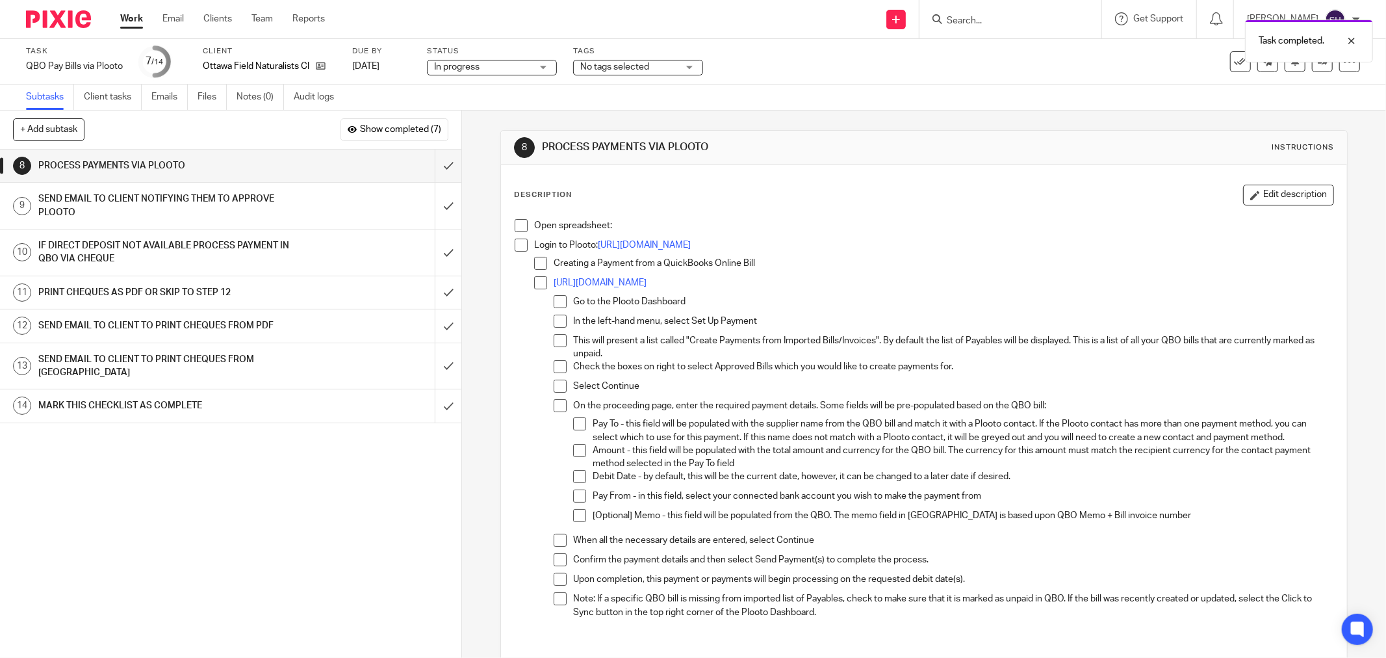
click at [520, 222] on span at bounding box center [521, 225] width 13 height 13
click at [539, 259] on span at bounding box center [540, 263] width 13 height 13
click at [517, 243] on span at bounding box center [521, 244] width 13 height 13
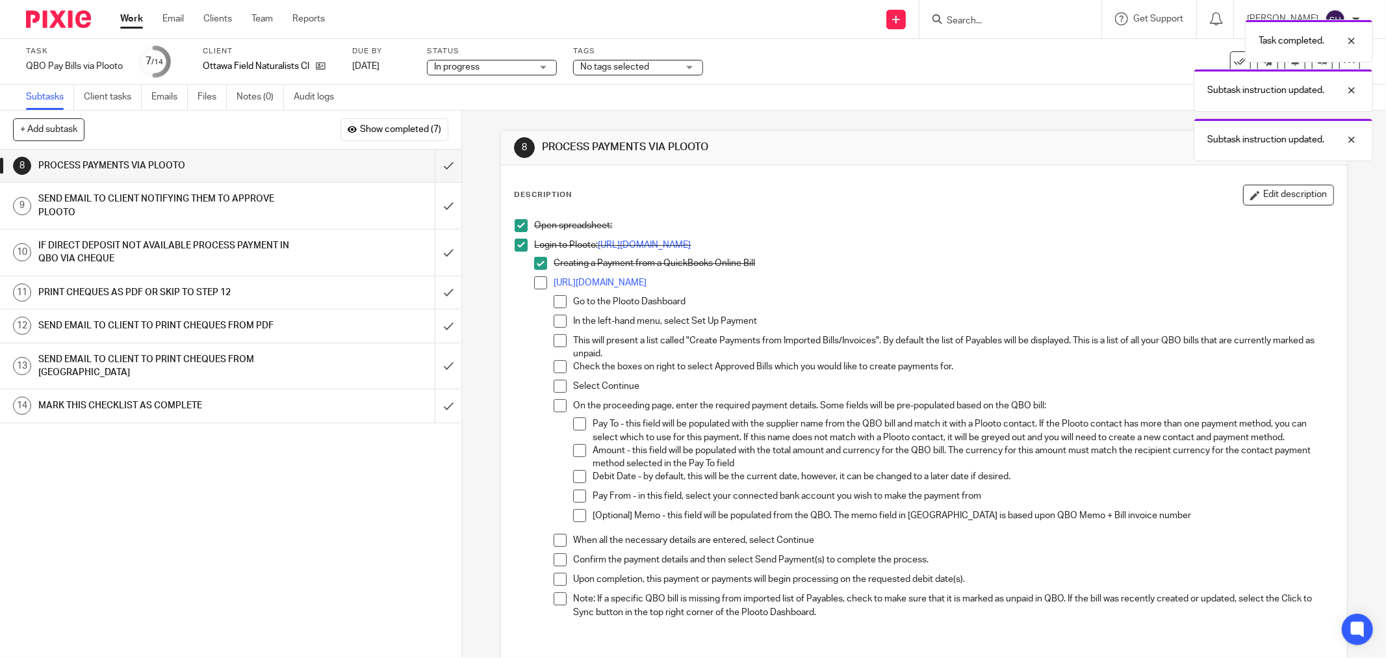
click at [535, 288] on li "[URL][DOMAIN_NAME] Go to the Plooto Dashboard In the left-hand menu, select Set…" at bounding box center [933, 450] width 799 height 348
drag, startPoint x: 536, startPoint y: 287, endPoint x: 543, endPoint y: 295, distance: 10.6
click at [535, 287] on span at bounding box center [540, 282] width 13 height 13
click at [556, 301] on span at bounding box center [560, 301] width 13 height 13
click at [556, 320] on span at bounding box center [560, 320] width 13 height 13
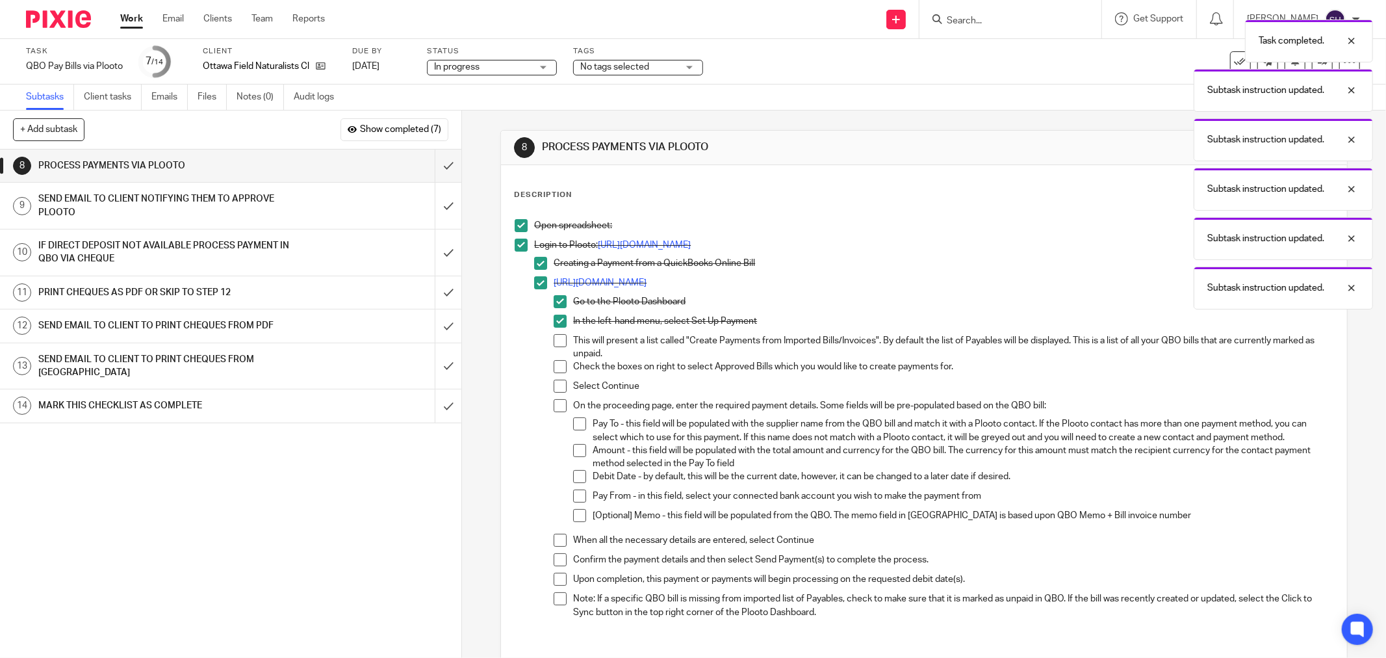
click at [559, 345] on span at bounding box center [560, 340] width 13 height 13
click at [562, 368] on span at bounding box center [560, 366] width 13 height 13
click at [560, 383] on span at bounding box center [560, 385] width 13 height 13
click at [554, 405] on span at bounding box center [560, 405] width 13 height 13
click at [568, 426] on li "On the proceeding page, enter the required payment details. Some fields will be…" at bounding box center [944, 466] width 780 height 134
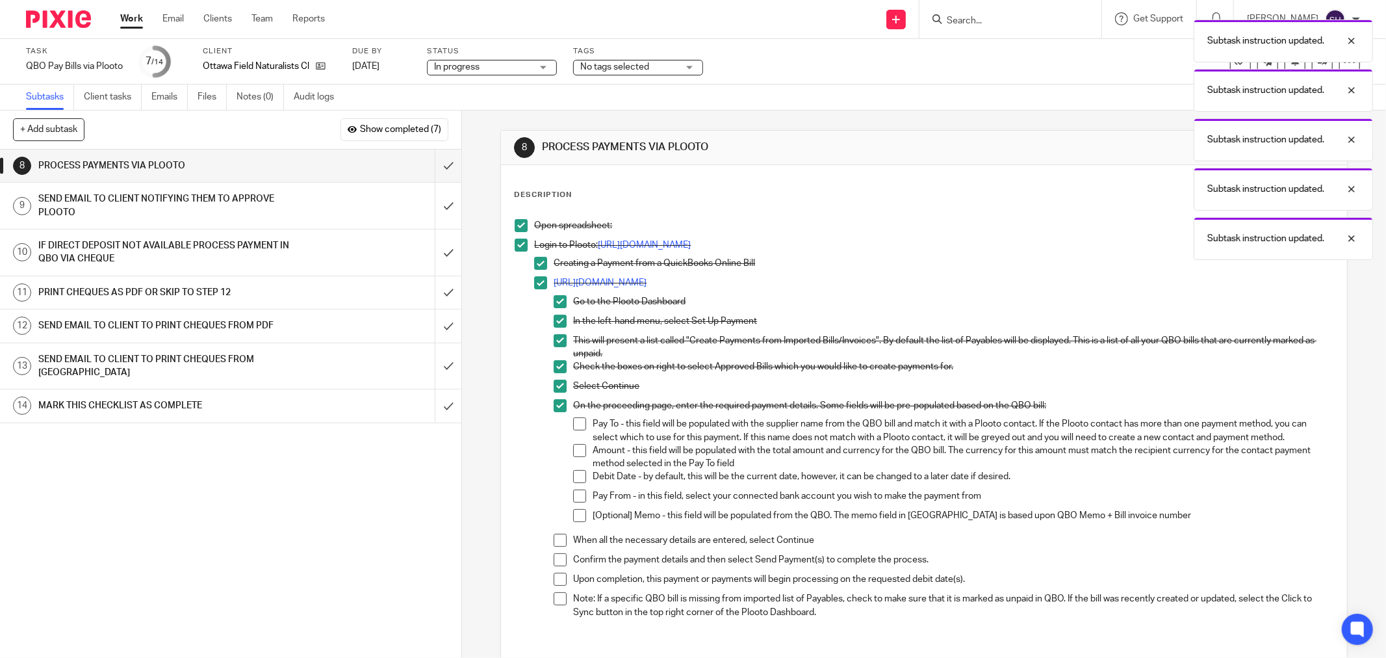
click at [575, 425] on span at bounding box center [579, 423] width 13 height 13
click at [576, 449] on span at bounding box center [579, 450] width 13 height 13
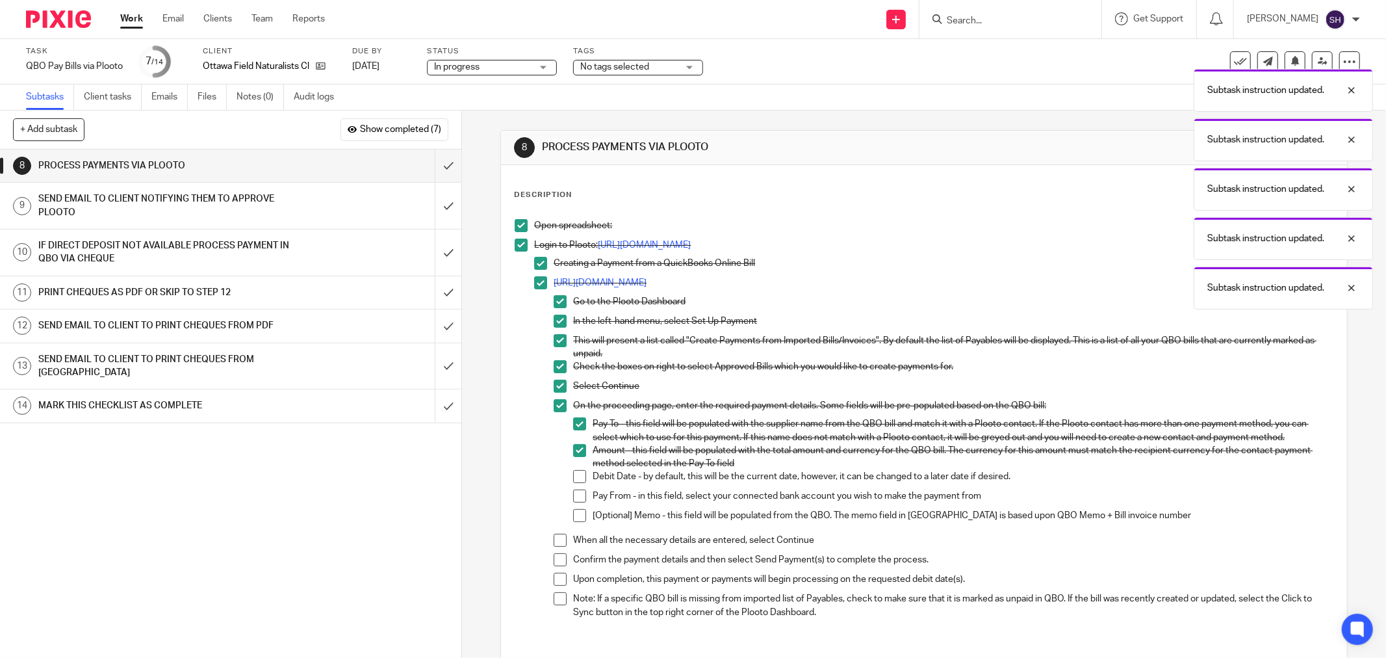
click at [579, 470] on span at bounding box center [579, 476] width 13 height 13
drag, startPoint x: 580, startPoint y: 494, endPoint x: 575, endPoint y: 510, distance: 17.1
click at [580, 494] on span at bounding box center [579, 495] width 13 height 13
click at [574, 512] on span at bounding box center [579, 515] width 13 height 13
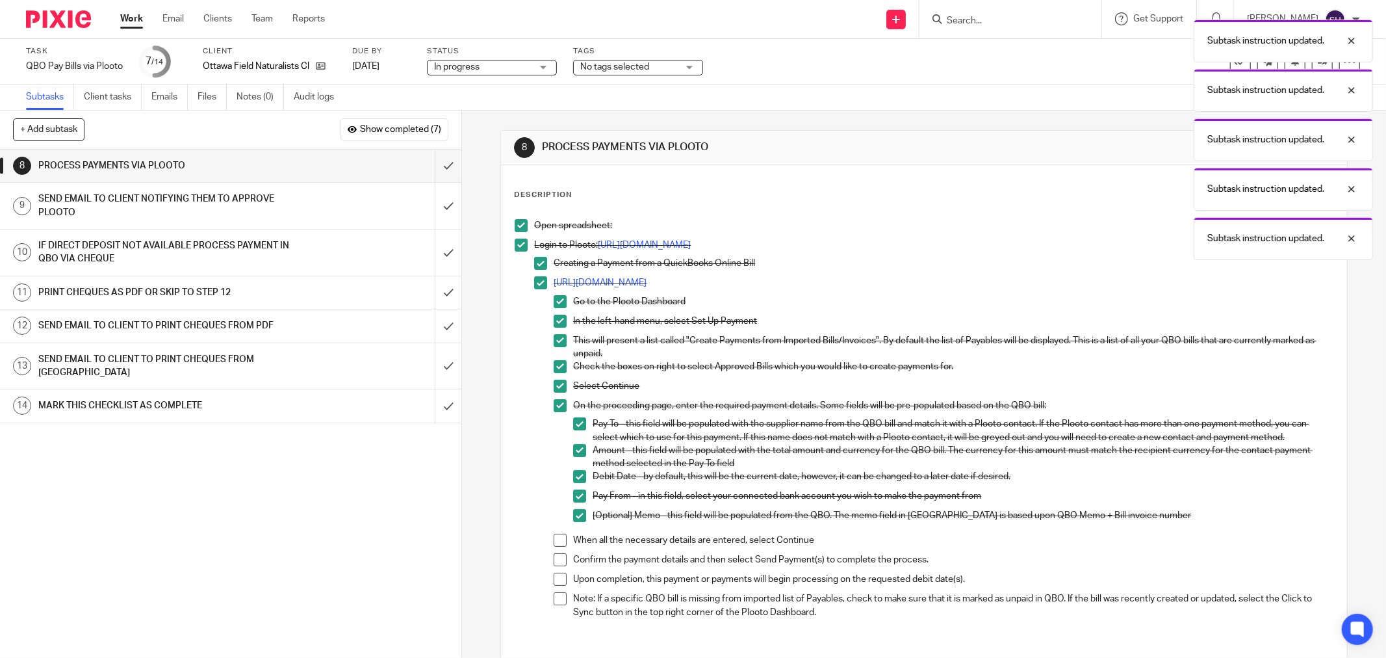
click at [560, 538] on span at bounding box center [560, 539] width 13 height 13
click at [556, 554] on span at bounding box center [560, 559] width 13 height 13
click at [554, 575] on span at bounding box center [560, 578] width 13 height 13
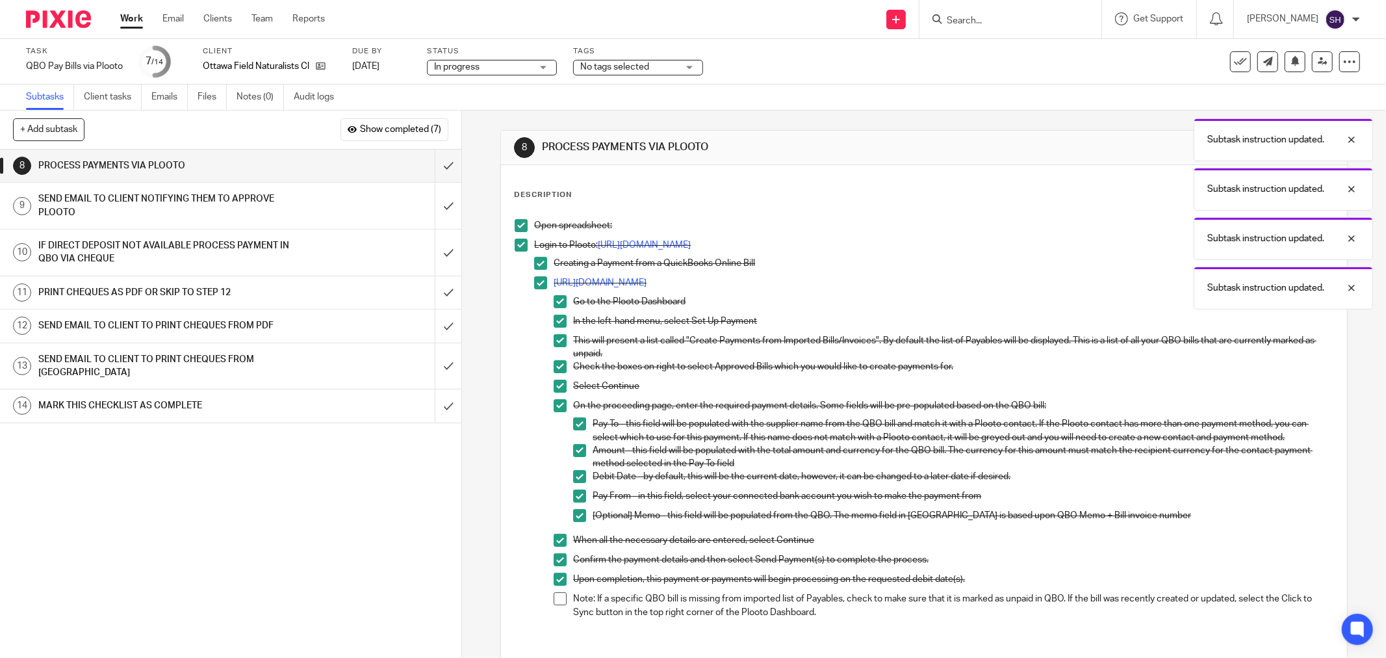
click at [554, 598] on span at bounding box center [560, 598] width 13 height 13
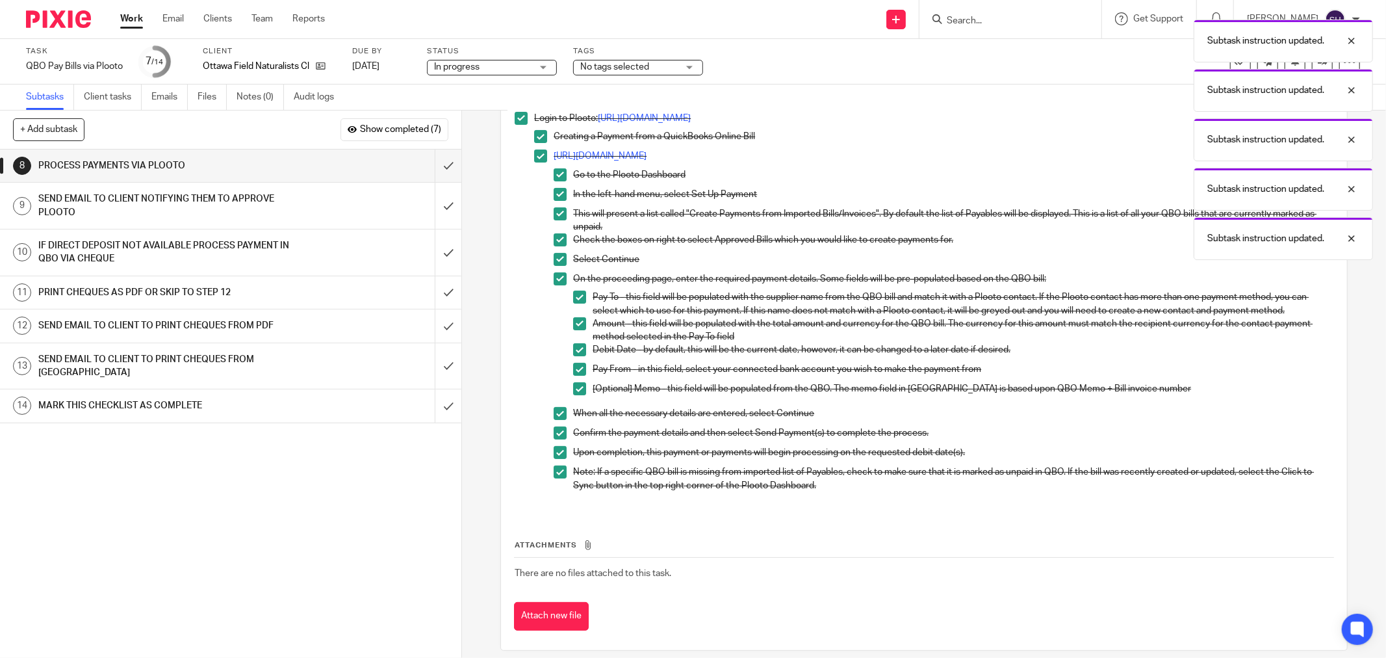
scroll to position [139, 0]
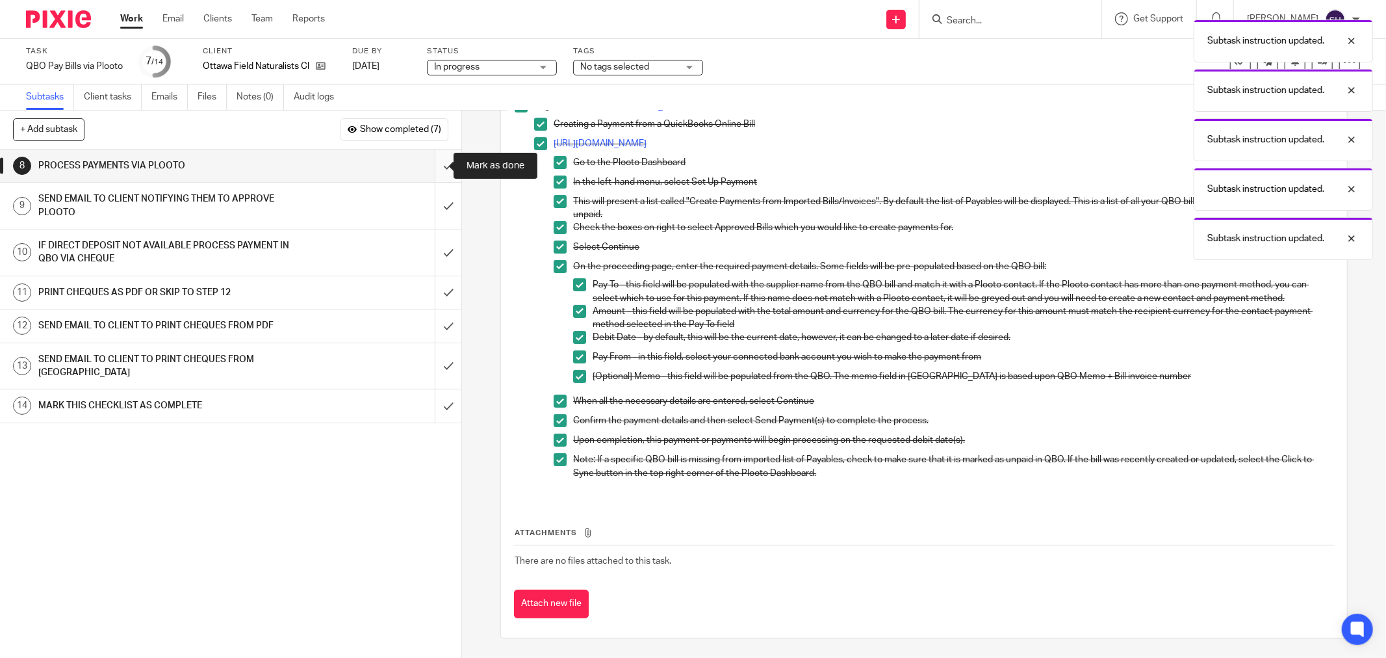
click at [444, 166] on input "submit" at bounding box center [230, 165] width 461 height 32
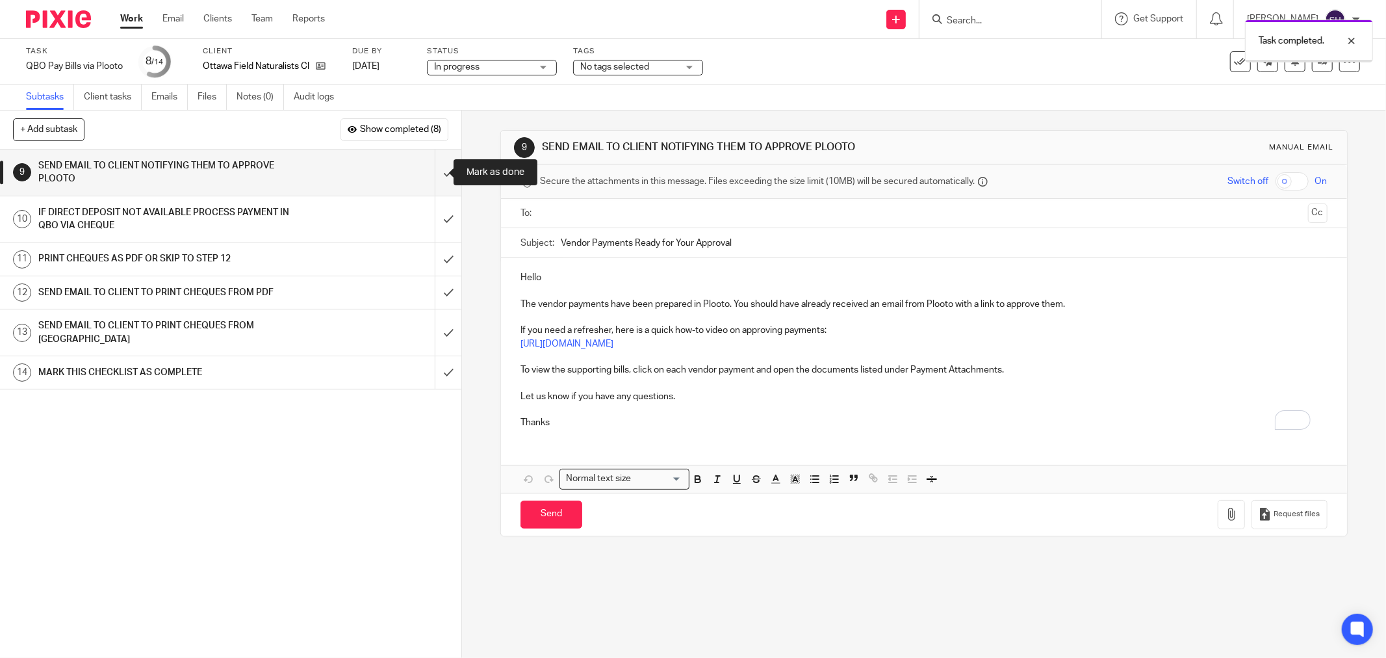
click at [444, 166] on input "submit" at bounding box center [230, 172] width 461 height 46
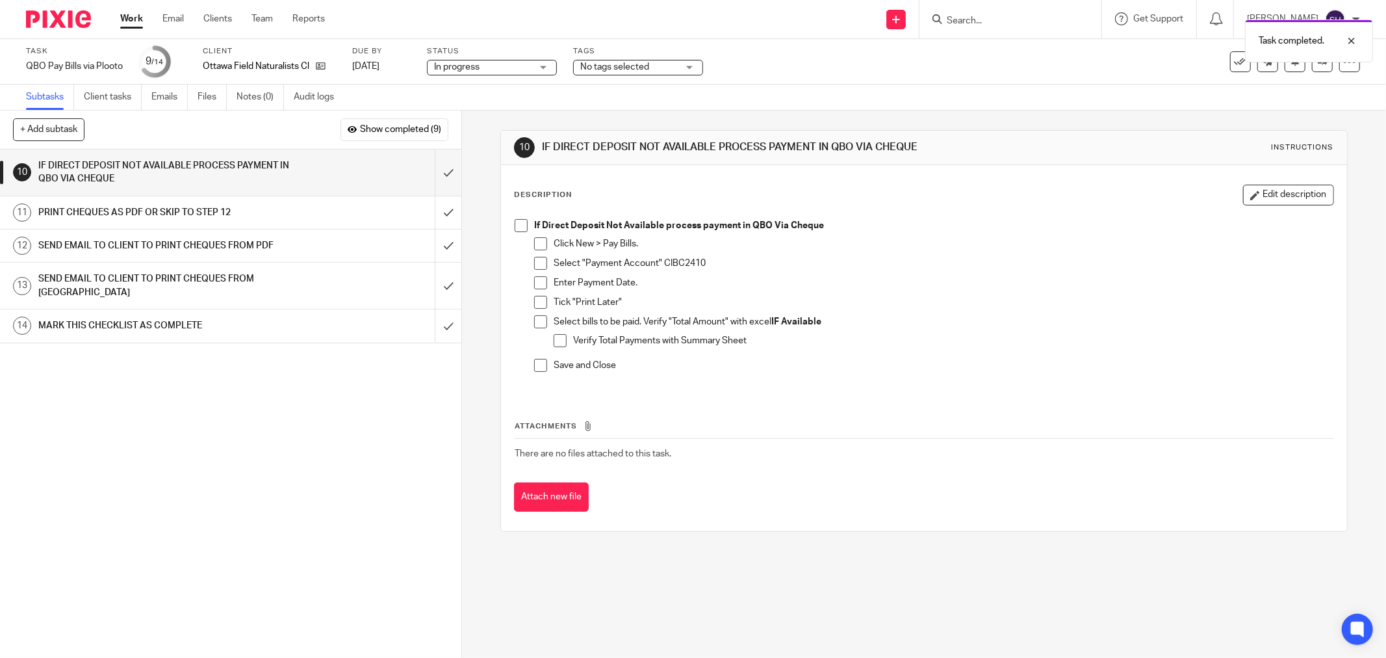
click at [366, 250] on div "SEND EMAIL TO CLIENT TO PRINT CHEQUES FROM PDF" at bounding box center [229, 245] width 383 height 19
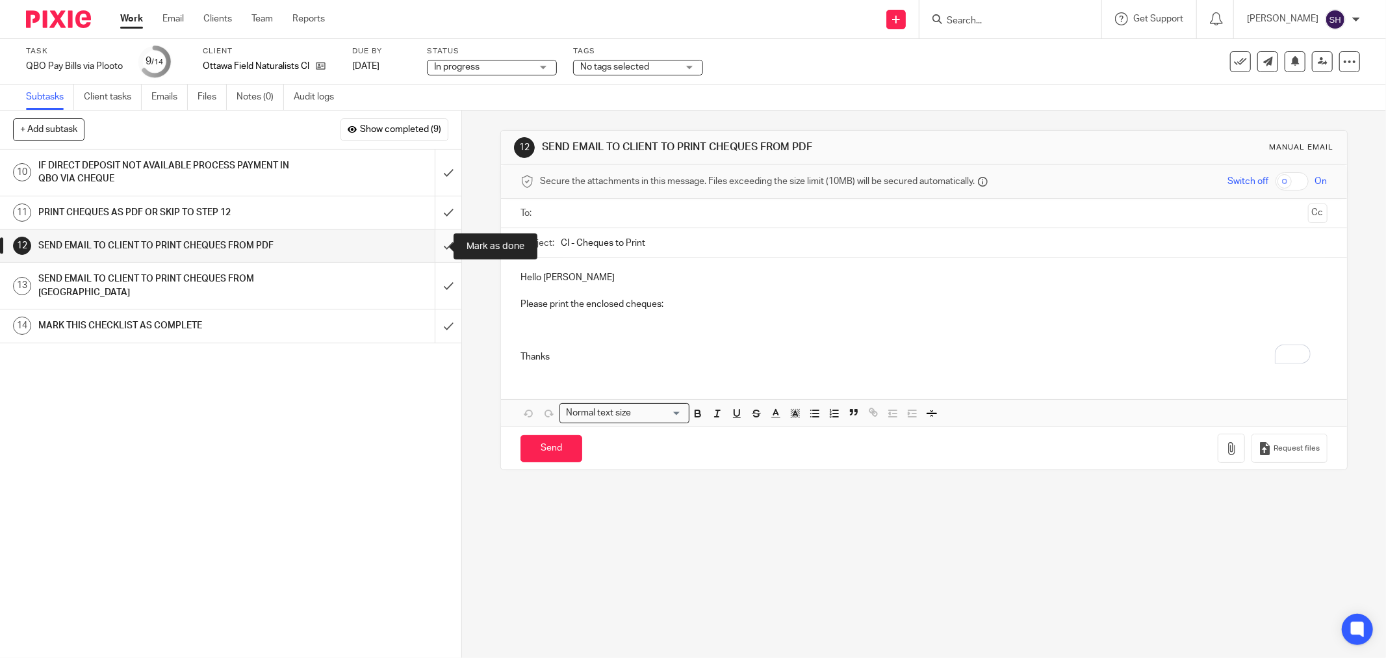
click at [443, 247] on input "submit" at bounding box center [230, 245] width 461 height 32
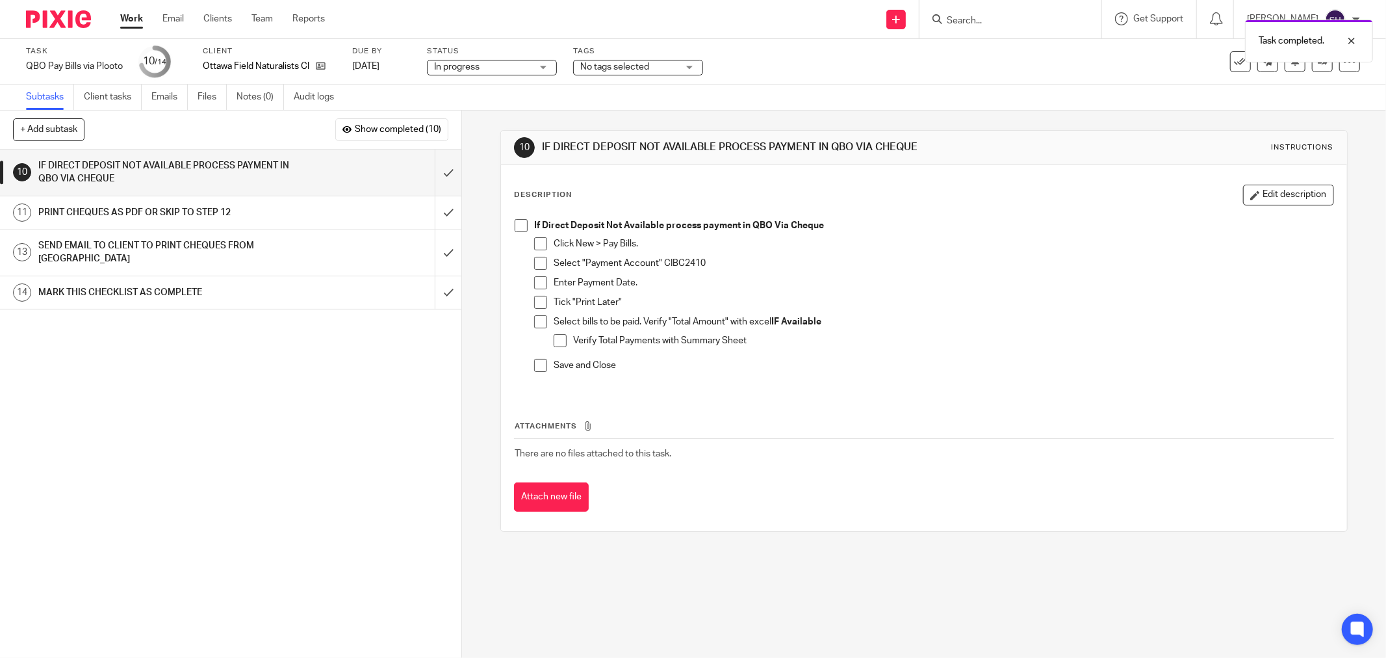
click at [522, 224] on span at bounding box center [521, 225] width 13 height 13
click at [541, 249] on span at bounding box center [540, 243] width 13 height 13
click at [541, 266] on span at bounding box center [540, 263] width 13 height 13
click at [541, 281] on span at bounding box center [540, 282] width 13 height 13
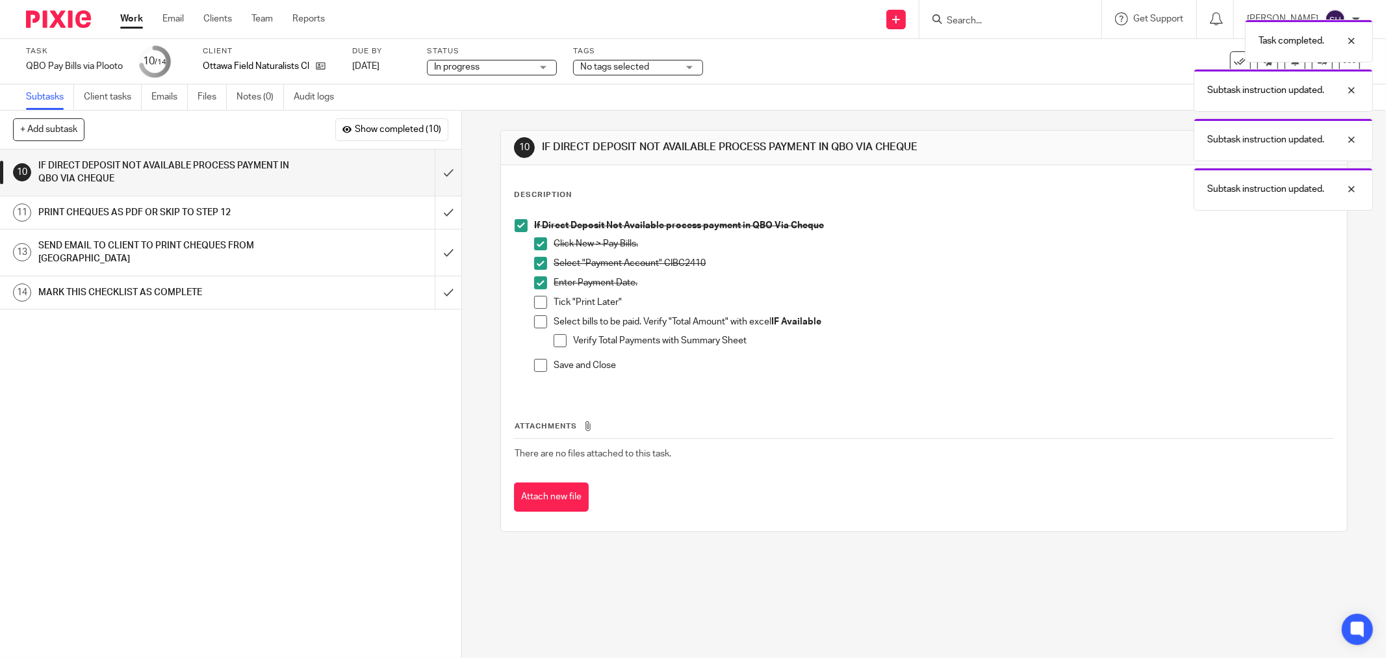
click at [541, 297] on span at bounding box center [540, 302] width 13 height 13
drag, startPoint x: 537, startPoint y: 314, endPoint x: 544, endPoint y: 322, distance: 10.6
click at [537, 314] on li "Tick "Print Later"" at bounding box center [933, 305] width 799 height 19
click at [539, 315] on span at bounding box center [540, 321] width 13 height 13
click at [554, 336] on span at bounding box center [560, 340] width 13 height 13
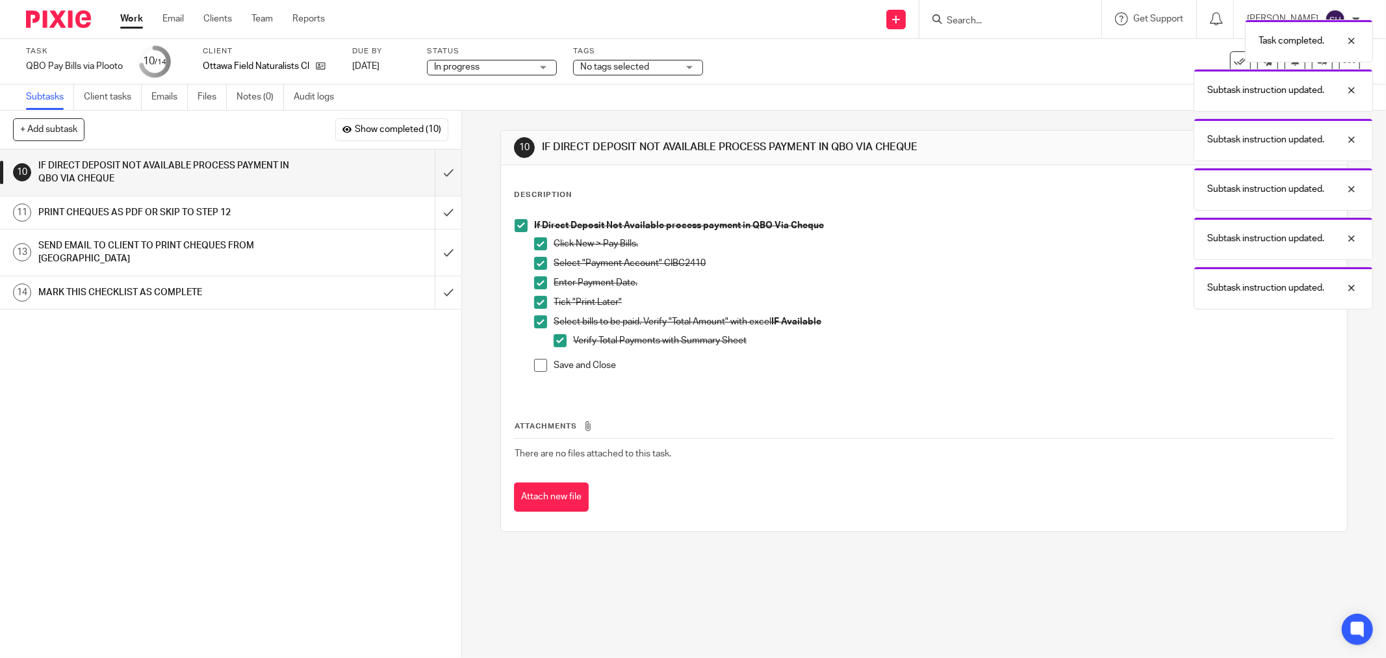
click at [539, 361] on span at bounding box center [540, 365] width 13 height 13
click at [432, 166] on input "submit" at bounding box center [230, 172] width 461 height 46
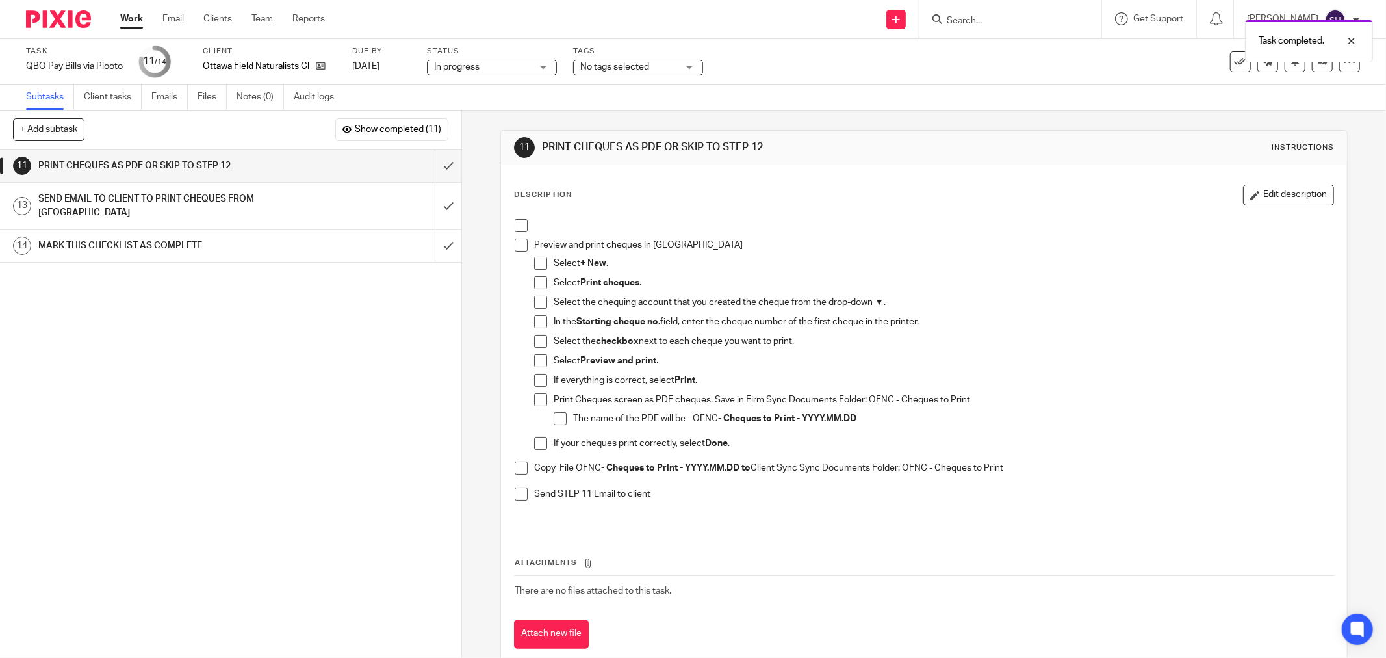
click at [518, 228] on span at bounding box center [521, 225] width 13 height 13
click at [515, 248] on span at bounding box center [521, 244] width 13 height 13
click at [535, 262] on span at bounding box center [540, 263] width 13 height 13
click at [536, 284] on span at bounding box center [540, 282] width 13 height 13
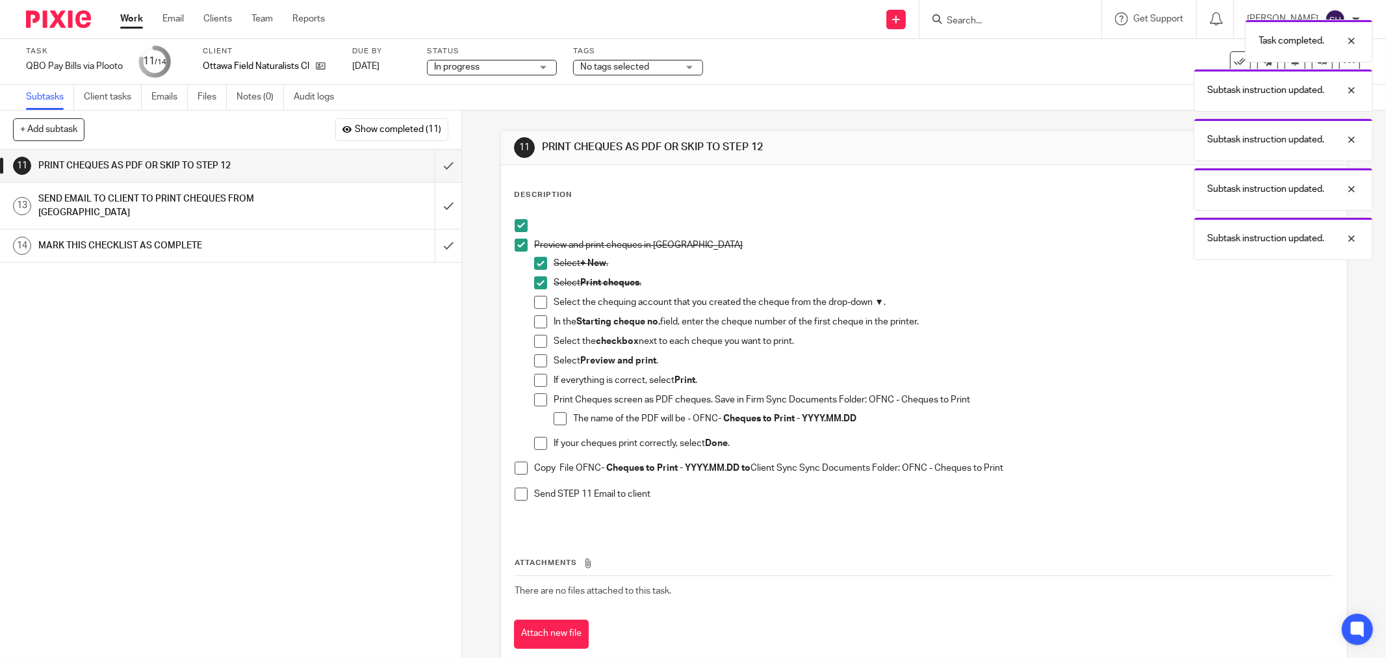
drag, startPoint x: 536, startPoint y: 301, endPoint x: 537, endPoint y: 321, distance: 20.2
click at [536, 301] on span at bounding box center [540, 302] width 13 height 13
click at [537, 321] on span at bounding box center [540, 321] width 13 height 13
click at [539, 343] on span at bounding box center [540, 341] width 13 height 13
drag, startPoint x: 539, startPoint y: 358, endPoint x: 537, endPoint y: 374, distance: 16.4
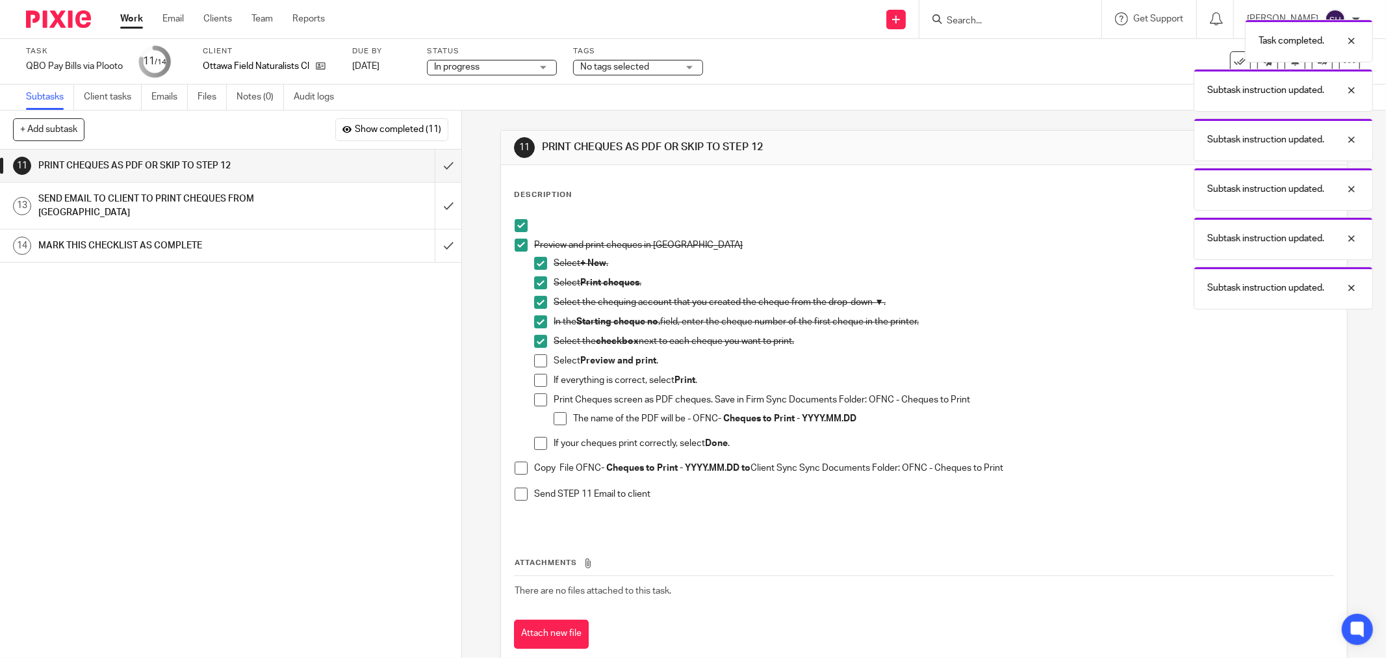
click at [539, 359] on span at bounding box center [540, 360] width 13 height 13
drag, startPoint x: 537, startPoint y: 379, endPoint x: 537, endPoint y: 390, distance: 11.1
click at [537, 380] on span at bounding box center [540, 380] width 13 height 13
click at [537, 398] on span at bounding box center [540, 399] width 13 height 13
drag, startPoint x: 556, startPoint y: 413, endPoint x: 553, endPoint y: 421, distance: 9.0
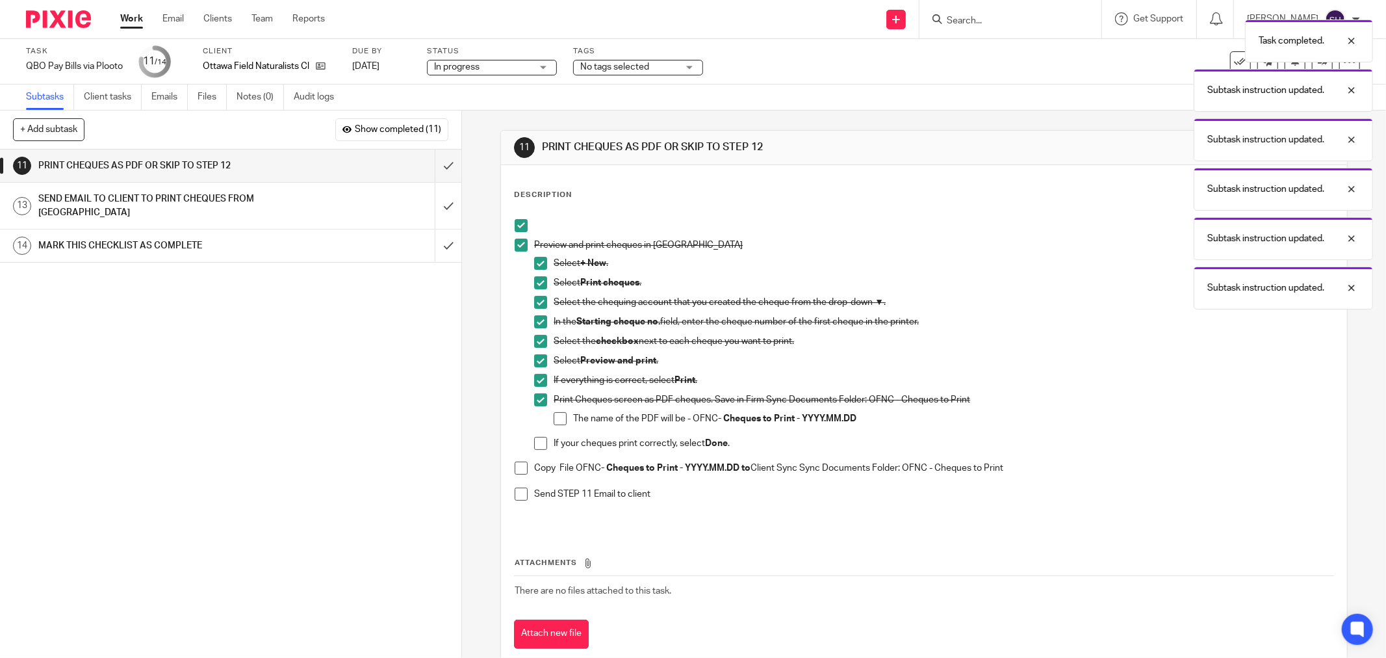
click at [556, 413] on span at bounding box center [560, 418] width 13 height 13
click at [540, 438] on span at bounding box center [540, 443] width 13 height 13
drag, startPoint x: 516, startPoint y: 466, endPoint x: 514, endPoint y: 475, distance: 9.3
click at [516, 467] on span at bounding box center [521, 467] width 13 height 13
click at [515, 483] on li "Copy File OFNC - Cheques to Print - YYYY.MM.DD to Client Sync Sync Documents Fo…" at bounding box center [924, 474] width 819 height 27
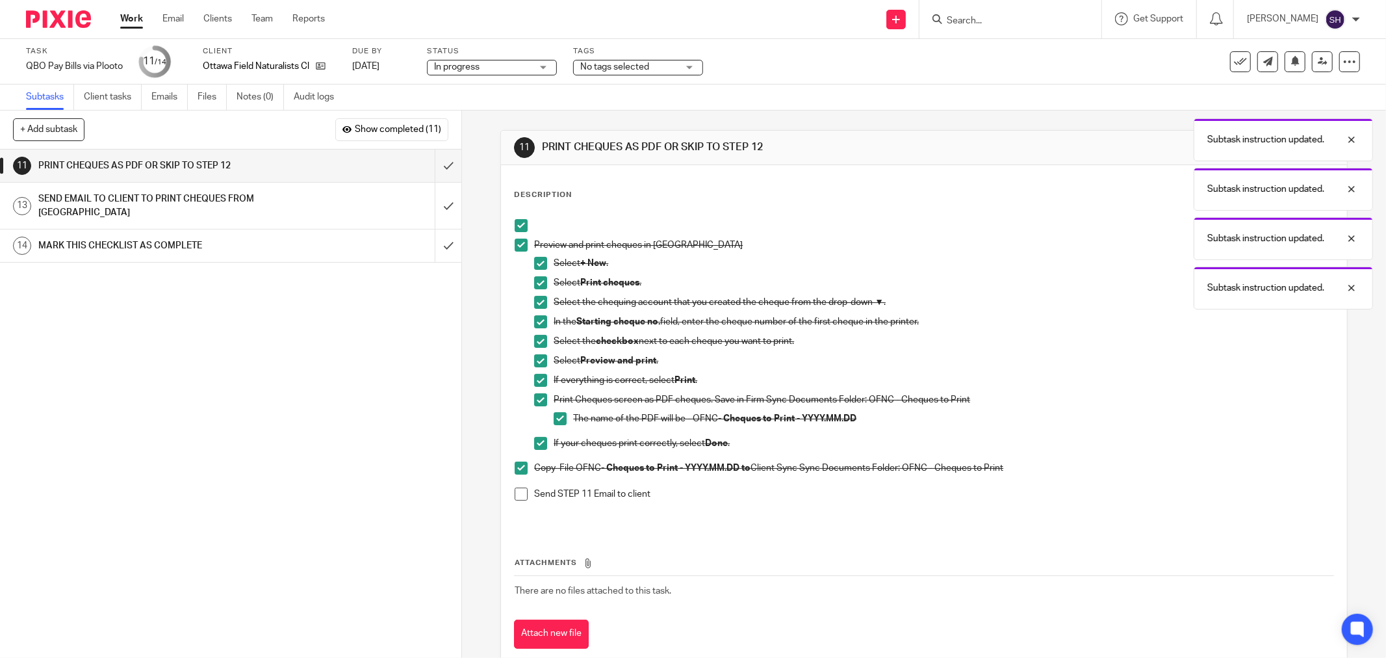
click at [517, 490] on span at bounding box center [521, 493] width 13 height 13
click at [429, 164] on input "submit" at bounding box center [230, 165] width 461 height 32
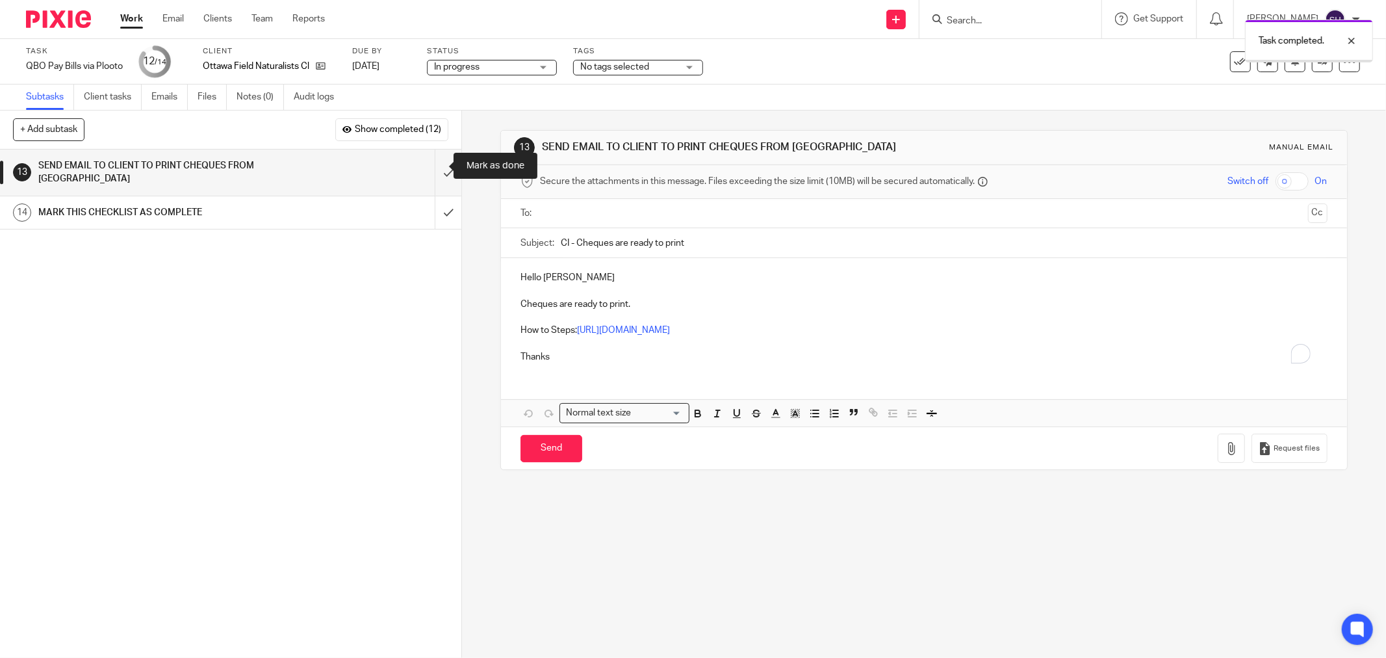
click at [431, 161] on input "submit" at bounding box center [230, 172] width 461 height 46
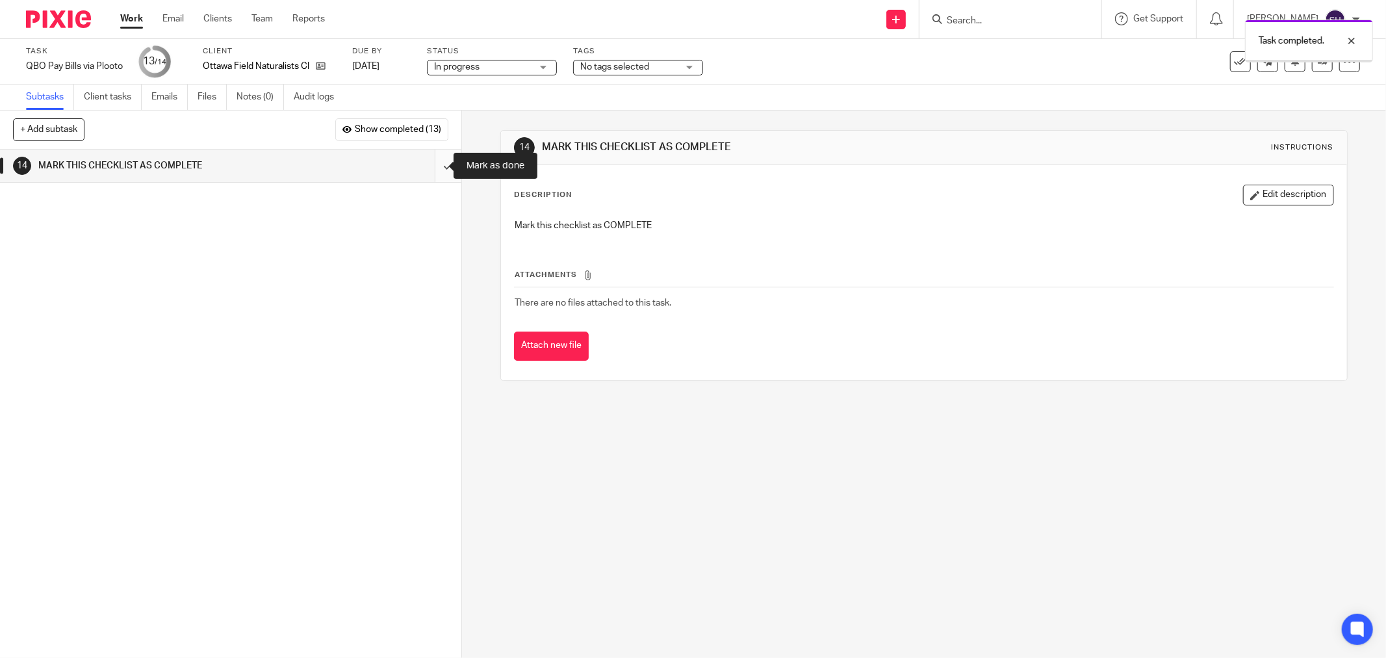
click at [434, 161] on input "submit" at bounding box center [230, 165] width 461 height 32
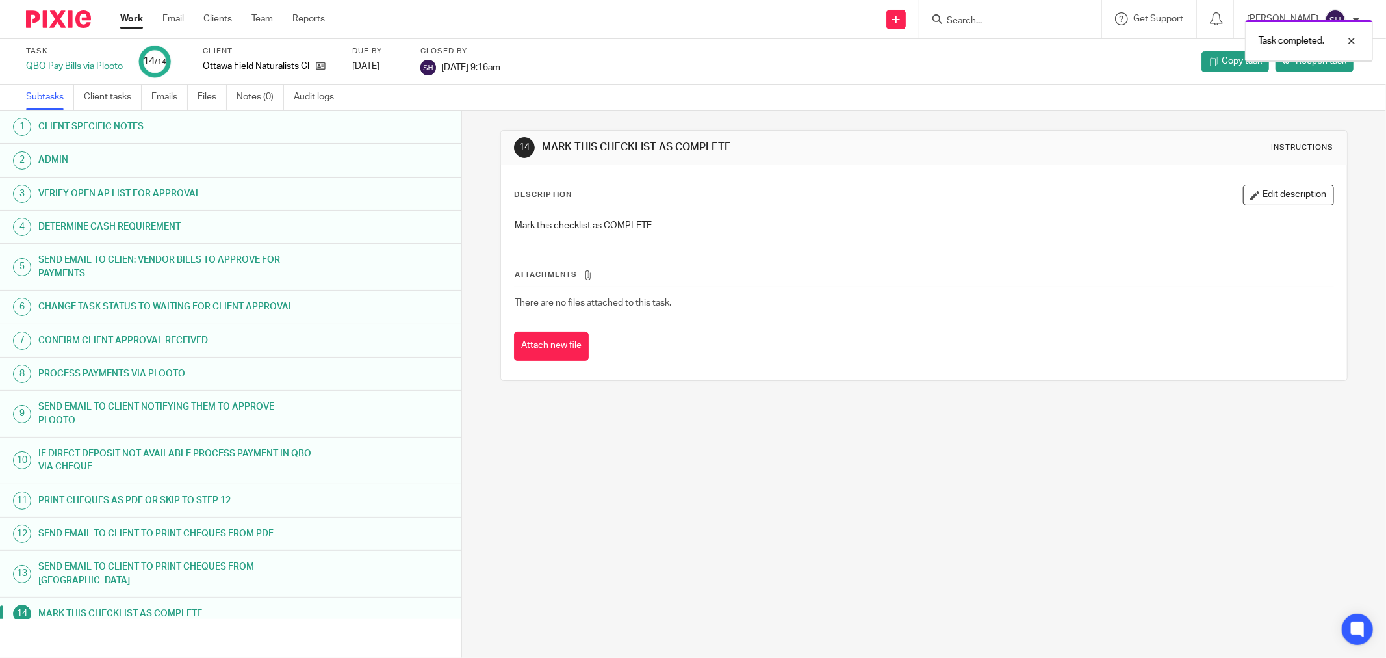
drag, startPoint x: 0, startPoint y: 0, endPoint x: 141, endPoint y: 15, distance: 141.8
click at [141, 15] on link "Work" at bounding box center [131, 18] width 23 height 13
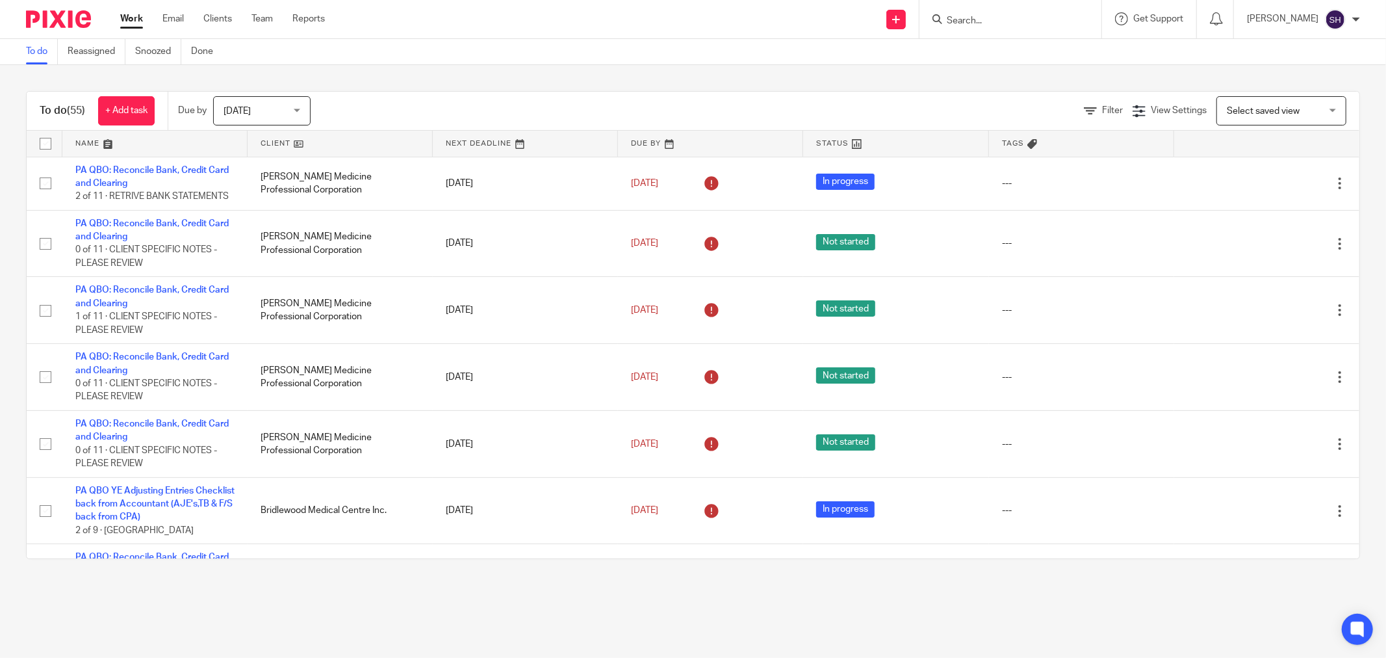
click at [330, 141] on link at bounding box center [340, 144] width 185 height 26
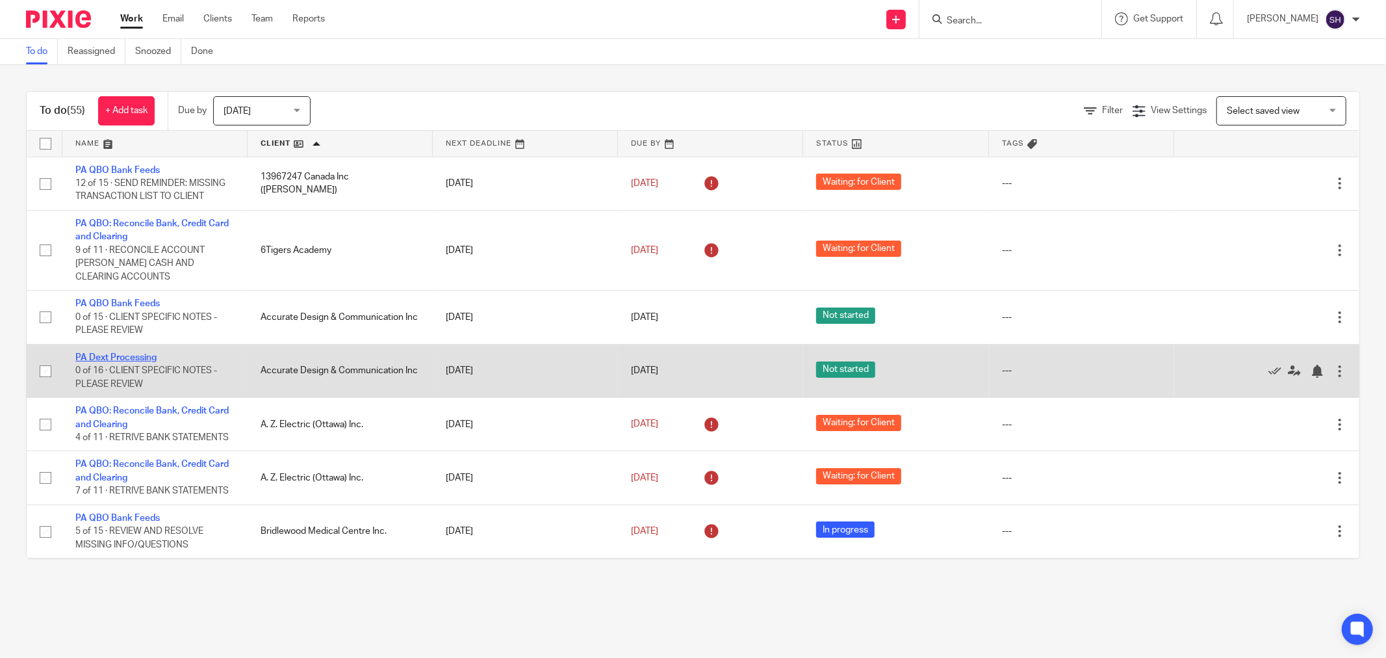
click at [133, 359] on link "PA Dext Processing" at bounding box center [115, 357] width 81 height 9
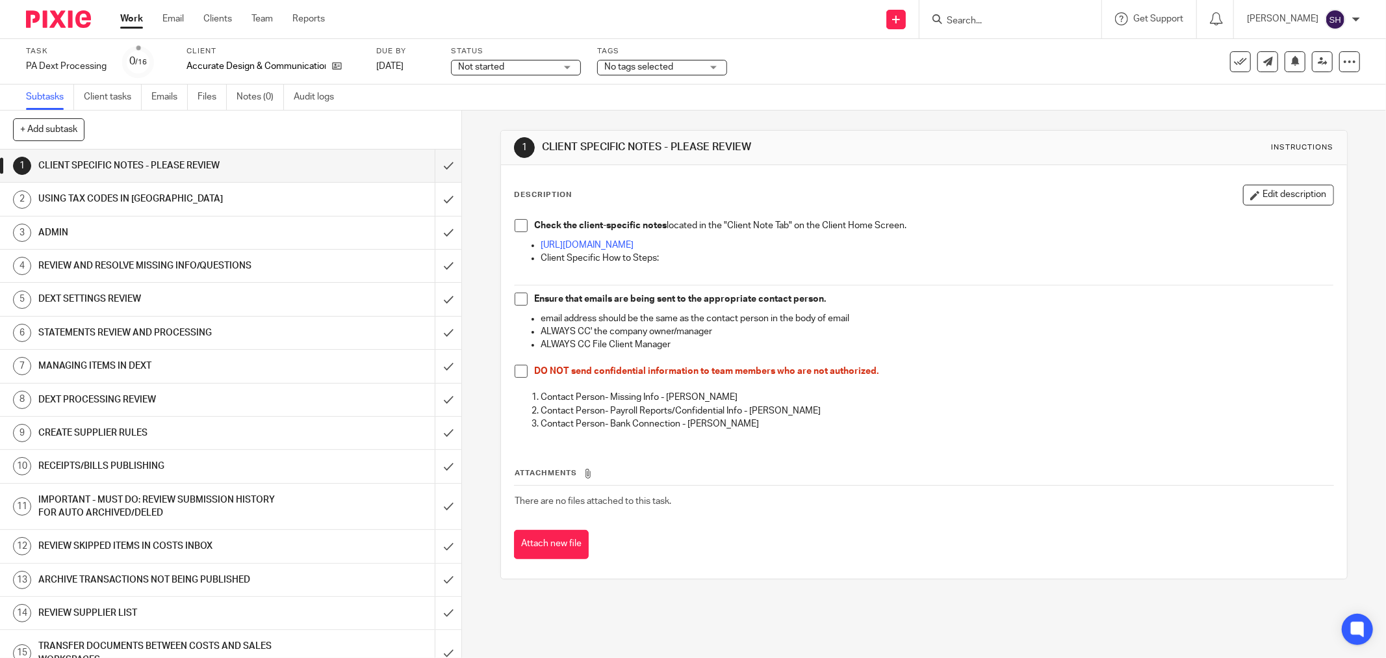
click at [518, 294] on span at bounding box center [521, 298] width 13 height 13
click at [515, 378] on li "DO NOT send confidential information to team members who are not authorized." at bounding box center [924, 377] width 819 height 27
drag, startPoint x: 514, startPoint y: 374, endPoint x: 512, endPoint y: 361, distance: 13.1
click at [515, 373] on span at bounding box center [521, 370] width 13 height 13
click at [517, 224] on span at bounding box center [521, 225] width 13 height 13
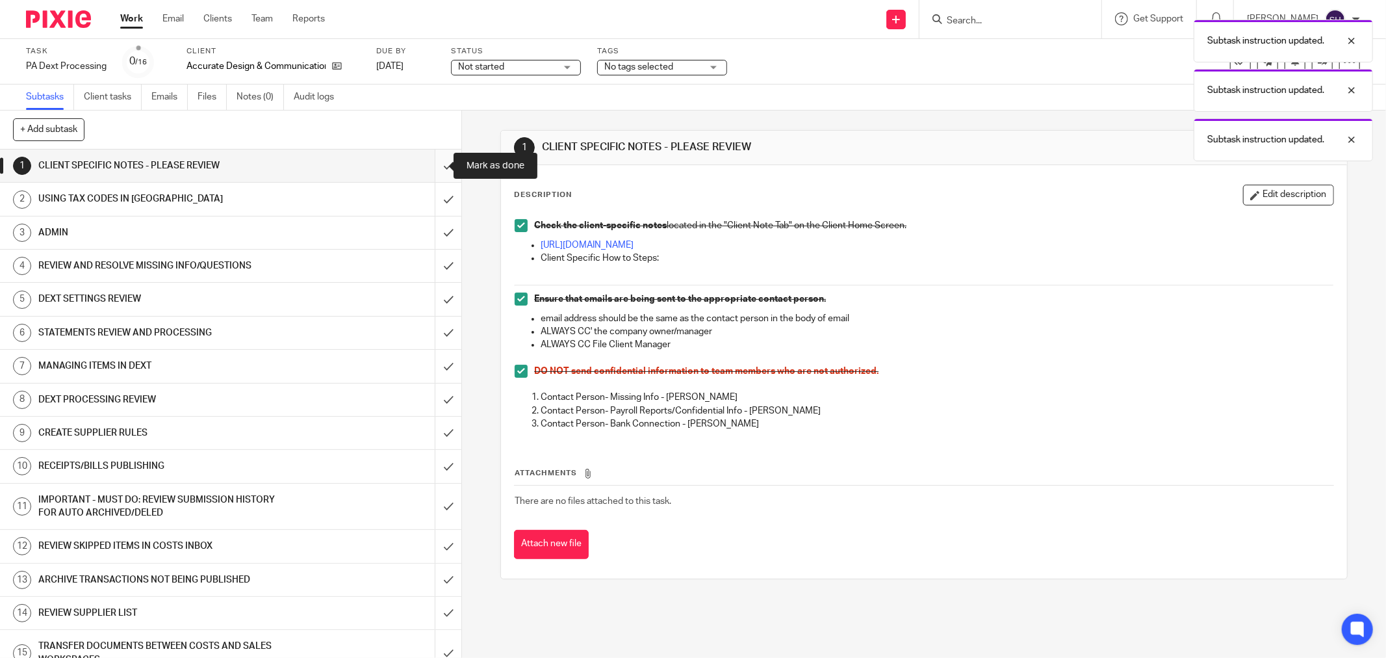
click at [437, 170] on input "submit" at bounding box center [230, 165] width 461 height 32
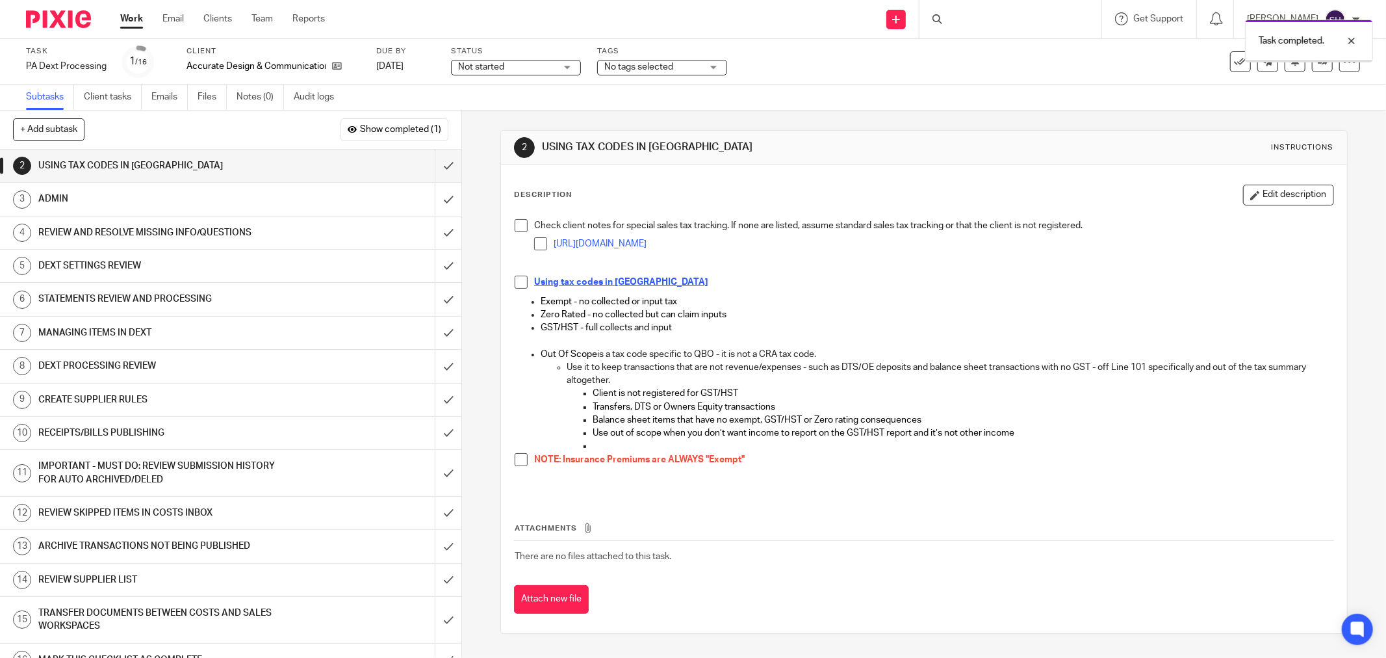
click at [525, 69] on span "Not started" at bounding box center [506, 67] width 97 height 14
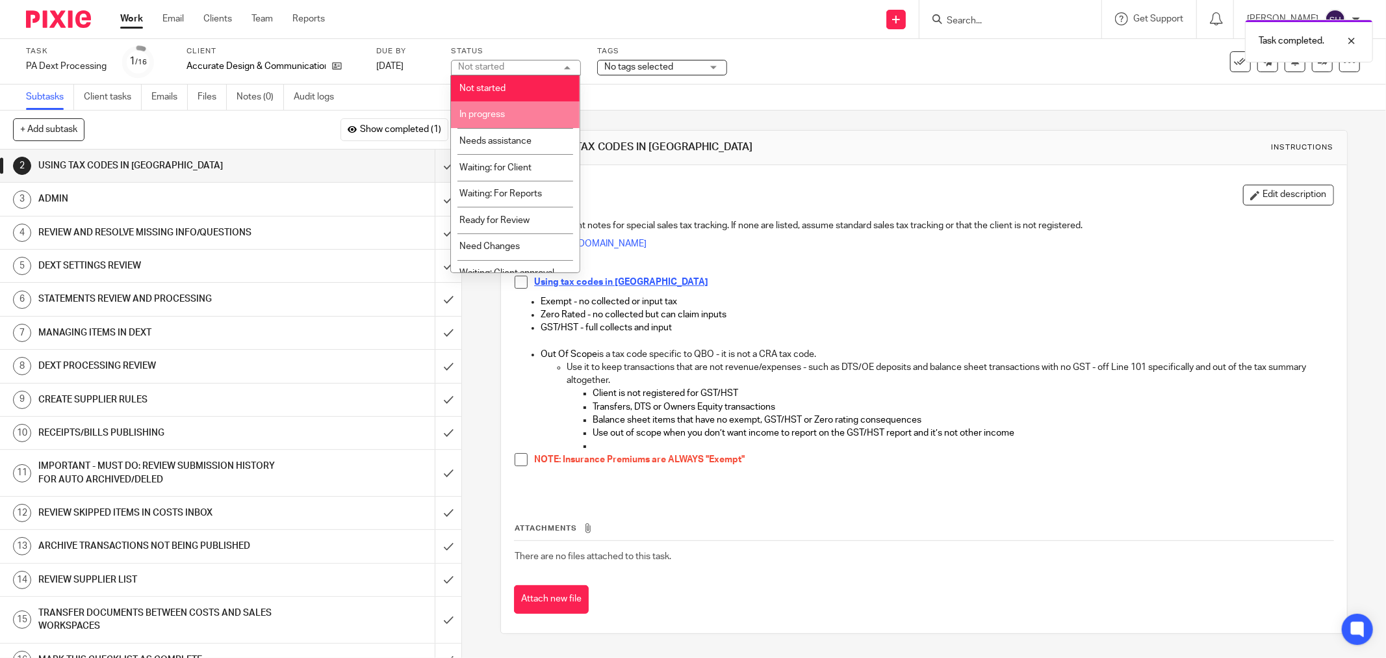
drag, startPoint x: 516, startPoint y: 107, endPoint x: 557, endPoint y: 120, distance: 42.9
click at [516, 107] on li "In progress" at bounding box center [515, 114] width 129 height 27
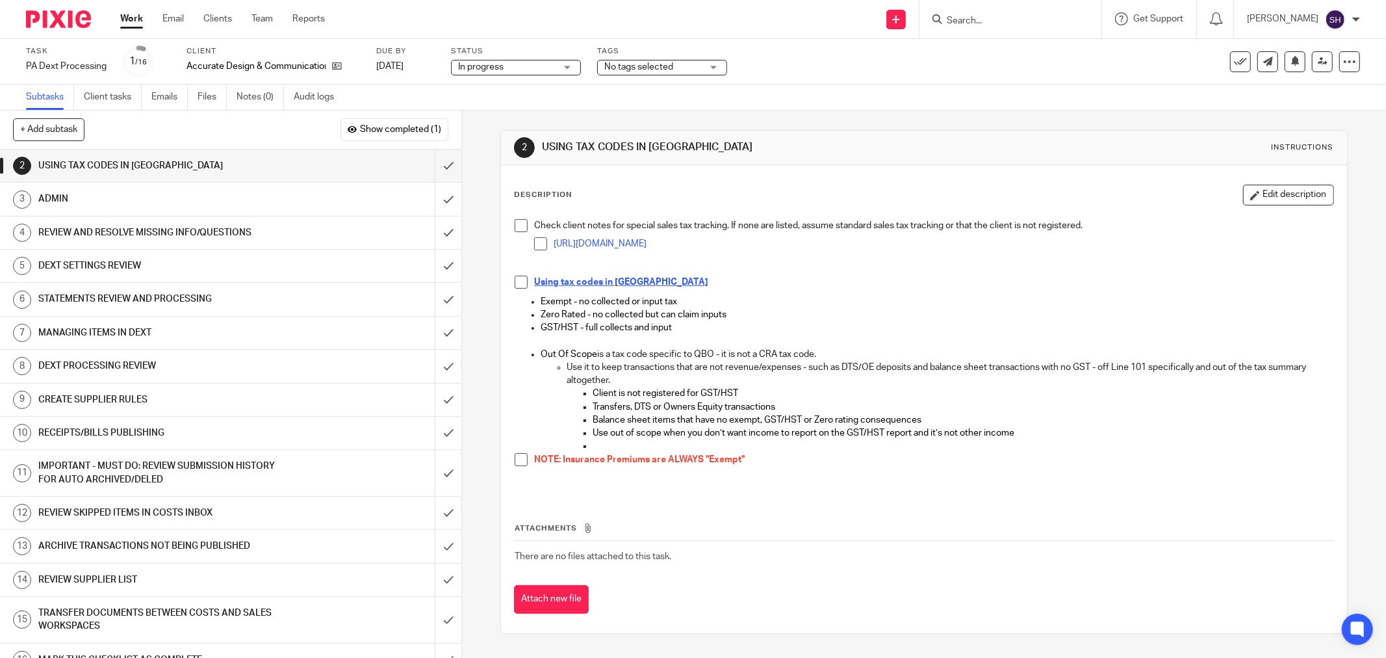
drag, startPoint x: 517, startPoint y: 229, endPoint x: 524, endPoint y: 238, distance: 11.1
click at [517, 229] on span at bounding box center [521, 225] width 13 height 13
drag, startPoint x: 535, startPoint y: 244, endPoint x: 518, endPoint y: 262, distance: 24.8
click at [536, 244] on span at bounding box center [540, 243] width 13 height 13
drag, startPoint x: 512, startPoint y: 282, endPoint x: 507, endPoint y: 299, distance: 17.5
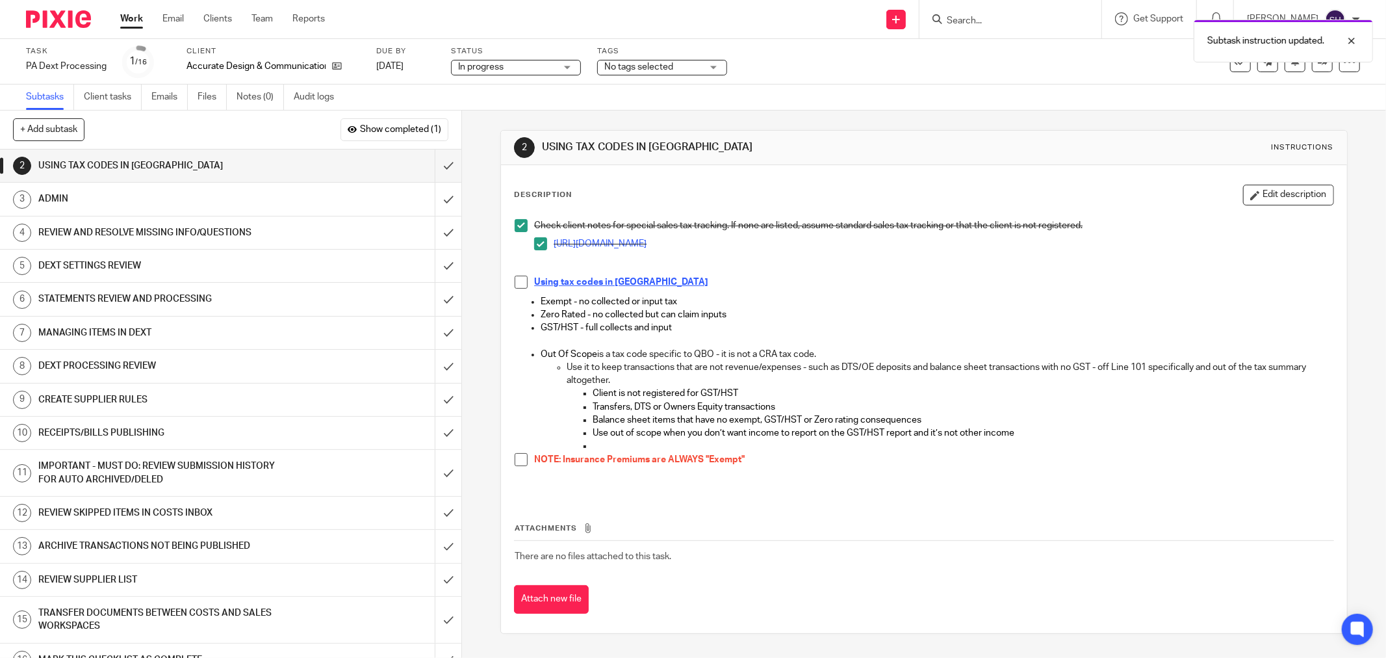
click at [515, 283] on span at bounding box center [521, 281] width 13 height 13
drag, startPoint x: 516, startPoint y: 457, endPoint x: 475, endPoint y: 322, distance: 141.8
click at [515, 457] on span at bounding box center [521, 459] width 13 height 13
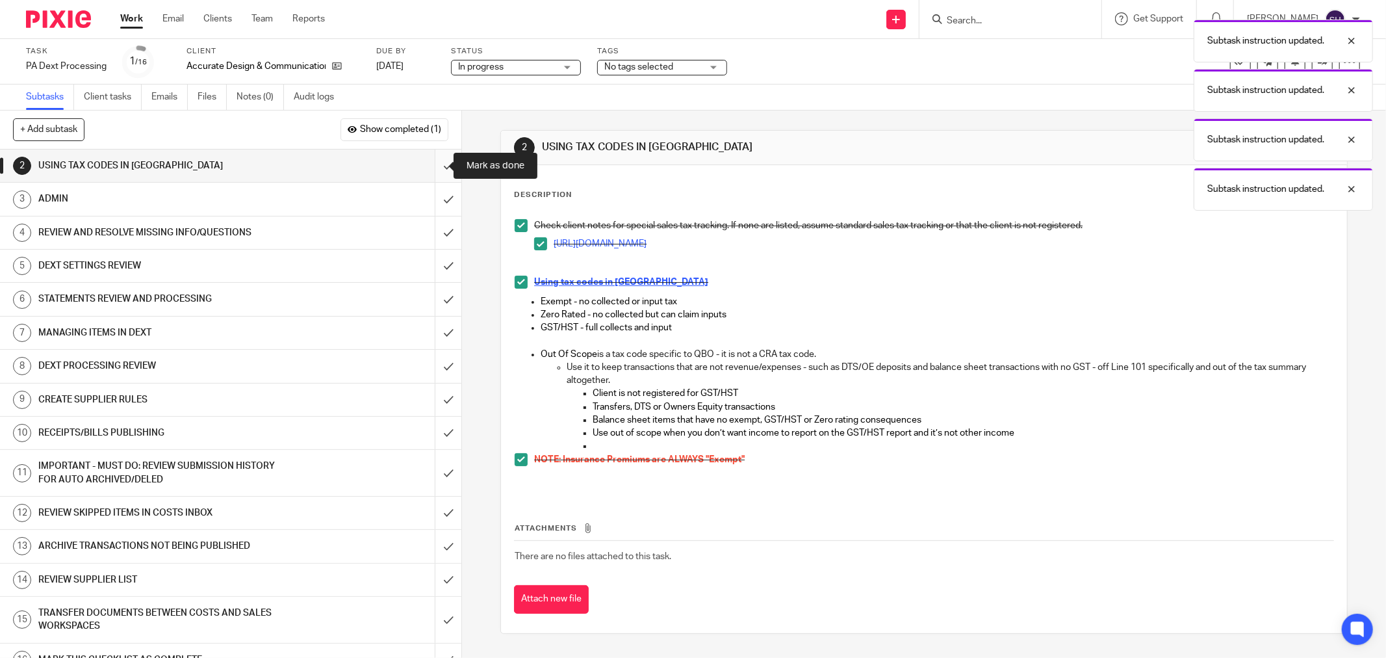
click at [432, 162] on input "submit" at bounding box center [230, 165] width 461 height 32
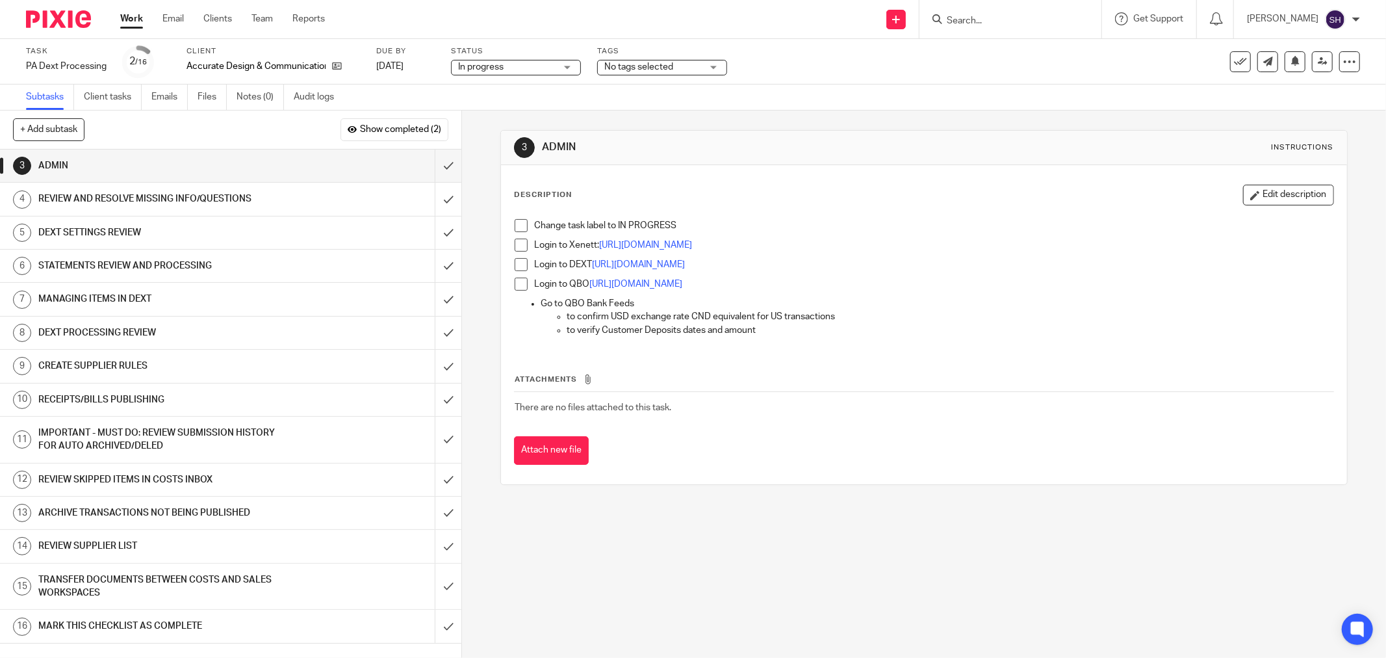
click at [520, 230] on span at bounding box center [521, 225] width 13 height 13
click at [518, 242] on span at bounding box center [521, 244] width 13 height 13
drag, startPoint x: 516, startPoint y: 257, endPoint x: 518, endPoint y: 268, distance: 11.9
click at [516, 257] on ul "Login to Xenett: [URL][DOMAIN_NAME] Login to DEXT [URL][DOMAIN_NAME] Login to Q…" at bounding box center [924, 267] width 819 height 58
click at [518, 268] on span at bounding box center [521, 264] width 13 height 13
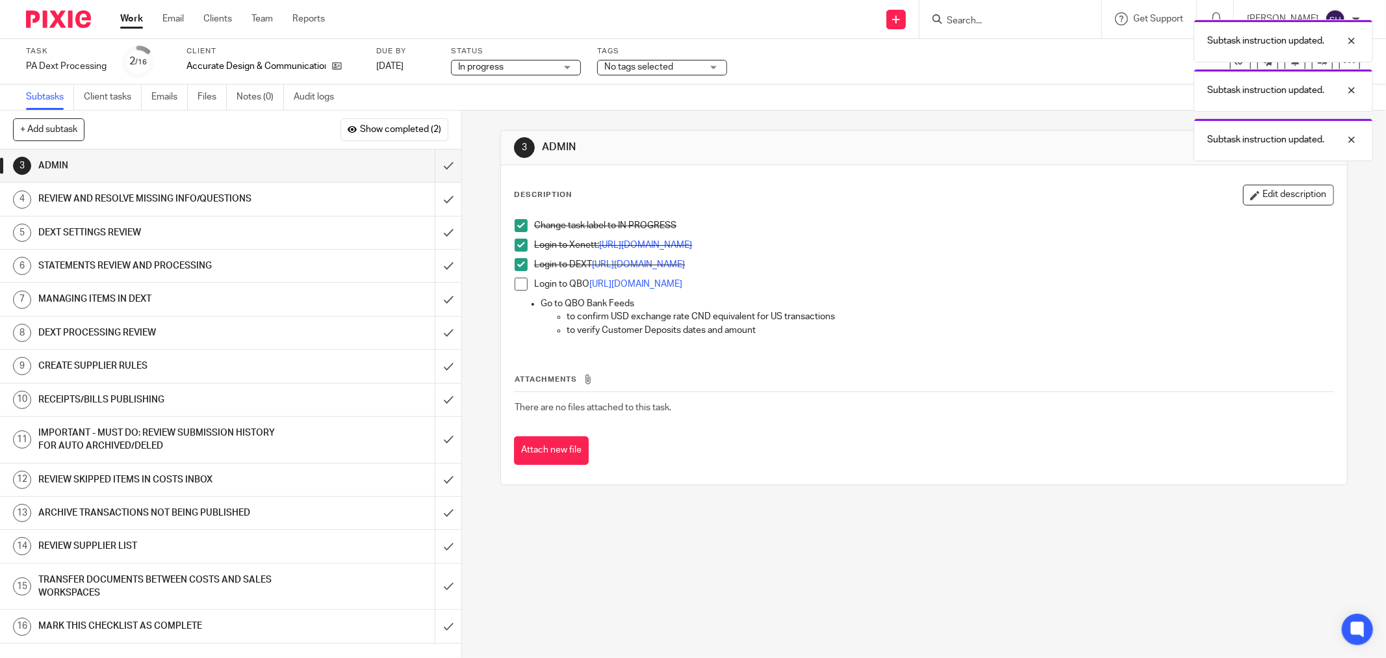
click at [517, 280] on span at bounding box center [521, 283] width 13 height 13
click at [437, 160] on input "submit" at bounding box center [230, 165] width 461 height 32
click at [296, 198] on div "REVIEW AND RESOLVE MISSING INFO/QUESTIONS" at bounding box center [229, 198] width 383 height 19
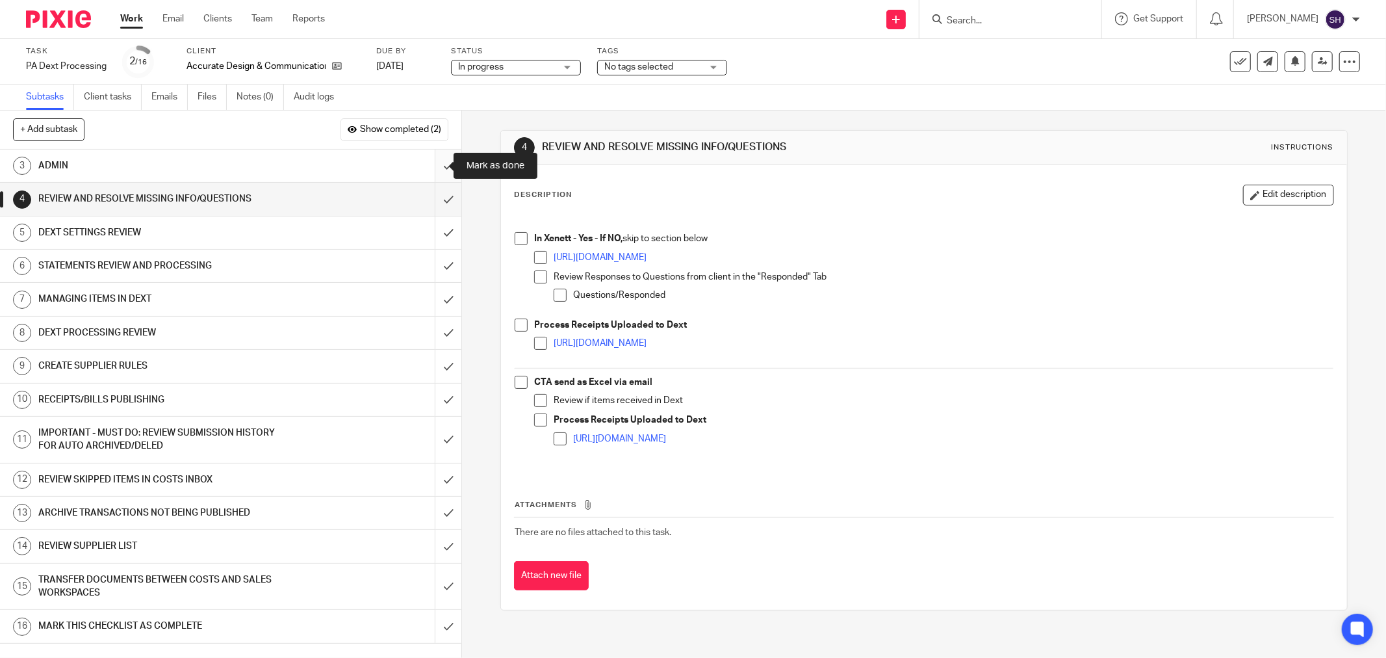
click at [434, 161] on input "submit" at bounding box center [230, 165] width 461 height 32
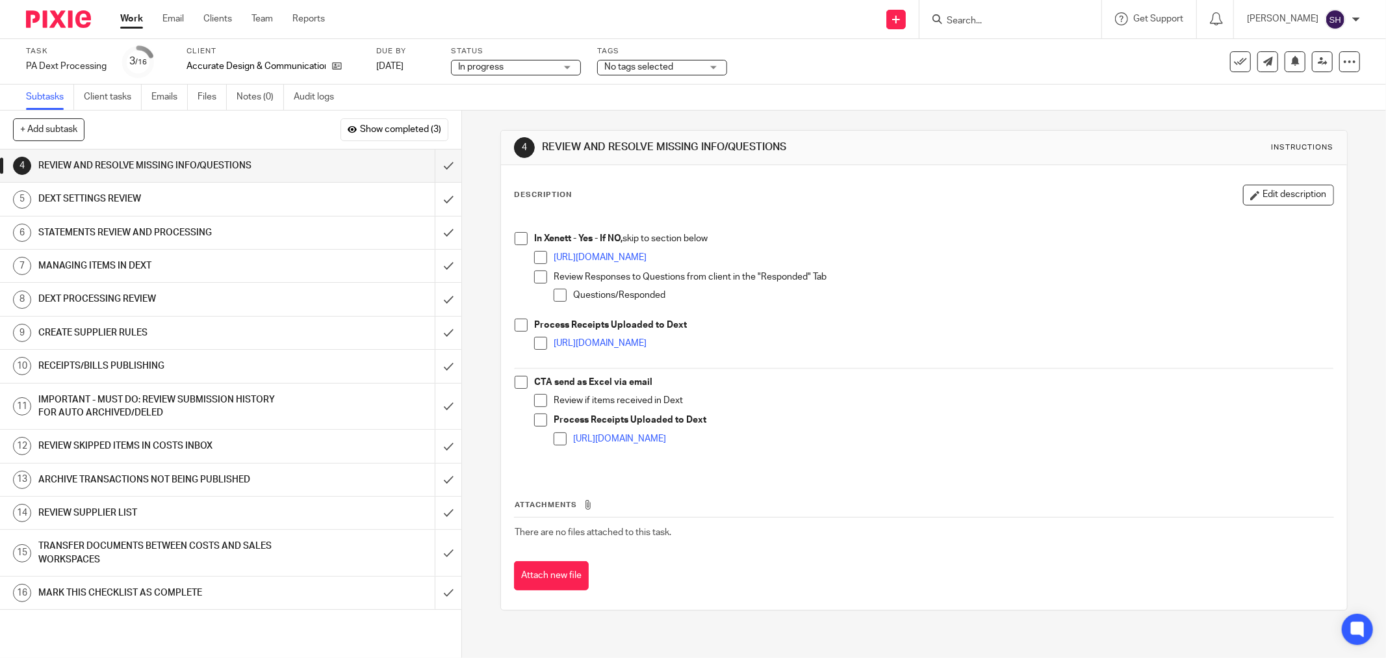
click at [515, 244] on span at bounding box center [521, 238] width 13 height 13
click at [536, 257] on span at bounding box center [540, 257] width 13 height 13
click at [534, 272] on span at bounding box center [540, 276] width 13 height 13
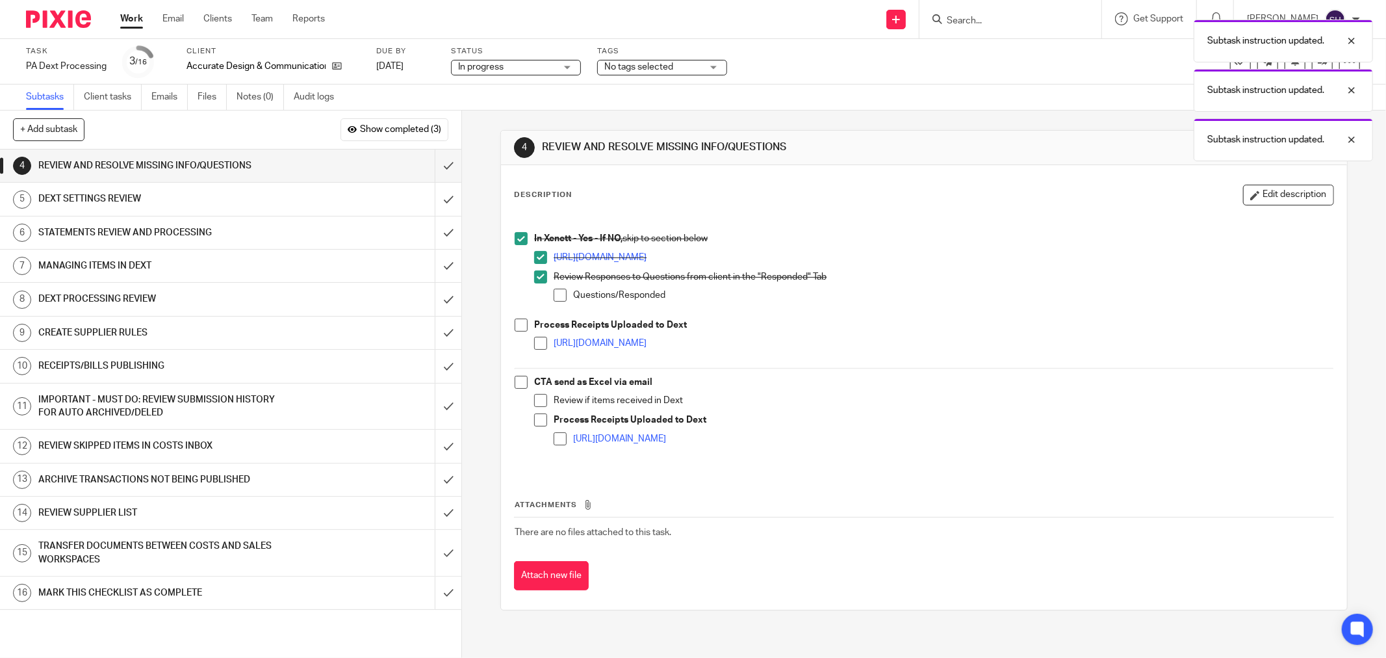
click at [554, 292] on span at bounding box center [560, 294] width 13 height 13
click at [515, 323] on span at bounding box center [521, 324] width 13 height 13
click at [534, 339] on span at bounding box center [540, 343] width 13 height 13
drag, startPoint x: 517, startPoint y: 378, endPoint x: 524, endPoint y: 389, distance: 13.0
click at [516, 379] on span at bounding box center [521, 382] width 13 height 13
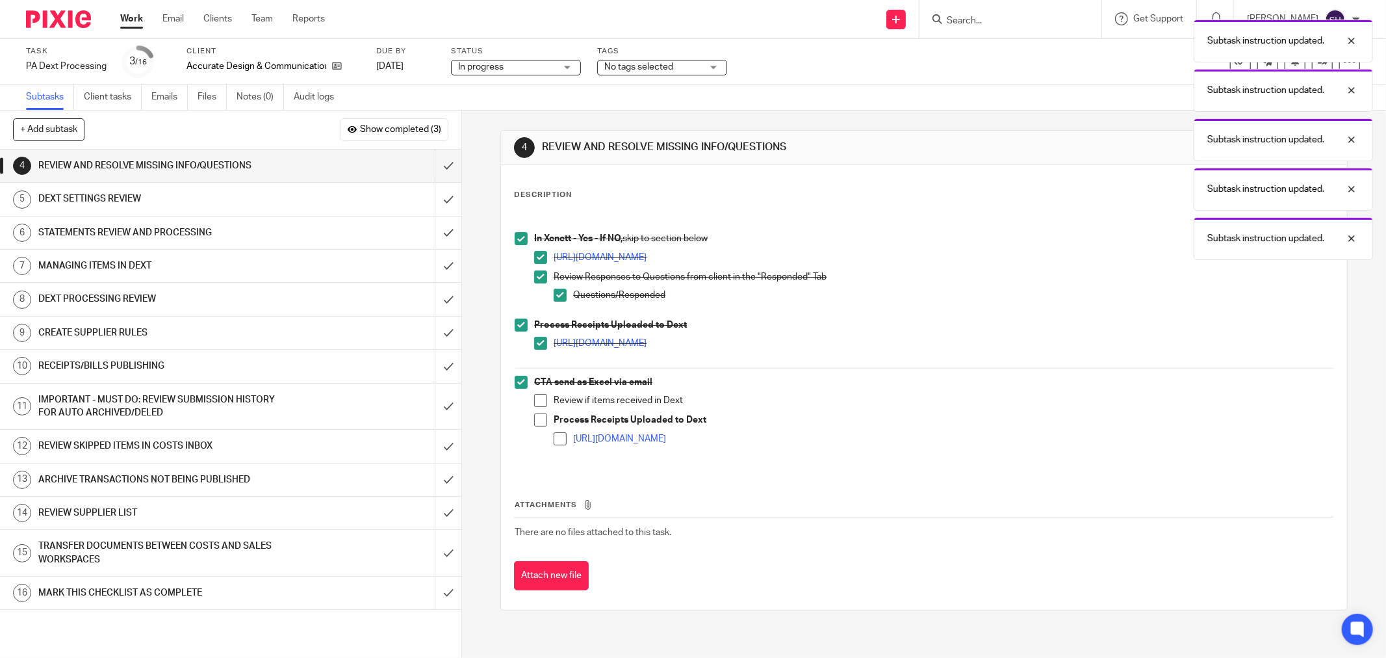
click at [534, 398] on span at bounding box center [540, 400] width 13 height 13
click at [534, 422] on span at bounding box center [540, 419] width 13 height 13
click at [554, 444] on span at bounding box center [560, 438] width 13 height 13
click at [433, 163] on input "submit" at bounding box center [230, 165] width 461 height 32
